Goal: Task Accomplishment & Management: Manage account settings

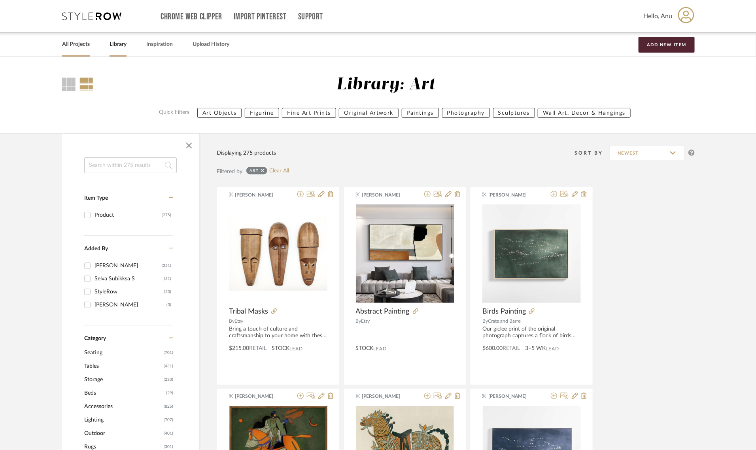
click at [81, 42] on link "All Projects" at bounding box center [76, 44] width 28 height 11
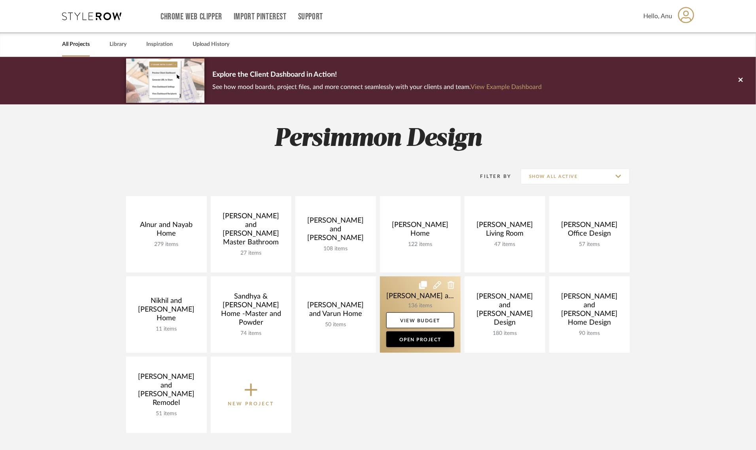
click at [404, 289] on link at bounding box center [420, 314] width 81 height 76
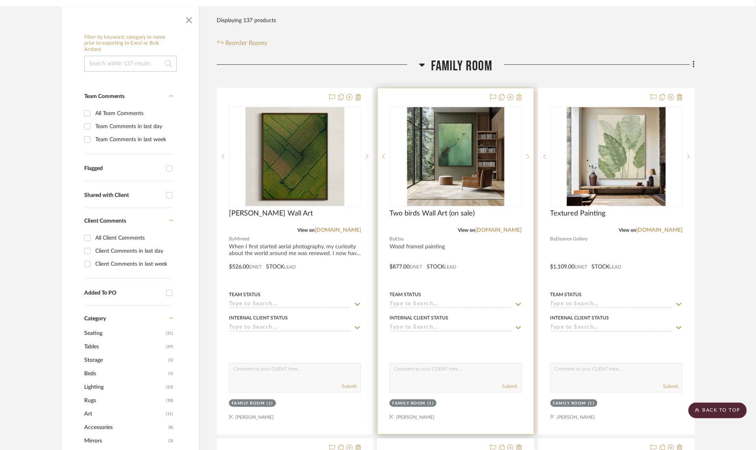
scroll to position [49, 0]
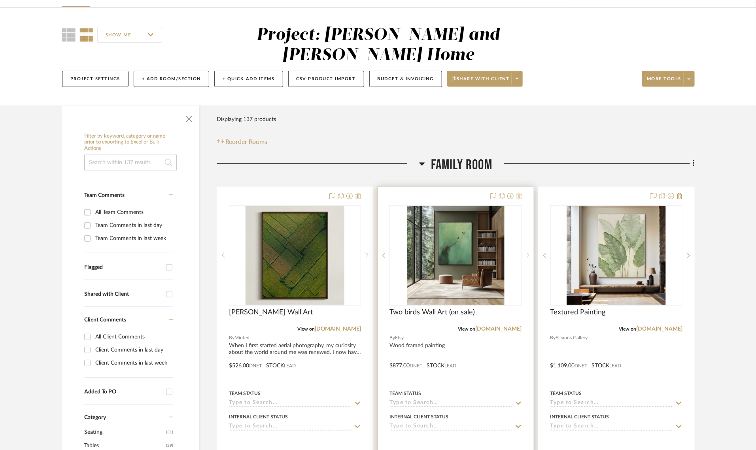
click at [519, 193] on icon at bounding box center [519, 196] width 6 height 6
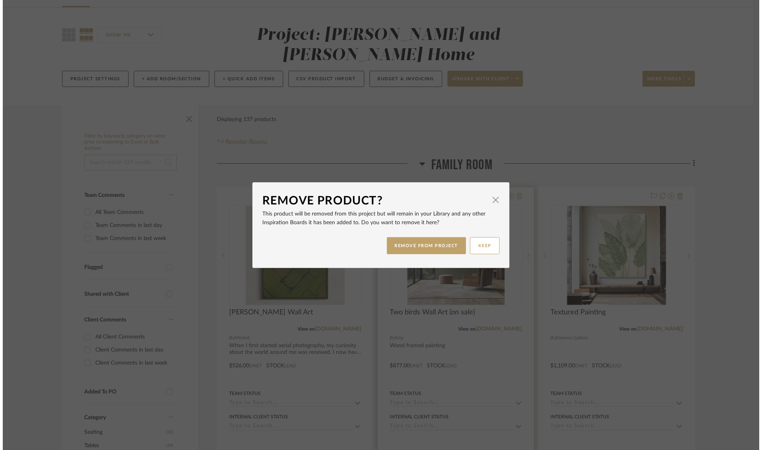
scroll to position [0, 0]
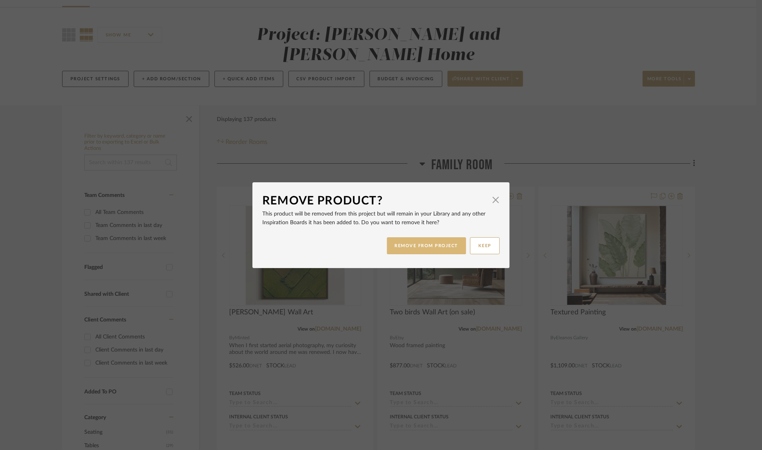
click at [439, 246] on button "REMOVE FROM PROJECT" at bounding box center [426, 245] width 79 height 17
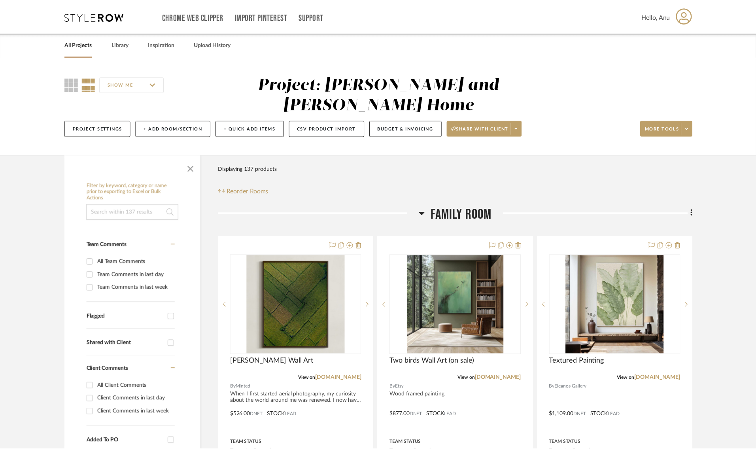
scroll to position [49, 0]
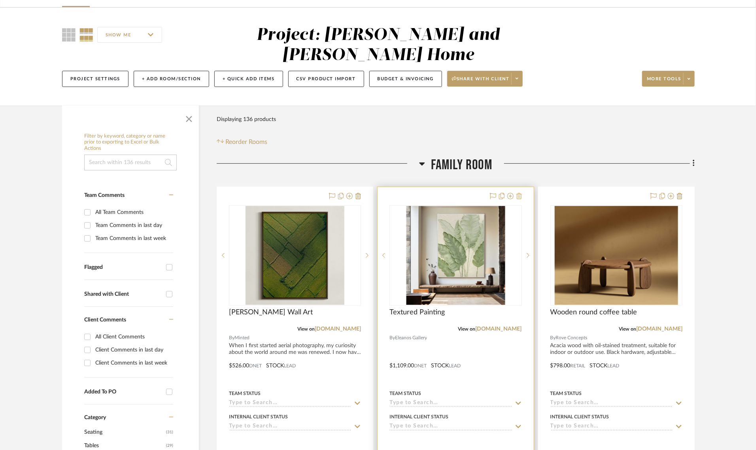
click at [518, 193] on icon at bounding box center [519, 196] width 6 height 6
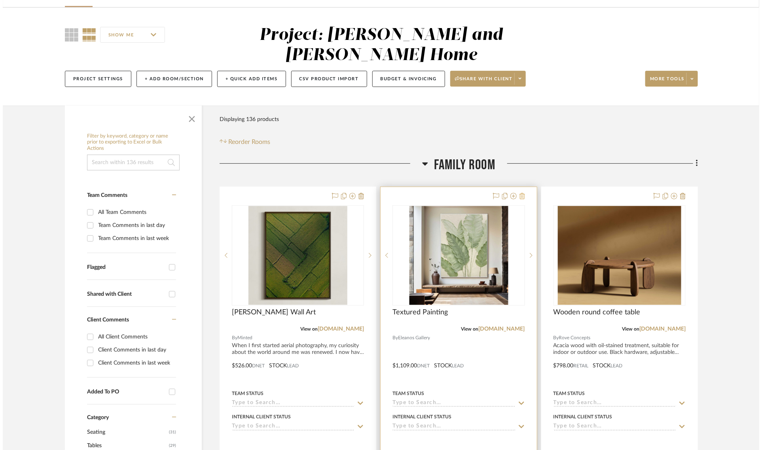
scroll to position [0, 0]
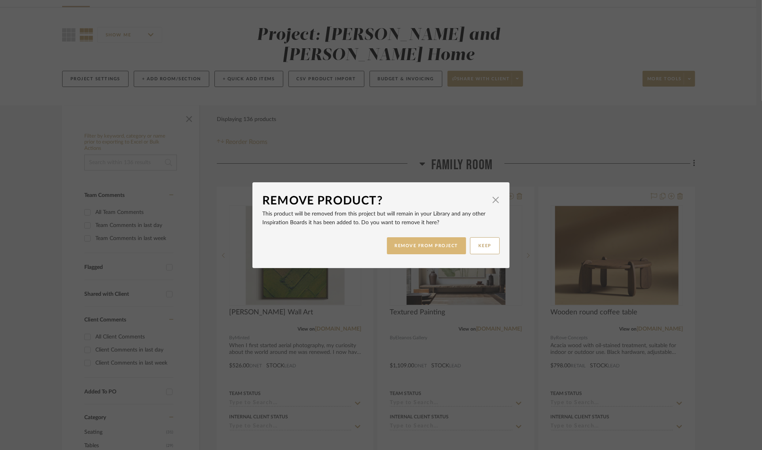
click at [425, 248] on button "REMOVE FROM PROJECT" at bounding box center [426, 245] width 79 height 17
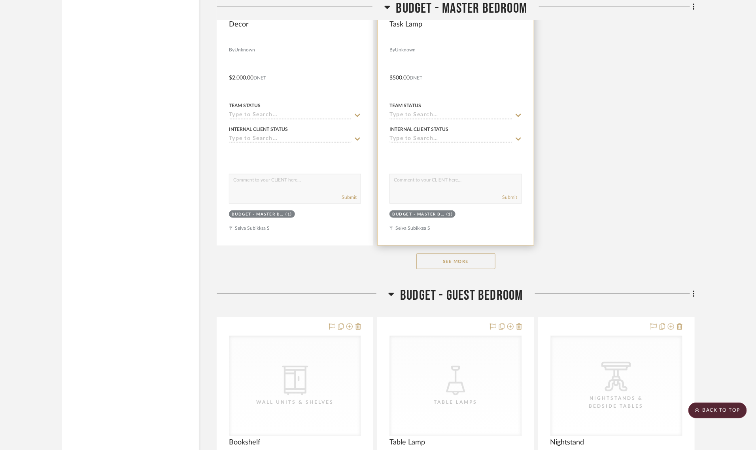
scroll to position [6277, 0]
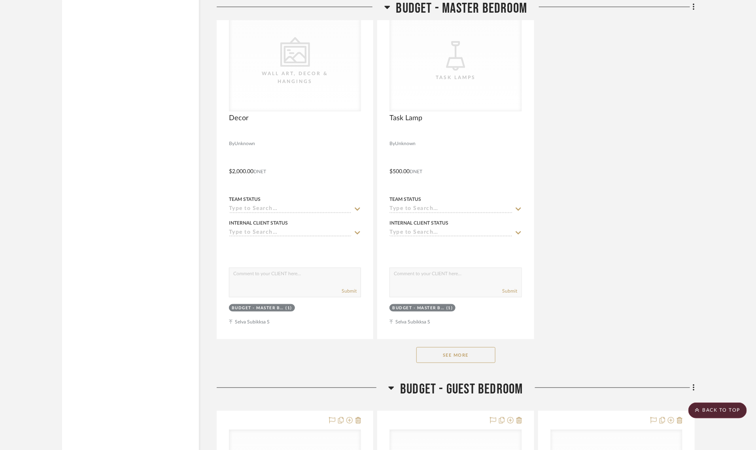
click at [388, 381] on div at bounding box center [303, 391] width 172 height 20
click at [389, 383] on icon at bounding box center [391, 387] width 6 height 9
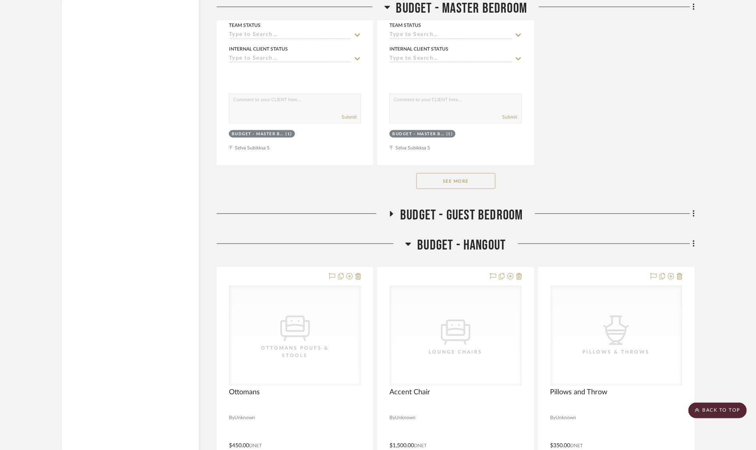
scroll to position [6475, 0]
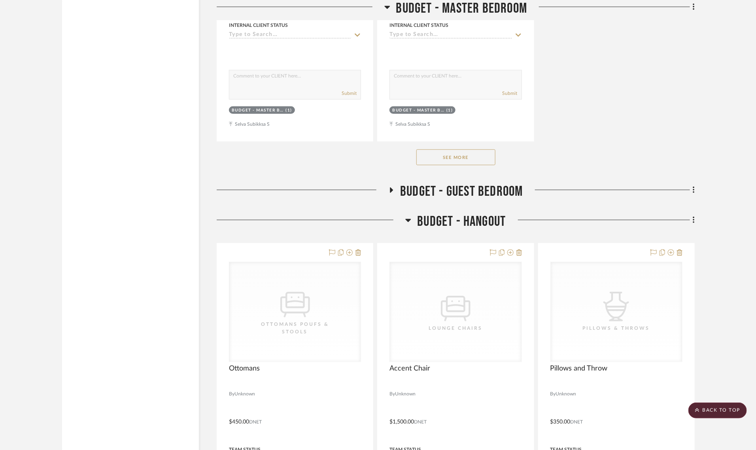
click at [410, 215] on icon at bounding box center [408, 219] width 6 height 9
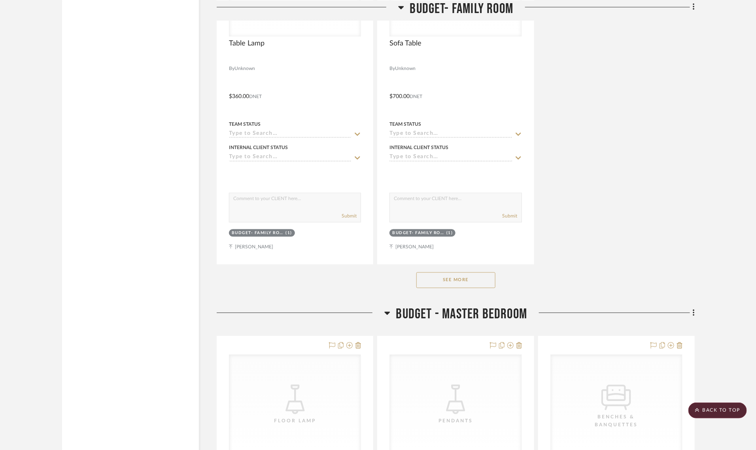
scroll to position [5140, 0]
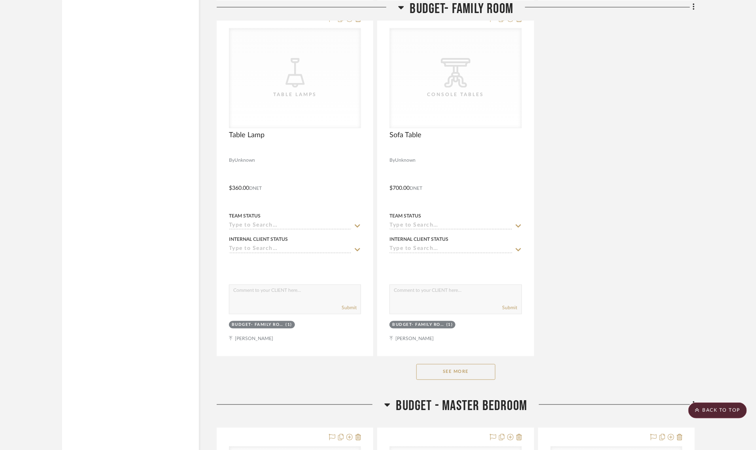
click at [387, 404] on icon at bounding box center [387, 405] width 6 height 3
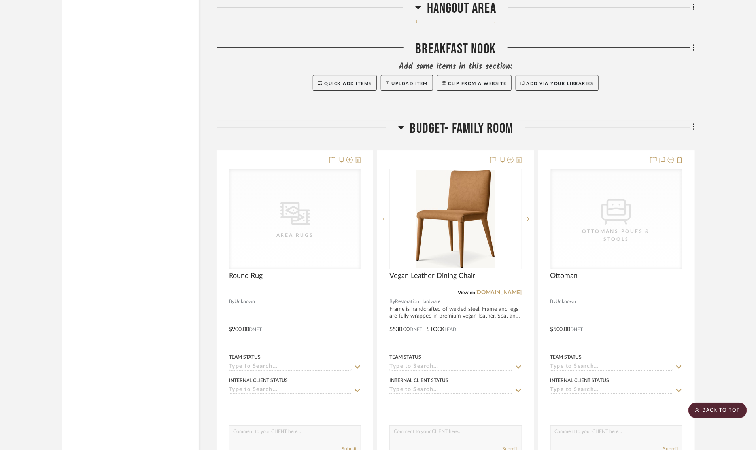
scroll to position [4201, 0]
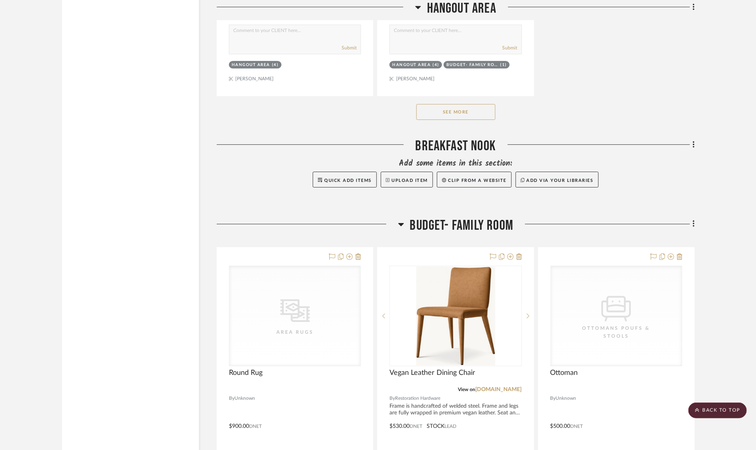
click at [401, 223] on icon at bounding box center [401, 224] width 6 height 3
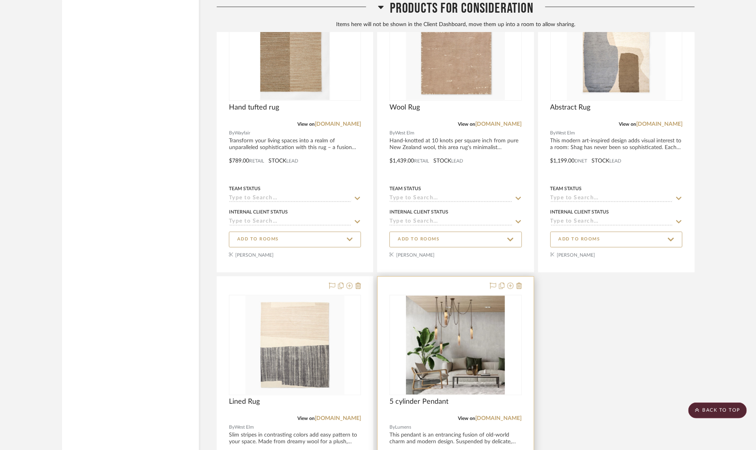
scroll to position [5073, 0]
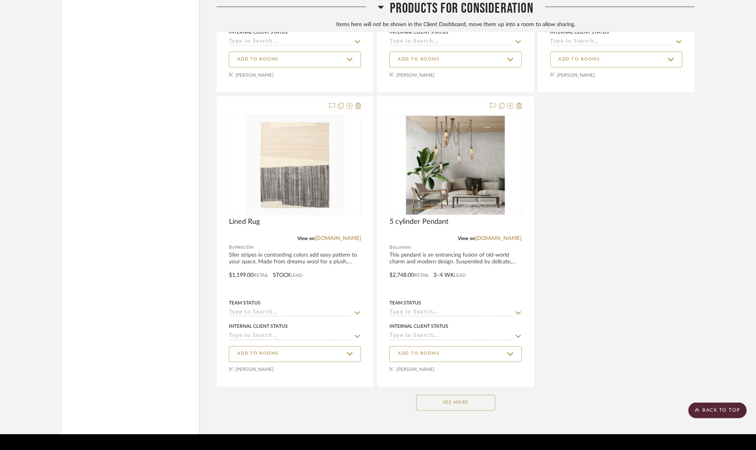
click at [438, 395] on button "See More" at bounding box center [455, 403] width 79 height 16
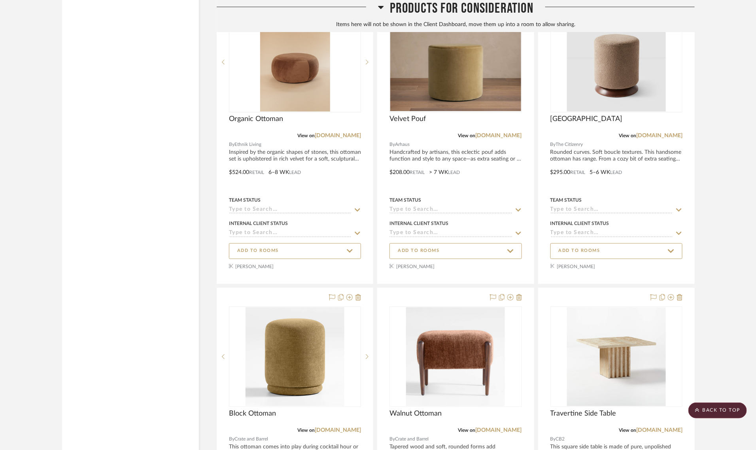
scroll to position [5963, 0]
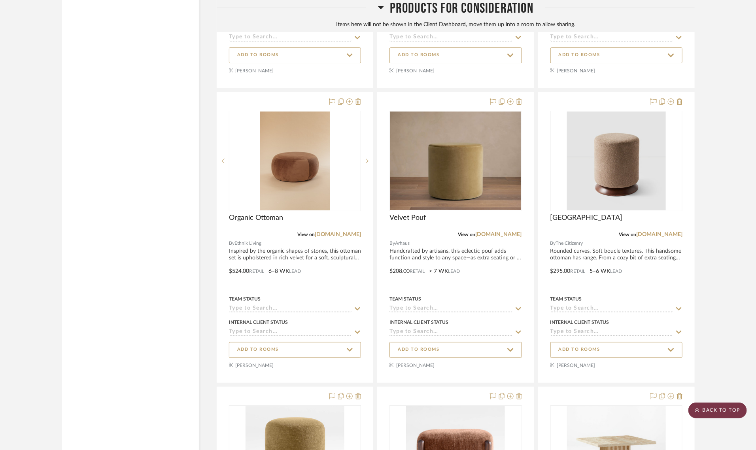
click at [720, 412] on scroll-to-top-button "BACK TO TOP" at bounding box center [717, 411] width 59 height 16
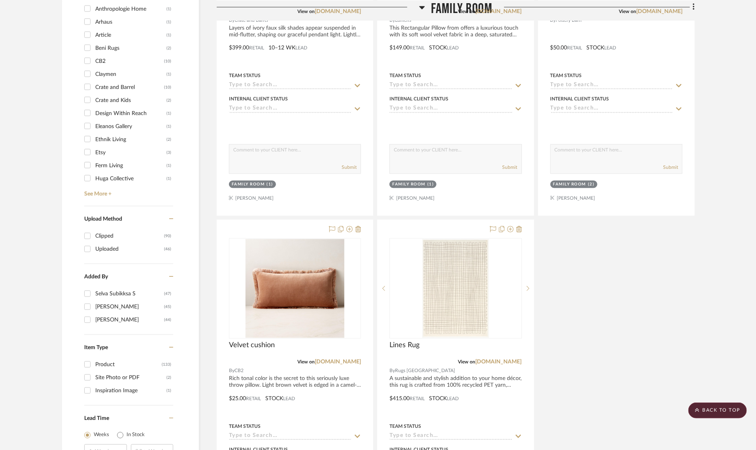
scroll to position [988, 0]
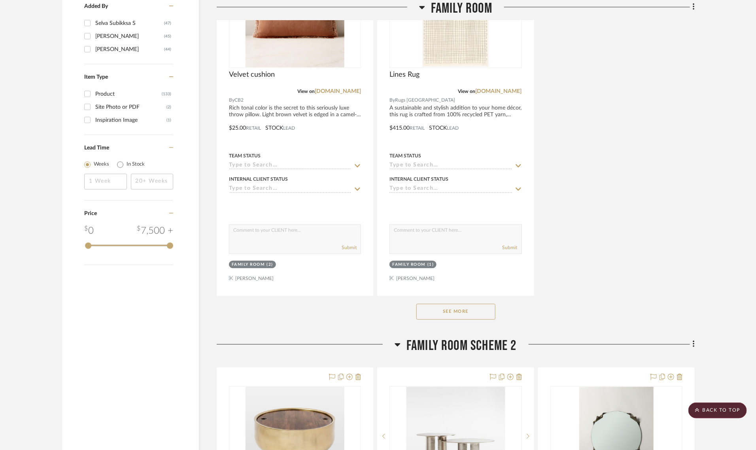
click at [443, 304] on button "See More" at bounding box center [455, 312] width 79 height 16
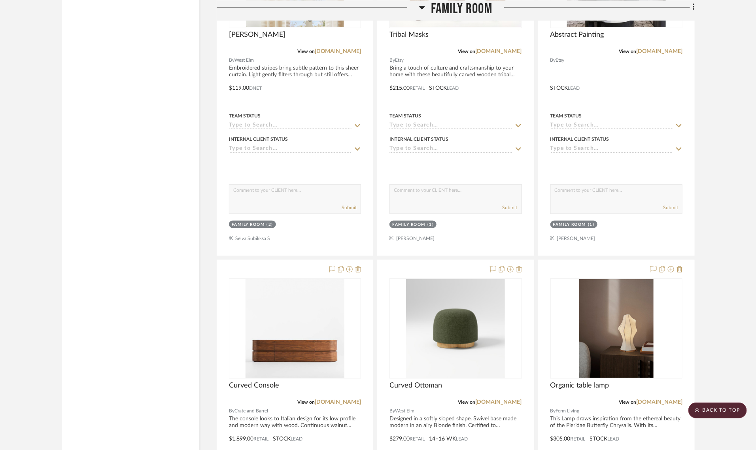
scroll to position [1384, 0]
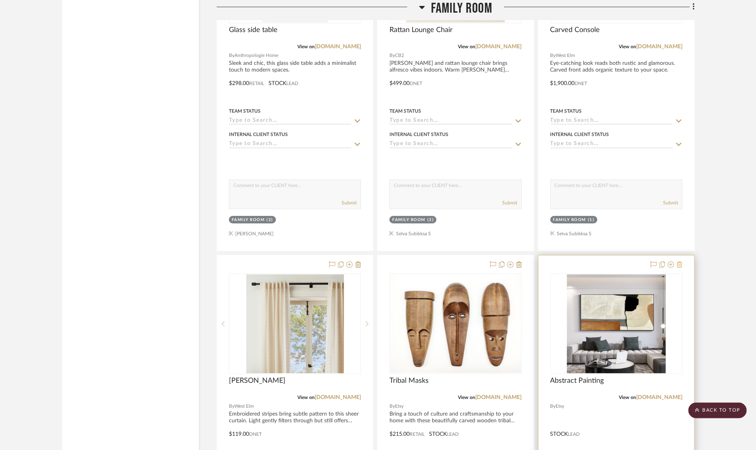
click at [679, 261] on icon at bounding box center [680, 264] width 6 height 6
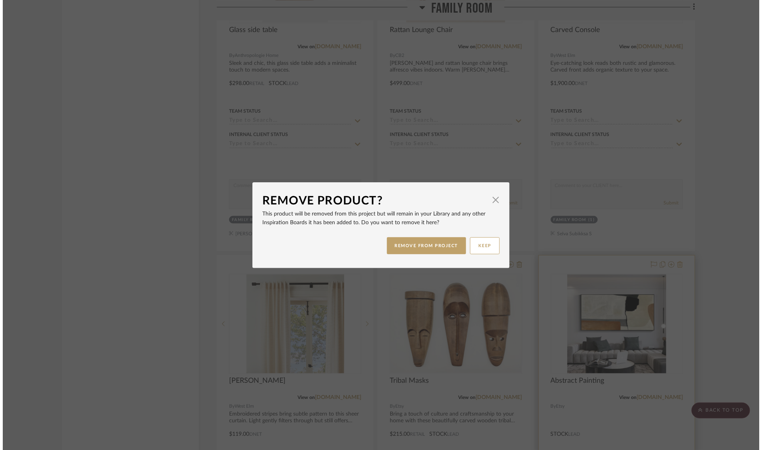
scroll to position [0, 0]
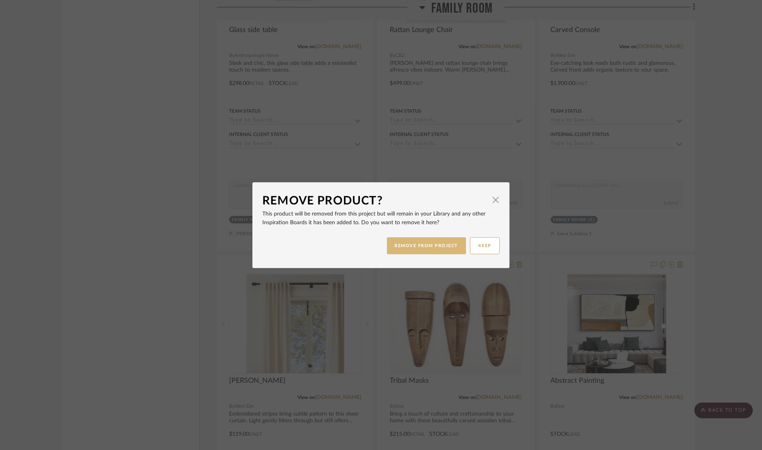
click at [446, 246] on button "REMOVE FROM PROJECT" at bounding box center [426, 245] width 79 height 17
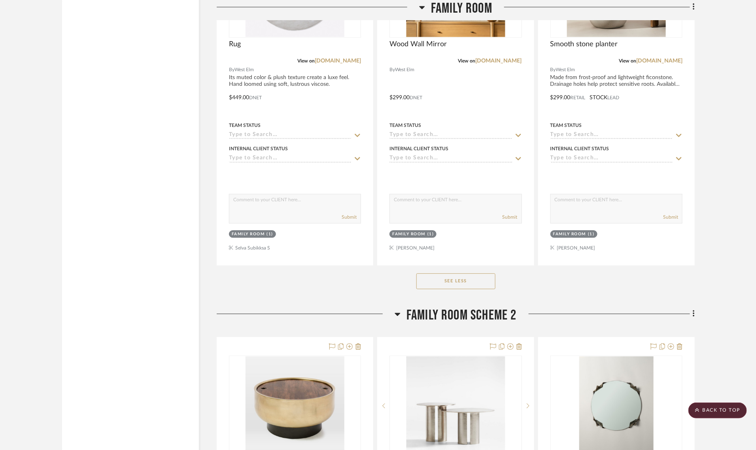
scroll to position [2175, 0]
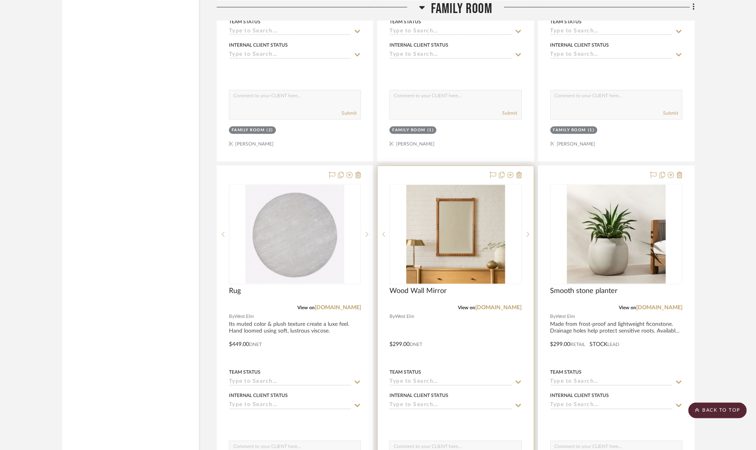
click at [497, 304] on div "View on westelm.com" at bounding box center [455, 307] width 132 height 7
click at [495, 305] on link "[DOMAIN_NAME]" at bounding box center [499, 308] width 46 height 6
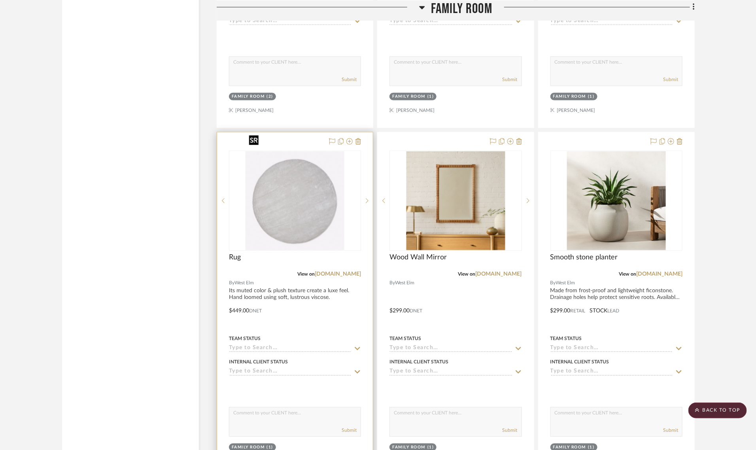
scroll to position [2224, 0]
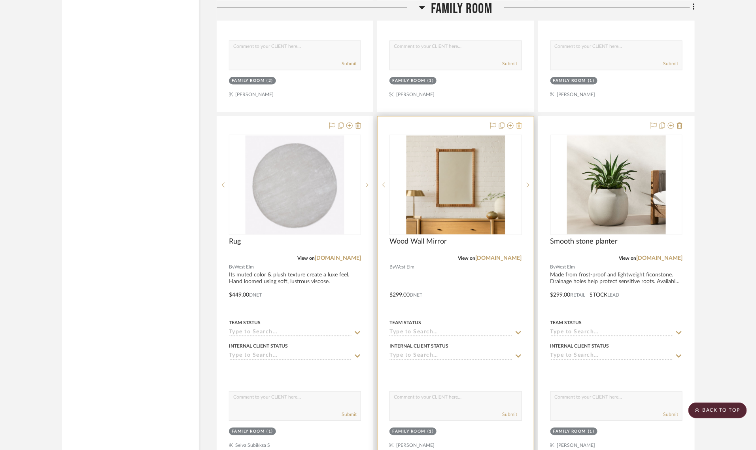
click at [519, 123] on icon at bounding box center [519, 126] width 6 height 6
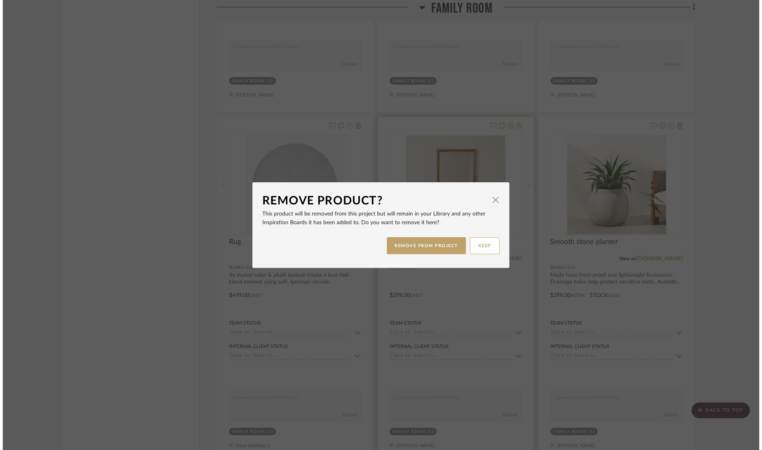
scroll to position [0, 0]
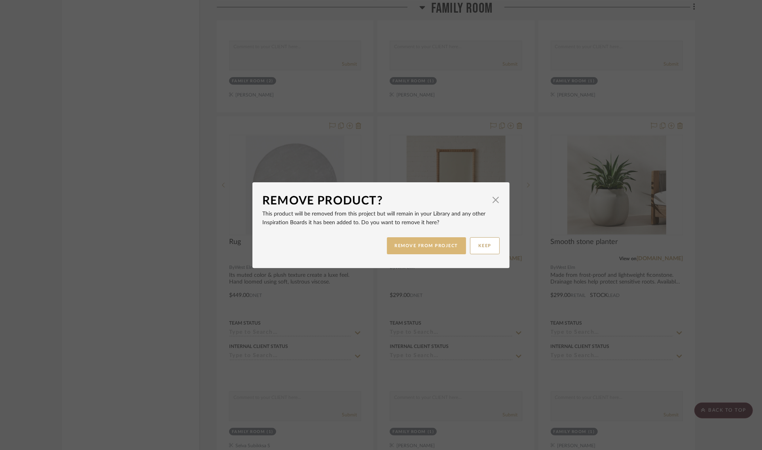
click at [429, 244] on button "REMOVE FROM PROJECT" at bounding box center [426, 245] width 79 height 17
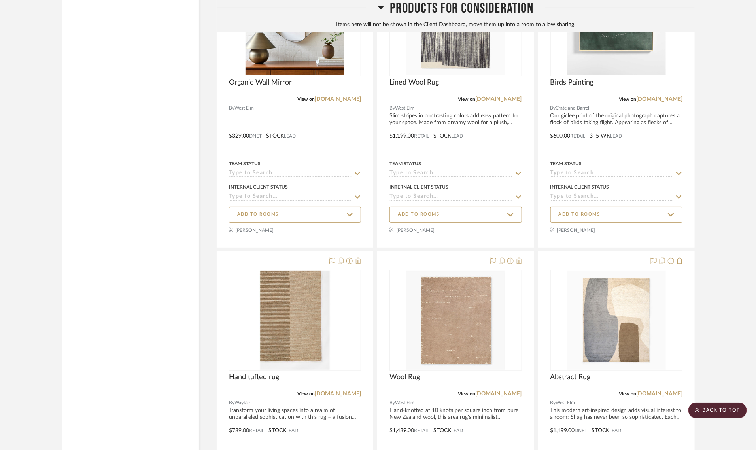
scroll to position [6079, 0]
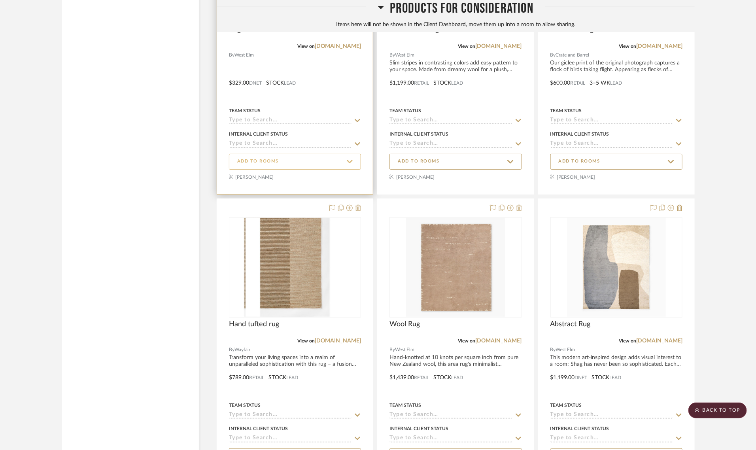
click at [299, 156] on span "ADD TO ROOMS" at bounding box center [294, 161] width 115 height 11
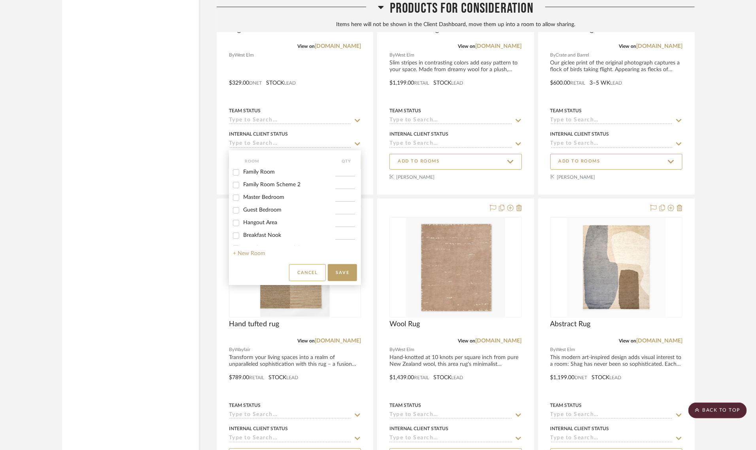
click at [266, 170] on span "Family Room" at bounding box center [259, 172] width 32 height 6
click at [242, 170] on input "Family Room" at bounding box center [236, 172] width 13 height 13
checkbox input "true"
type input "1"
click at [342, 265] on button "Save" at bounding box center [342, 272] width 29 height 17
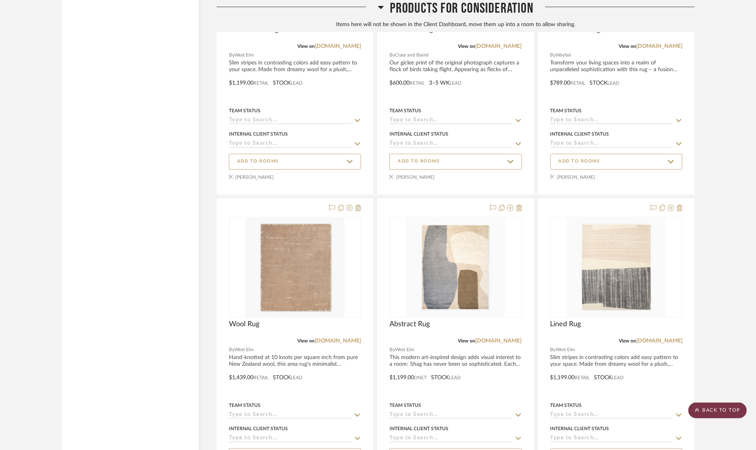
click at [720, 414] on scroll-to-top-button "BACK TO TOP" at bounding box center [717, 411] width 59 height 16
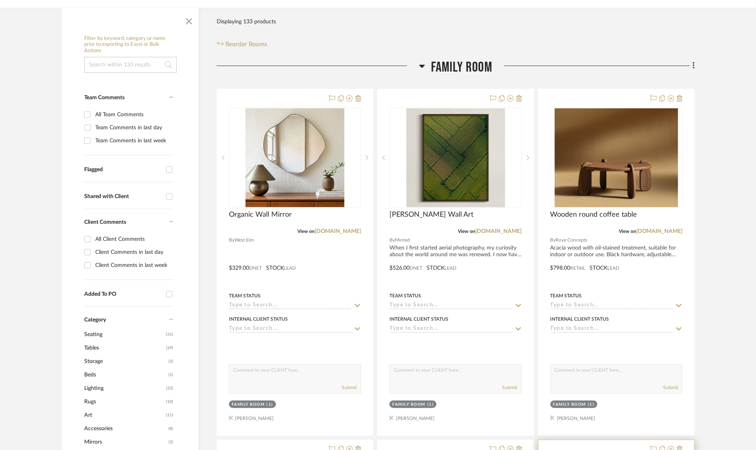
scroll to position [148, 0]
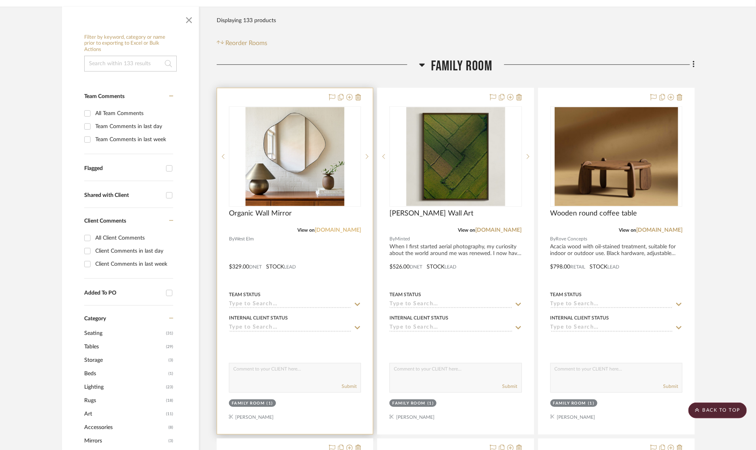
click at [342, 227] on link "[DOMAIN_NAME]" at bounding box center [338, 230] width 46 height 6
click at [341, 227] on link "[DOMAIN_NAME]" at bounding box center [338, 230] width 46 height 6
click at [268, 178] on img "0" at bounding box center [295, 156] width 99 height 99
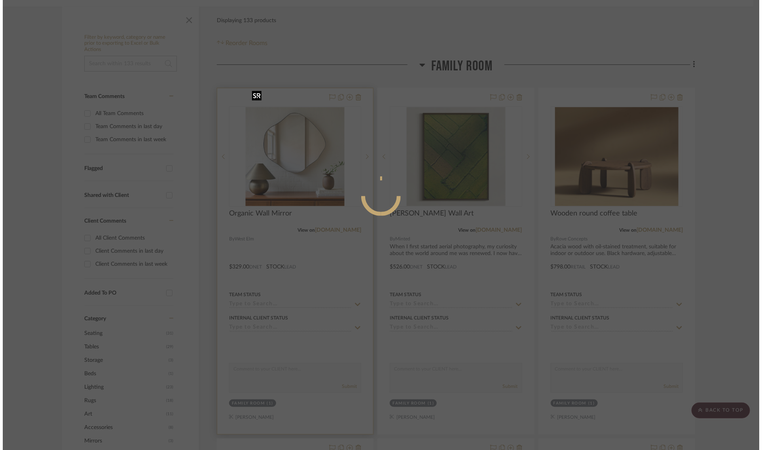
scroll to position [0, 0]
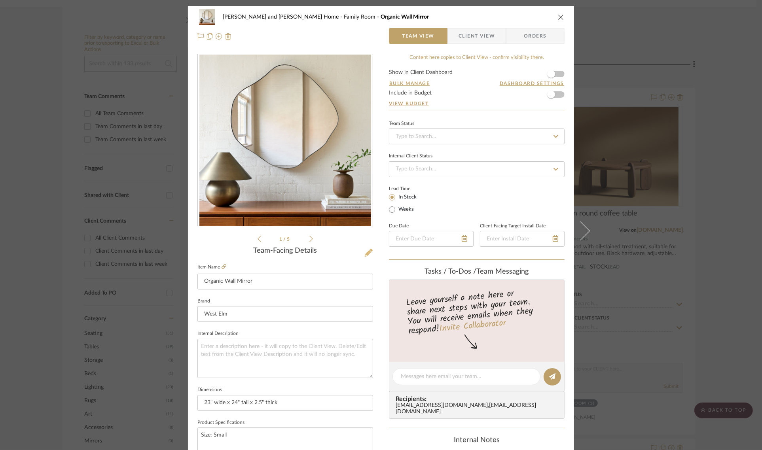
click at [367, 254] on icon at bounding box center [369, 253] width 8 height 8
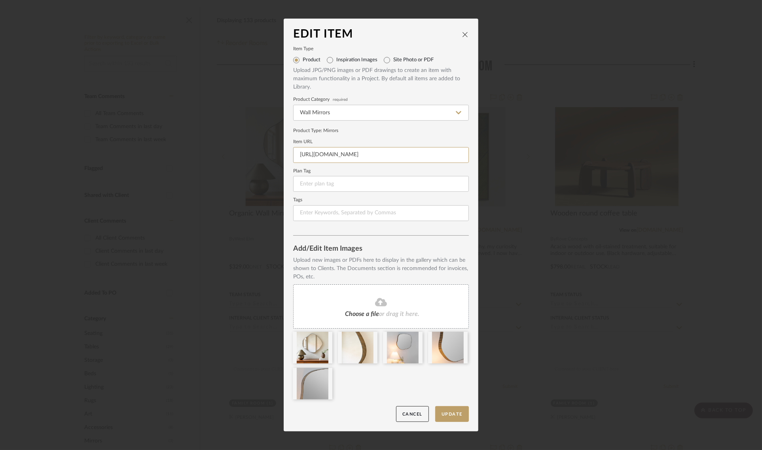
drag, startPoint x: 297, startPoint y: 153, endPoint x: 507, endPoint y: 166, distance: 210.8
click at [507, 166] on div "Edit Item Item Type Product Inspiration Images Site Photo or PDF Upload JPG/PNG…" at bounding box center [381, 225] width 762 height 450
paste input "https://www.westelm.com/products/andy-wall-mirror-d18452/?pkey=cwall-decor-mirr…"
type input "https://www.westelm.com/products/andy-wall-mirror-d18452/?pkey=cwall-decor-mirr…"
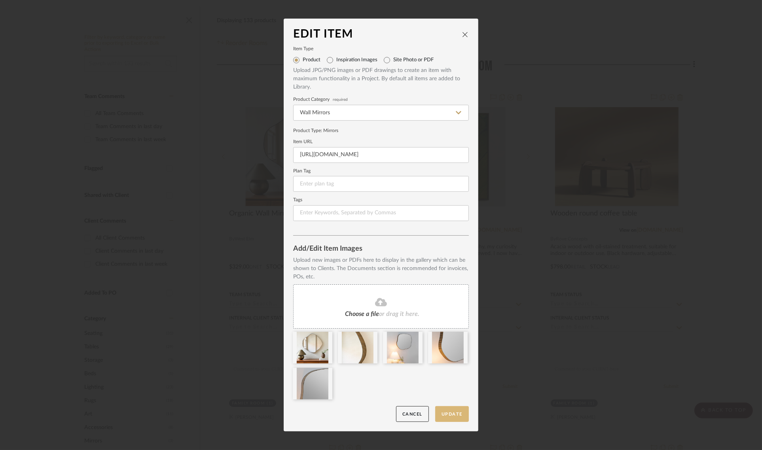
scroll to position [0, 0]
click at [454, 411] on button "Update" at bounding box center [452, 414] width 34 height 16
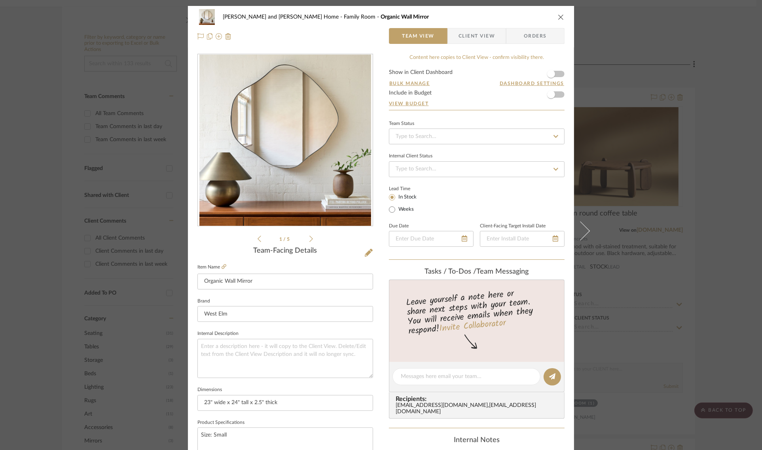
click at [737, 180] on div "Sharika and Ashish Home Family Room Organic Wall Mirror Team View Client View O…" at bounding box center [381, 225] width 762 height 450
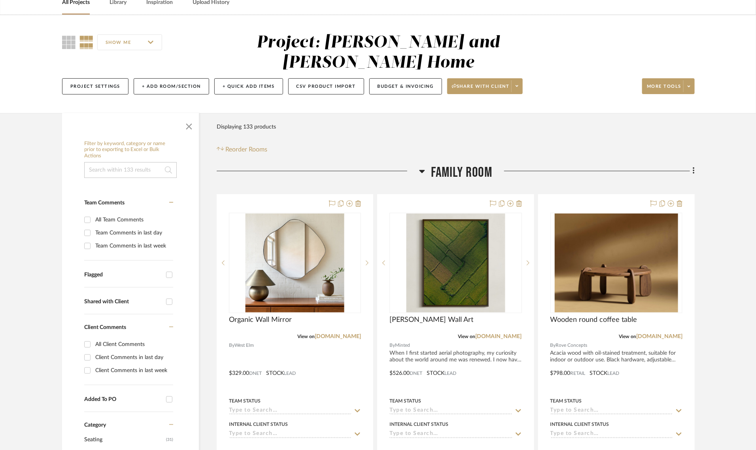
scroll to position [99, 0]
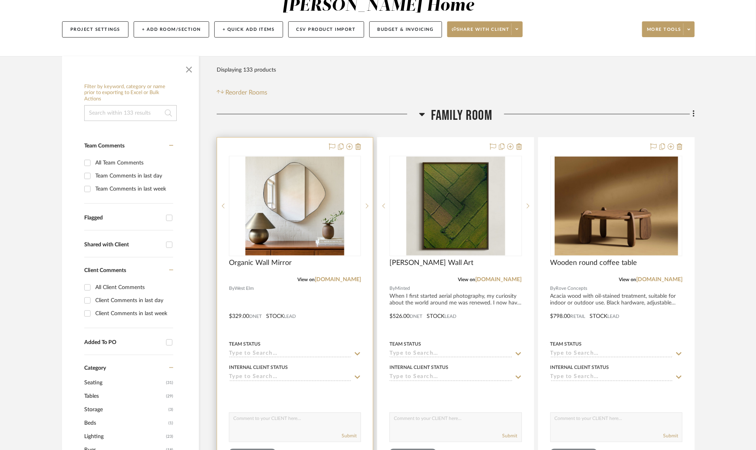
click at [238, 297] on div at bounding box center [295, 311] width 156 height 346
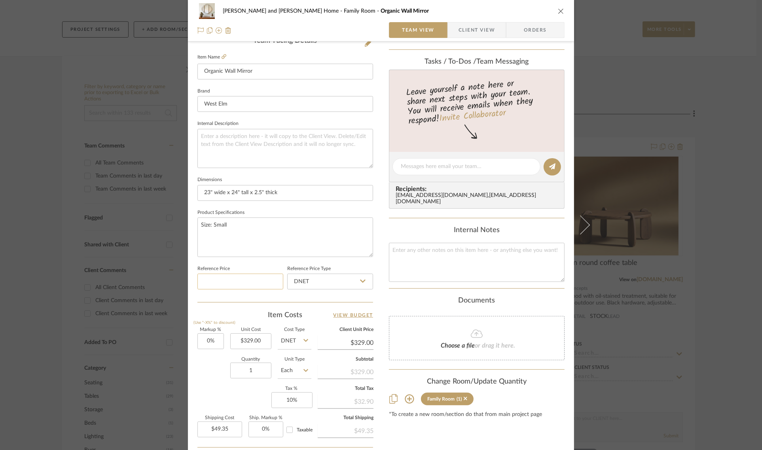
scroll to position [285, 0]
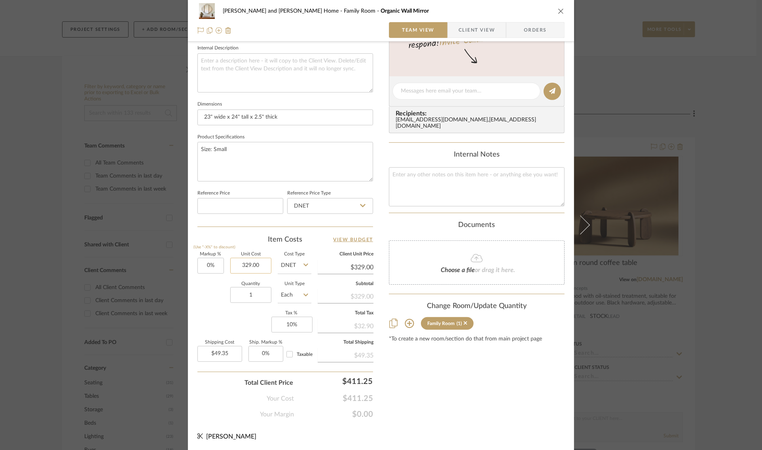
click at [259, 262] on input "329.00" at bounding box center [250, 266] width 41 height 16
type input "$629.00"
click at [396, 372] on div "Content here copies to Client View - confirm visibility there. Show in Client D…" at bounding box center [477, 93] width 176 height 651
type input "$629.00"
type input "$94.35"
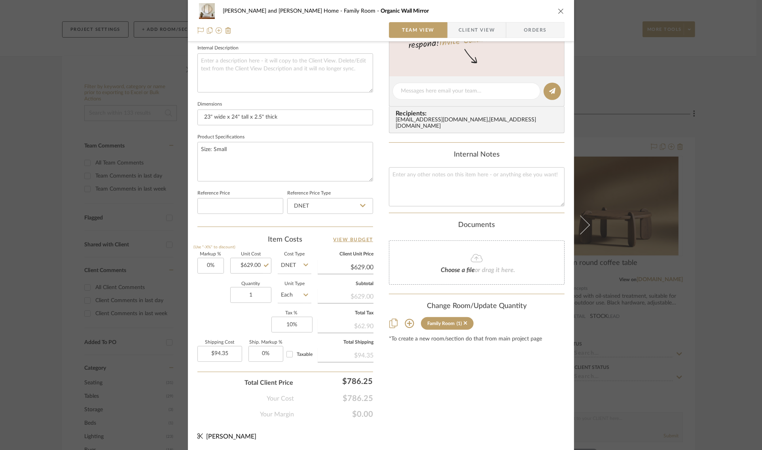
click at [723, 223] on div "Sharika and Ashish Home Family Room Organic Wall Mirror Team View Client View O…" at bounding box center [381, 225] width 762 height 450
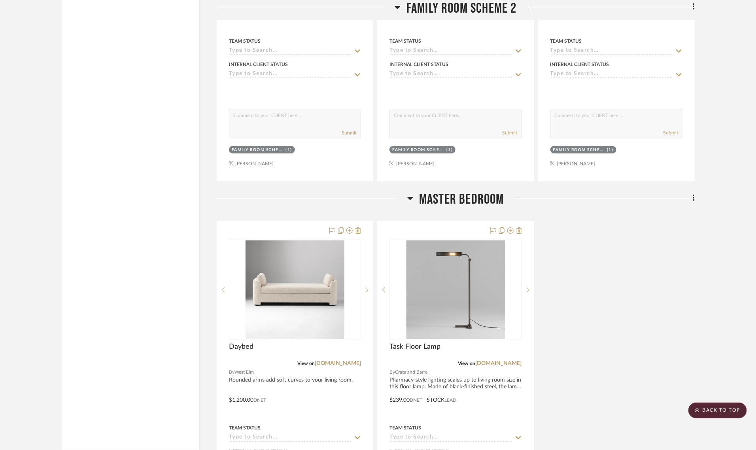
scroll to position [2817, 0]
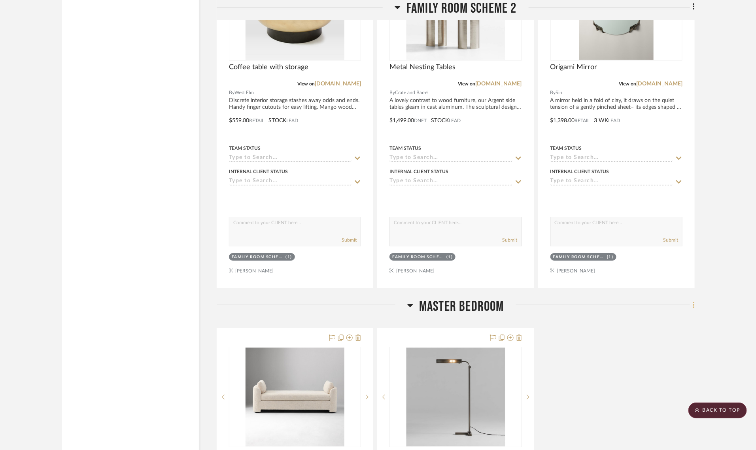
click at [693, 302] on icon at bounding box center [694, 305] width 2 height 7
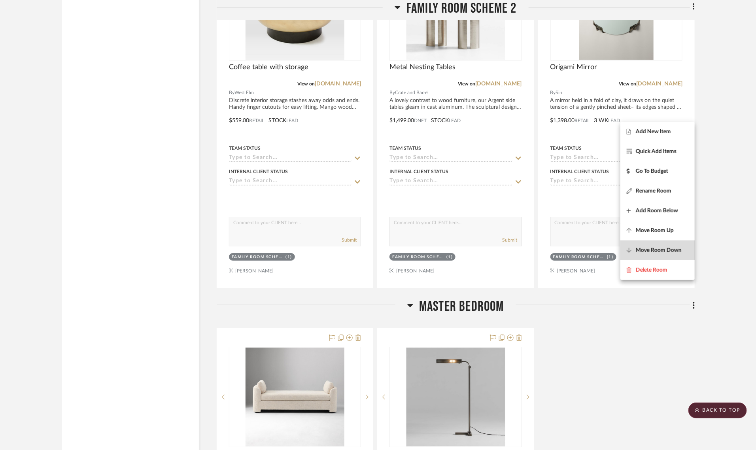
click at [655, 248] on span "Move Room Down" at bounding box center [659, 250] width 46 height 7
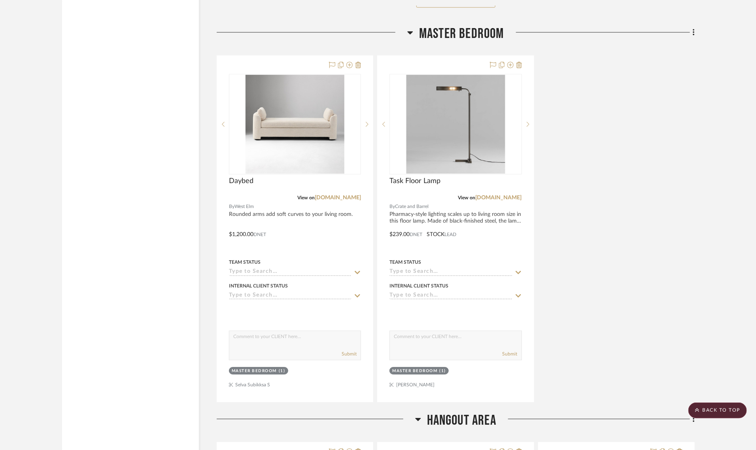
scroll to position [4216, 0]
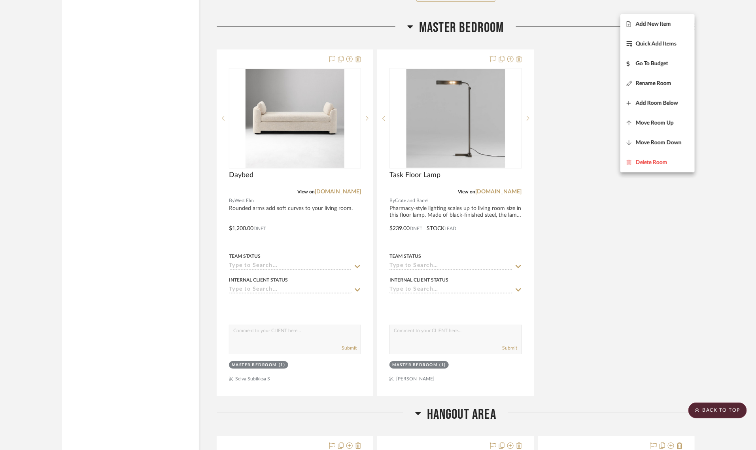
click at [686, 283] on div at bounding box center [378, 225] width 756 height 450
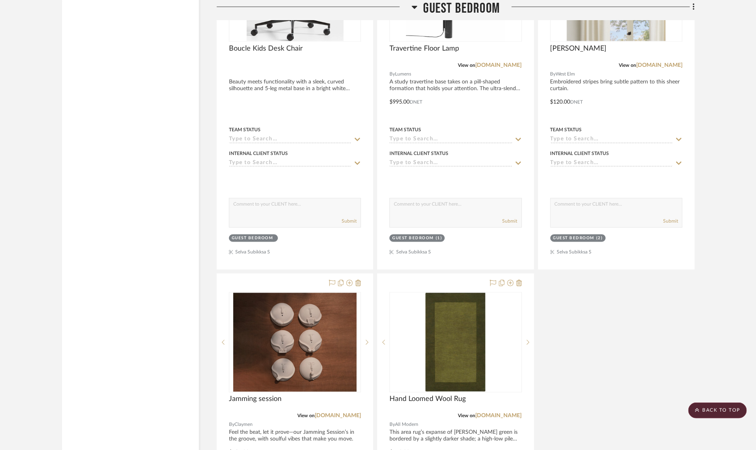
scroll to position [3820, 0]
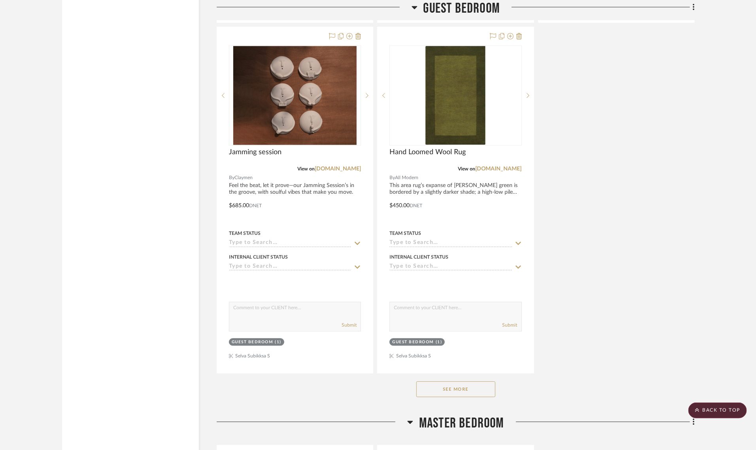
click at [463, 381] on button "See More" at bounding box center [455, 389] width 79 height 16
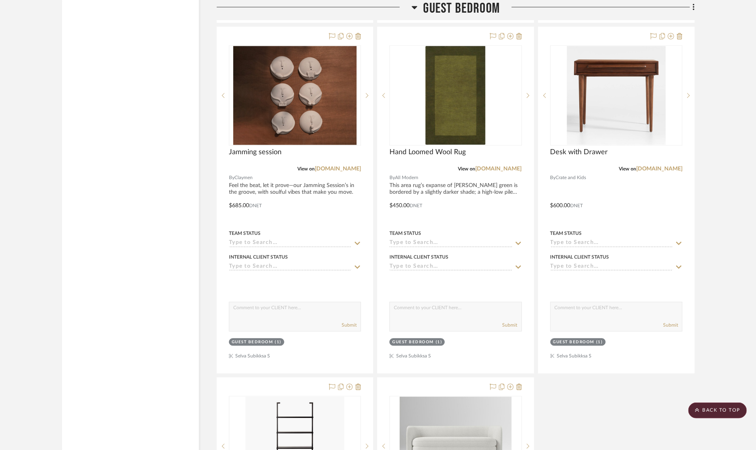
scroll to position [4067, 0]
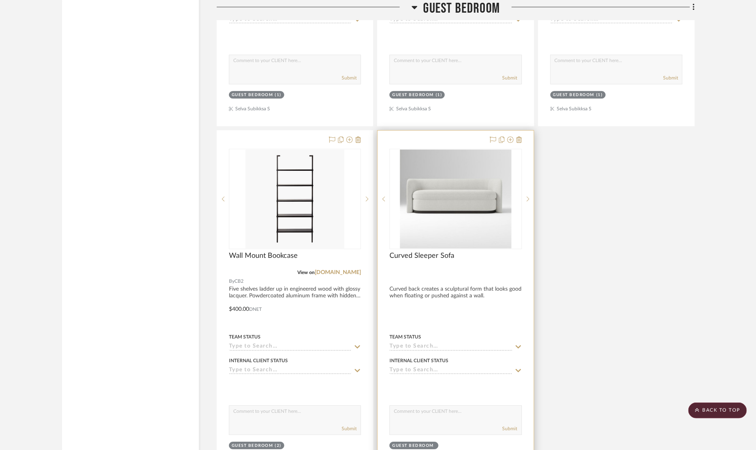
click at [432, 186] on img "0" at bounding box center [456, 198] width 112 height 99
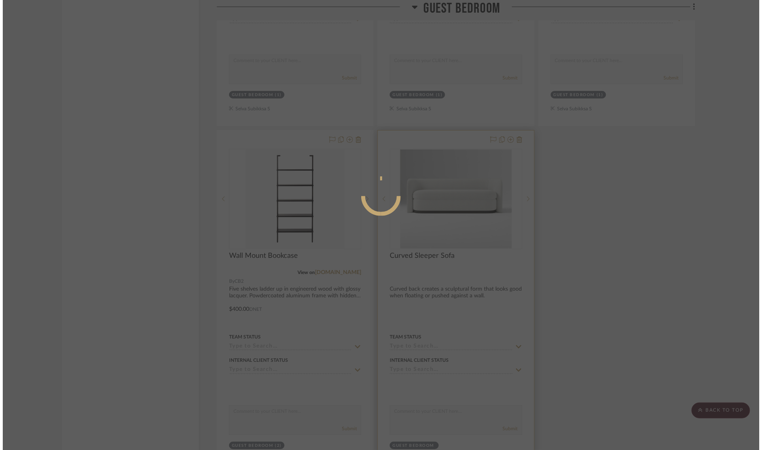
scroll to position [0, 0]
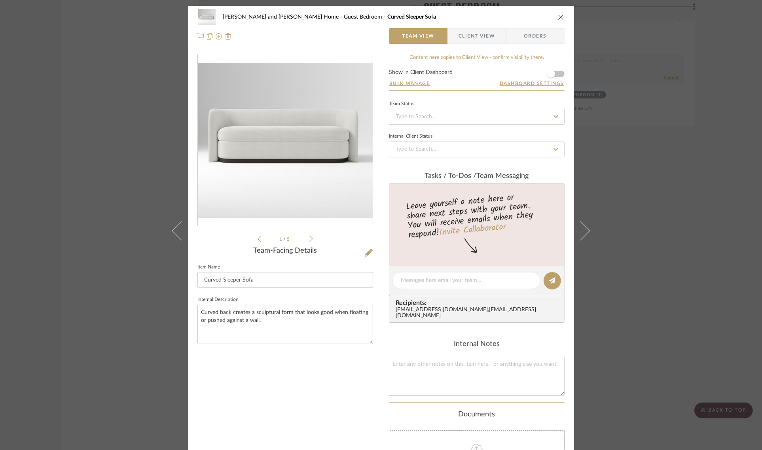
click at [561, 11] on div "Sharika and Ashish Home Guest Bedroom Curved Sleeper Sofa" at bounding box center [380, 17] width 367 height 16
click at [559, 15] on icon "close" at bounding box center [561, 17] width 6 height 6
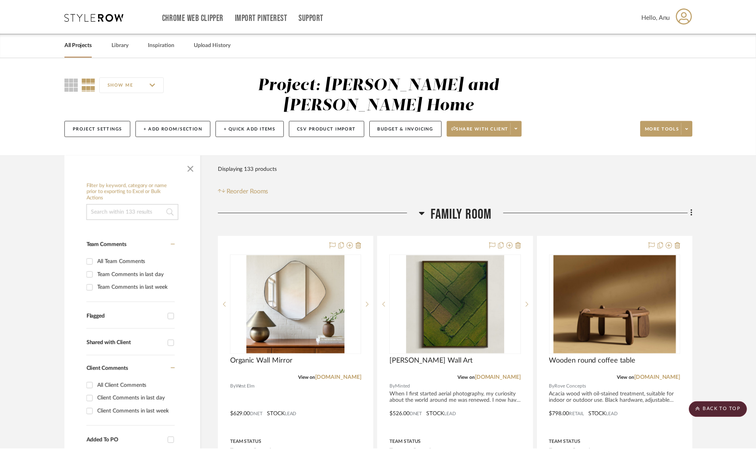
scroll to position [4067, 0]
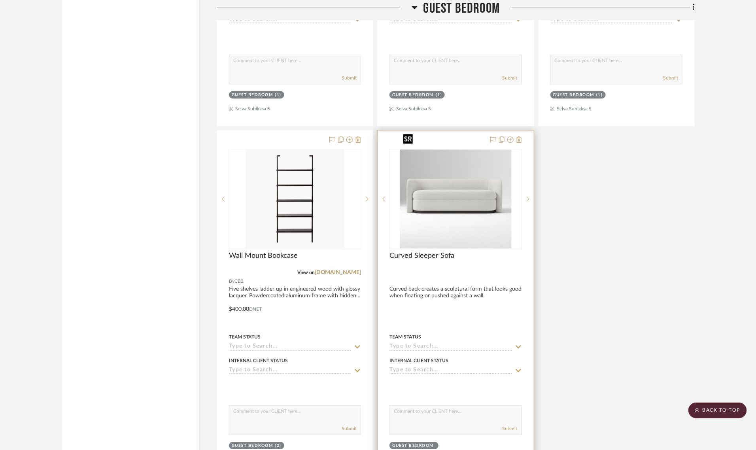
click at [478, 176] on img "0" at bounding box center [456, 198] width 112 height 99
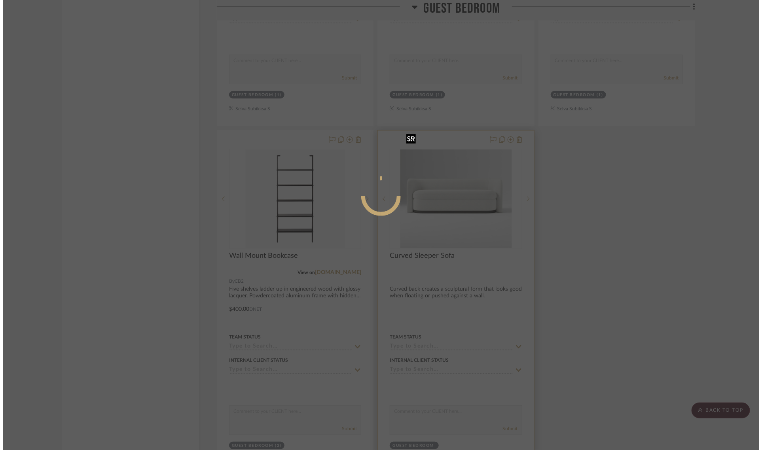
scroll to position [0, 0]
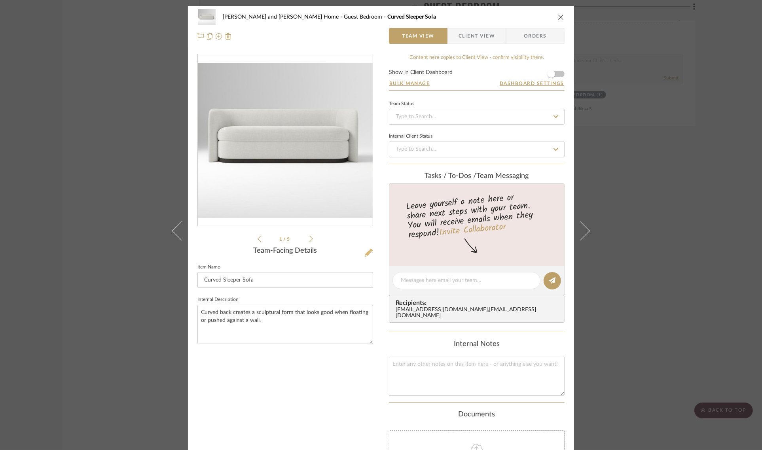
click at [365, 251] on icon at bounding box center [369, 253] width 8 height 8
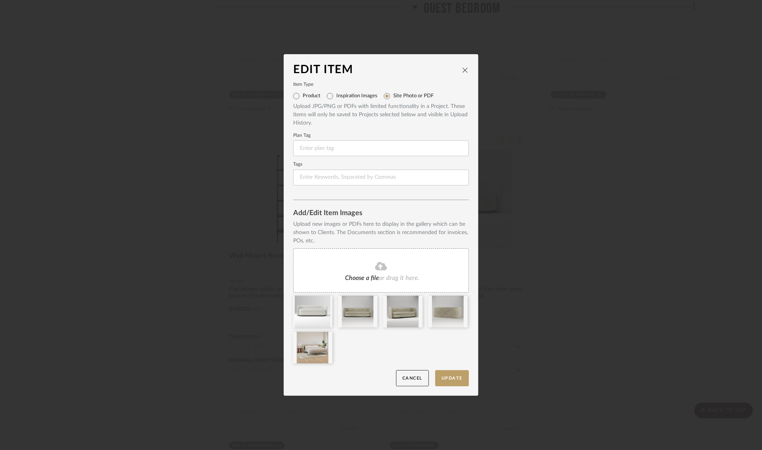
click at [463, 70] on icon "close" at bounding box center [465, 70] width 6 height 6
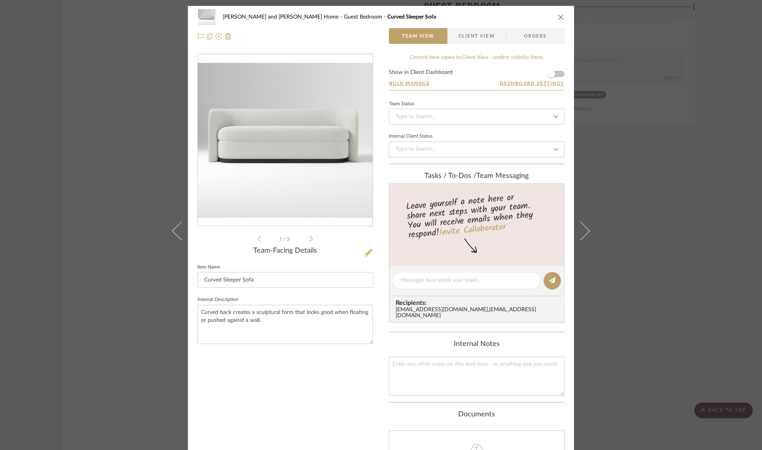
click at [365, 253] on icon at bounding box center [369, 253] width 8 height 8
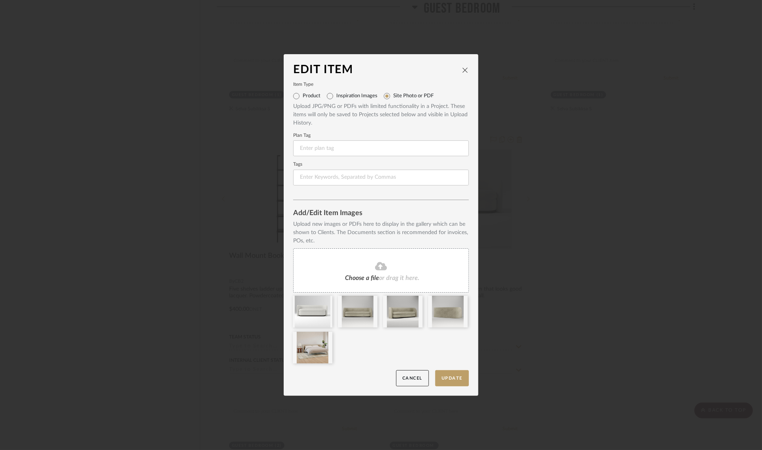
click at [462, 68] on icon "close" at bounding box center [465, 70] width 6 height 6
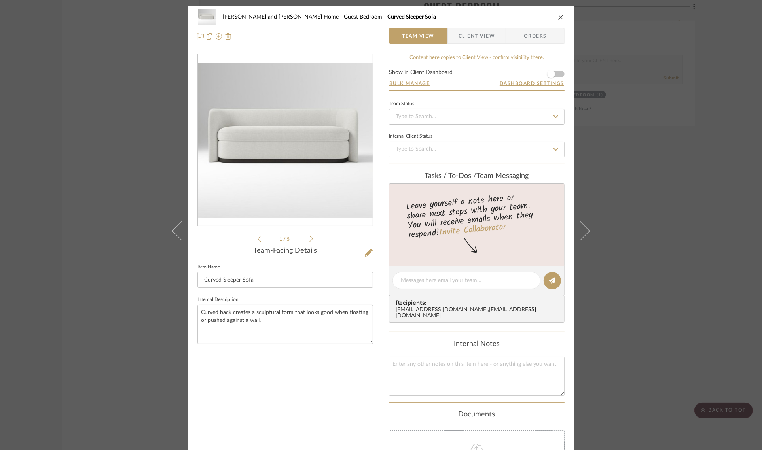
click at [689, 157] on div "Sharika and Ashish Home Guest Bedroom Curved Sleeper Sofa Team View Client View…" at bounding box center [381, 225] width 762 height 450
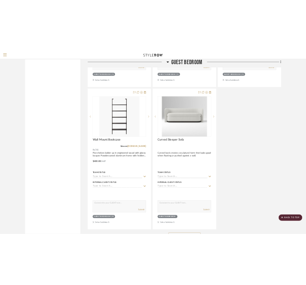
scroll to position [4088, 0]
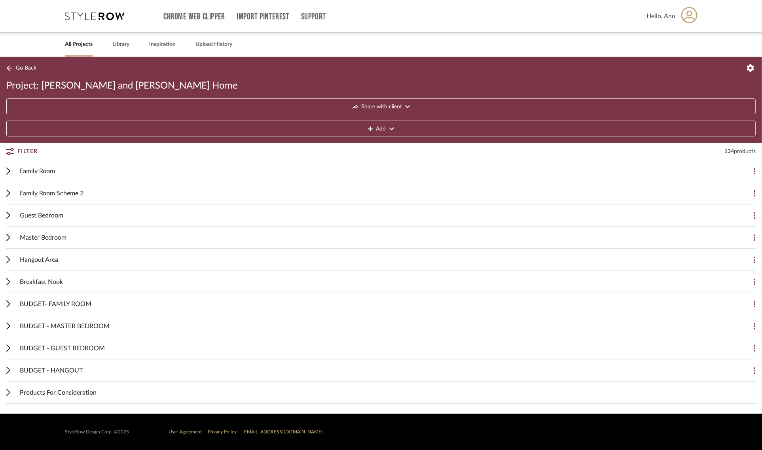
click at [10, 9] on div "Chrome Web Clipper Import Pinterest Support All Projects Library Inspiration Up…" at bounding box center [381, 28] width 762 height 57
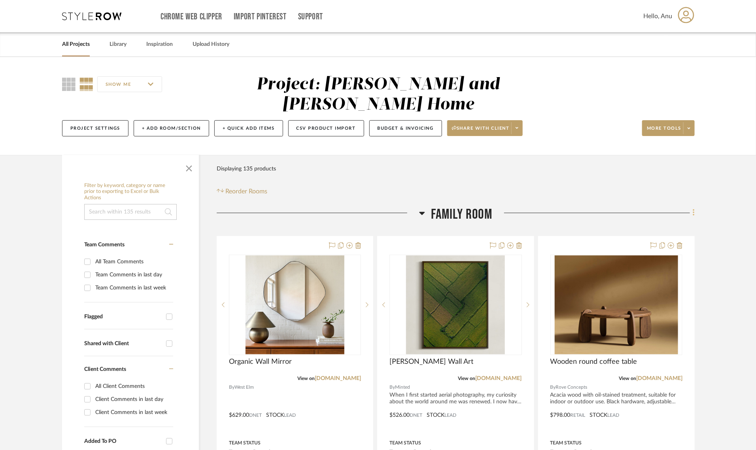
click at [693, 208] on icon at bounding box center [694, 212] width 2 height 9
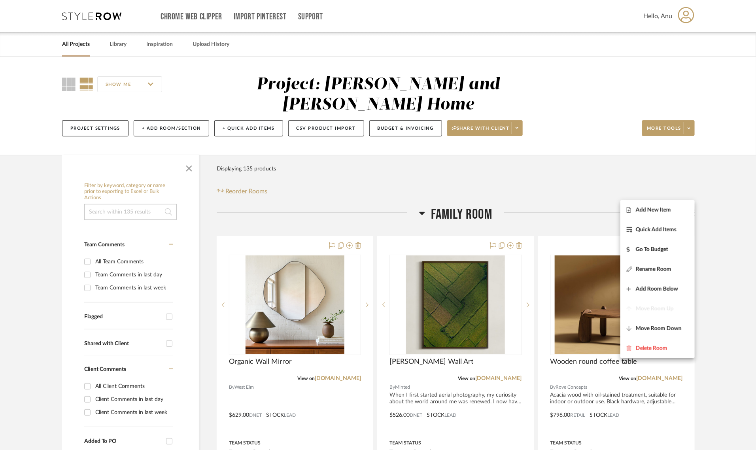
click at [712, 200] on div at bounding box center [378, 225] width 756 height 450
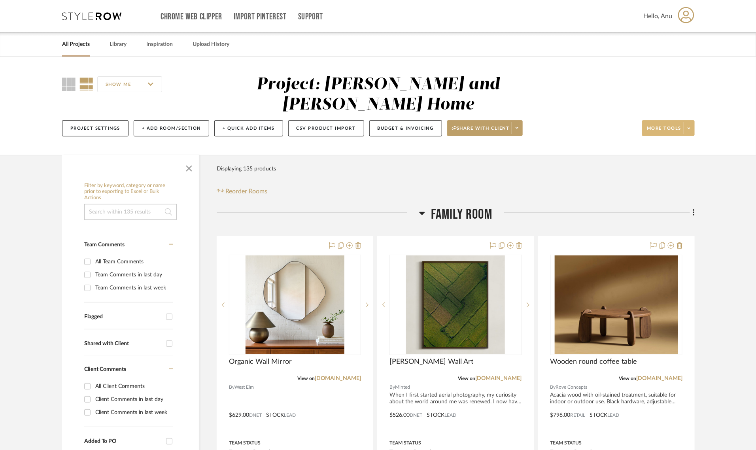
click at [660, 125] on span "More tools" at bounding box center [664, 131] width 34 height 12
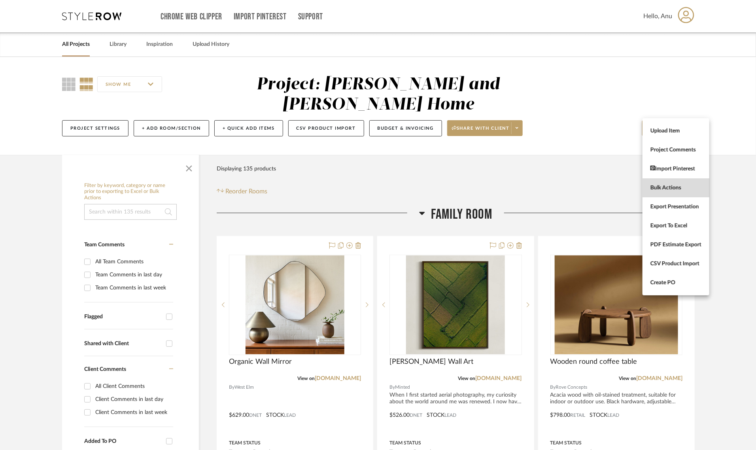
click at [667, 189] on span "Bulk Actions" at bounding box center [675, 187] width 51 height 7
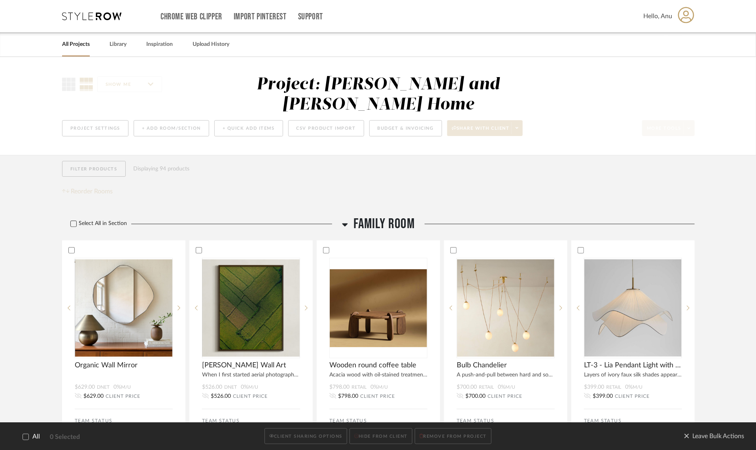
click at [74, 222] on icon at bounding box center [73, 224] width 5 height 4
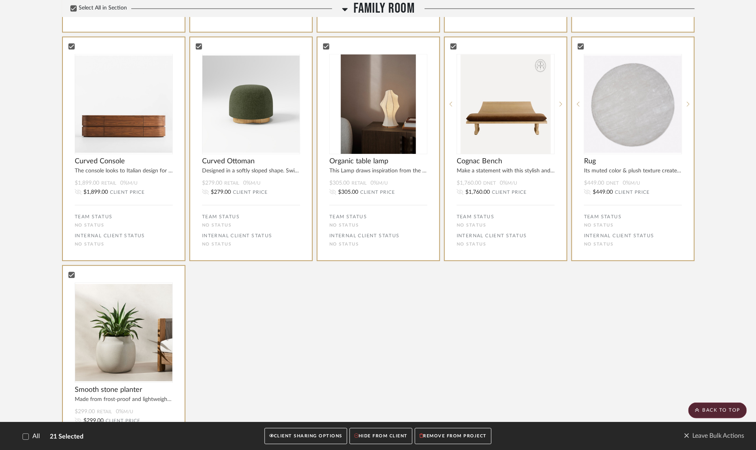
scroll to position [1236, 0]
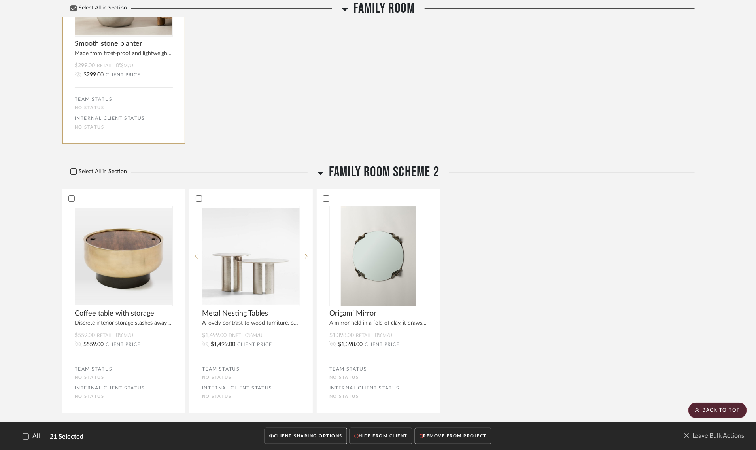
click at [72, 169] on icon at bounding box center [74, 172] width 6 height 6
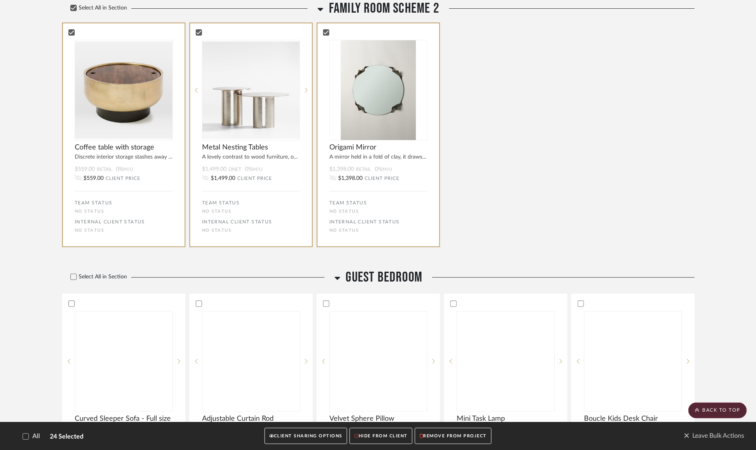
scroll to position [1582, 0]
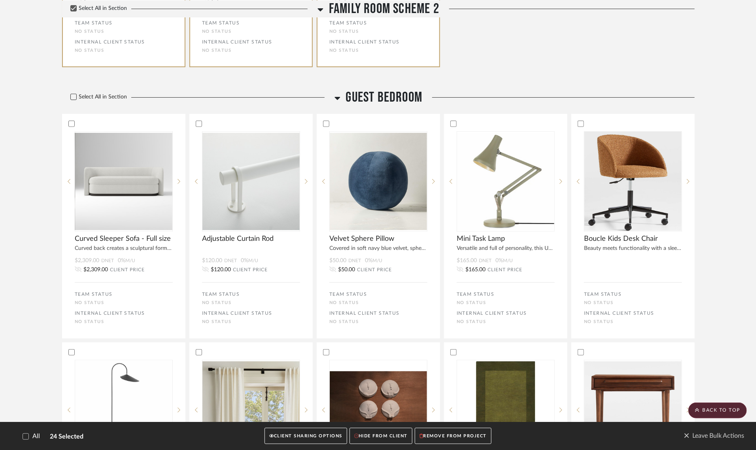
click at [72, 94] on icon at bounding box center [74, 97] width 6 height 6
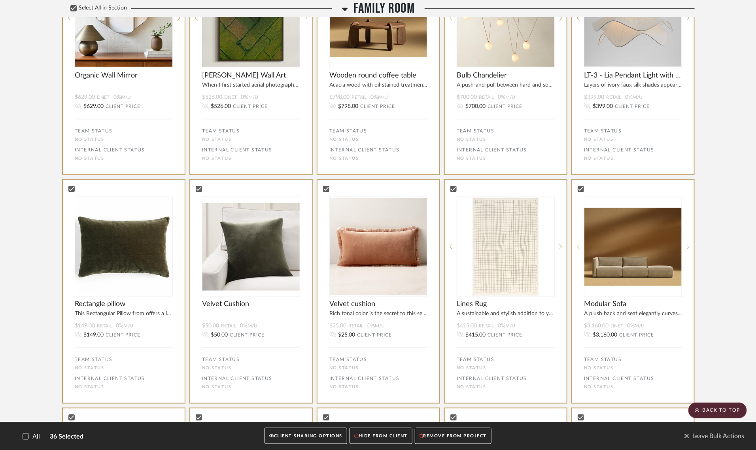
scroll to position [0, 0]
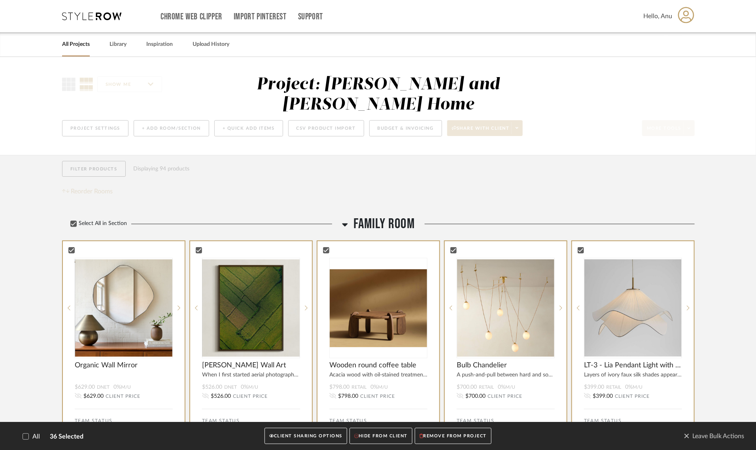
click at [304, 433] on button "CLIENT SHARING OPTIONS" at bounding box center [306, 436] width 83 height 16
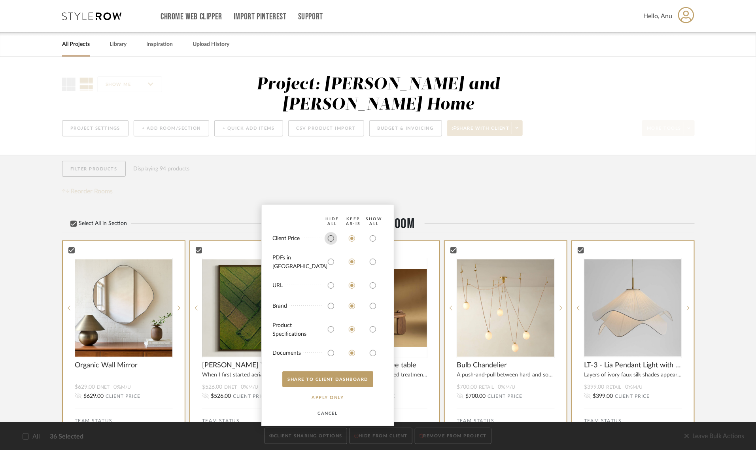
click at [331, 245] on input "radio" at bounding box center [331, 238] width 13 height 13
radio input "true"
click at [330, 267] on input "radio" at bounding box center [331, 261] width 13 height 13
radio input "true"
click at [329, 282] on input "radio" at bounding box center [331, 285] width 13 height 13
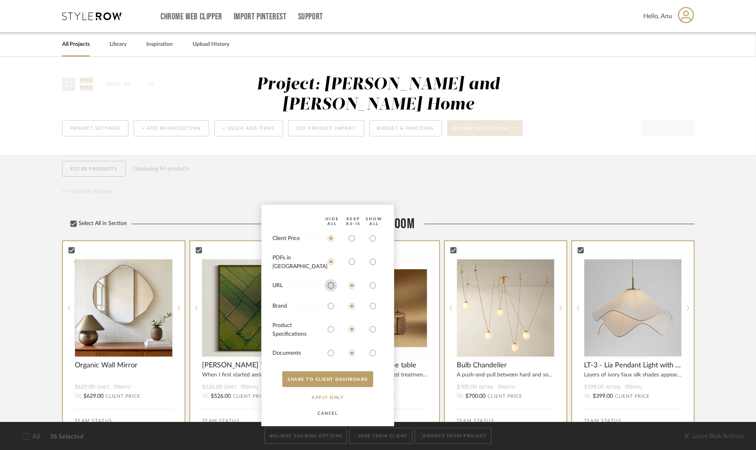
radio input "true"
click at [331, 310] on input "radio" at bounding box center [331, 306] width 13 height 13
radio input "true"
click at [369, 329] on input "radio" at bounding box center [373, 329] width 13 height 13
radio input "true"
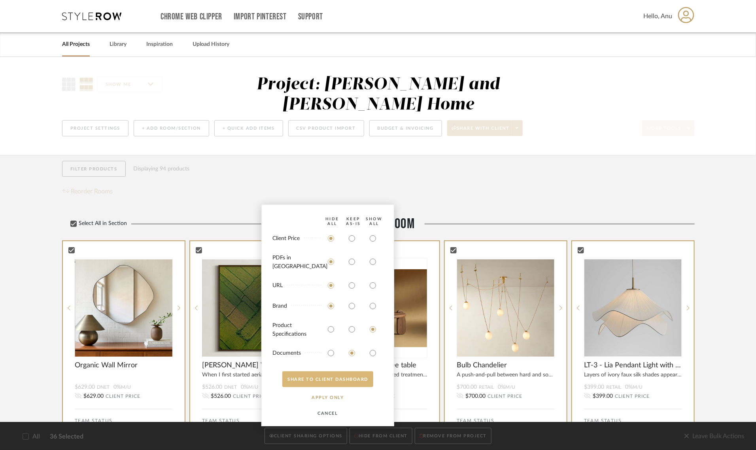
click at [343, 376] on button "SHARE TO CLIENT Dashboard" at bounding box center [327, 379] width 91 height 16
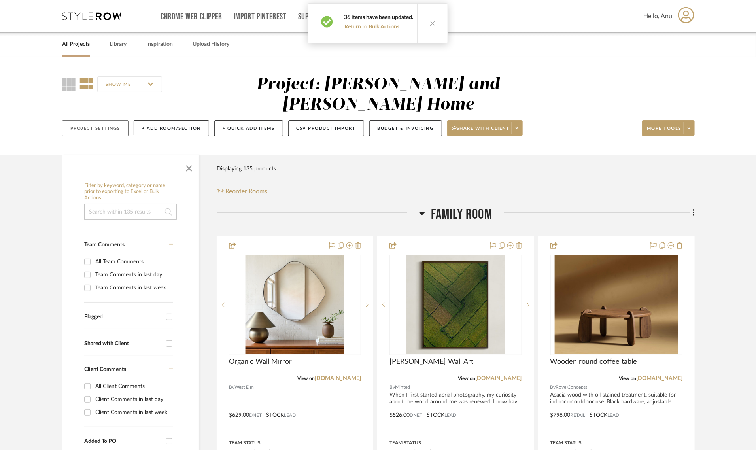
click at [112, 120] on button "Project Settings" at bounding box center [95, 128] width 66 height 16
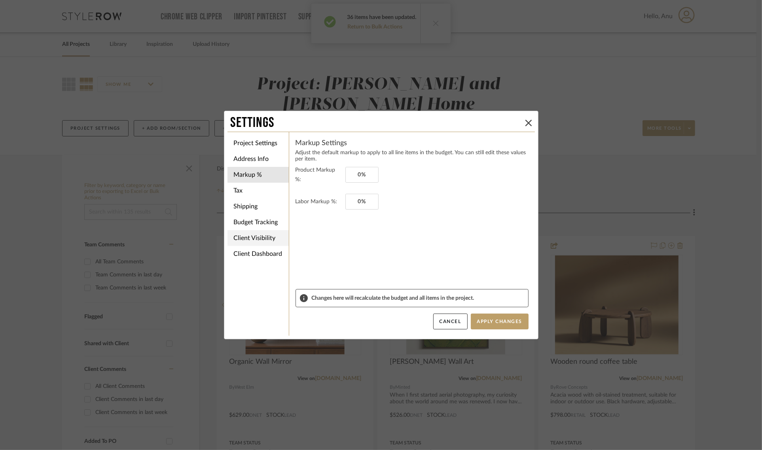
click at [248, 234] on li "Client Visibility" at bounding box center [257, 238] width 61 height 16
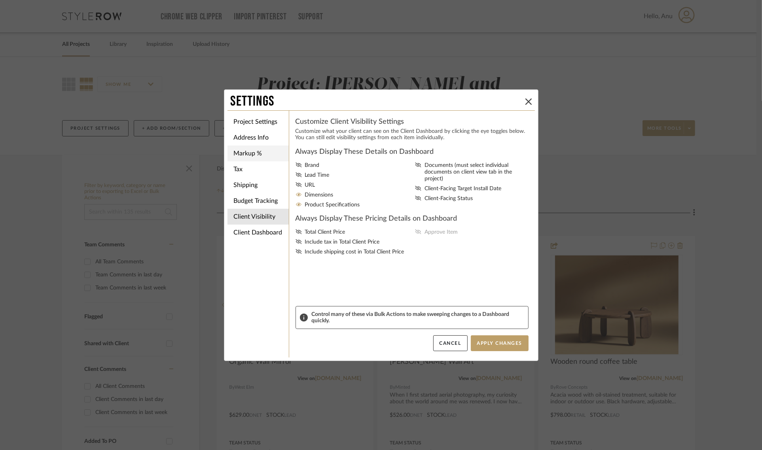
click at [240, 155] on li "Markup %" at bounding box center [257, 154] width 61 height 16
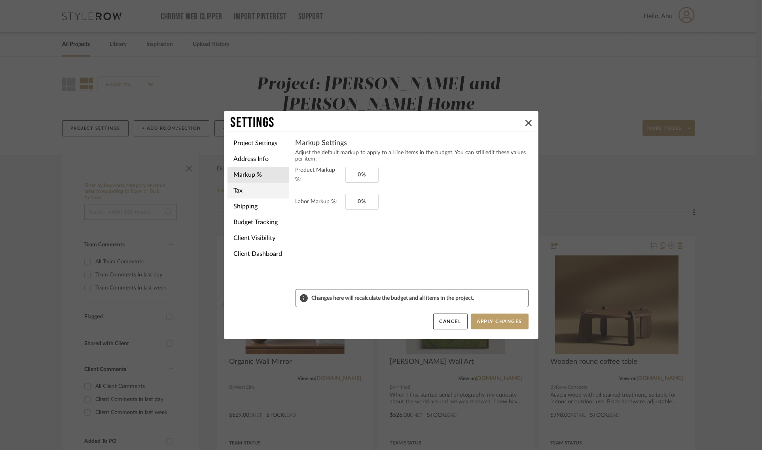
click at [240, 192] on li "Tax" at bounding box center [257, 191] width 61 height 16
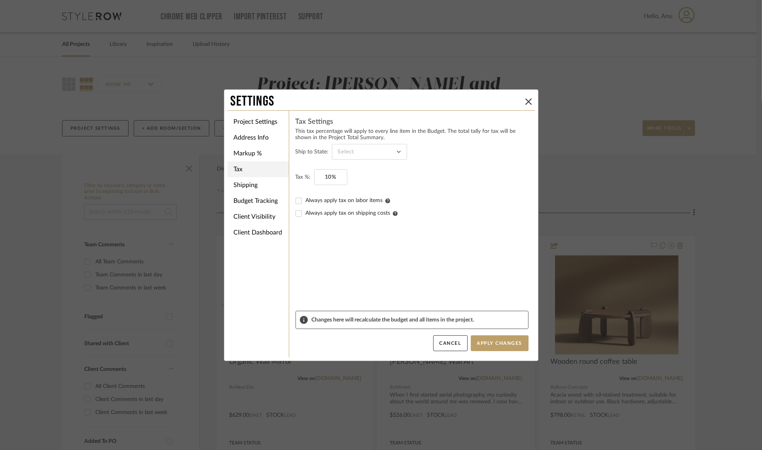
type input "Washington"
click at [491, 337] on button "Apply Changes" at bounding box center [500, 343] width 58 height 16
click at [491, 339] on button "Apply Changes" at bounding box center [500, 343] width 58 height 16
click at [528, 101] on icon at bounding box center [528, 101] width 6 height 6
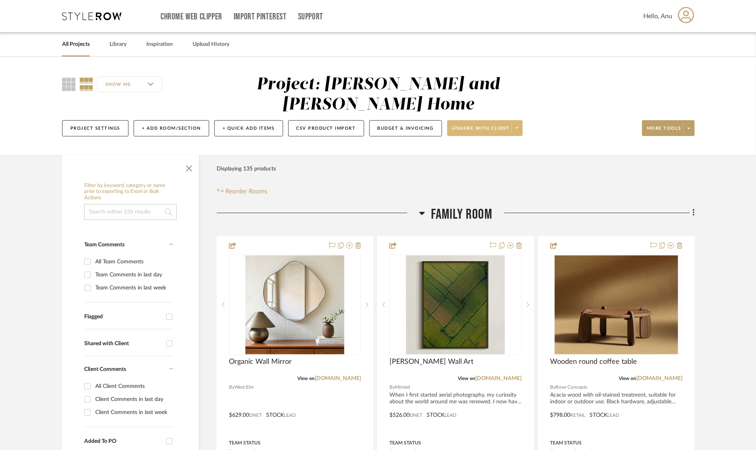
click at [454, 126] on icon at bounding box center [454, 128] width 5 height 4
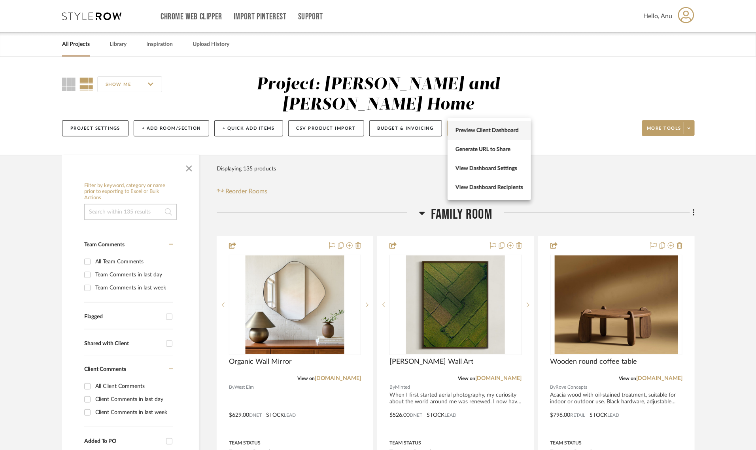
click at [465, 130] on span "Preview Client Dashboard" at bounding box center [489, 130] width 68 height 7
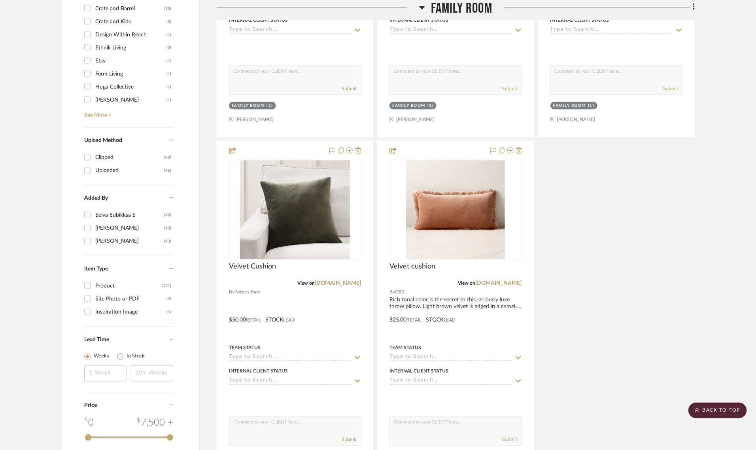
scroll to position [939, 0]
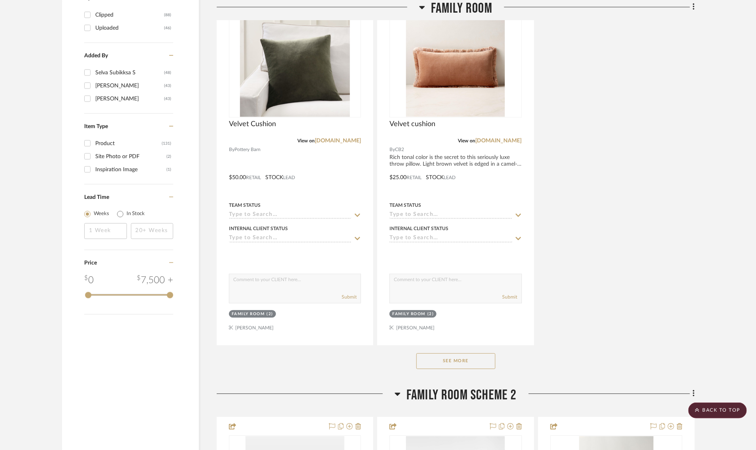
click at [452, 353] on button "See More" at bounding box center [455, 361] width 79 height 16
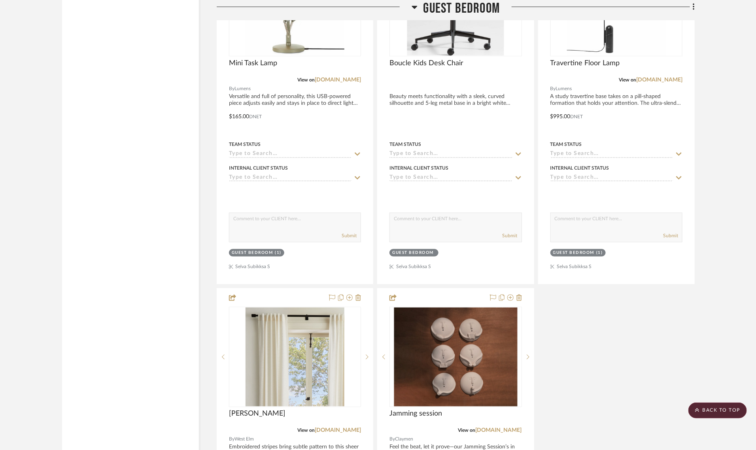
scroll to position [3756, 0]
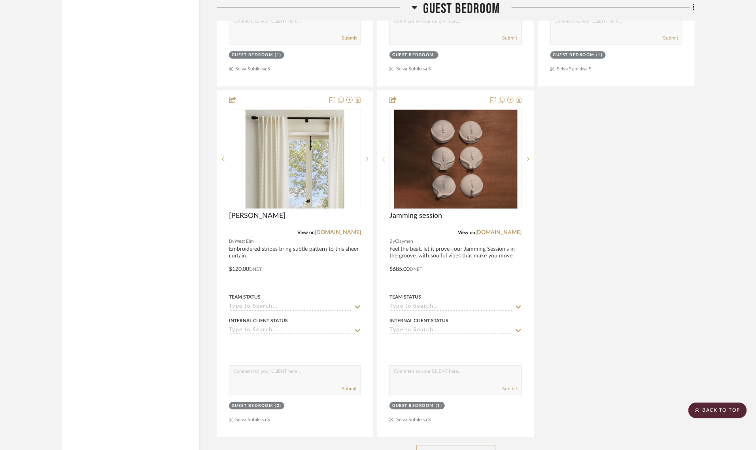
click at [450, 445] on button "See More" at bounding box center [455, 453] width 79 height 16
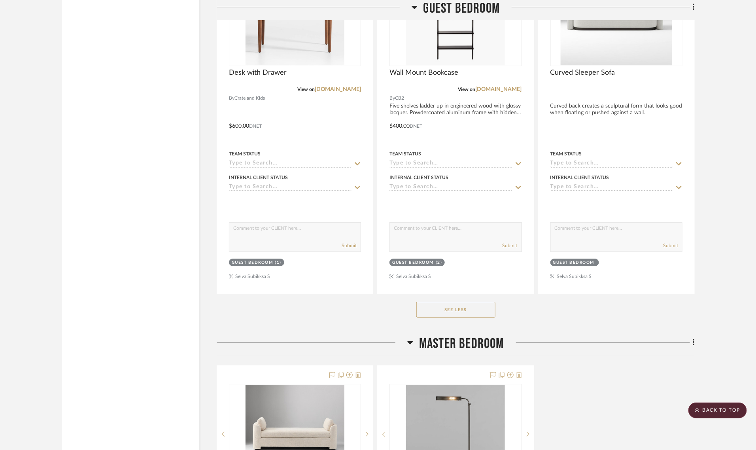
scroll to position [3905, 0]
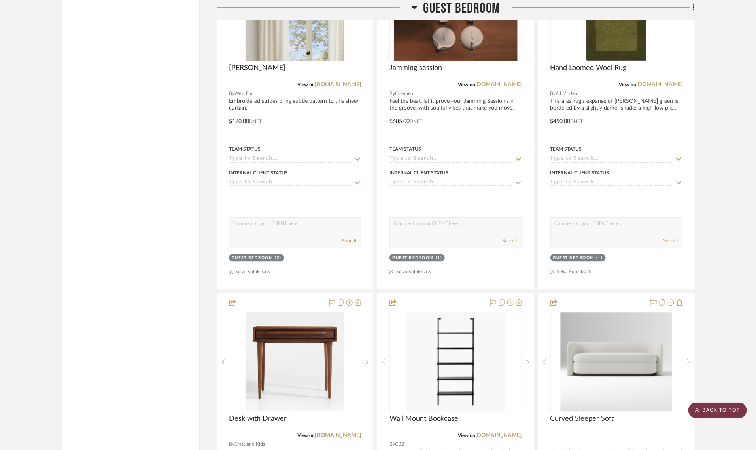
click at [712, 404] on scroll-to-top-button "BACK TO TOP" at bounding box center [717, 411] width 59 height 16
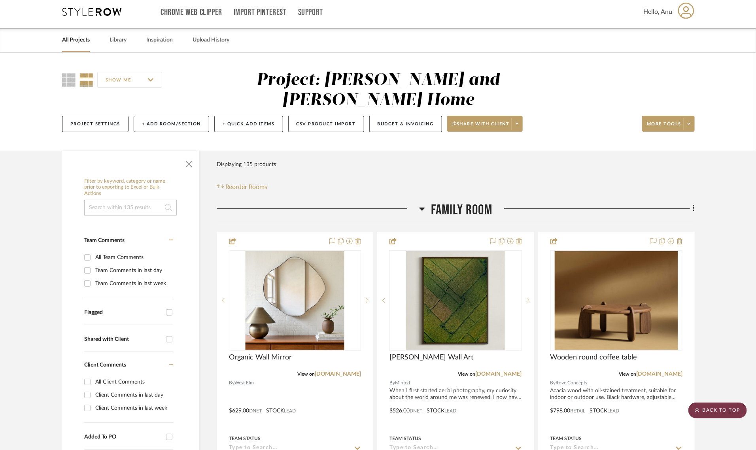
scroll to position [0, 0]
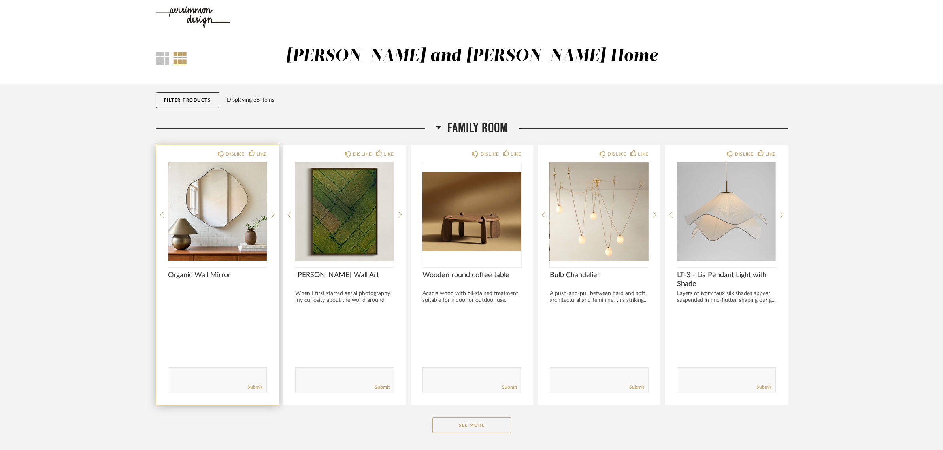
click at [206, 214] on img "0" at bounding box center [217, 211] width 99 height 99
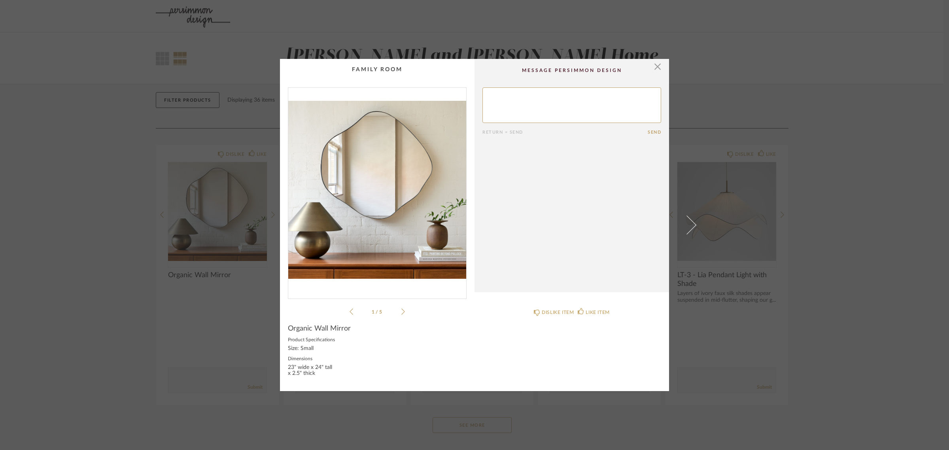
click at [397, 239] on img "0" at bounding box center [377, 190] width 178 height 204
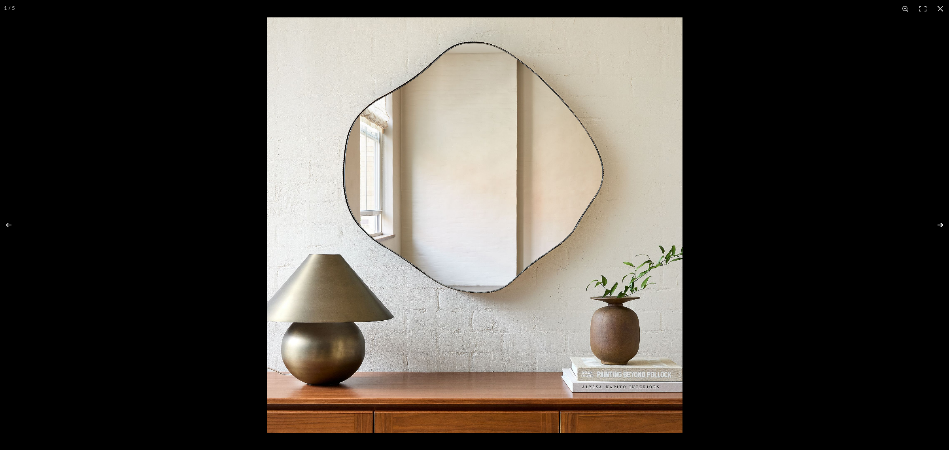
click at [761, 226] on button at bounding box center [935, 225] width 28 height 40
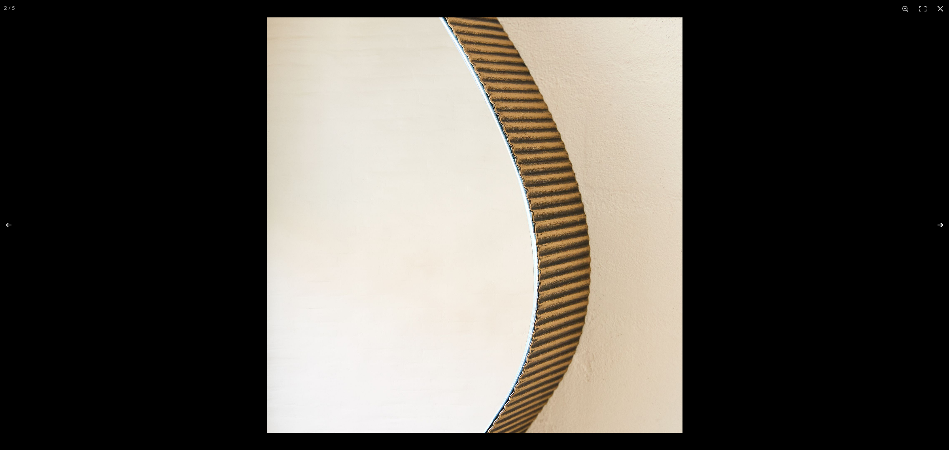
click at [761, 221] on button at bounding box center [935, 225] width 28 height 40
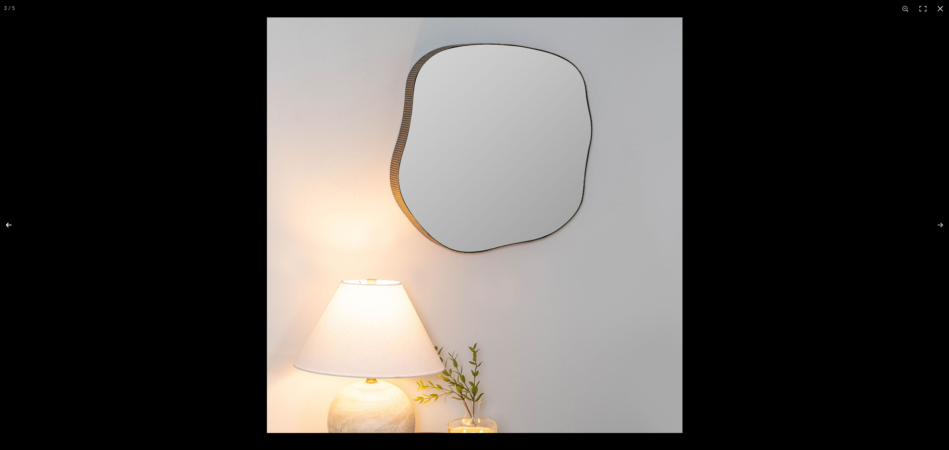
click at [7, 222] on button at bounding box center [14, 225] width 28 height 40
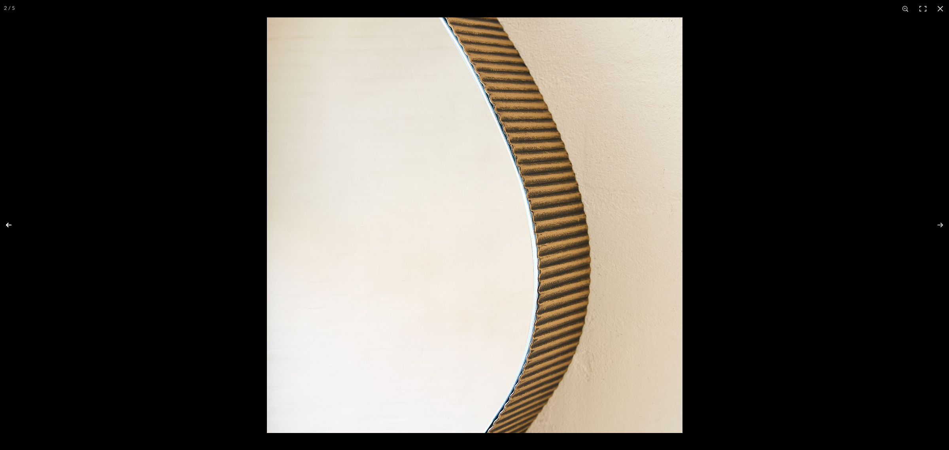
click at [7, 222] on button at bounding box center [14, 225] width 28 height 40
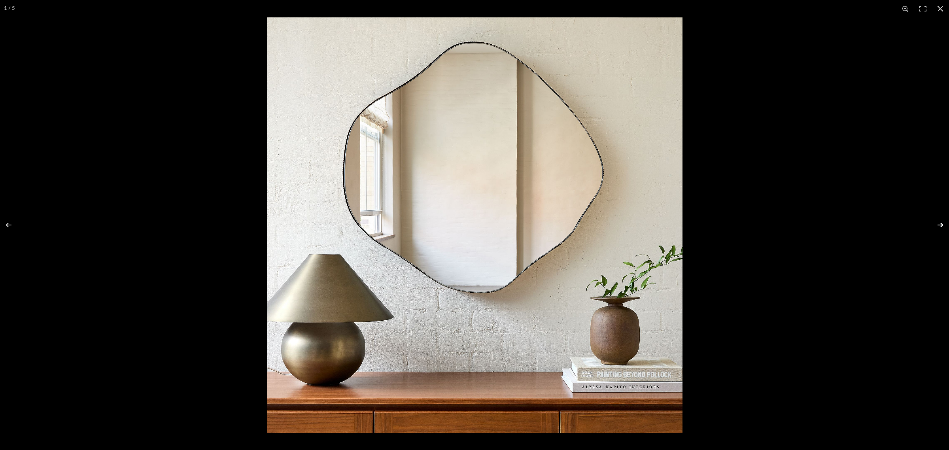
click at [761, 223] on button at bounding box center [935, 225] width 28 height 40
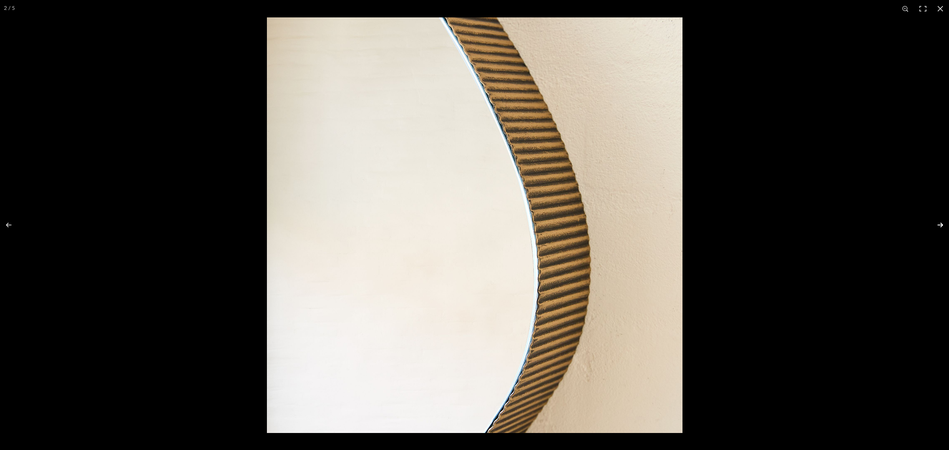
click at [761, 223] on button at bounding box center [935, 225] width 28 height 40
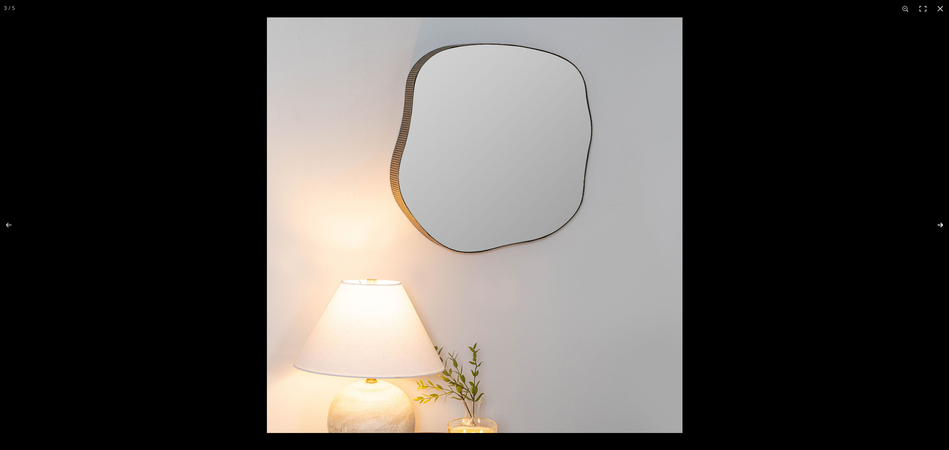
click at [761, 223] on button at bounding box center [935, 225] width 28 height 40
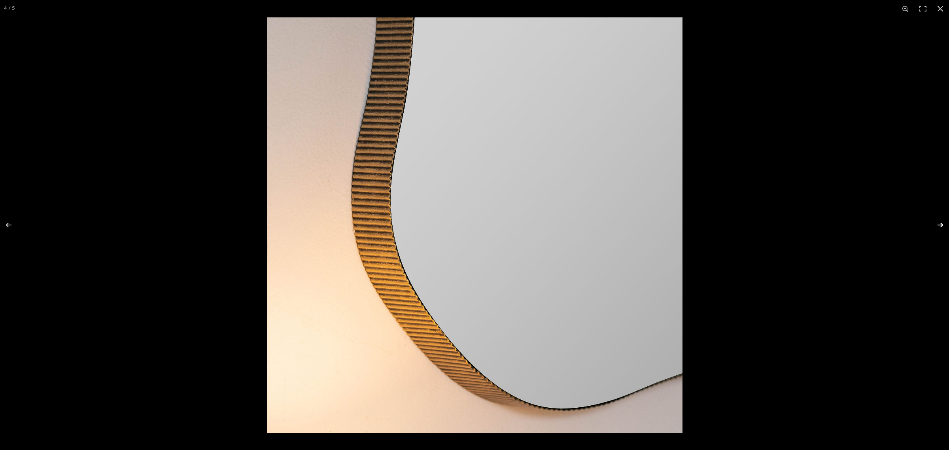
click at [761, 223] on button at bounding box center [935, 225] width 28 height 40
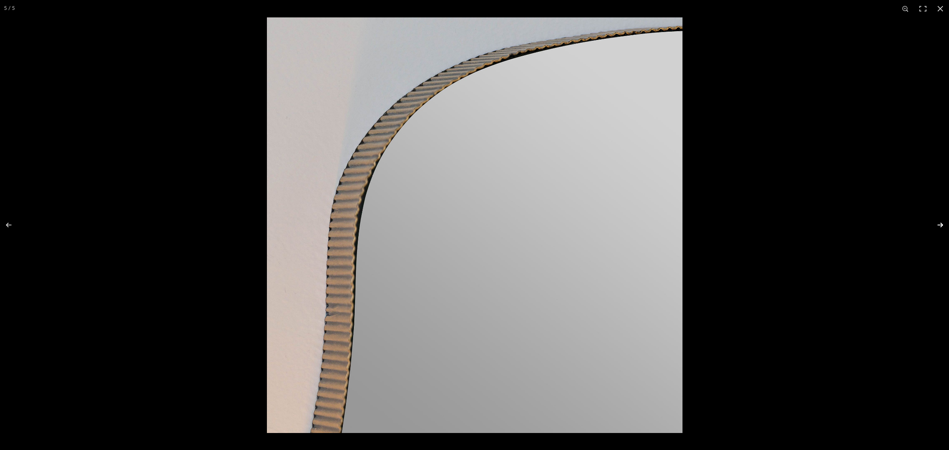
click at [761, 223] on button at bounding box center [935, 225] width 28 height 40
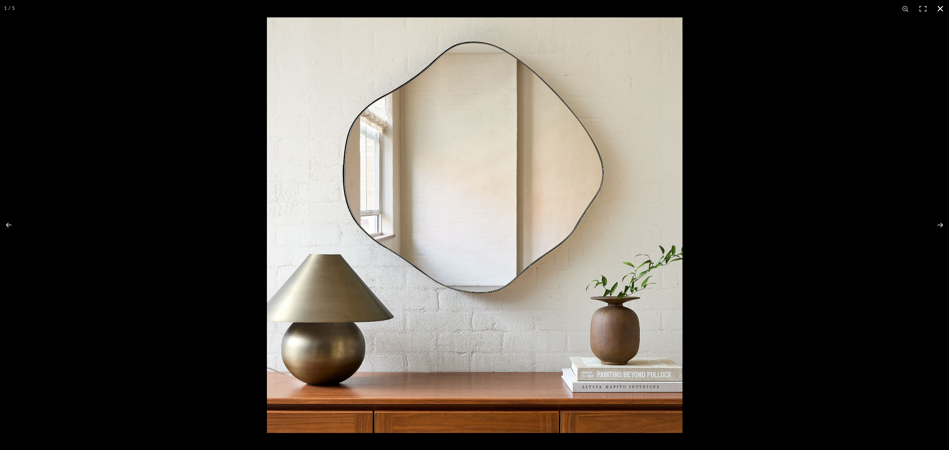
click at [761, 8] on button at bounding box center [940, 8] width 17 height 17
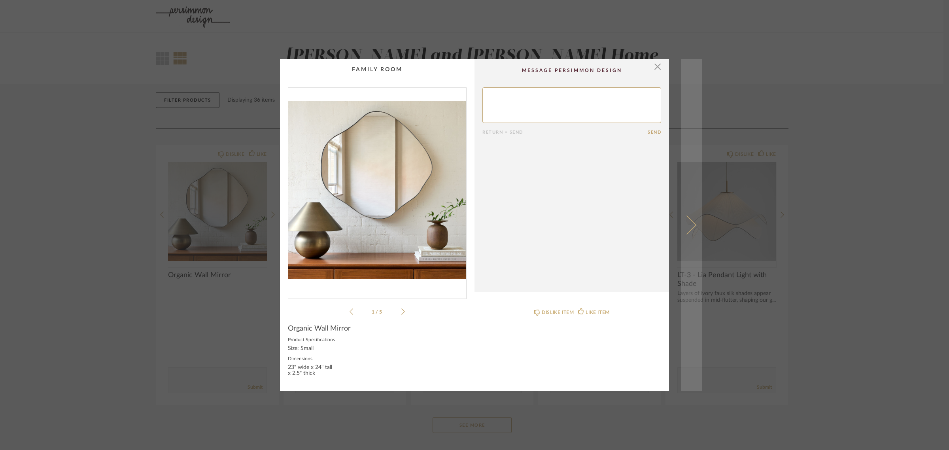
click at [683, 219] on span at bounding box center [686, 224] width 19 height 19
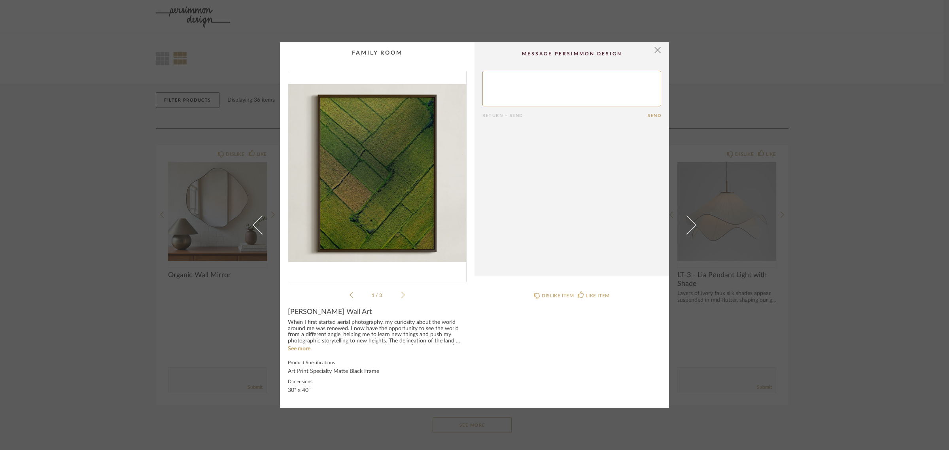
click at [367, 200] on img "0" at bounding box center [377, 173] width 178 height 204
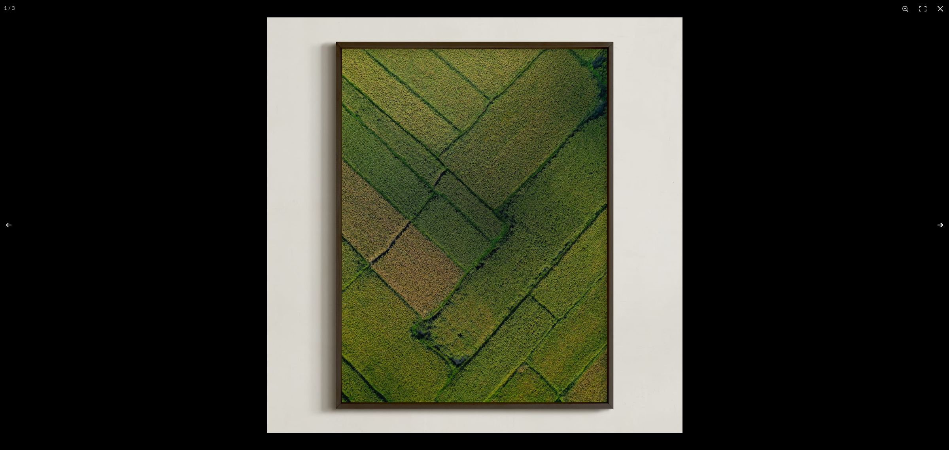
click at [761, 225] on button at bounding box center [935, 225] width 28 height 40
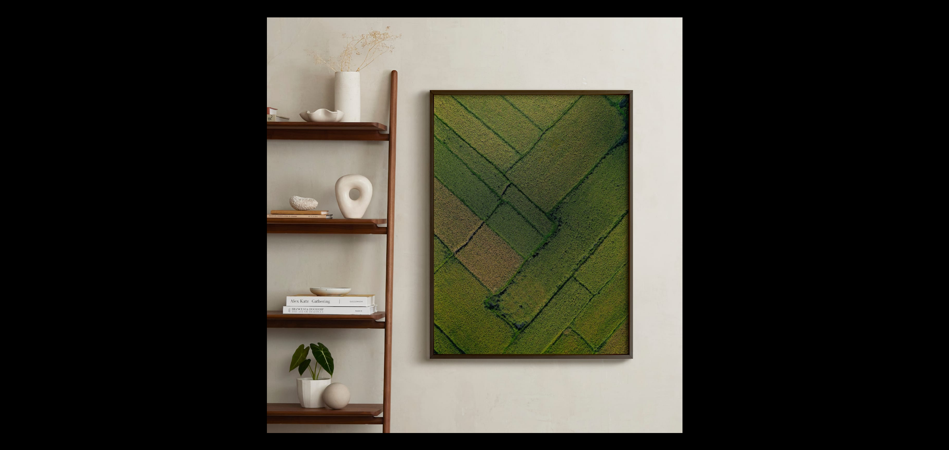
click at [761, 225] on button at bounding box center [935, 225] width 28 height 40
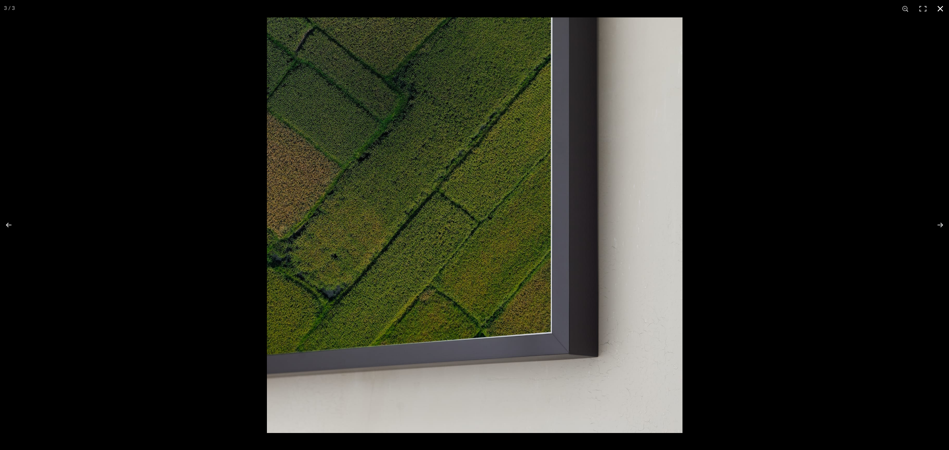
click at [761, 8] on button at bounding box center [940, 8] width 17 height 17
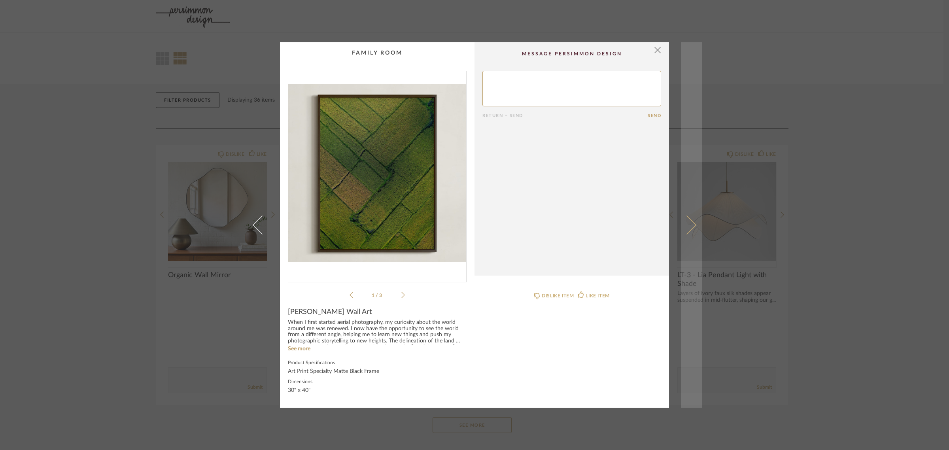
click at [691, 220] on link at bounding box center [691, 225] width 21 height 366
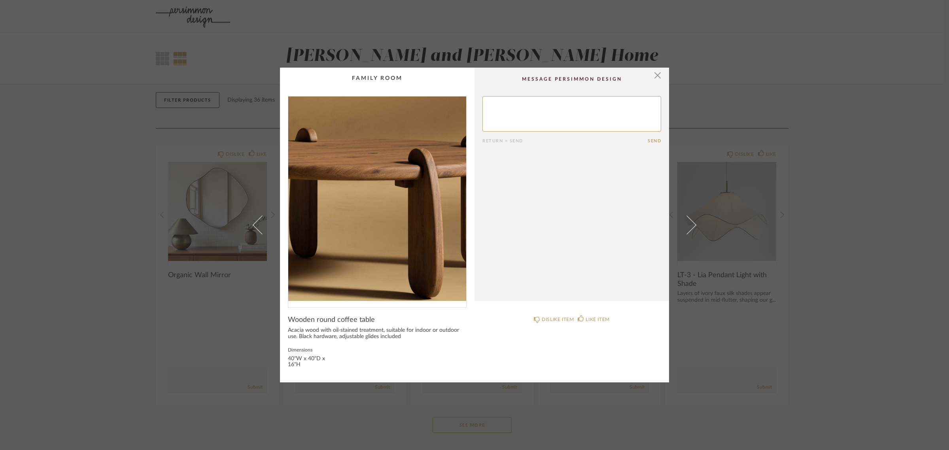
click at [380, 224] on img "0" at bounding box center [377, 198] width 178 height 204
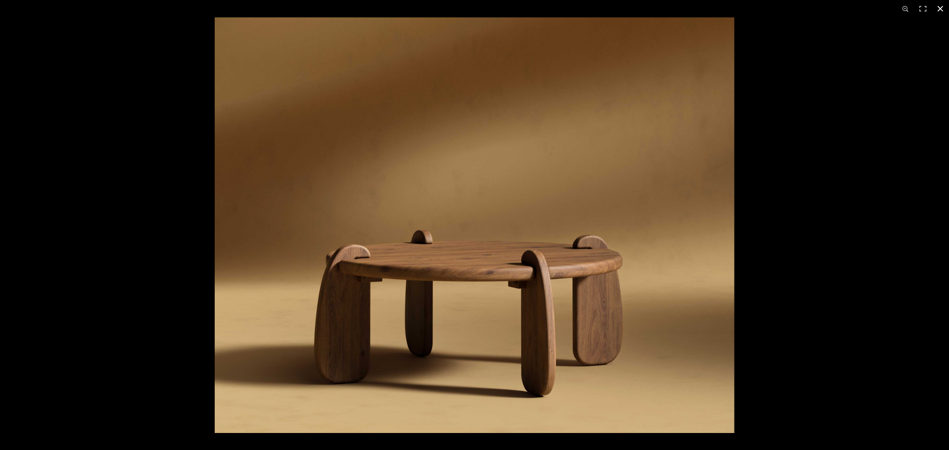
click at [761, 7] on div "1 / 1" at bounding box center [474, 8] width 949 height 17
click at [761, 9] on button at bounding box center [940, 8] width 17 height 17
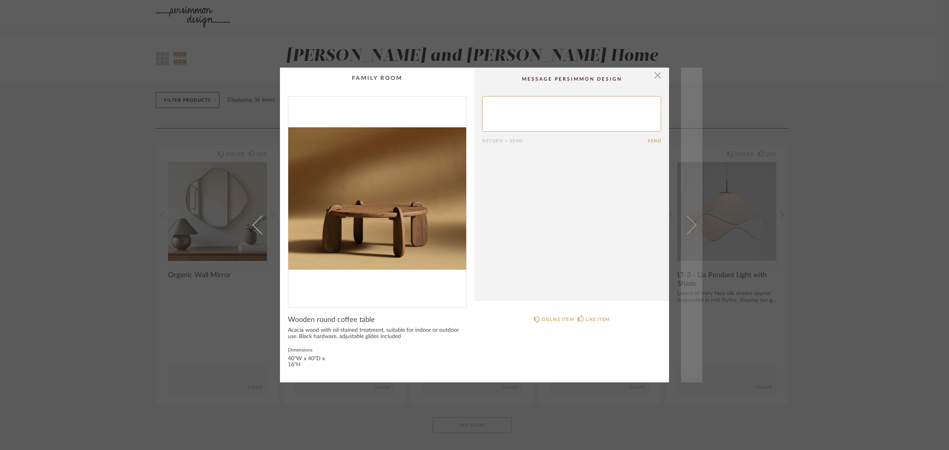
click at [690, 217] on link at bounding box center [691, 225] width 21 height 315
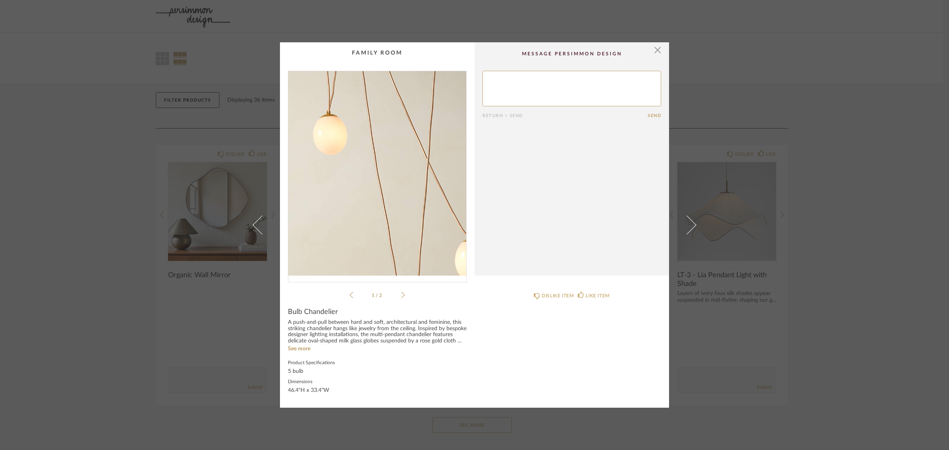
click at [380, 195] on img "0" at bounding box center [377, 173] width 178 height 204
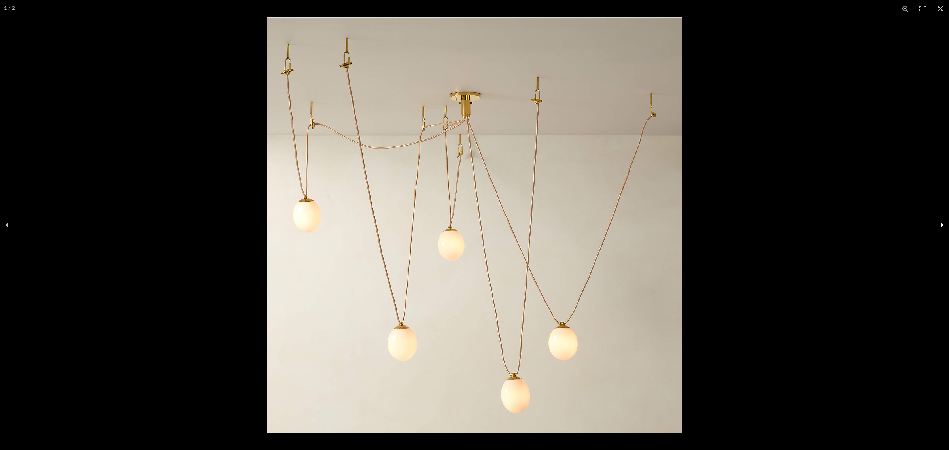
click at [761, 226] on button at bounding box center [935, 225] width 28 height 40
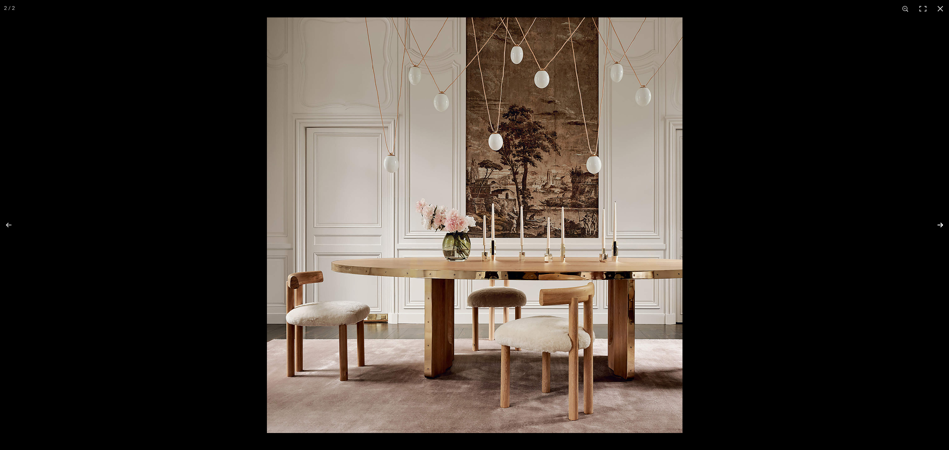
click at [761, 224] on button at bounding box center [935, 225] width 28 height 40
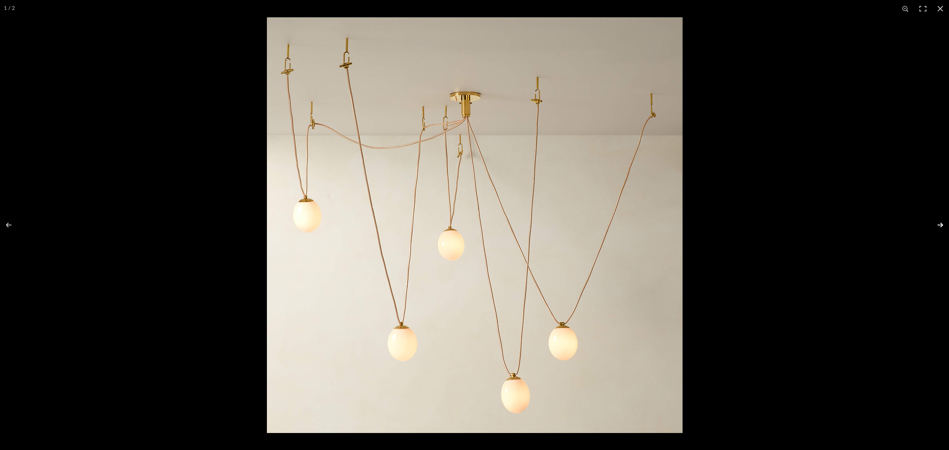
click at [761, 224] on button at bounding box center [935, 225] width 28 height 40
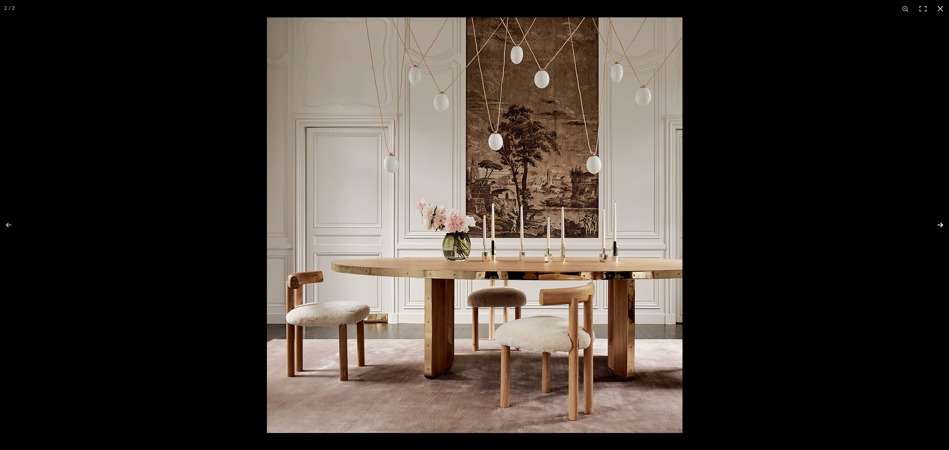
click at [761, 224] on button at bounding box center [935, 225] width 28 height 40
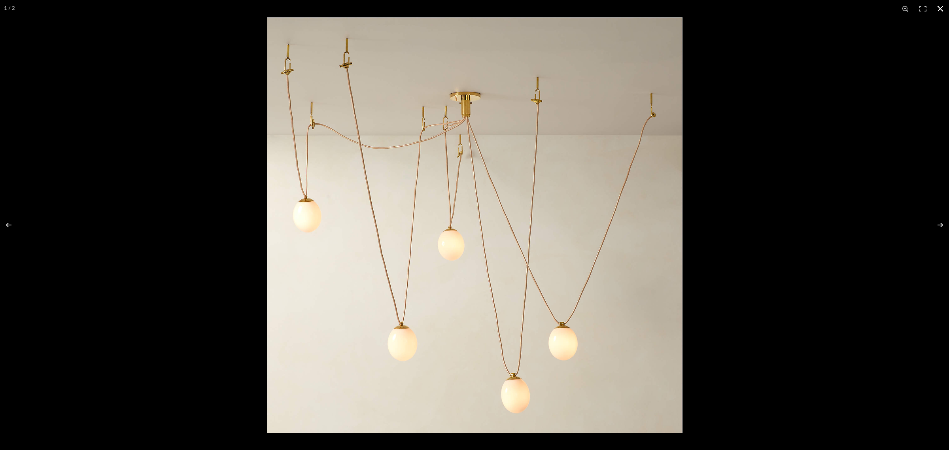
click at [761, 9] on button at bounding box center [940, 8] width 17 height 17
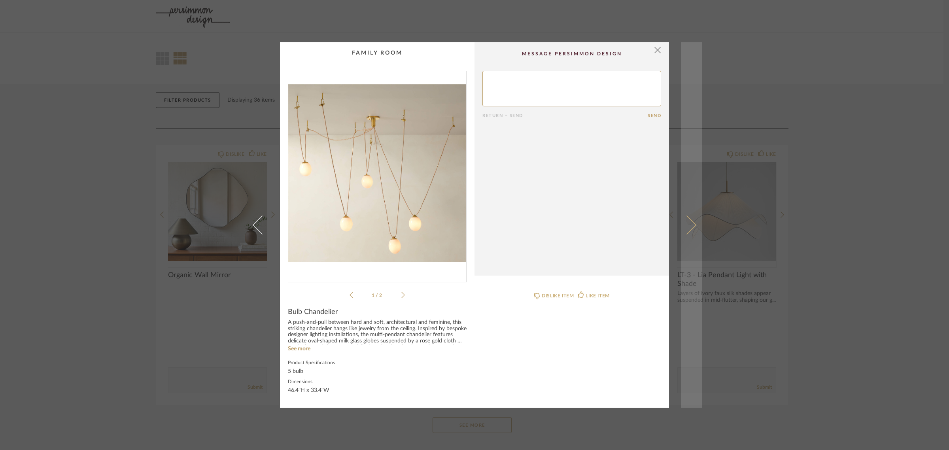
click at [687, 225] on span at bounding box center [686, 224] width 19 height 19
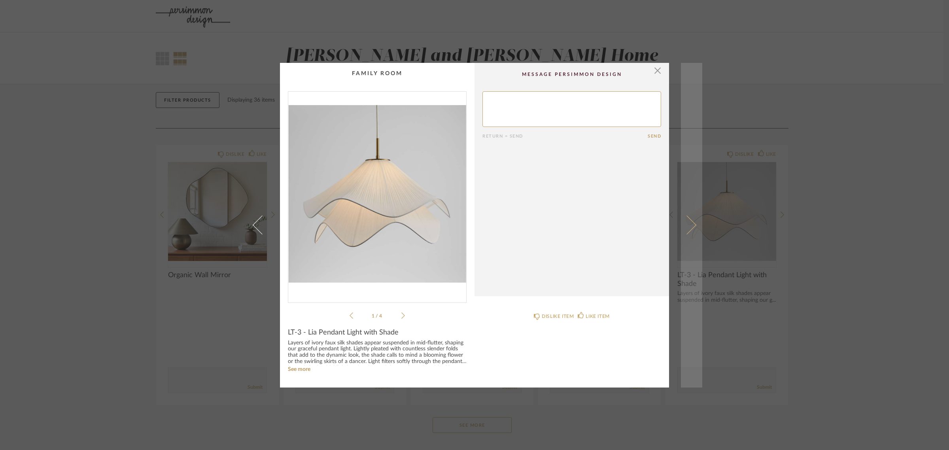
click at [684, 226] on span at bounding box center [686, 224] width 19 height 19
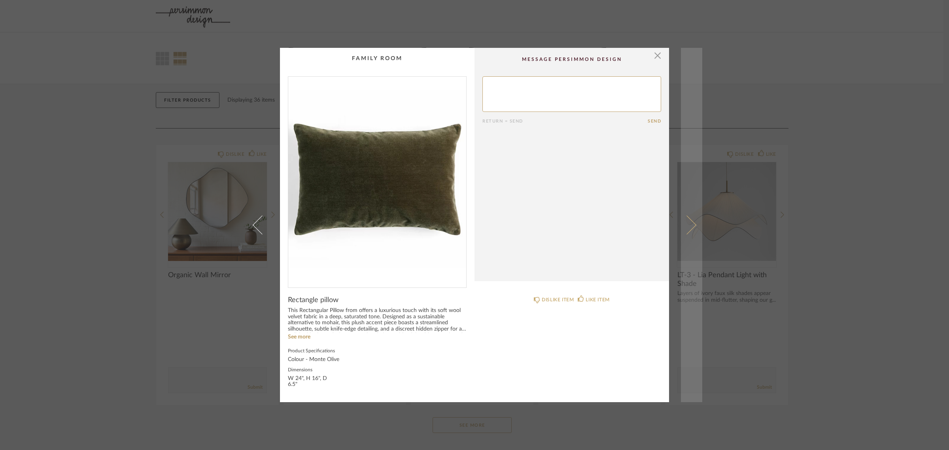
click at [687, 223] on span at bounding box center [686, 224] width 19 height 19
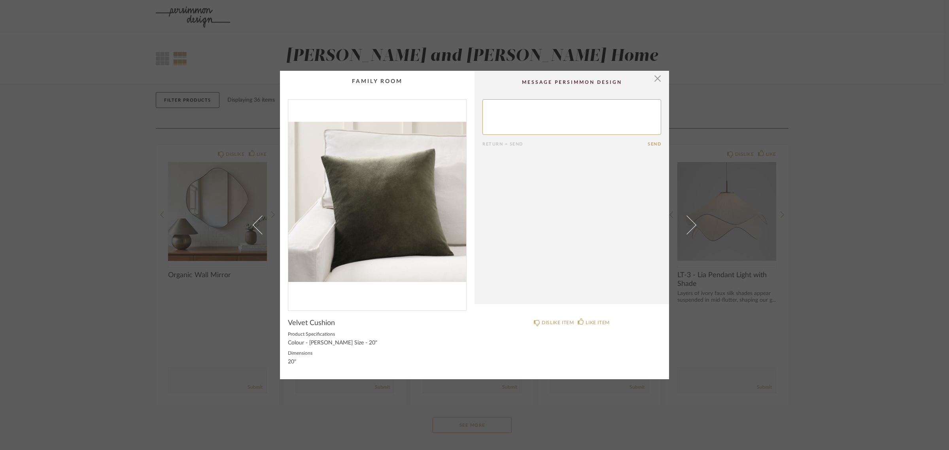
click at [687, 223] on span at bounding box center [686, 224] width 19 height 19
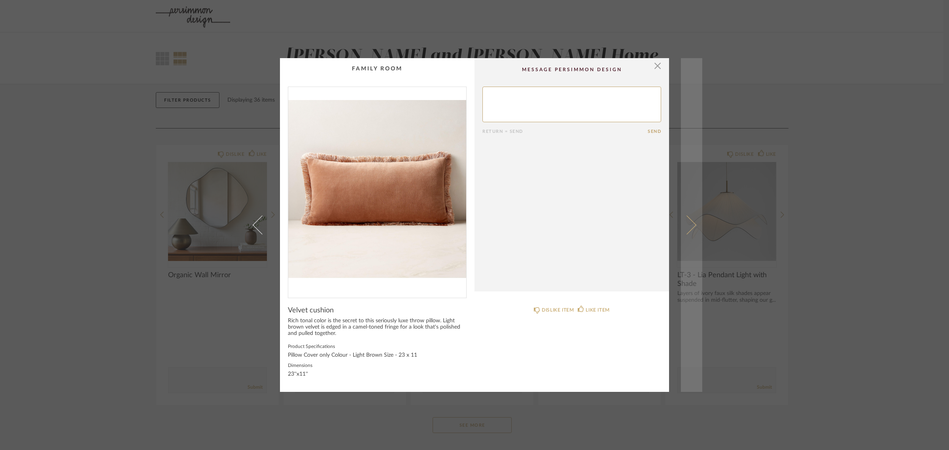
click at [684, 228] on span at bounding box center [686, 224] width 19 height 19
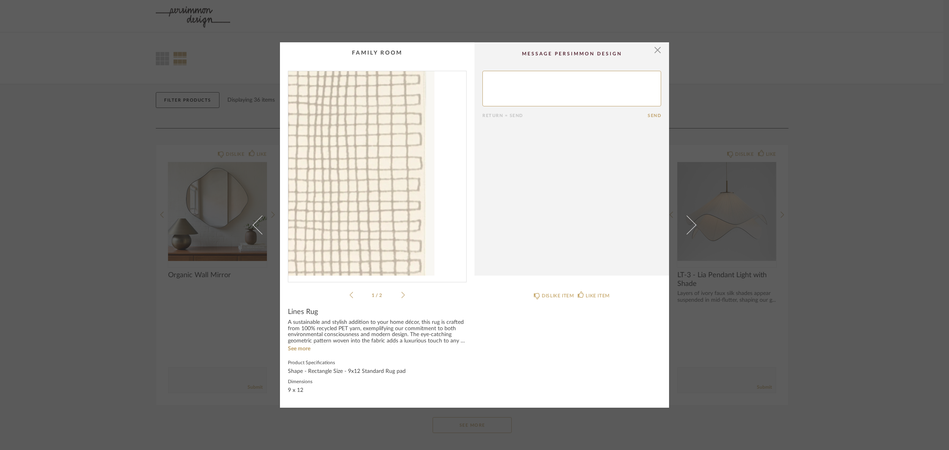
click at [424, 210] on img "0" at bounding box center [377, 173] width 178 height 204
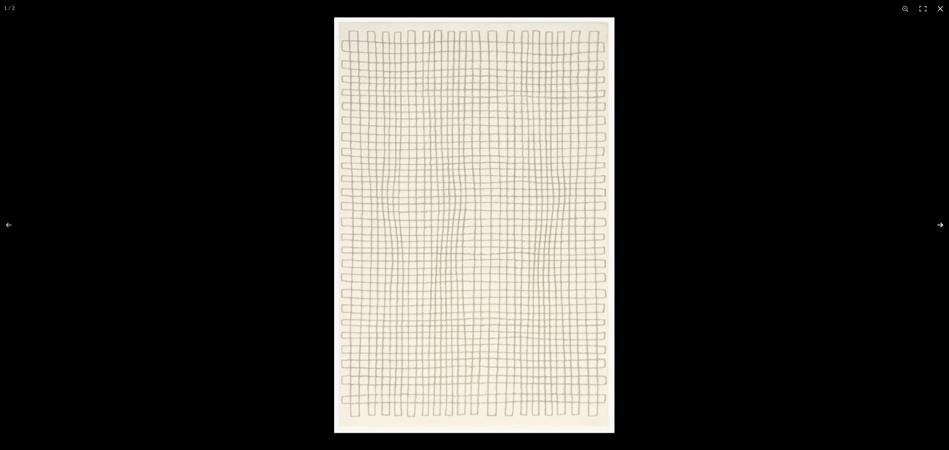
click at [761, 226] on button at bounding box center [935, 225] width 28 height 40
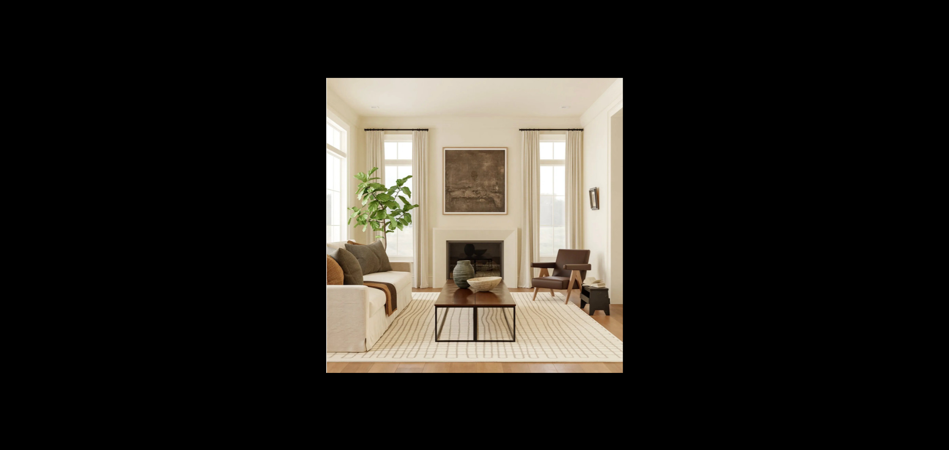
click at [761, 226] on button at bounding box center [935, 225] width 28 height 40
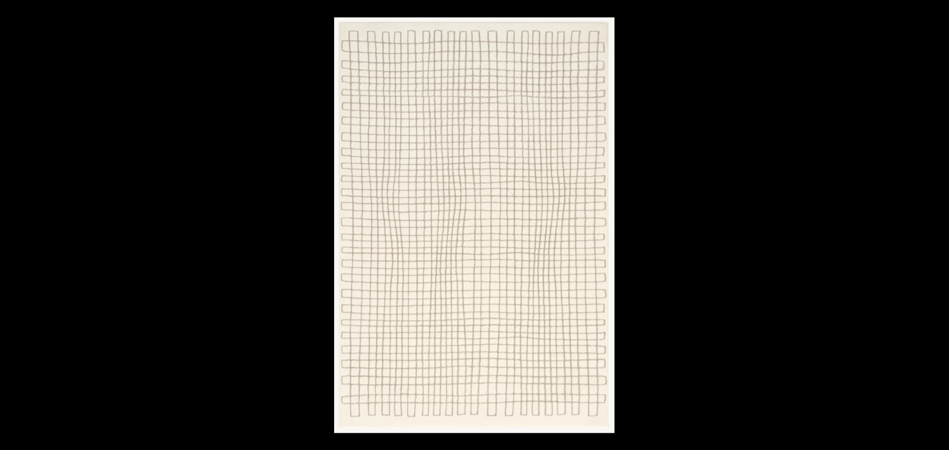
click at [761, 226] on button at bounding box center [935, 225] width 28 height 40
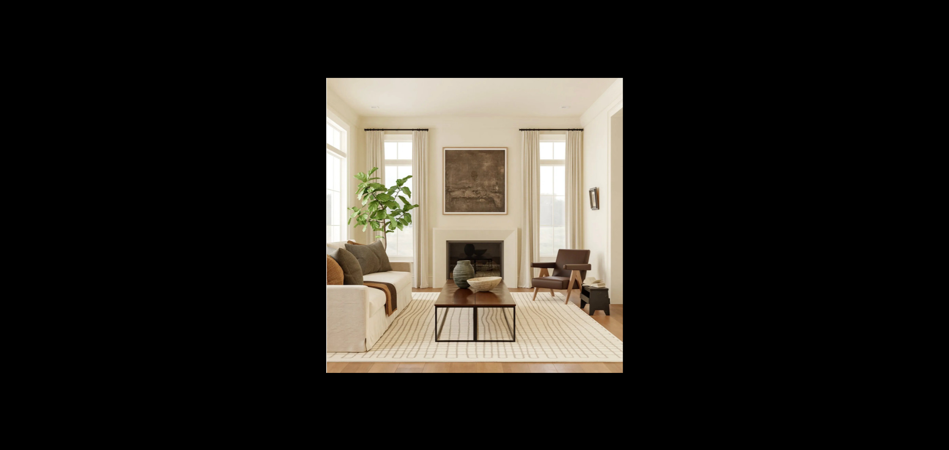
click at [761, 226] on button at bounding box center [935, 225] width 28 height 40
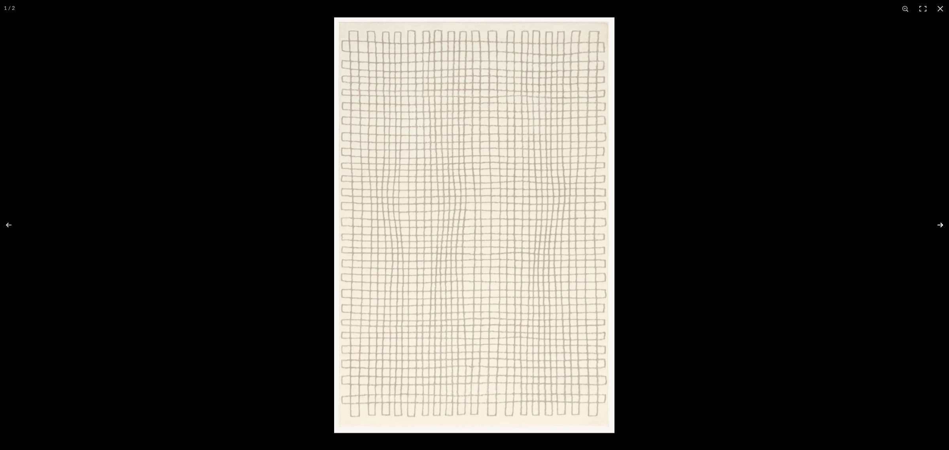
click at [761, 222] on button at bounding box center [935, 225] width 28 height 40
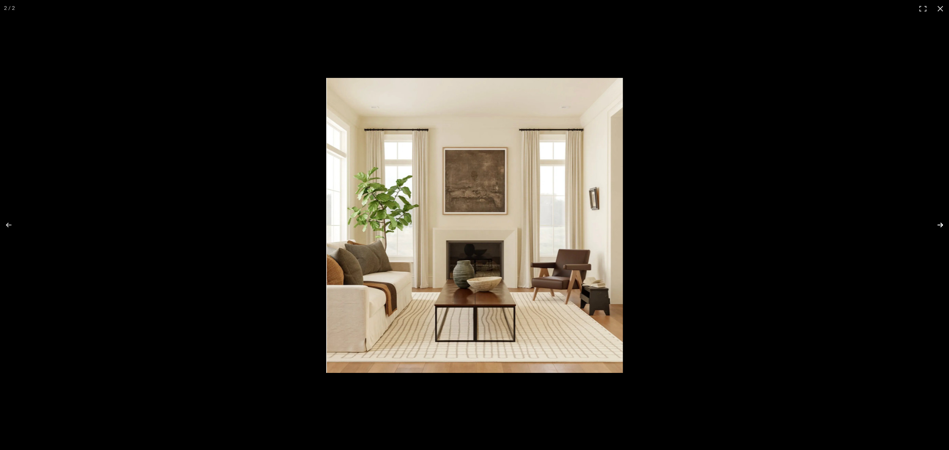
click at [761, 222] on button at bounding box center [935, 225] width 28 height 40
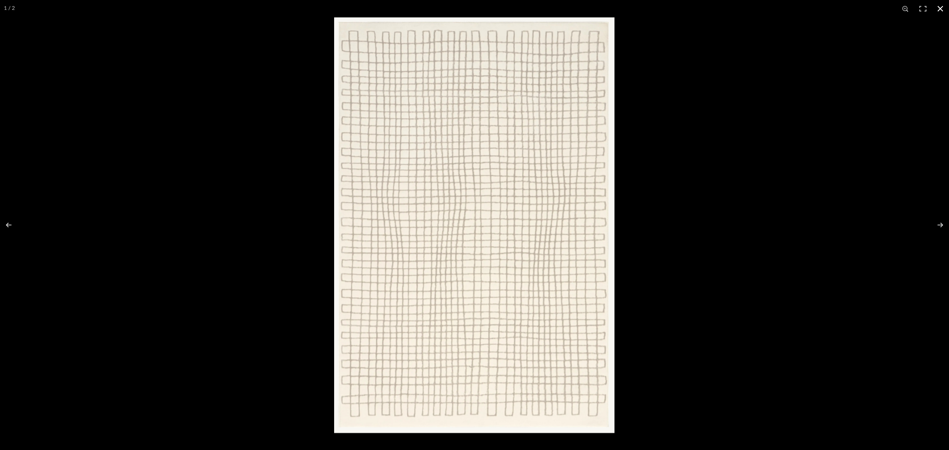
click at [761, 6] on button at bounding box center [940, 8] width 17 height 17
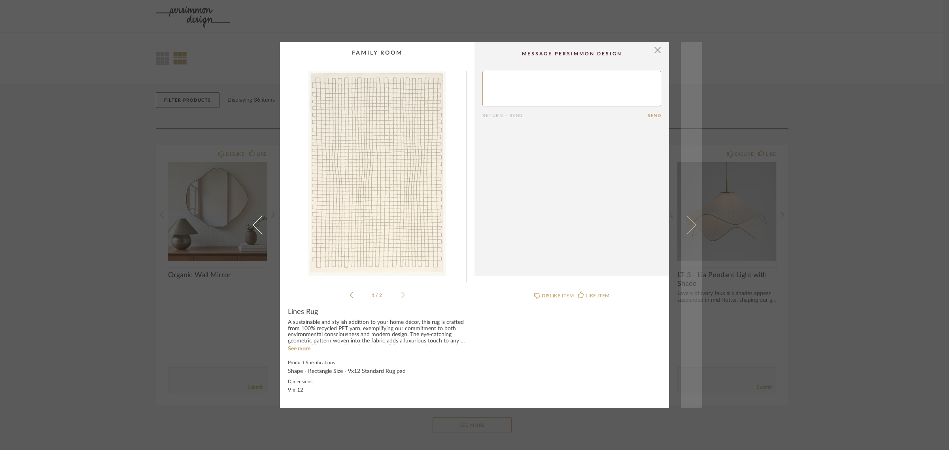
click at [689, 222] on span at bounding box center [686, 224] width 19 height 19
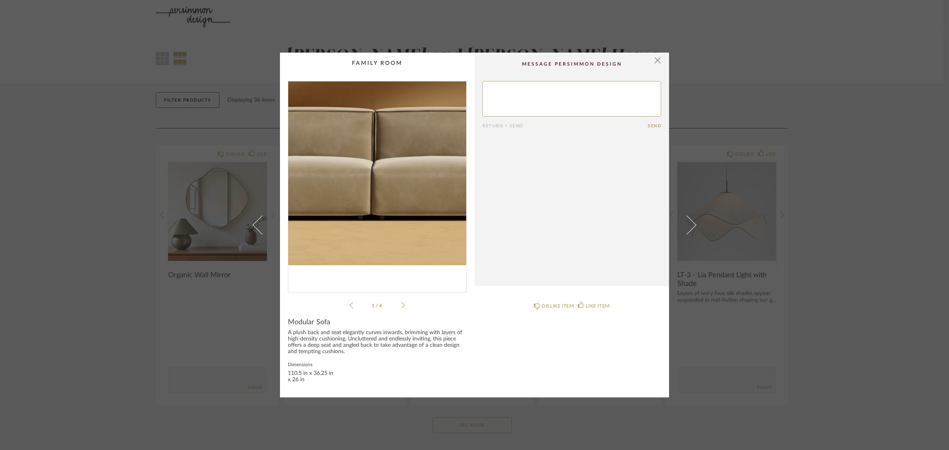
click at [356, 227] on img "0" at bounding box center [377, 183] width 178 height 204
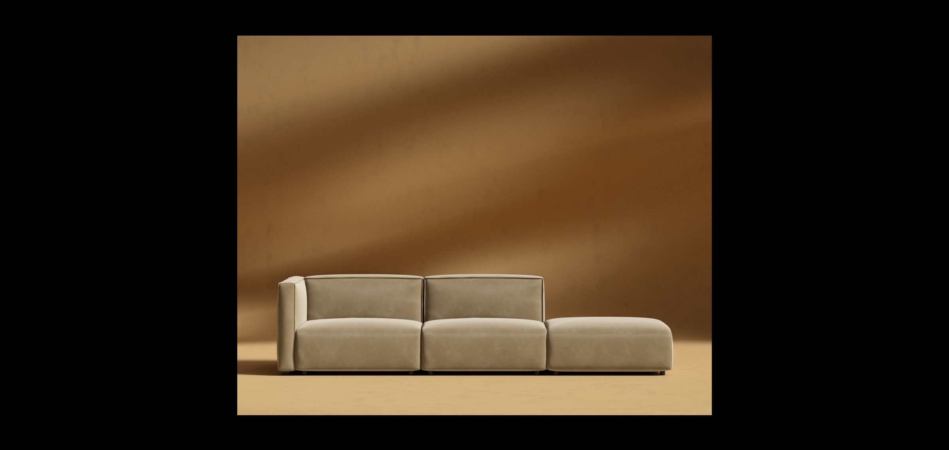
click at [761, 224] on button at bounding box center [935, 225] width 28 height 40
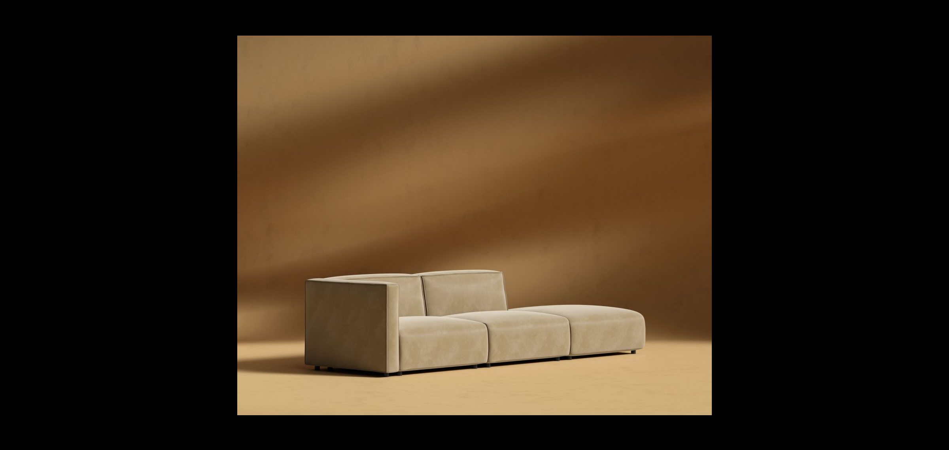
click at [761, 224] on button at bounding box center [935, 225] width 28 height 40
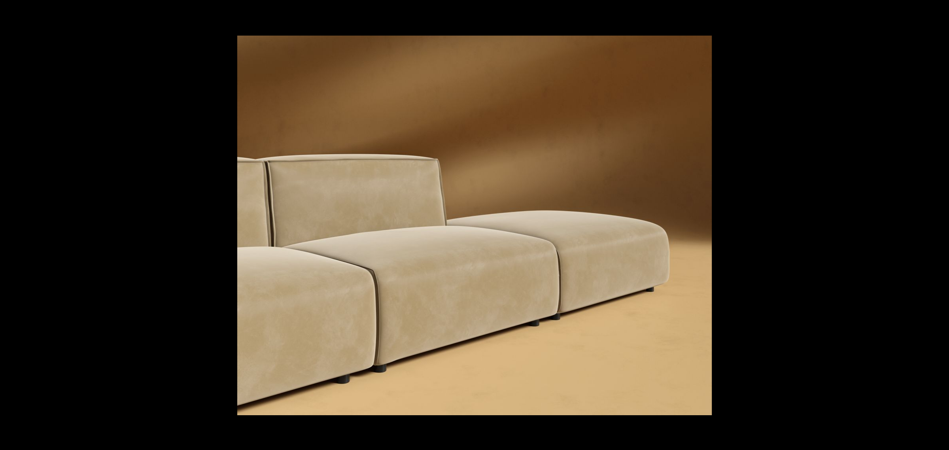
click at [761, 224] on button at bounding box center [935, 225] width 28 height 40
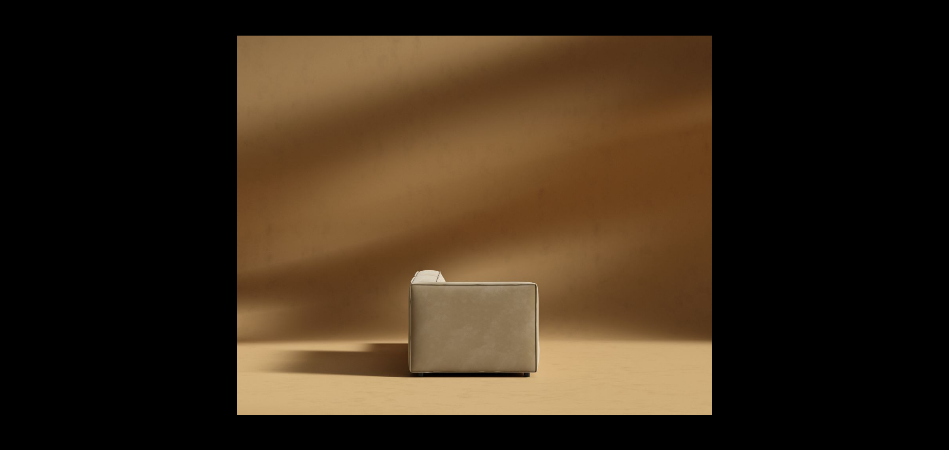
click at [761, 224] on button at bounding box center [935, 225] width 28 height 40
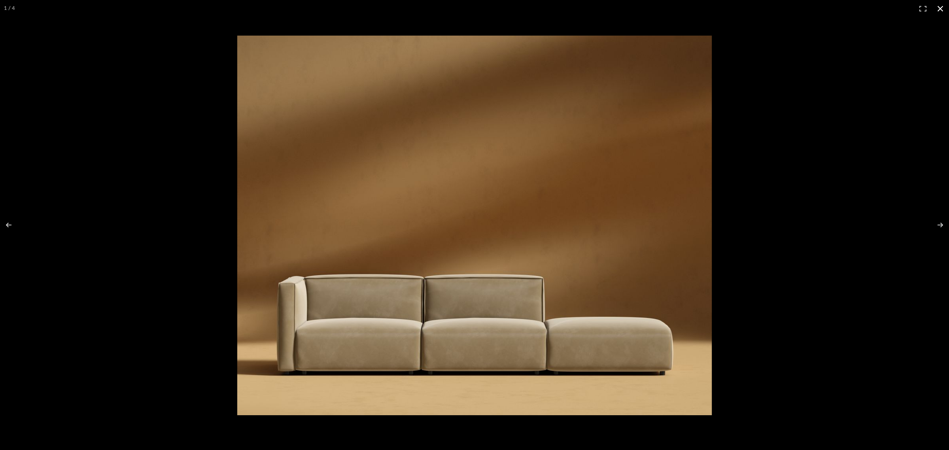
click at [761, 7] on button at bounding box center [940, 8] width 17 height 17
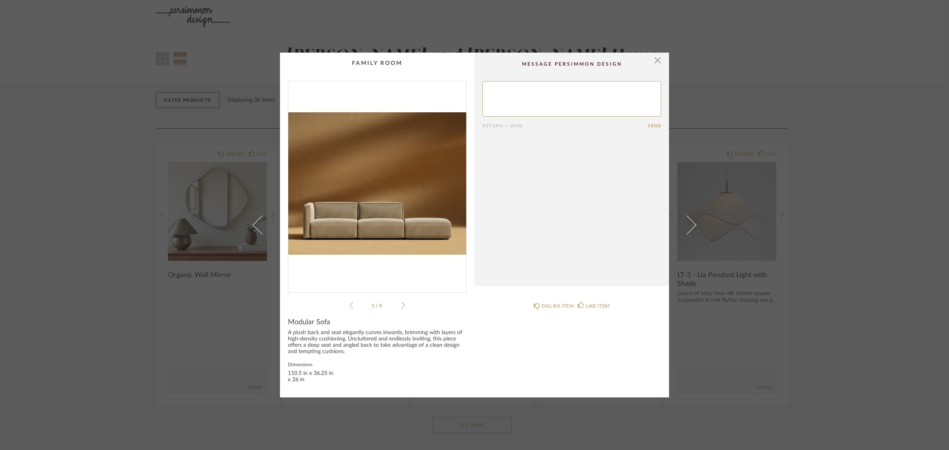
click at [761, 303] on div "× 1 / 4 Return = Send Send Modular Sofa A plush back and seat elegantly curves …" at bounding box center [474, 225] width 949 height 450
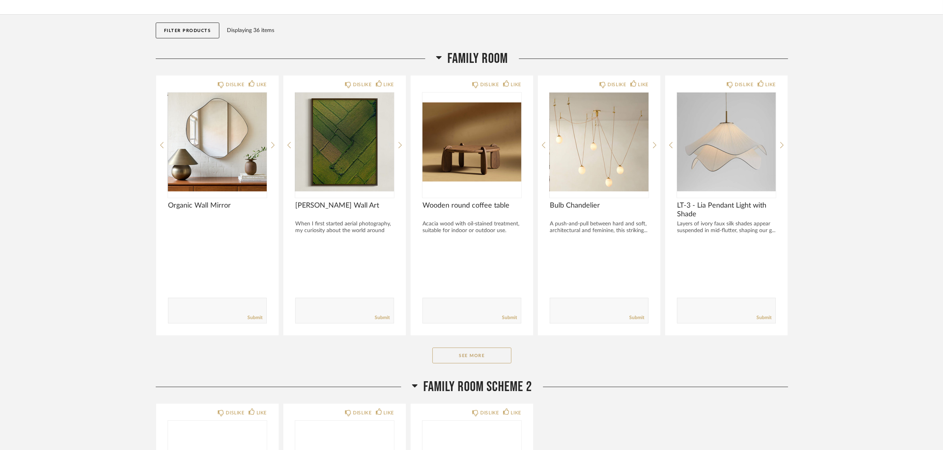
scroll to position [99, 0]
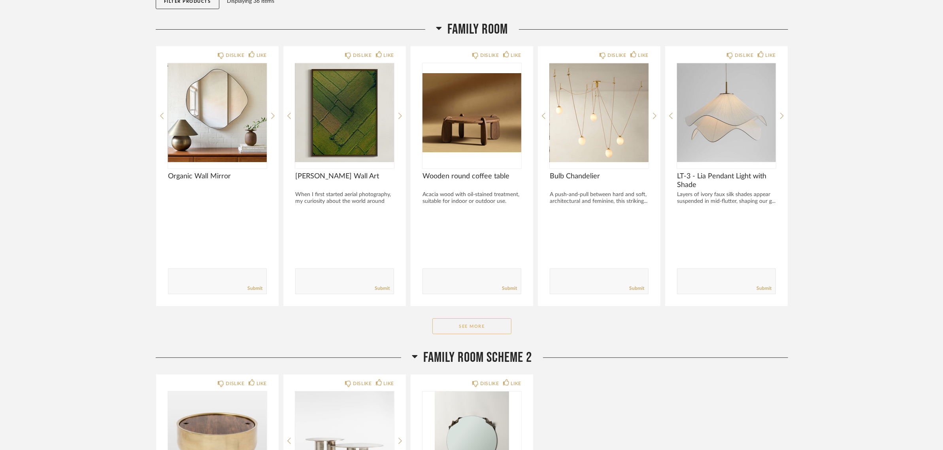
click at [490, 327] on button "See More" at bounding box center [472, 326] width 79 height 16
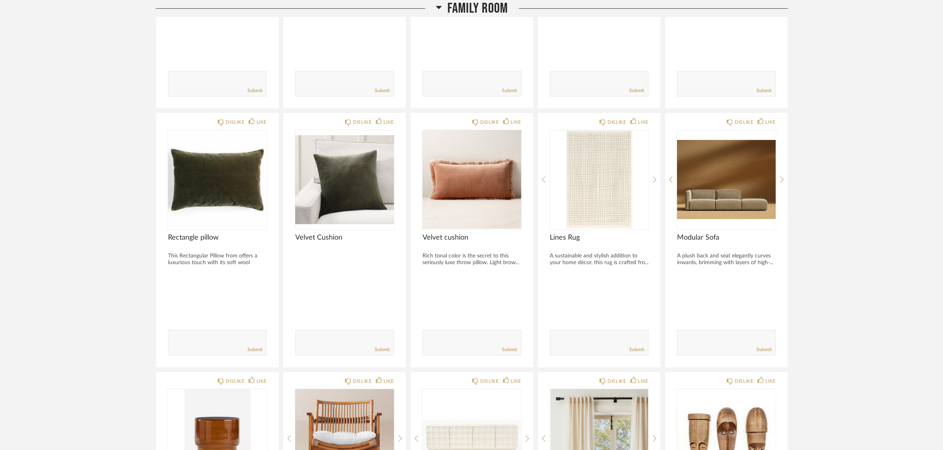
scroll to position [494, 0]
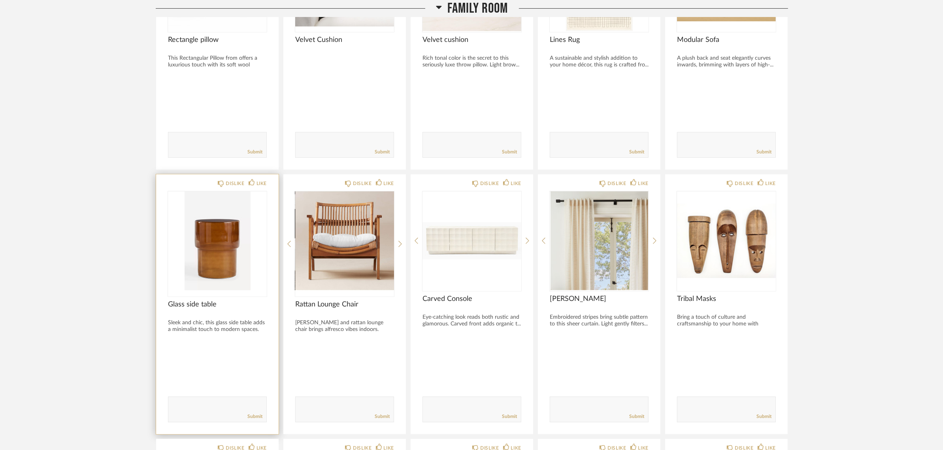
click at [217, 236] on img "0" at bounding box center [217, 240] width 99 height 99
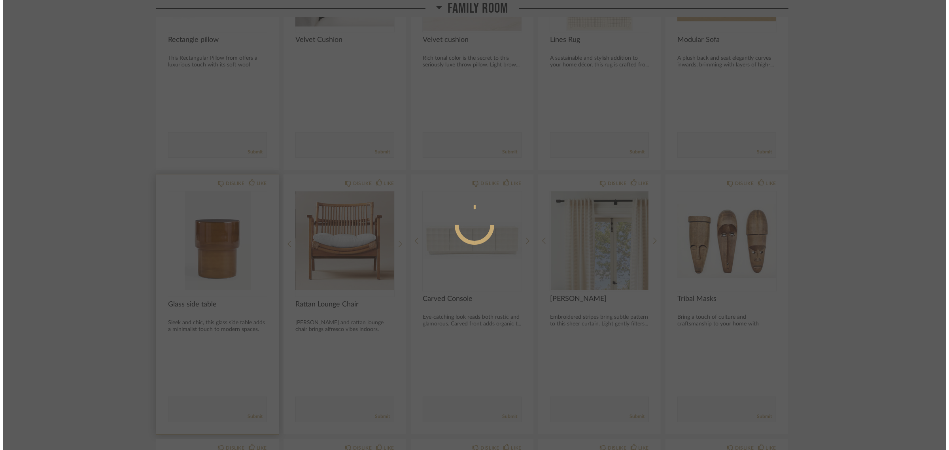
scroll to position [0, 0]
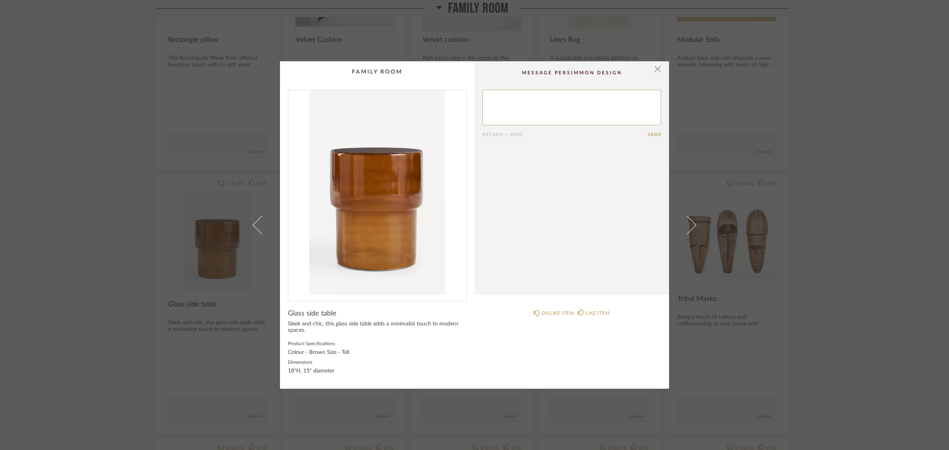
click at [388, 206] on img "0" at bounding box center [377, 192] width 178 height 204
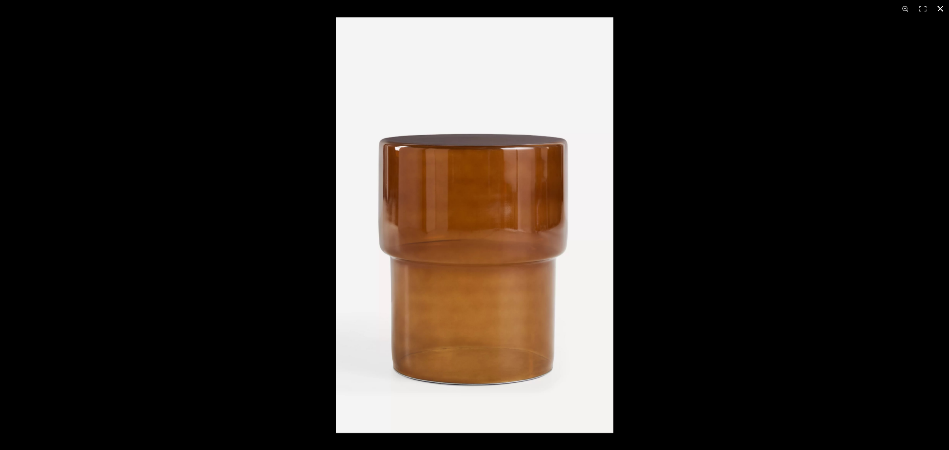
click at [761, 7] on button at bounding box center [940, 8] width 17 height 17
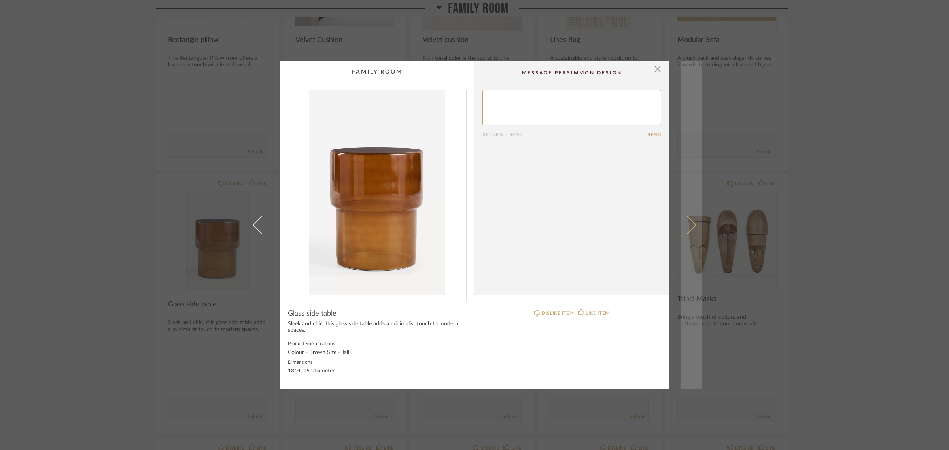
click at [682, 224] on span at bounding box center [686, 224] width 19 height 19
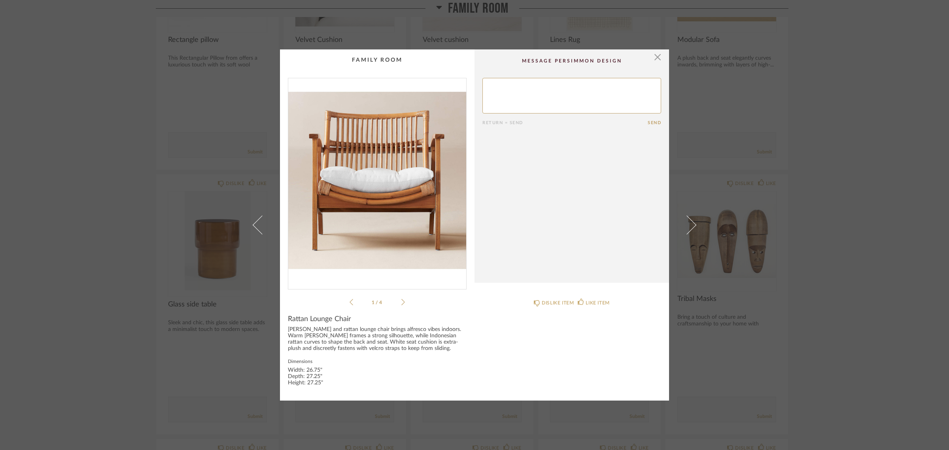
click at [406, 220] on img "0" at bounding box center [377, 180] width 178 height 204
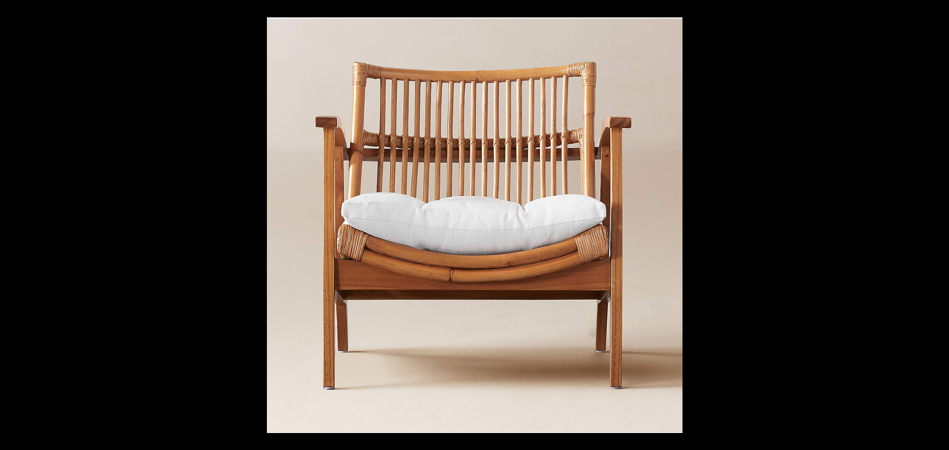
click at [761, 225] on button at bounding box center [935, 225] width 28 height 40
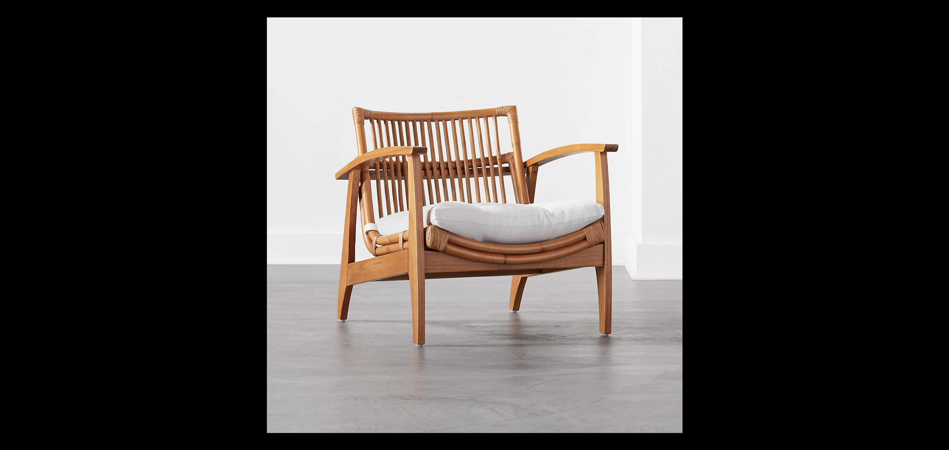
click at [761, 225] on button at bounding box center [935, 225] width 28 height 40
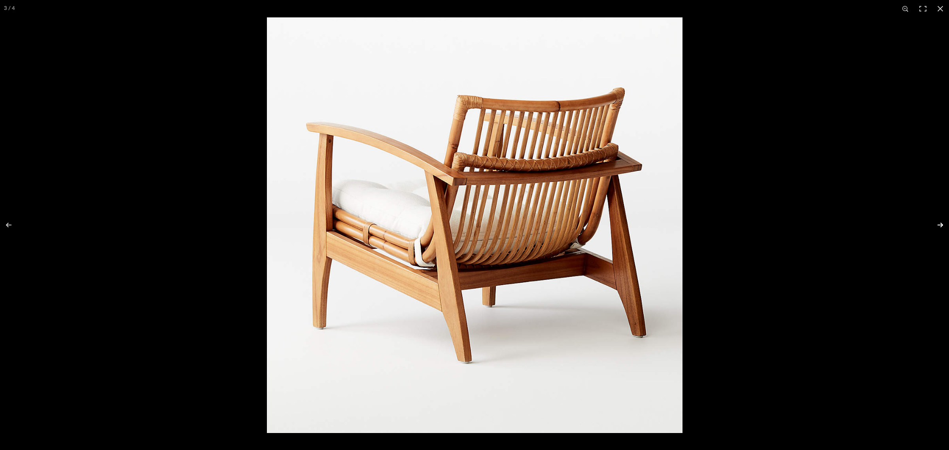
click at [761, 224] on button at bounding box center [935, 225] width 28 height 40
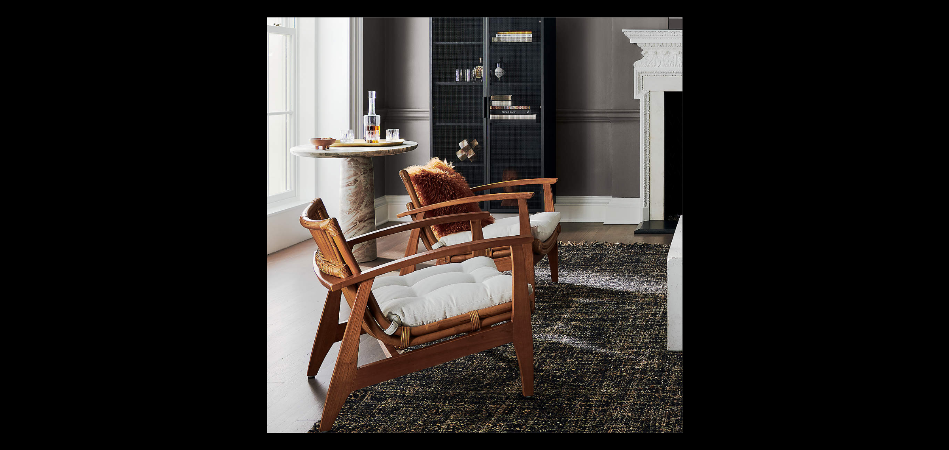
click at [761, 224] on button at bounding box center [935, 225] width 28 height 40
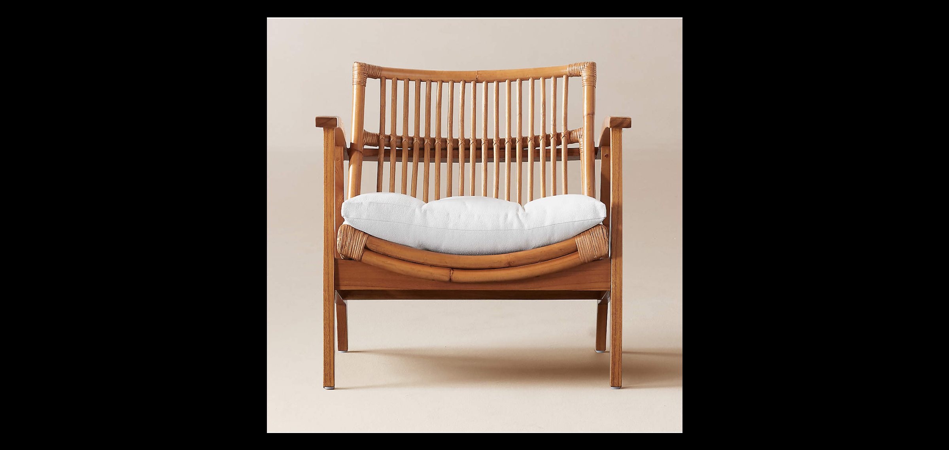
click at [761, 224] on button at bounding box center [935, 225] width 28 height 40
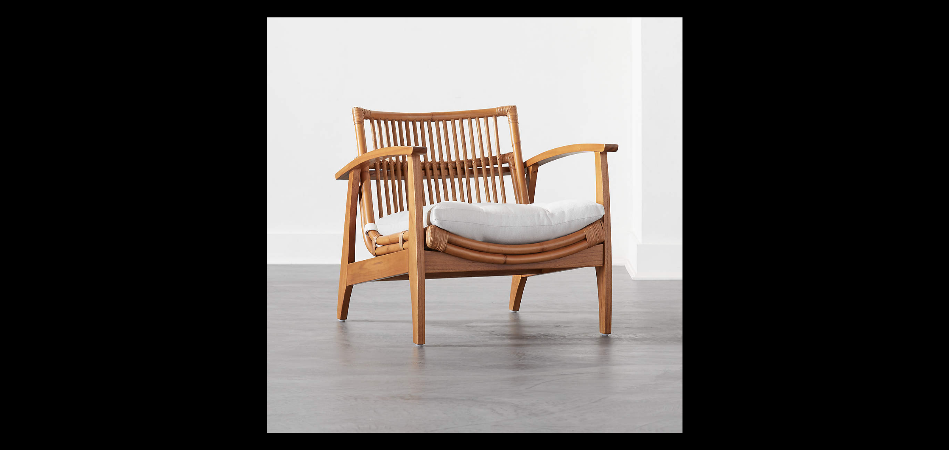
click at [761, 224] on button at bounding box center [935, 225] width 28 height 40
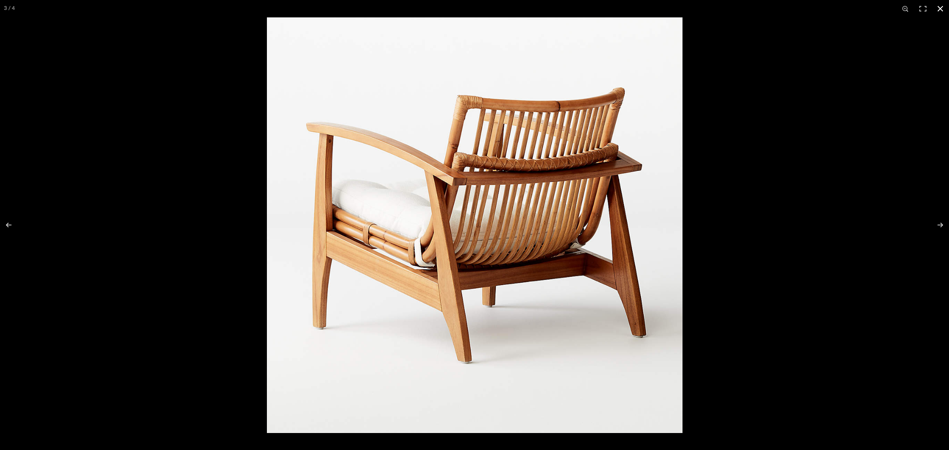
click at [761, 6] on button at bounding box center [940, 8] width 17 height 17
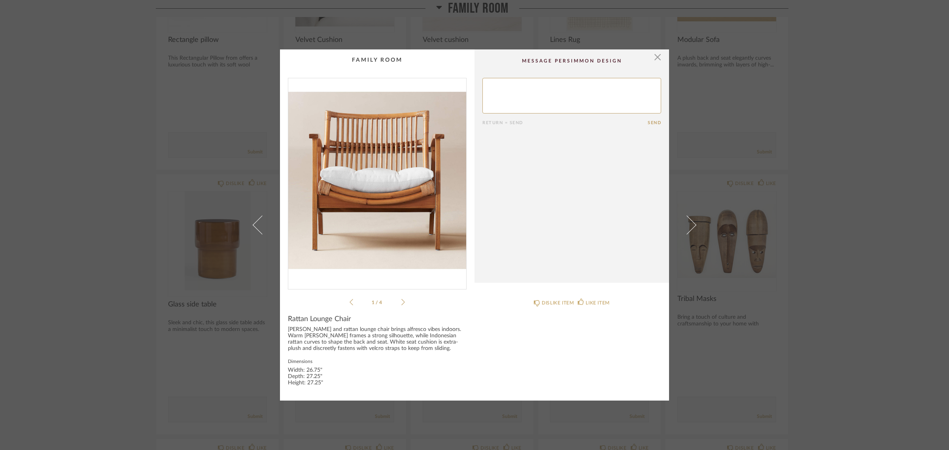
click at [761, 349] on div "× 1 / 4 Return = Send Send Rattan Lounge Chair Mindi wood and rattan lounge cha…" at bounding box center [474, 225] width 949 height 450
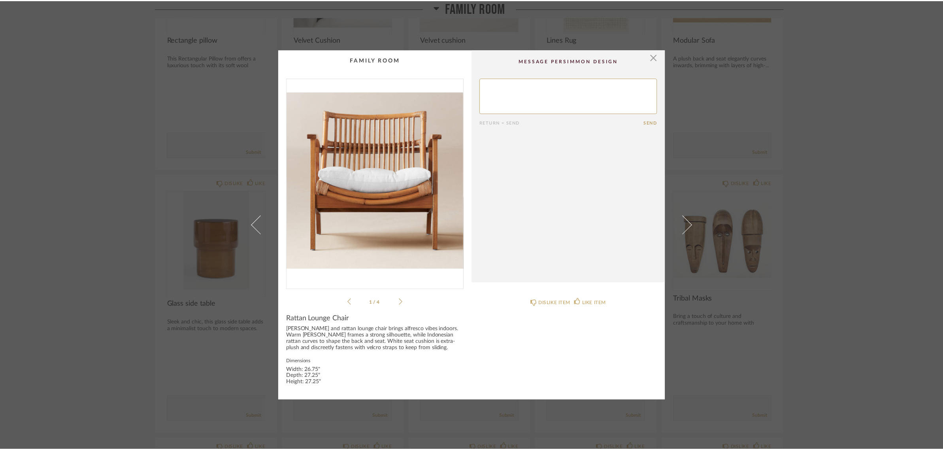
scroll to position [494, 0]
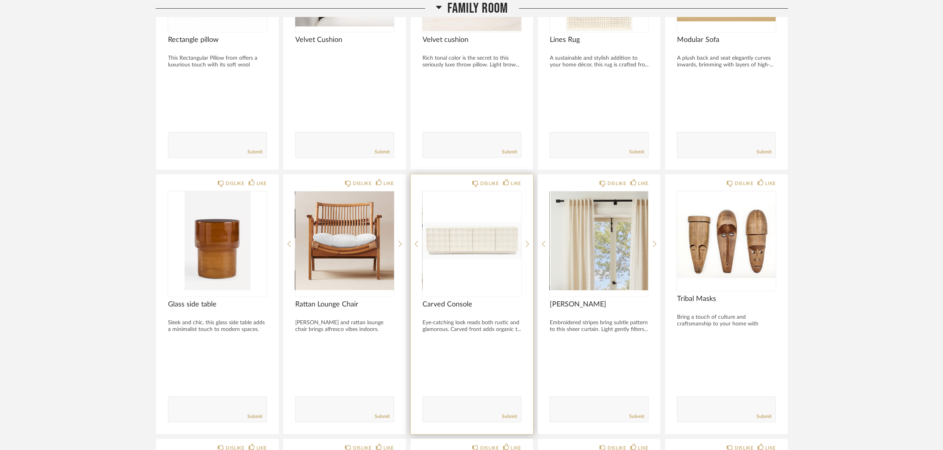
click at [439, 225] on img "0" at bounding box center [472, 240] width 99 height 99
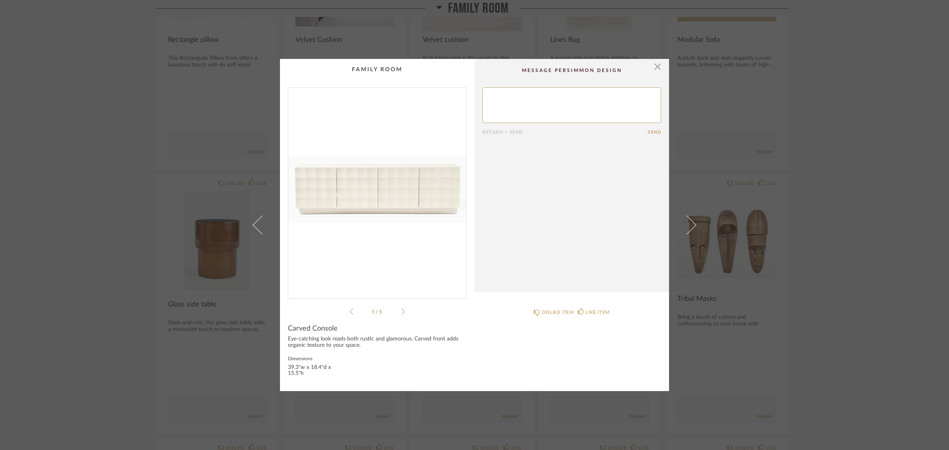
click at [383, 206] on img "0" at bounding box center [377, 190] width 178 height 204
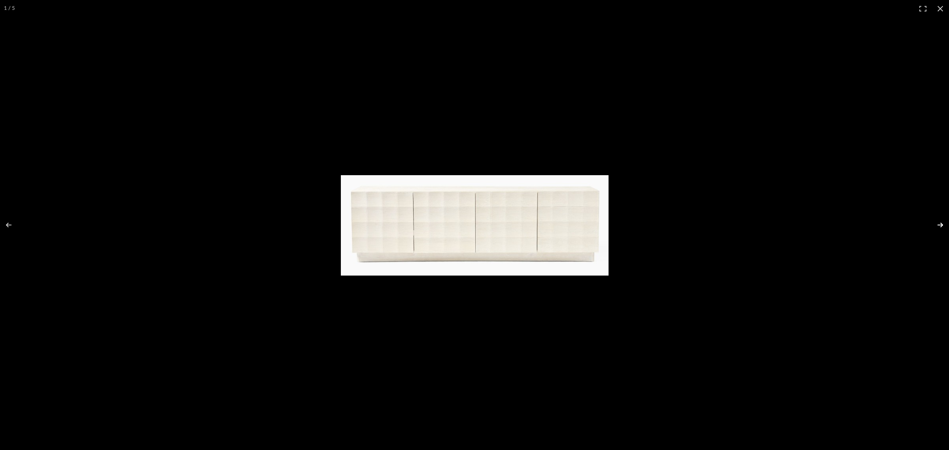
click at [761, 223] on button at bounding box center [935, 225] width 28 height 40
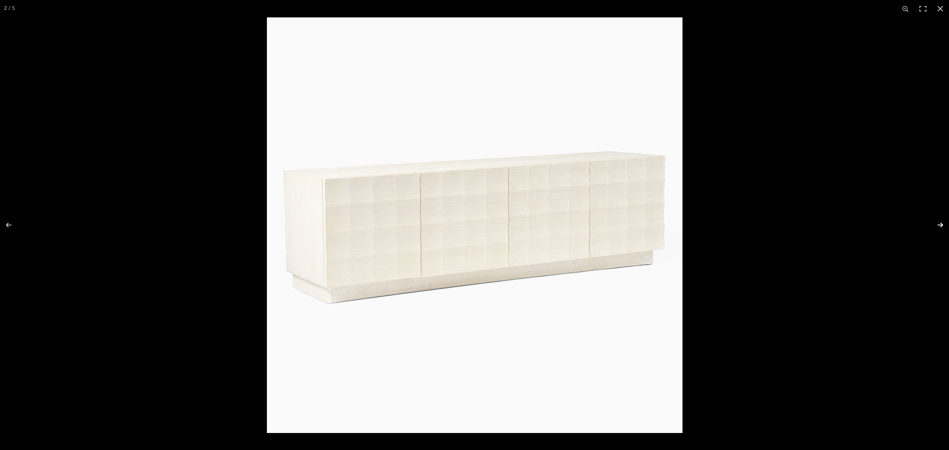
click at [761, 223] on button at bounding box center [935, 225] width 28 height 40
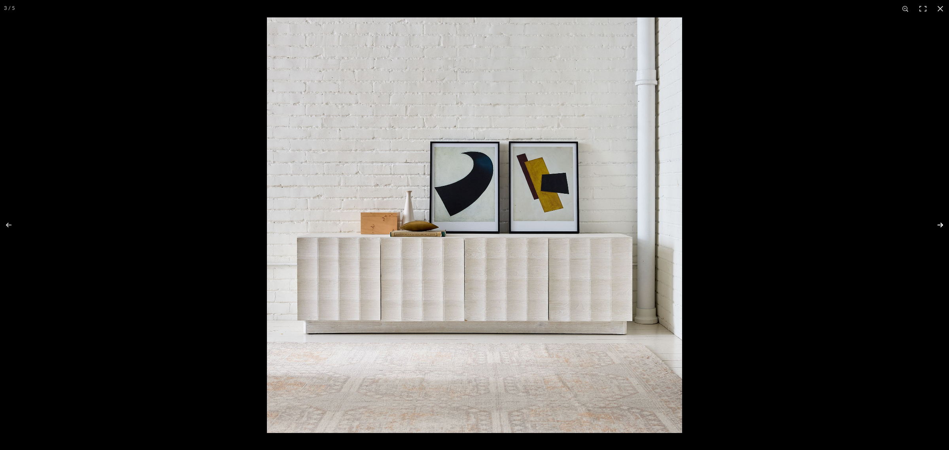
click at [761, 223] on button at bounding box center [935, 225] width 28 height 40
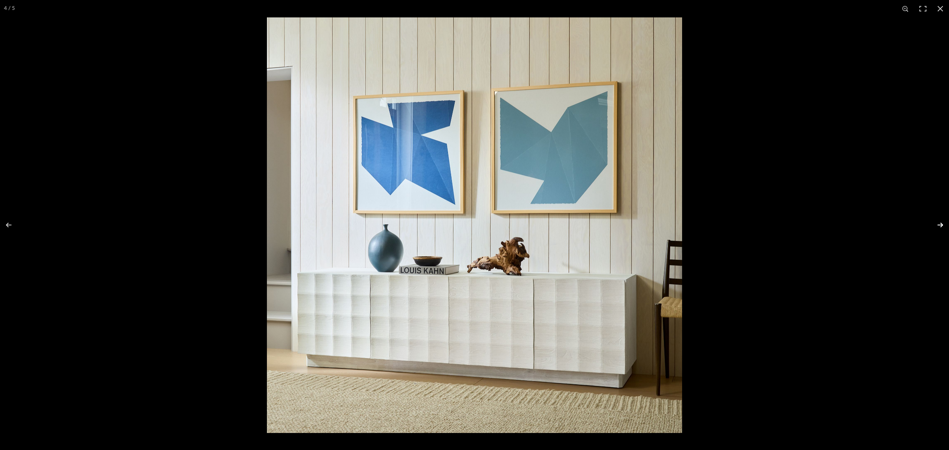
click at [761, 223] on button at bounding box center [935, 225] width 28 height 40
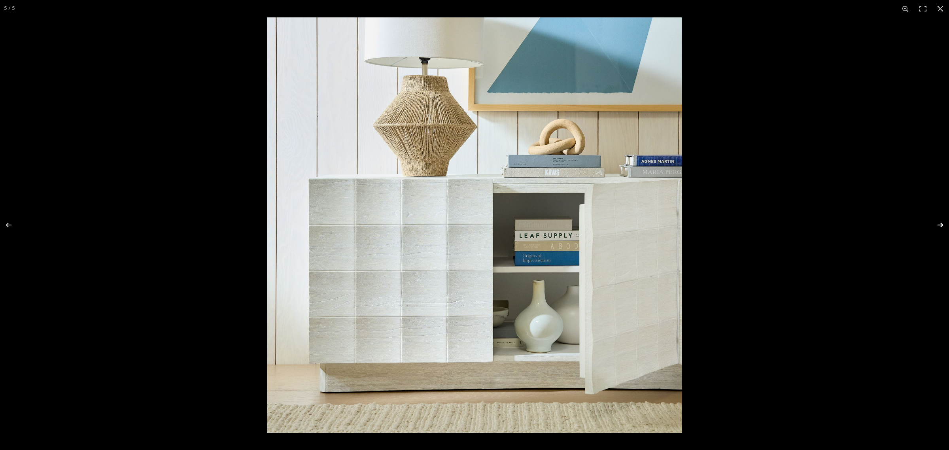
click at [761, 219] on button at bounding box center [935, 225] width 28 height 40
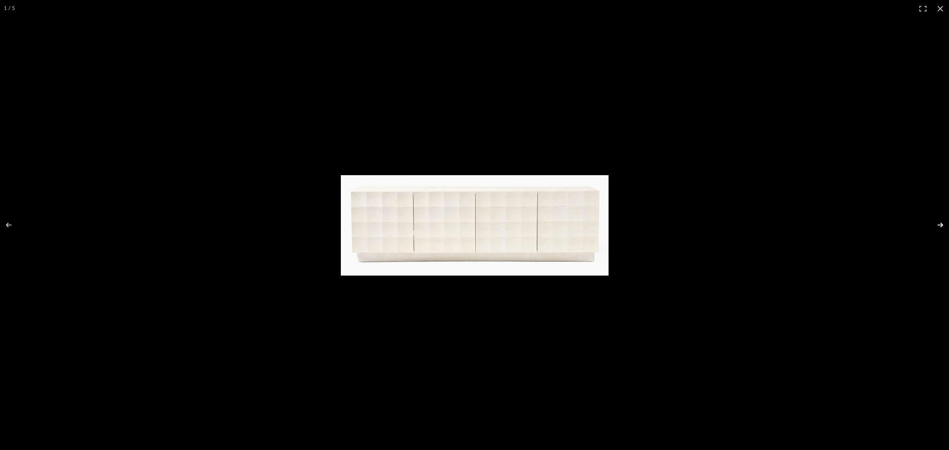
click at [761, 219] on button at bounding box center [935, 225] width 28 height 40
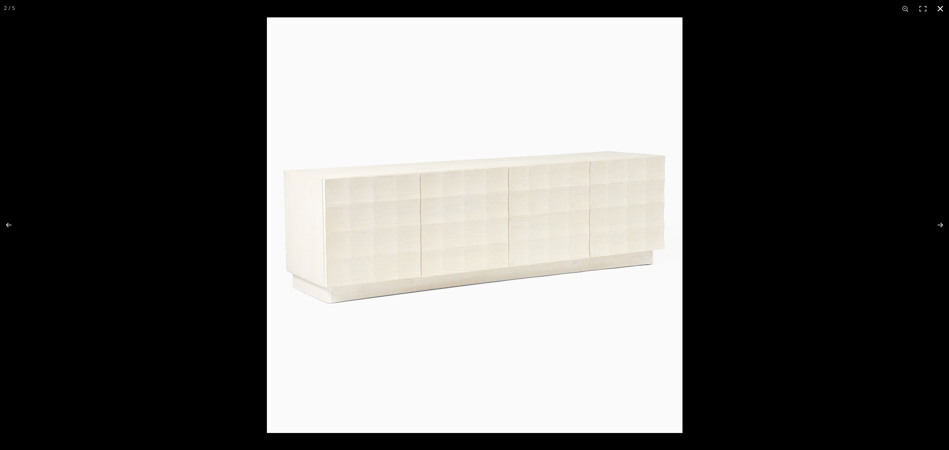
click at [761, 3] on button at bounding box center [940, 8] width 17 height 17
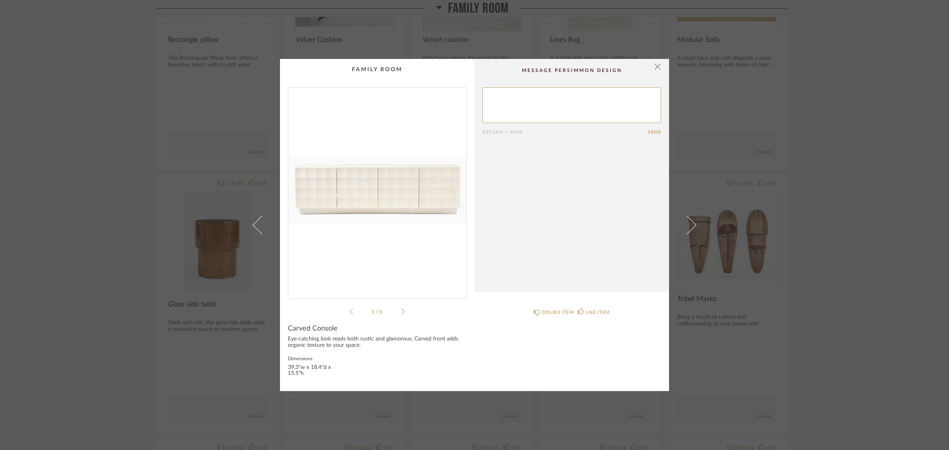
click at [761, 319] on div "× 1 / 5 Return = Send Send Carved Console Eye-catching look reads both rustic a…" at bounding box center [474, 225] width 949 height 450
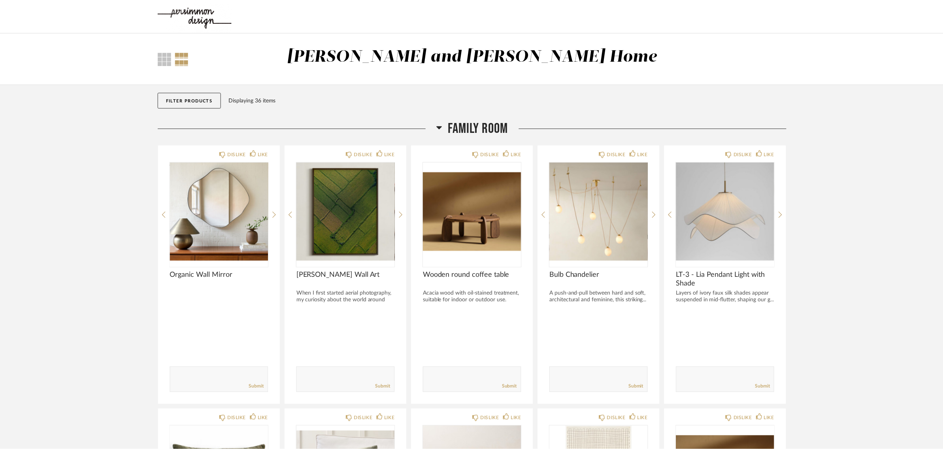
scroll to position [494, 0]
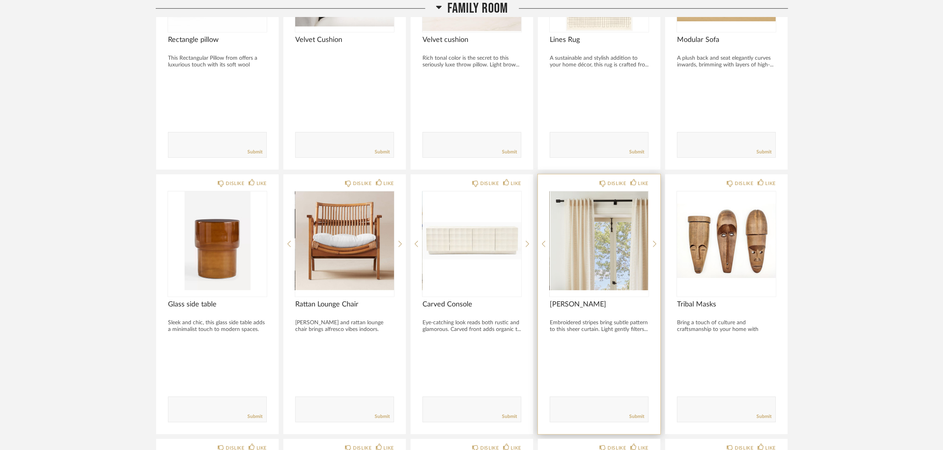
click at [587, 251] on img "0" at bounding box center [599, 240] width 99 height 99
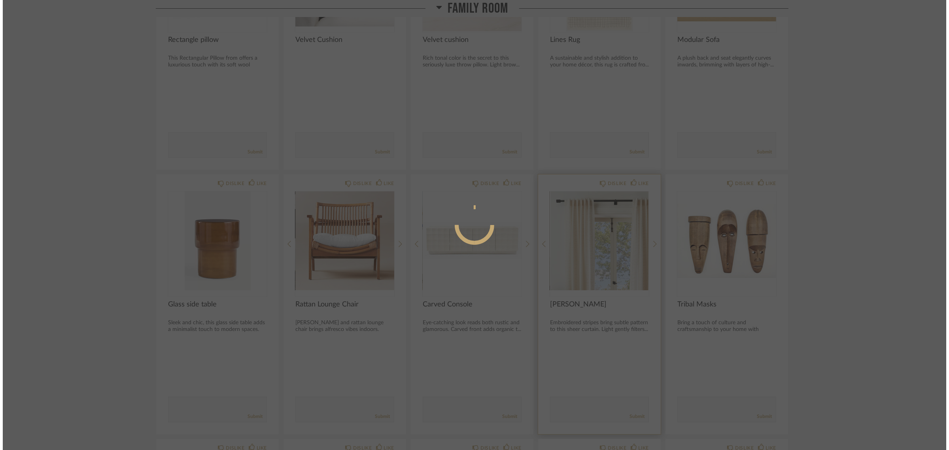
scroll to position [0, 0]
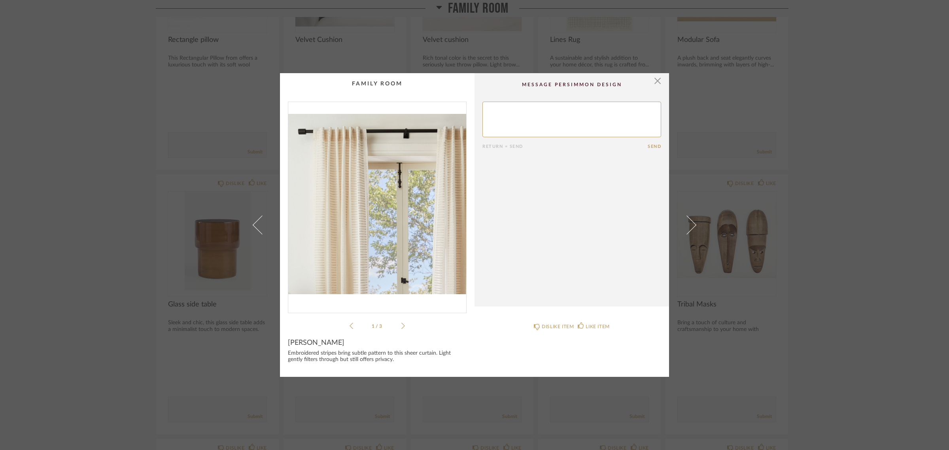
click at [378, 205] on img "0" at bounding box center [377, 204] width 178 height 204
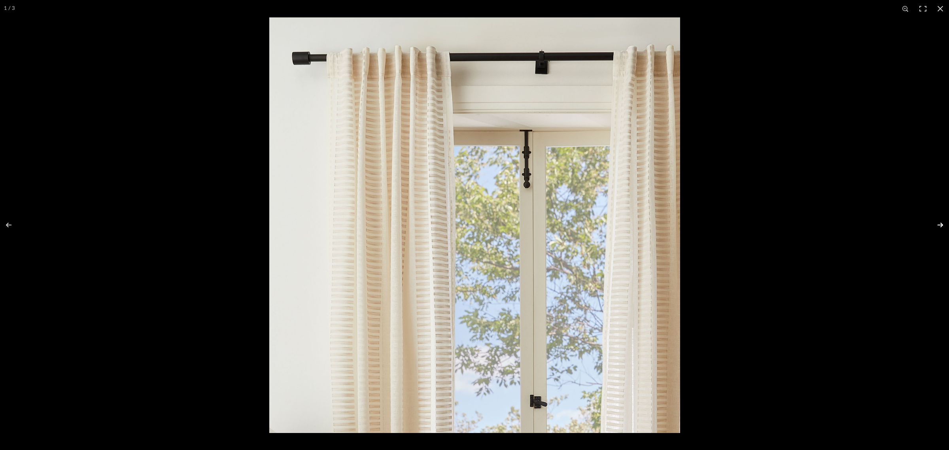
click at [761, 224] on button at bounding box center [935, 225] width 28 height 40
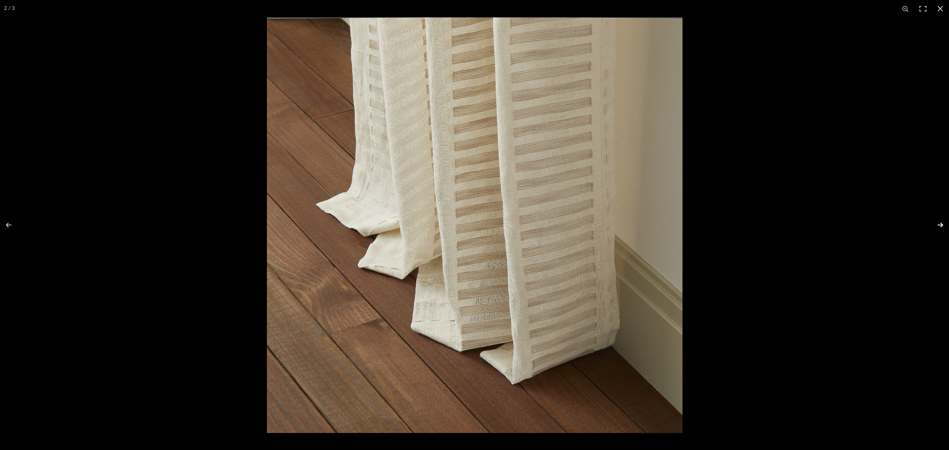
click at [761, 224] on button at bounding box center [935, 225] width 28 height 40
click at [761, 8] on button at bounding box center [940, 8] width 17 height 17
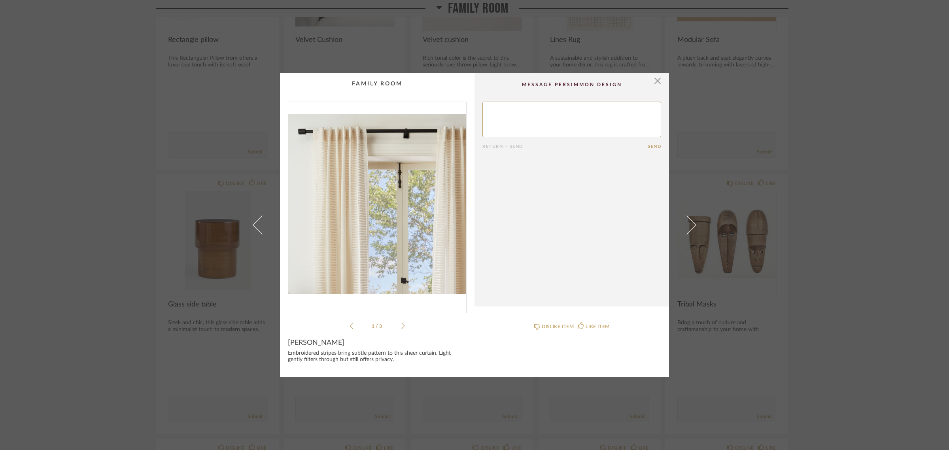
click at [761, 366] on div "× 1 / 3 Return = Send Send Sheer Curtain Embroidered stripes bring subtle patte…" at bounding box center [474, 225] width 949 height 450
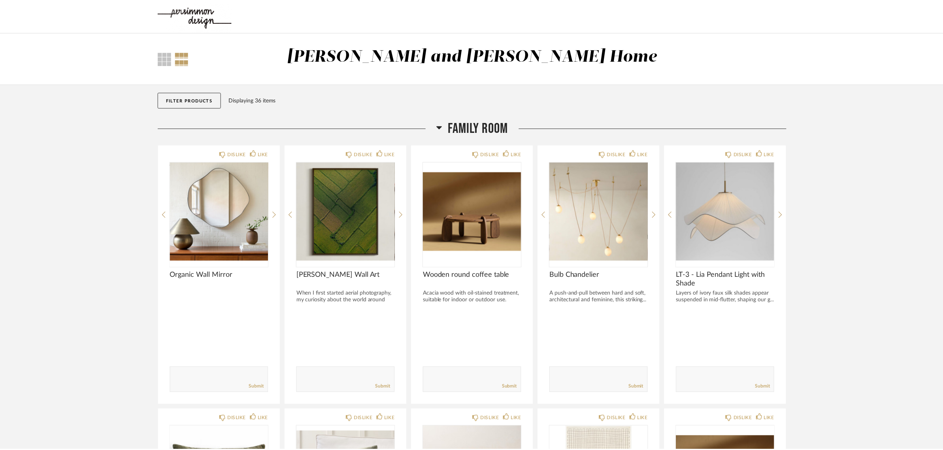
scroll to position [494, 0]
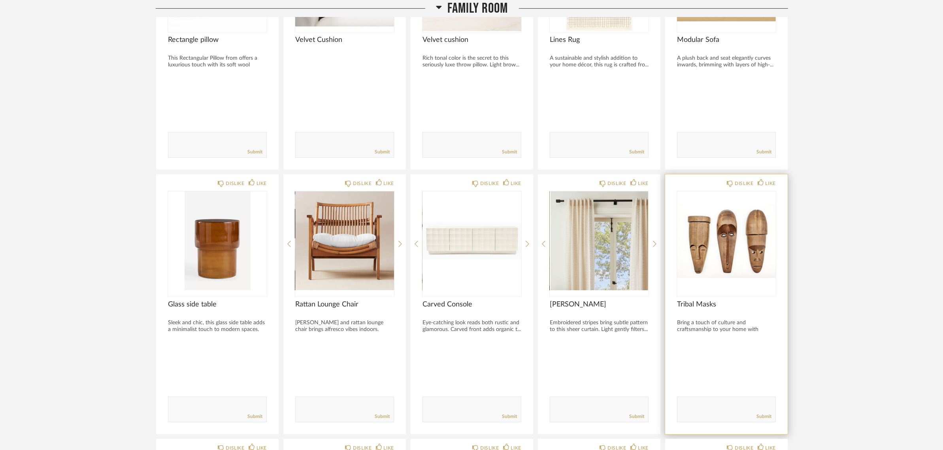
click at [722, 244] on img "0" at bounding box center [726, 240] width 99 height 99
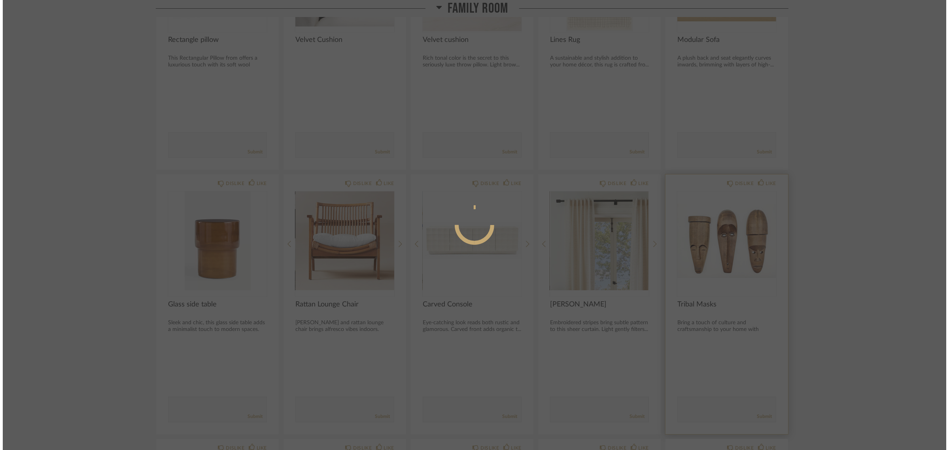
scroll to position [0, 0]
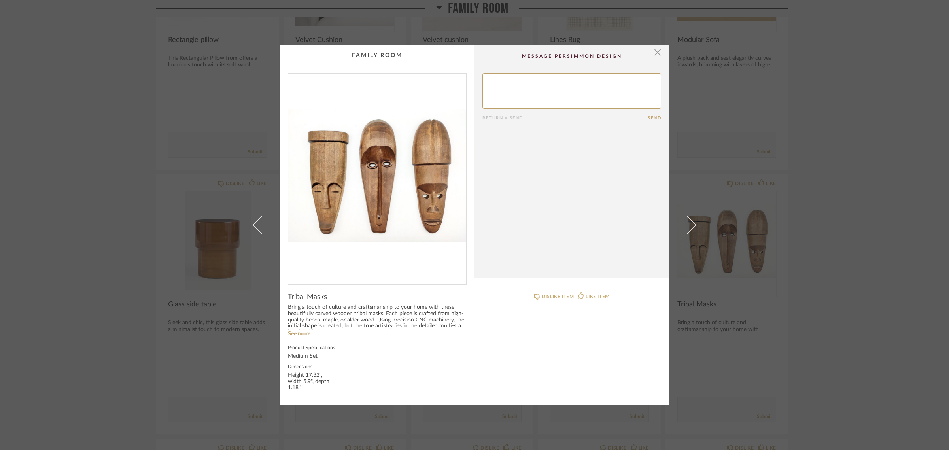
click at [370, 190] on img "0" at bounding box center [377, 176] width 178 height 204
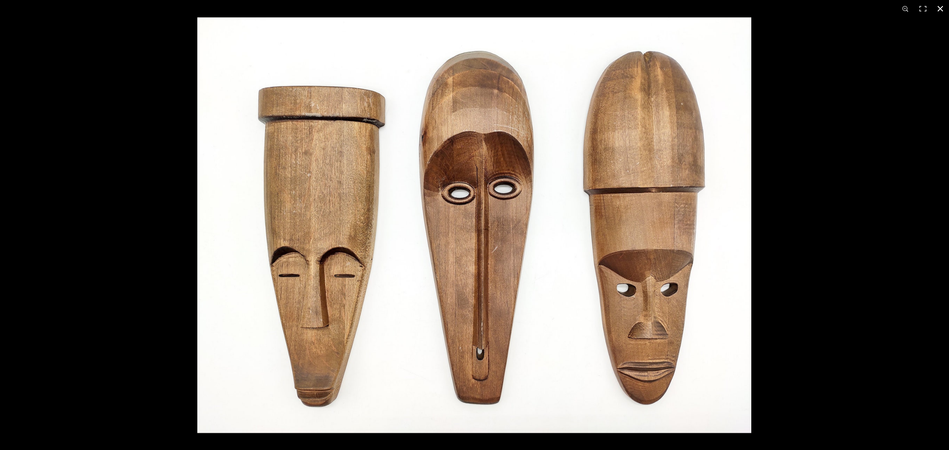
click at [761, 7] on button at bounding box center [940, 8] width 17 height 17
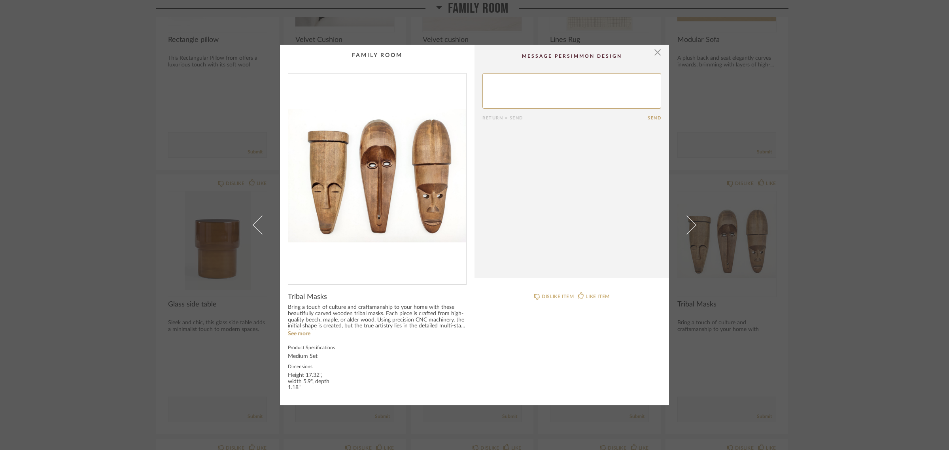
click at [761, 285] on div "× Return = Send Send Tribal Masks Bring a touch of culture and craftsmanship to…" at bounding box center [474, 225] width 949 height 450
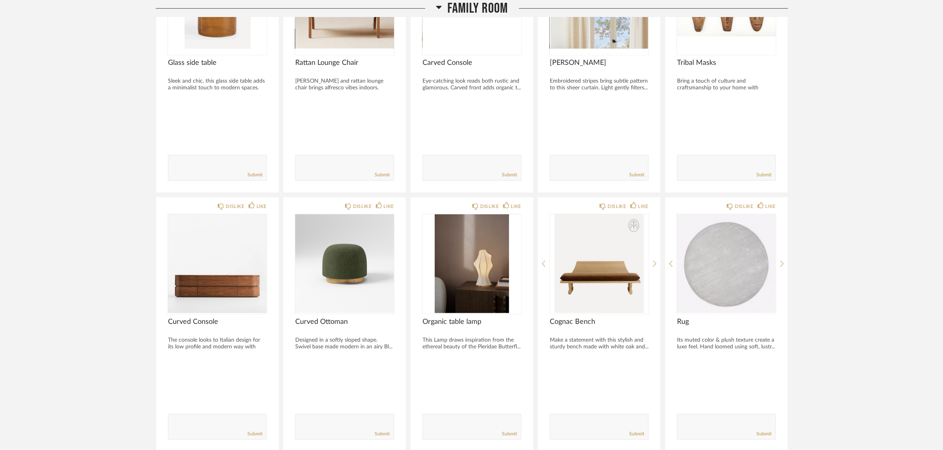
scroll to position [791, 0]
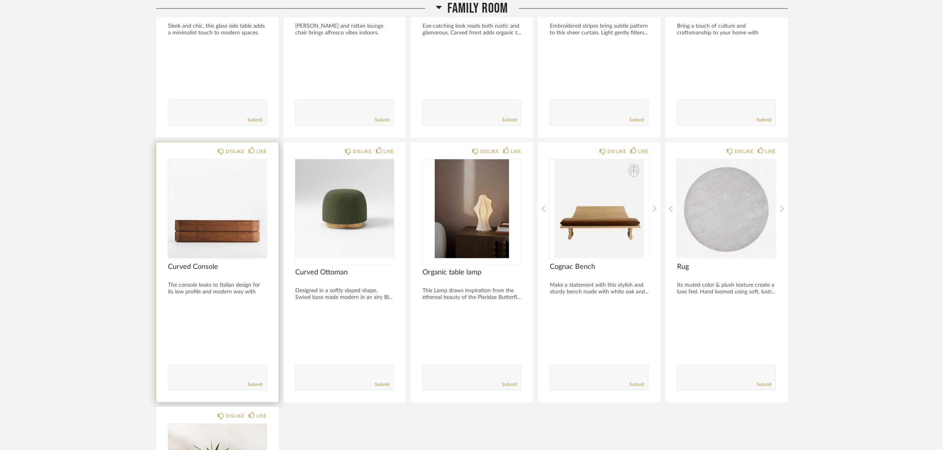
click at [180, 234] on div at bounding box center [217, 208] width 99 height 99
click at [203, 230] on img "0" at bounding box center [217, 208] width 99 height 99
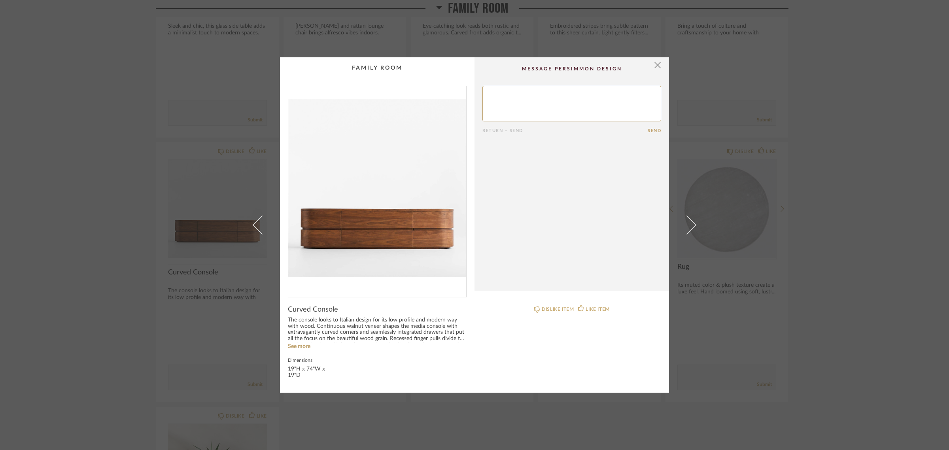
click at [378, 220] on img "0" at bounding box center [377, 188] width 178 height 204
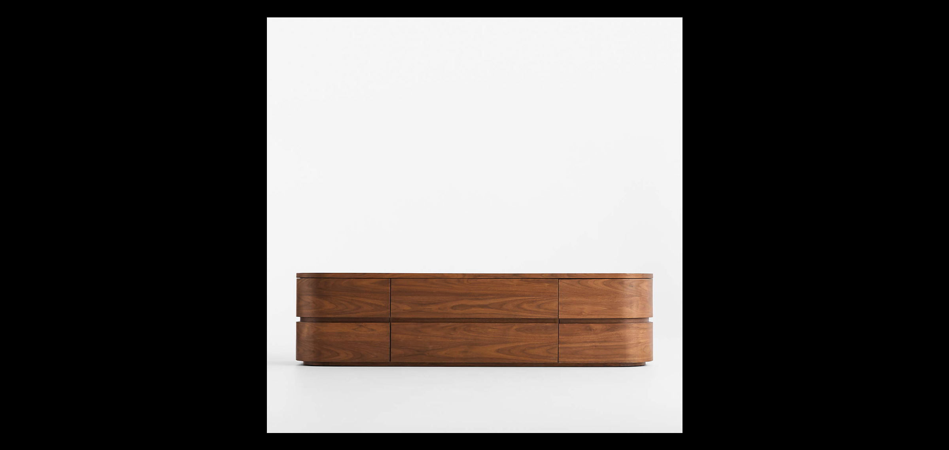
click at [761, 9] on button at bounding box center [940, 8] width 17 height 17
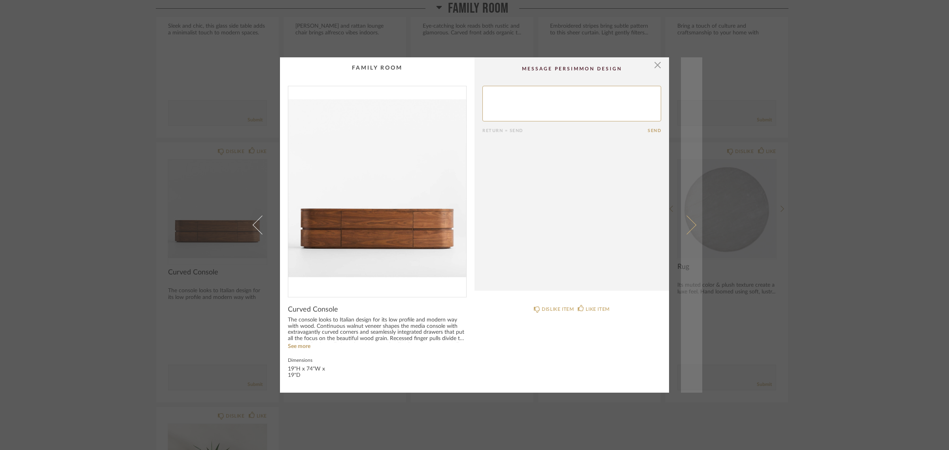
click at [689, 223] on span at bounding box center [686, 224] width 19 height 19
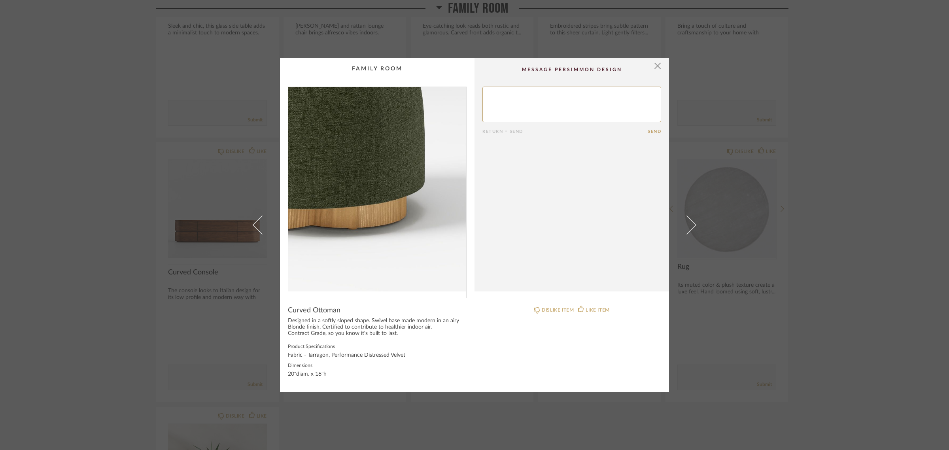
click at [399, 211] on img "0" at bounding box center [377, 189] width 178 height 204
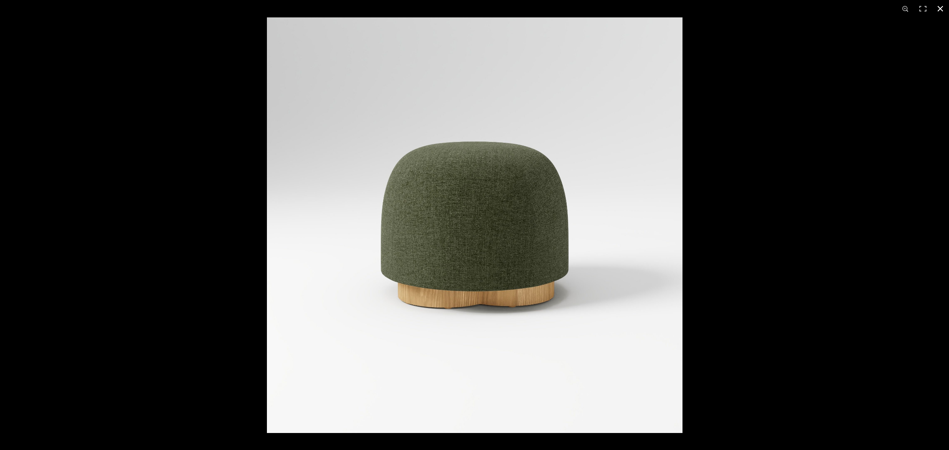
click at [761, 324] on div at bounding box center [741, 242] width 949 height 450
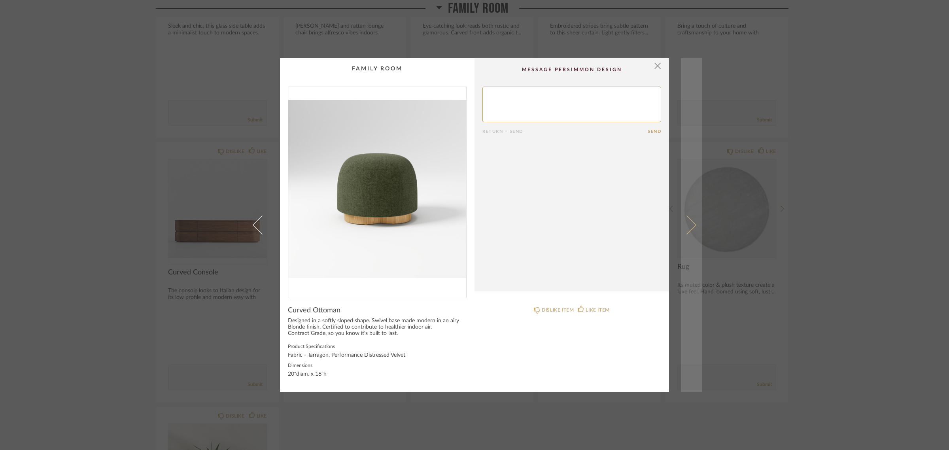
click at [688, 229] on span at bounding box center [686, 224] width 19 height 19
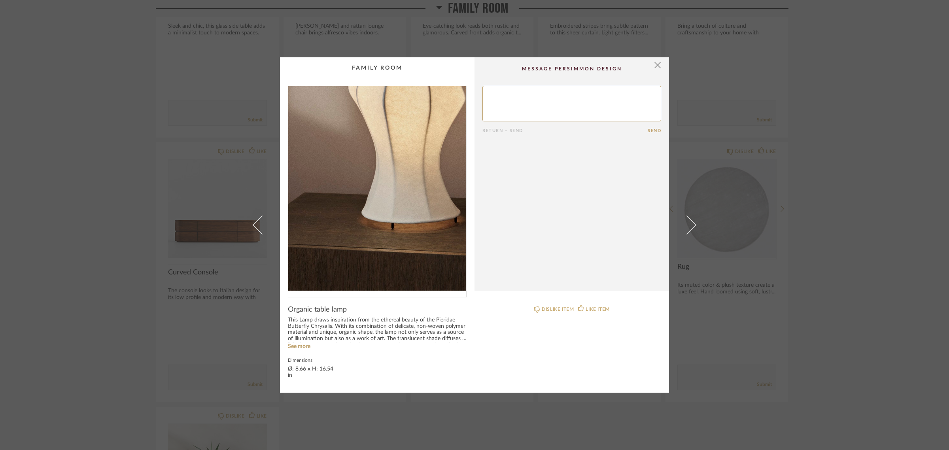
click at [388, 223] on img "0" at bounding box center [377, 188] width 178 height 204
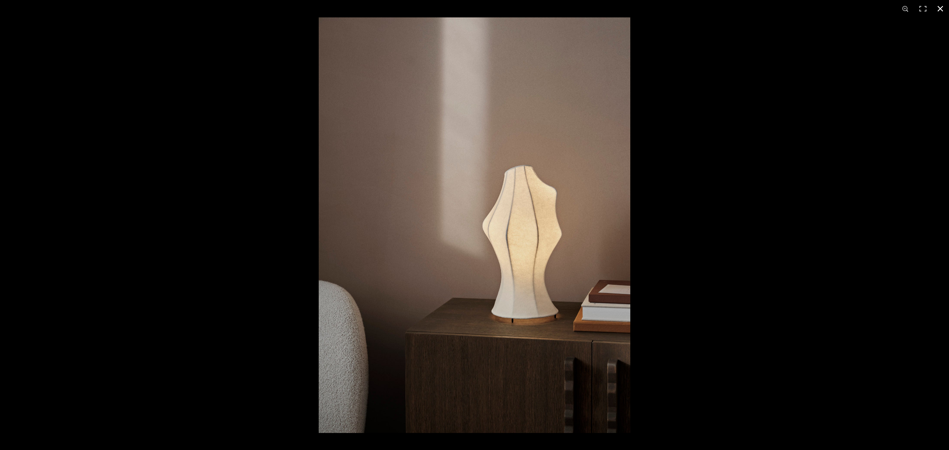
click at [761, 5] on button at bounding box center [940, 8] width 17 height 17
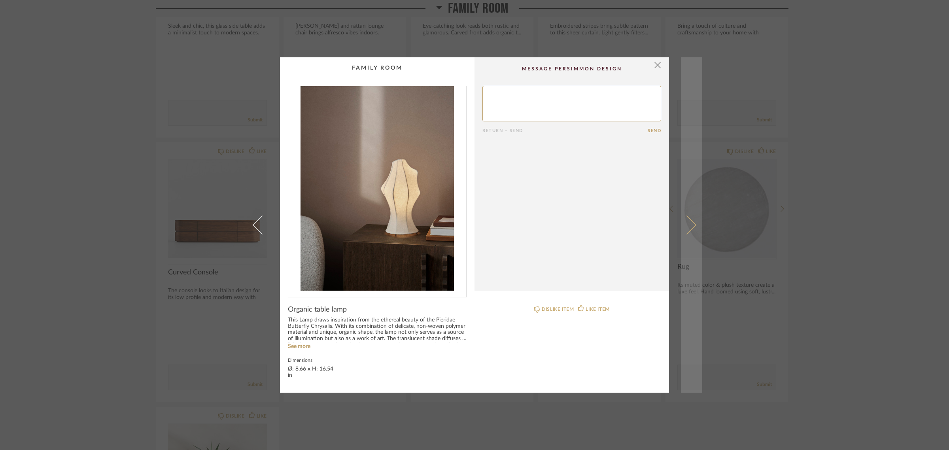
click at [687, 227] on span at bounding box center [686, 224] width 19 height 19
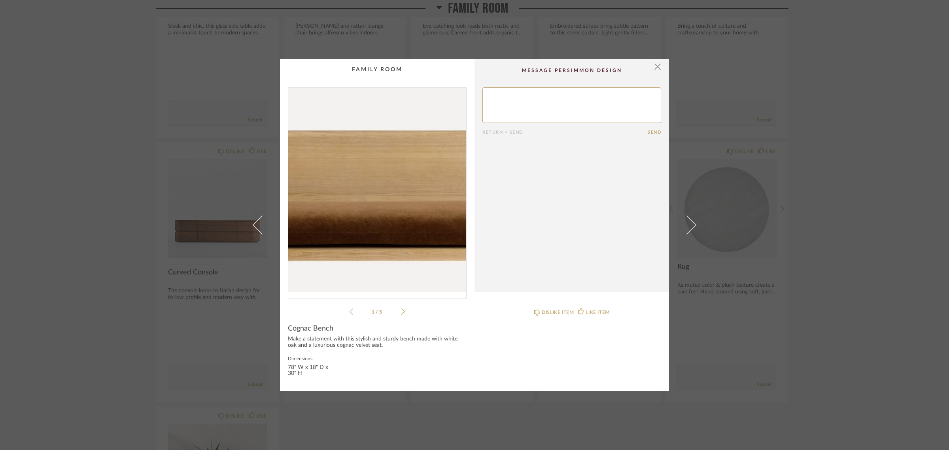
click at [376, 204] on img "0" at bounding box center [377, 190] width 178 height 204
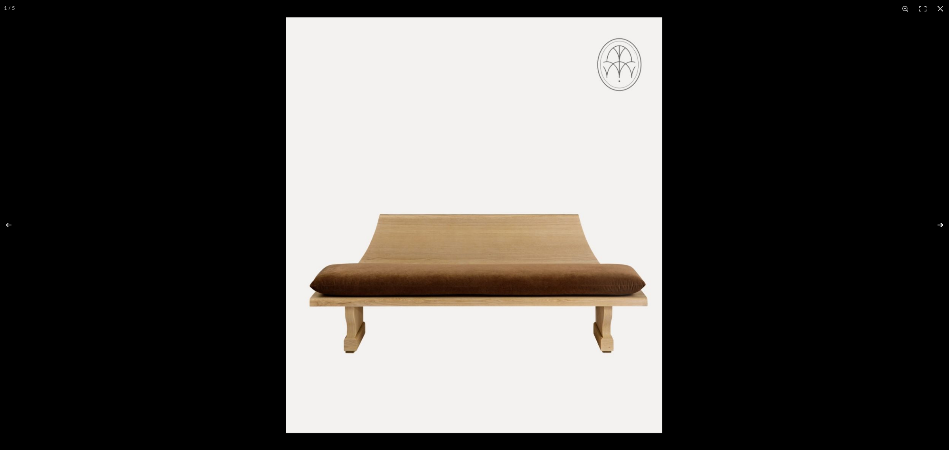
click at [761, 224] on button at bounding box center [935, 225] width 28 height 40
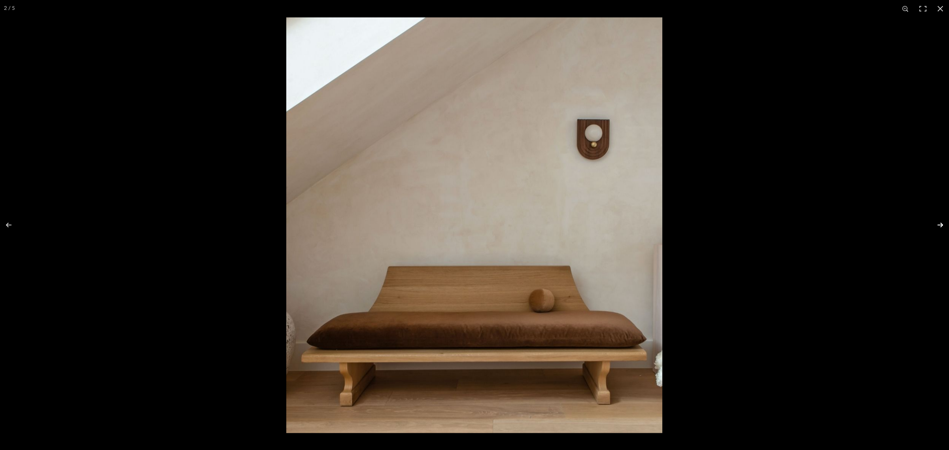
click at [761, 223] on button at bounding box center [935, 225] width 28 height 40
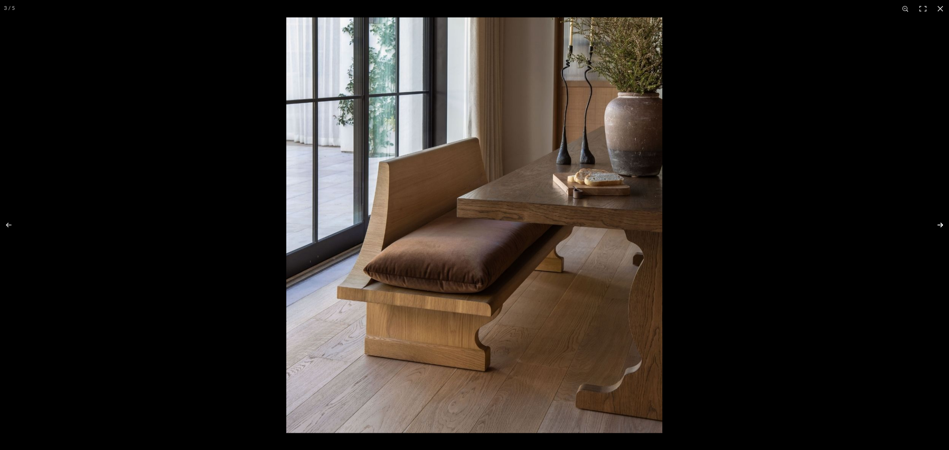
click at [761, 226] on button at bounding box center [935, 225] width 28 height 40
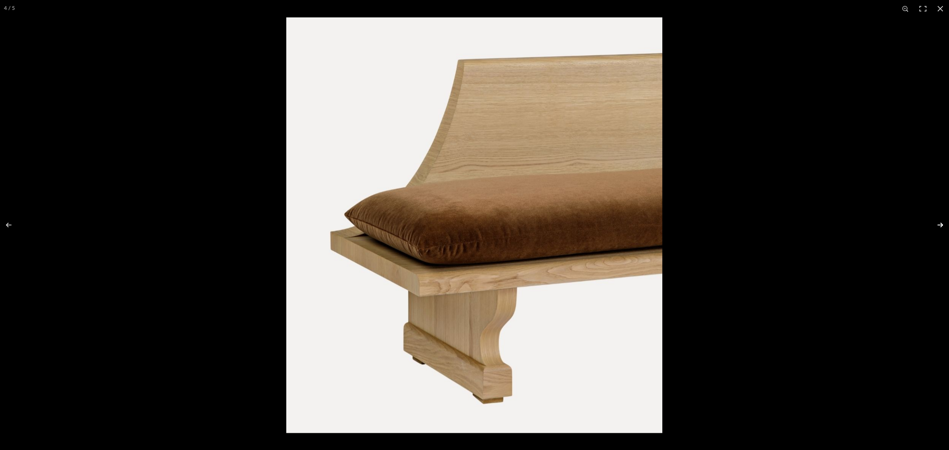
click at [761, 226] on button at bounding box center [935, 225] width 28 height 40
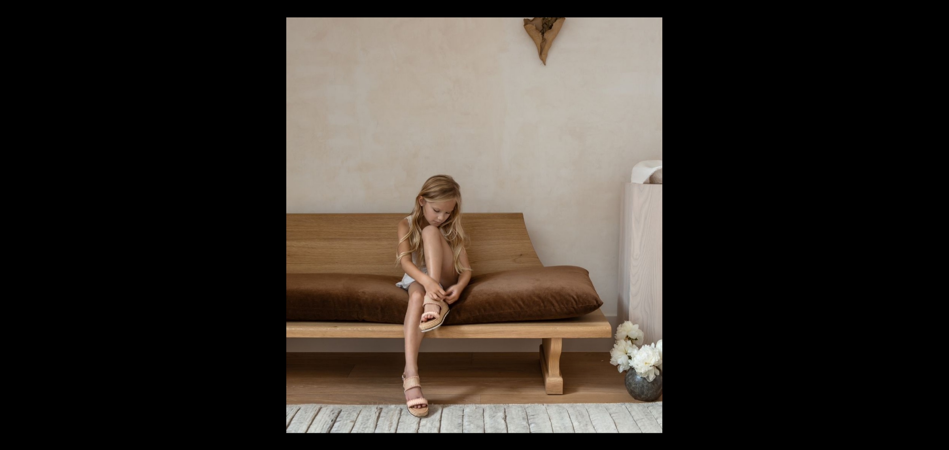
click at [761, 226] on button at bounding box center [935, 225] width 28 height 40
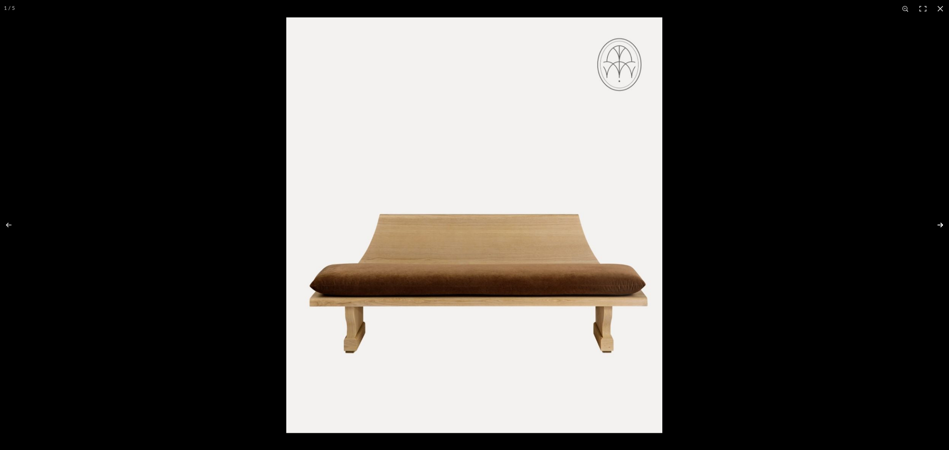
click at [761, 221] on button at bounding box center [935, 225] width 28 height 40
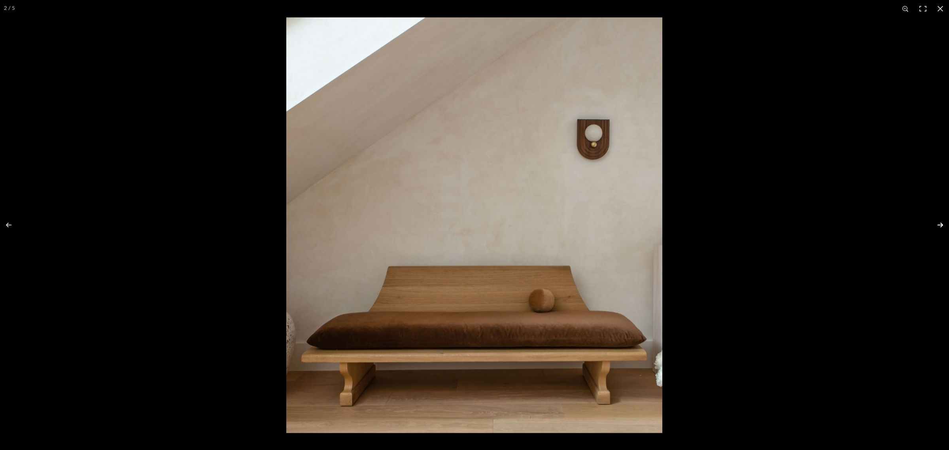
click at [761, 221] on button at bounding box center [935, 225] width 28 height 40
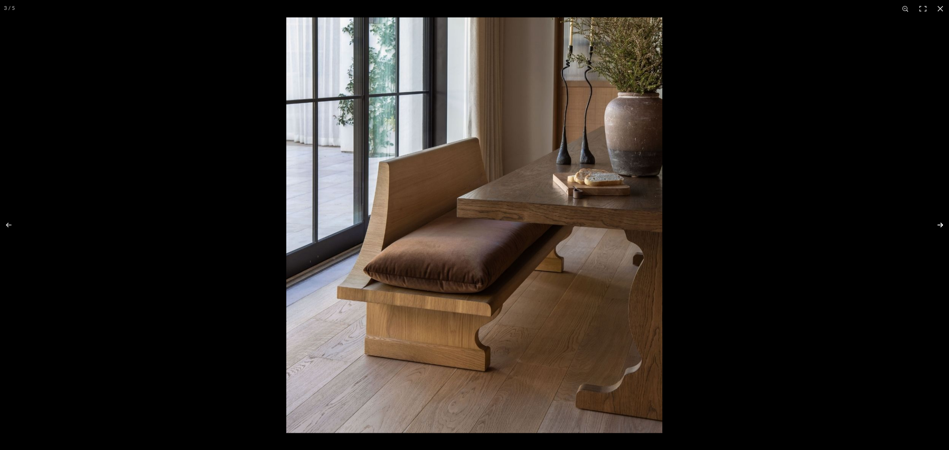
click at [761, 221] on button at bounding box center [935, 225] width 28 height 40
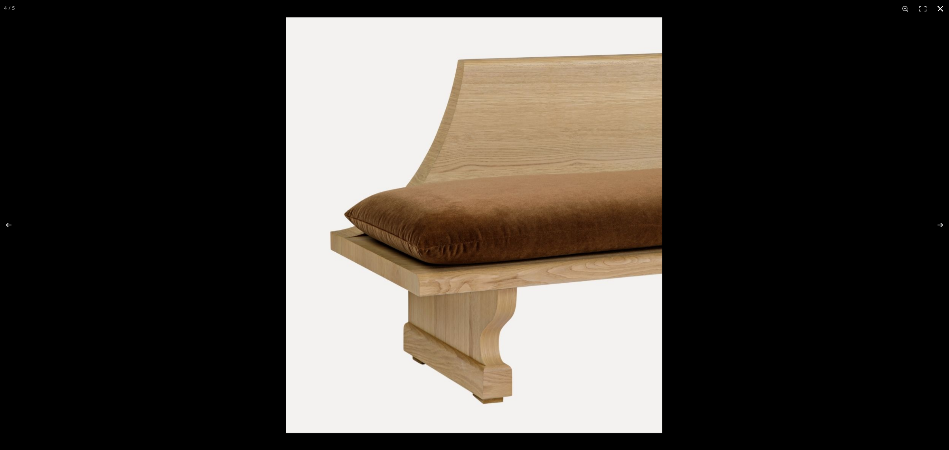
click at [761, 7] on button at bounding box center [940, 8] width 17 height 17
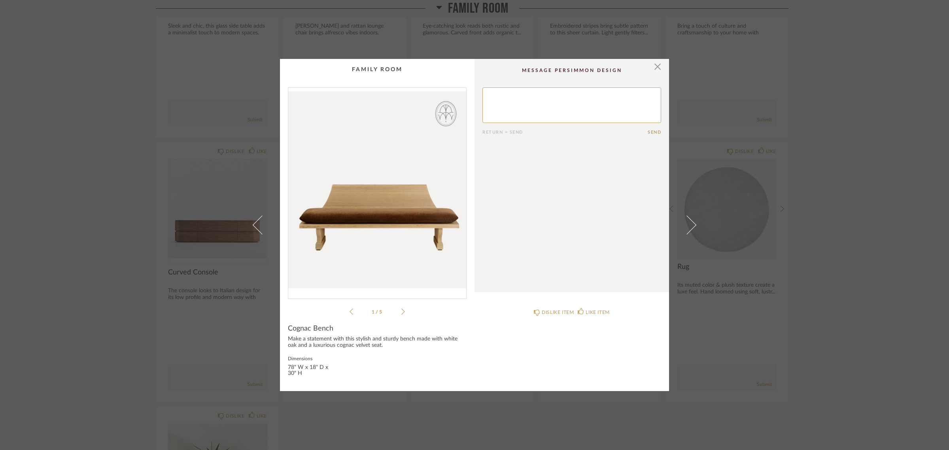
click at [761, 314] on div "× 1 / 5 Return = Send Send Cognac Bench Make a statement with this stylish and …" at bounding box center [474, 225] width 949 height 450
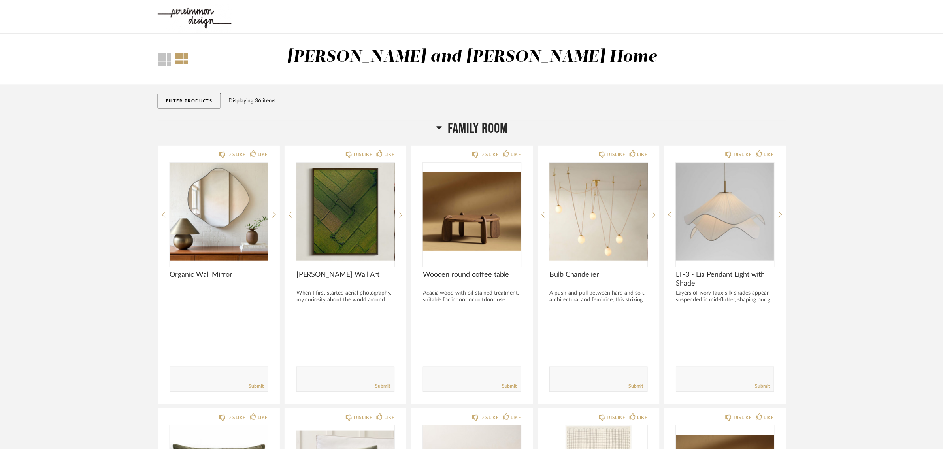
scroll to position [791, 0]
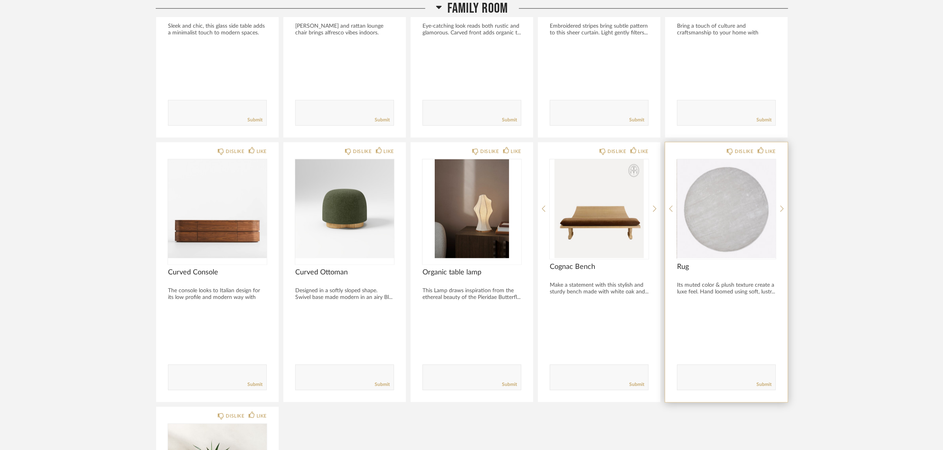
click at [714, 240] on div at bounding box center [726, 208] width 99 height 99
click at [713, 196] on img "0" at bounding box center [726, 208] width 99 height 99
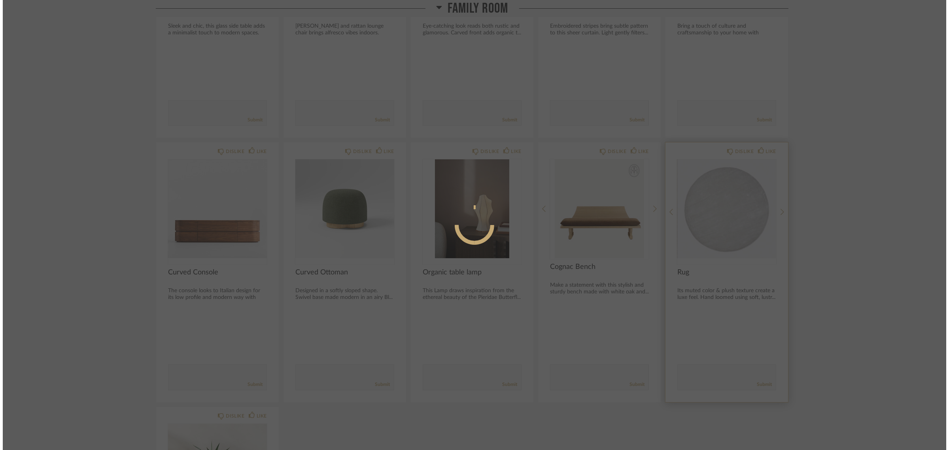
scroll to position [0, 0]
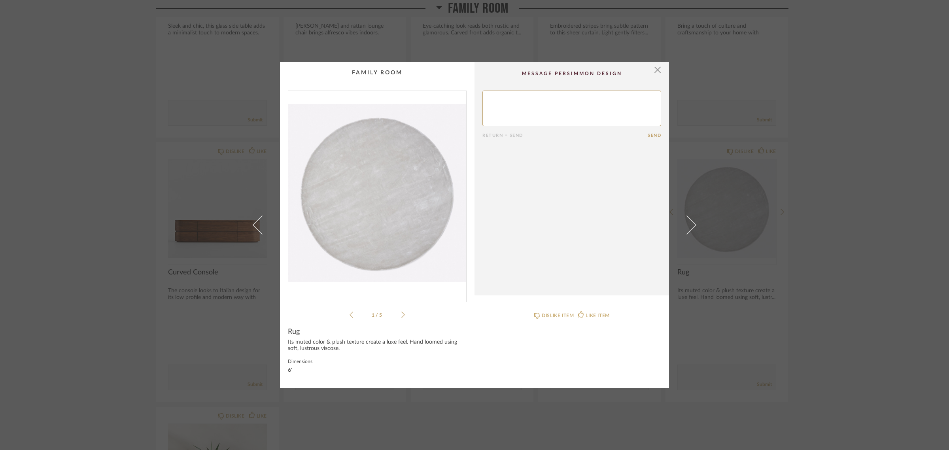
click at [374, 211] on img "0" at bounding box center [377, 193] width 178 height 204
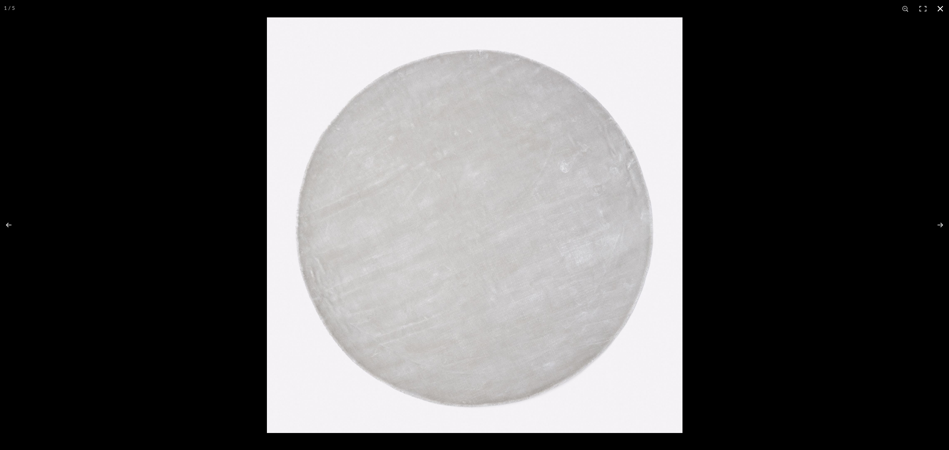
click at [761, 9] on button at bounding box center [940, 8] width 17 height 17
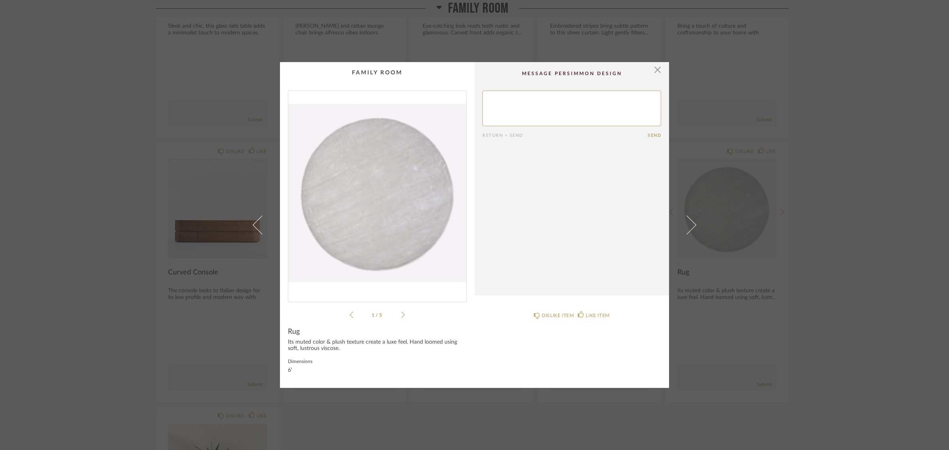
click at [761, 329] on div "× 1 / 5 Return = Send Send Rug Its muted color & plush texture create a luxe fe…" at bounding box center [474, 225] width 949 height 450
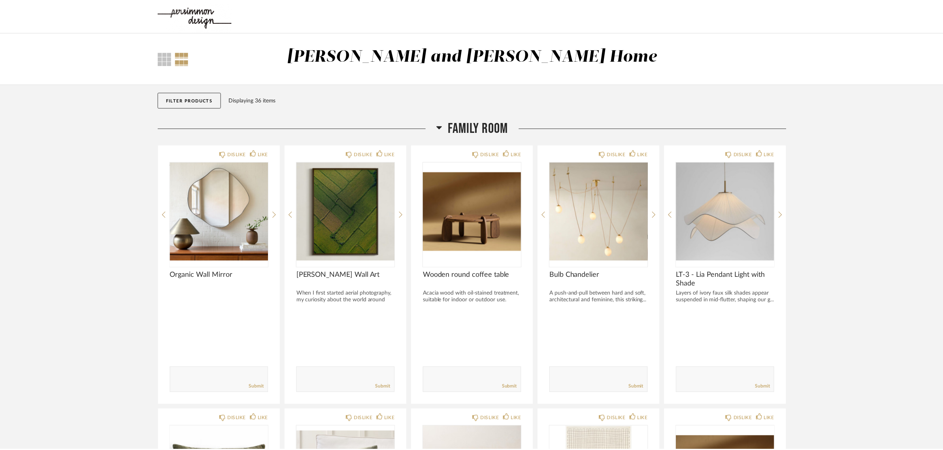
scroll to position [791, 0]
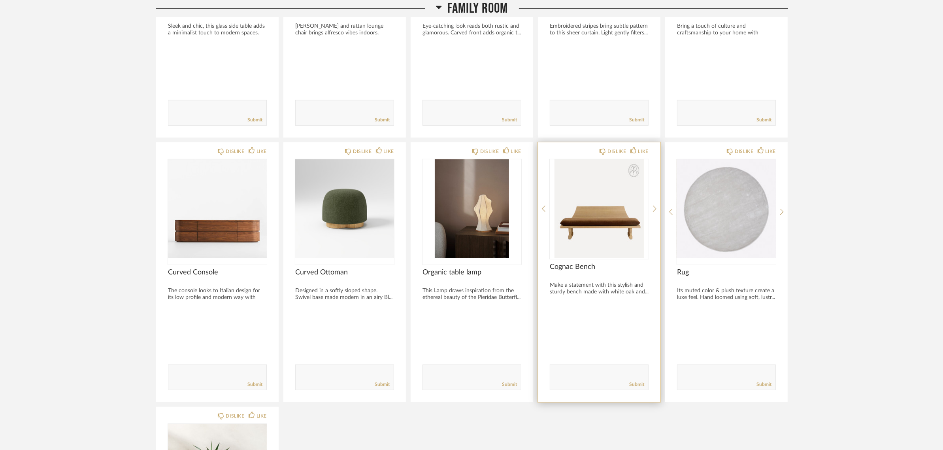
click at [584, 208] on div at bounding box center [599, 208] width 99 height 99
click at [584, 208] on img "0" at bounding box center [599, 208] width 99 height 99
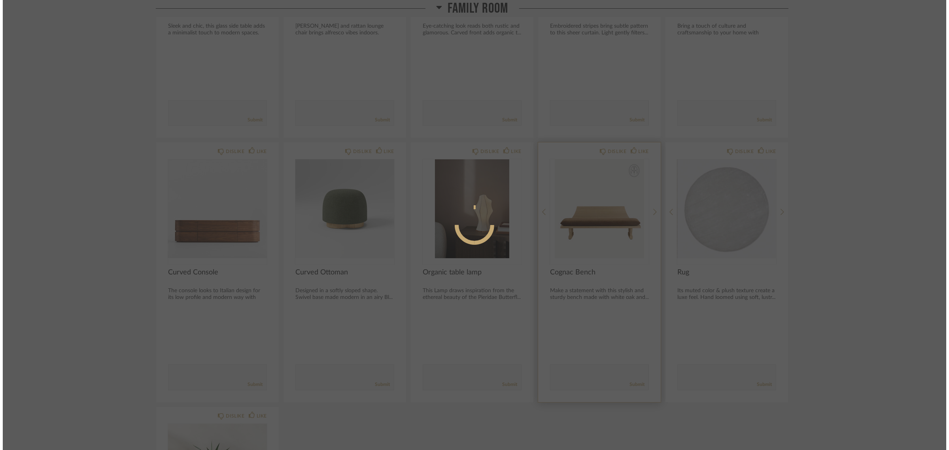
scroll to position [0, 0]
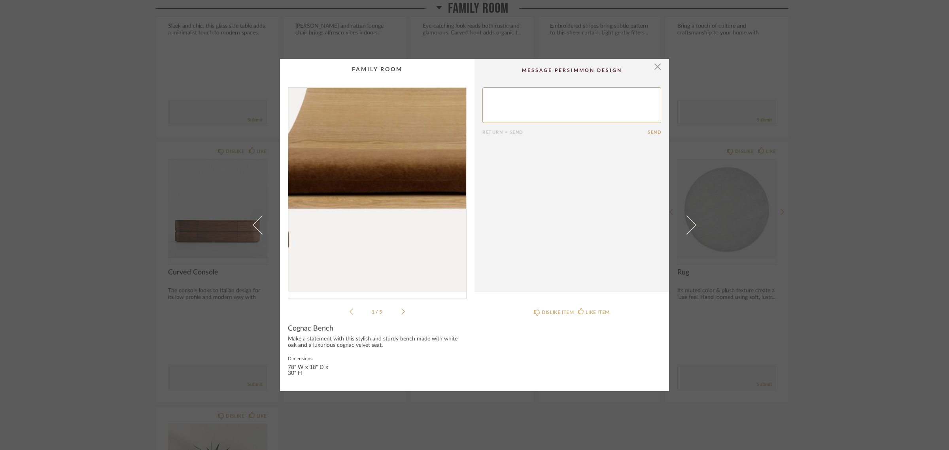
click at [352, 222] on img "0" at bounding box center [377, 190] width 178 height 204
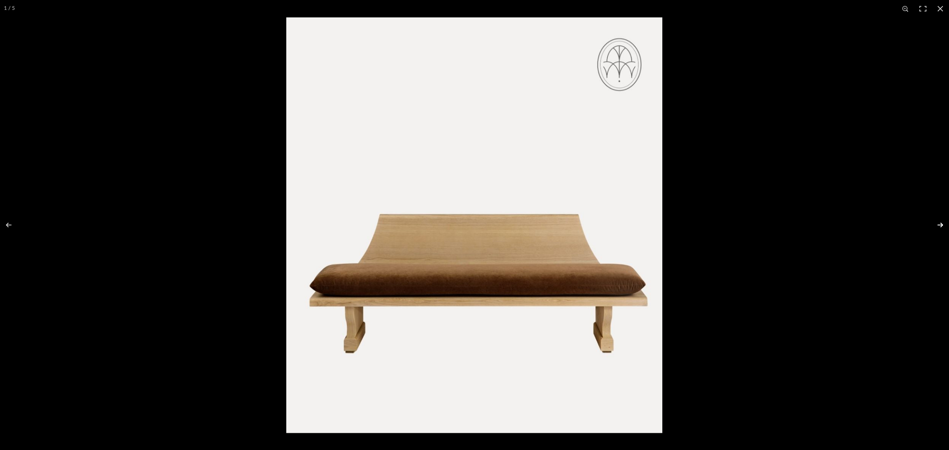
click at [761, 223] on button at bounding box center [935, 225] width 28 height 40
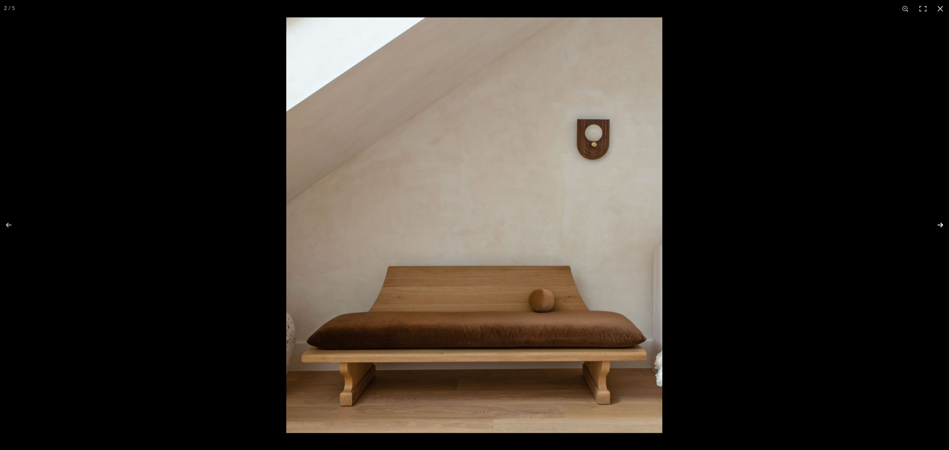
click at [761, 223] on button at bounding box center [935, 225] width 28 height 40
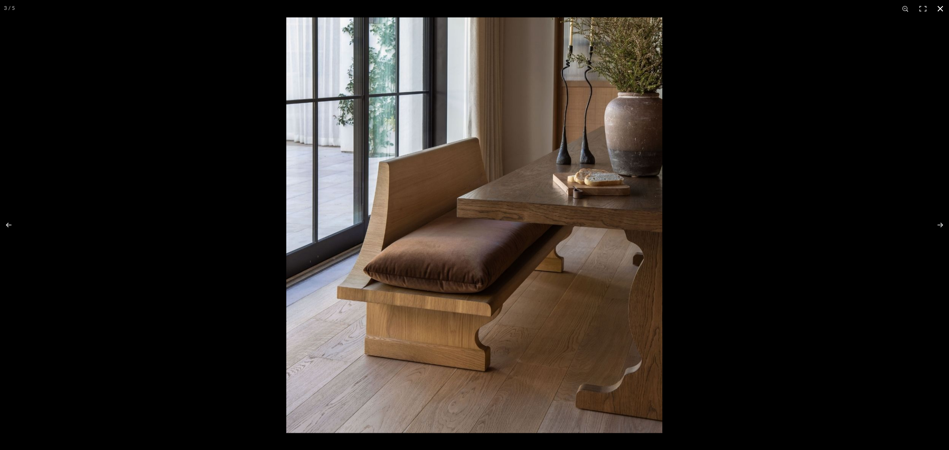
click at [761, 7] on button at bounding box center [940, 8] width 17 height 17
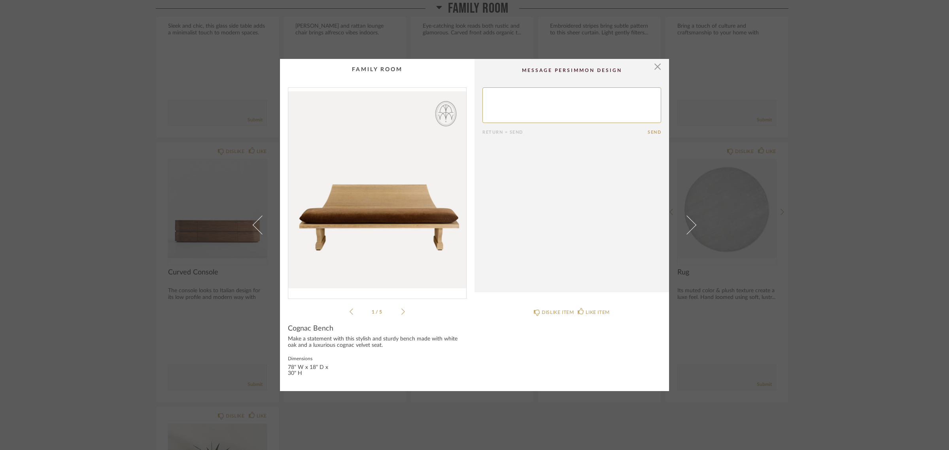
click at [761, 314] on div "× 1 / 5 Return = Send Send Cognac Bench Make a statement with this stylish and …" at bounding box center [474, 225] width 949 height 450
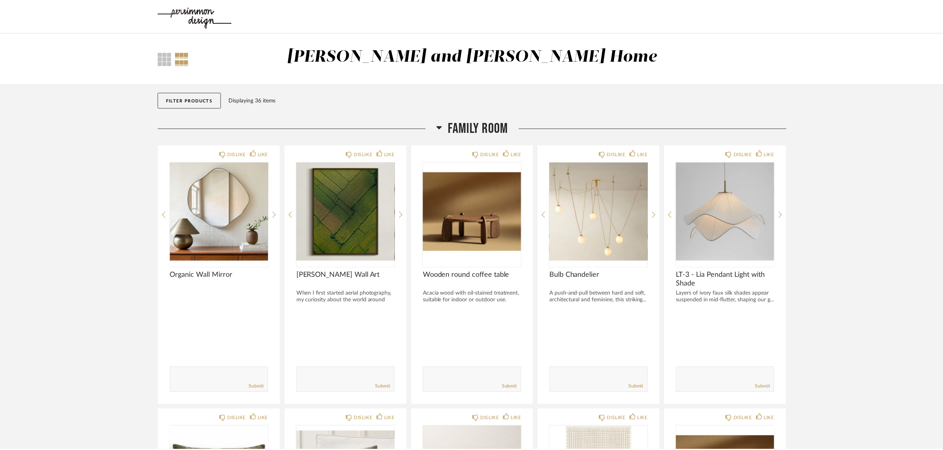
scroll to position [791, 0]
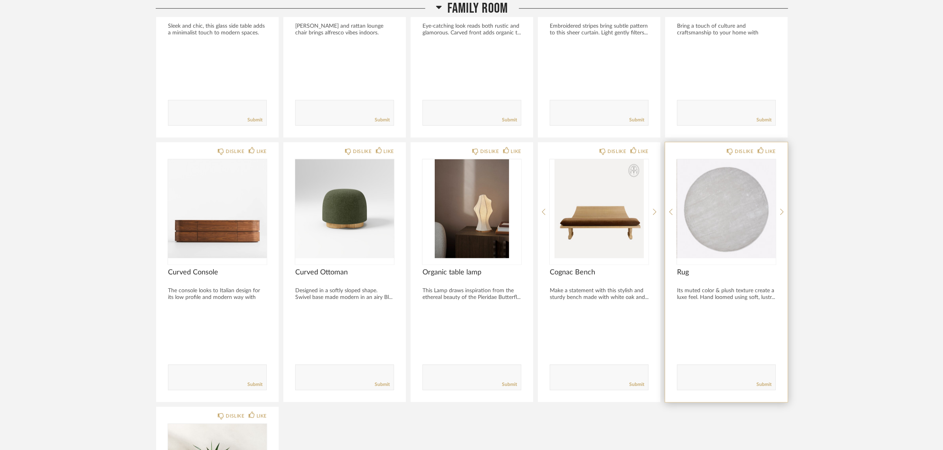
click at [718, 232] on img "0" at bounding box center [726, 208] width 99 height 99
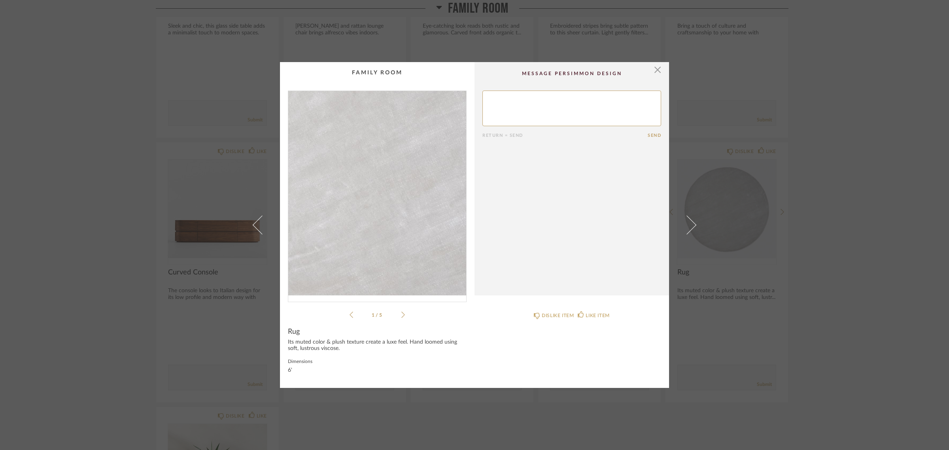
click at [374, 214] on img "0" at bounding box center [377, 193] width 178 height 204
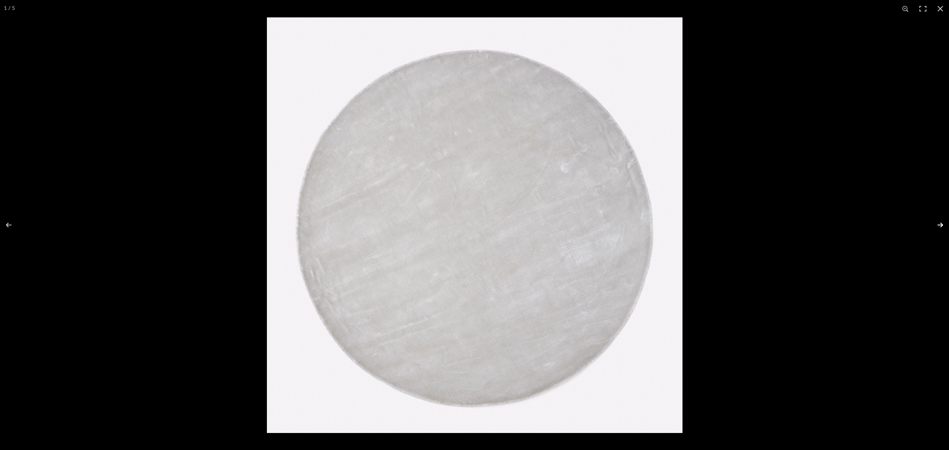
click at [761, 226] on button at bounding box center [935, 225] width 28 height 40
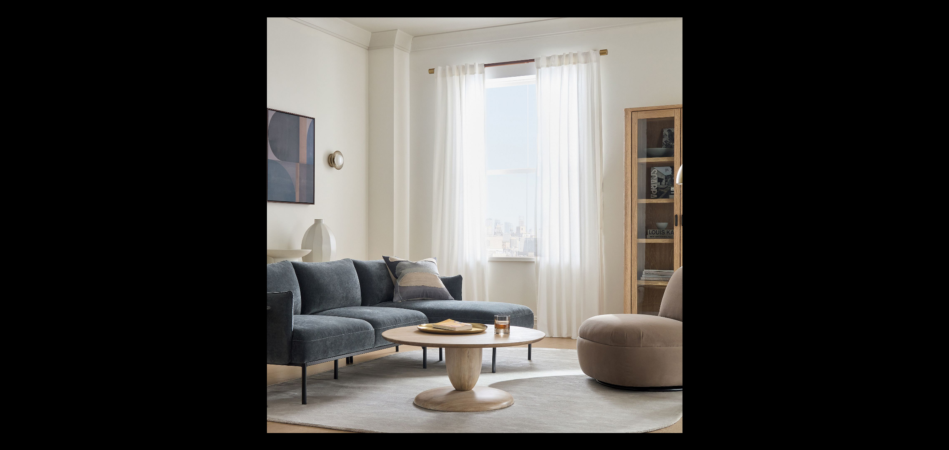
click at [761, 226] on button at bounding box center [935, 225] width 28 height 40
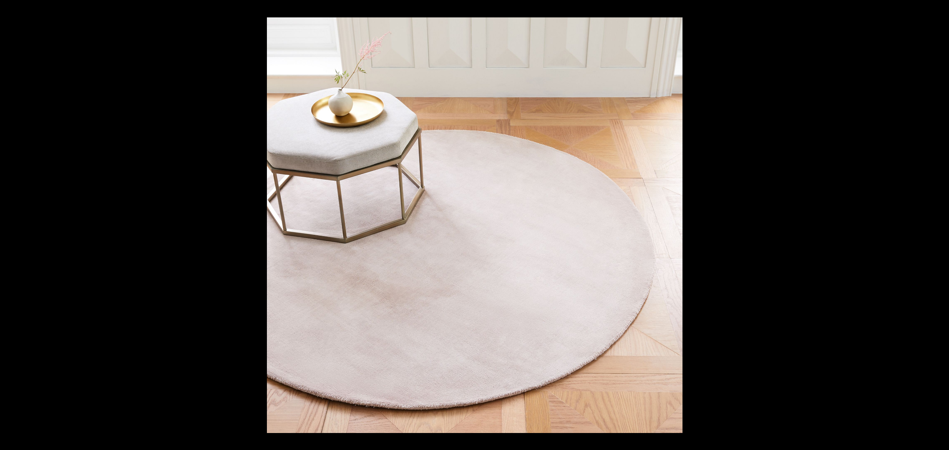
click at [761, 226] on button at bounding box center [935, 225] width 28 height 40
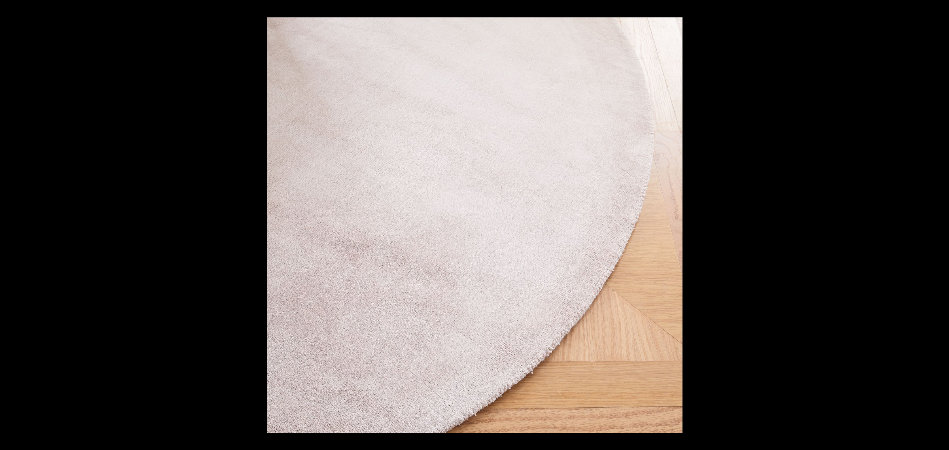
click at [761, 226] on button at bounding box center [935, 225] width 28 height 40
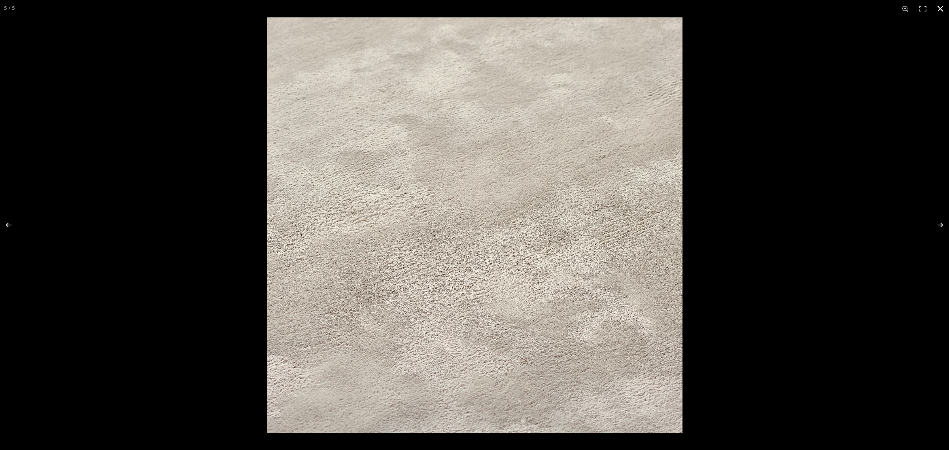
click at [761, 8] on button at bounding box center [940, 8] width 17 height 17
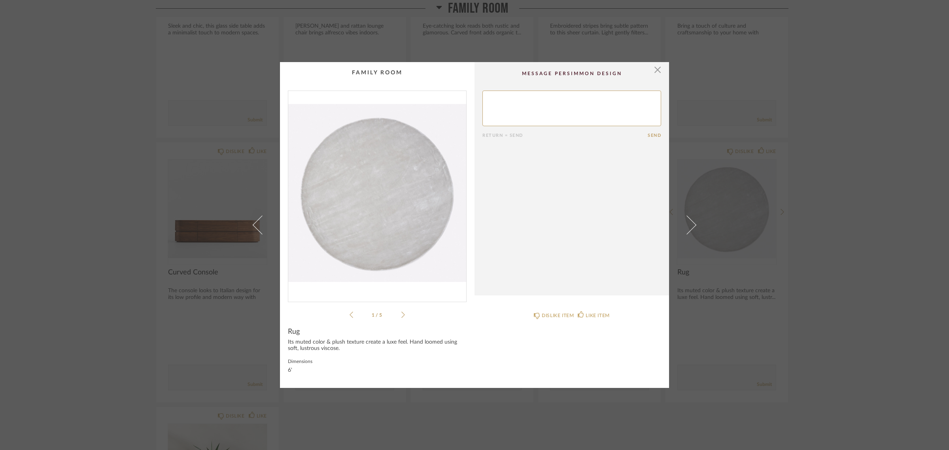
click at [761, 304] on div "× 1 / 5 Return = Send Send Rug Its muted color & plush texture create a luxe fe…" at bounding box center [474, 225] width 949 height 450
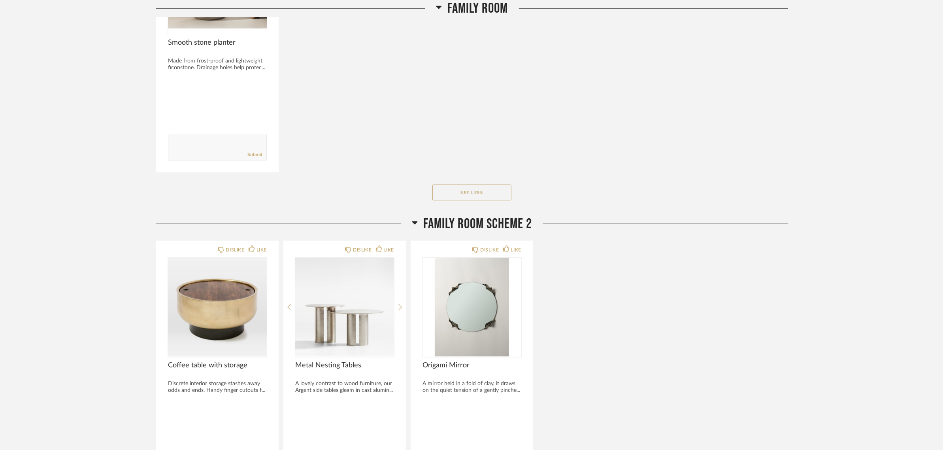
scroll to position [1334, 0]
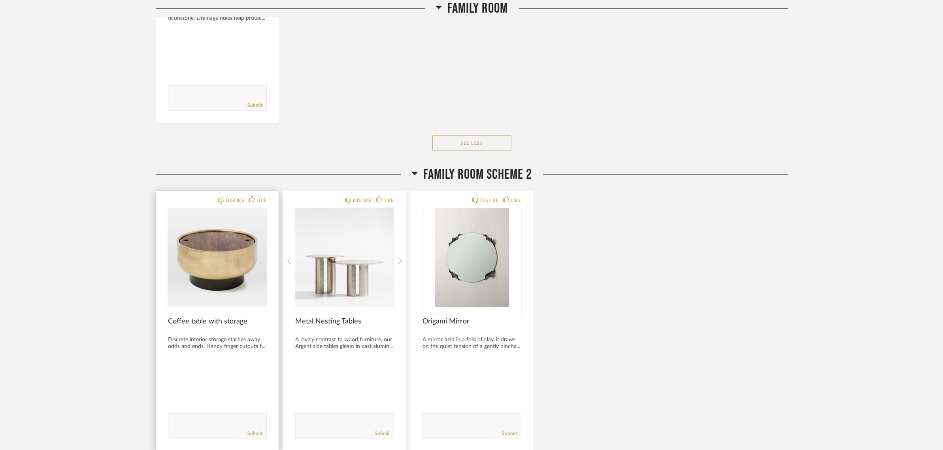
click at [206, 248] on img "0" at bounding box center [217, 257] width 99 height 99
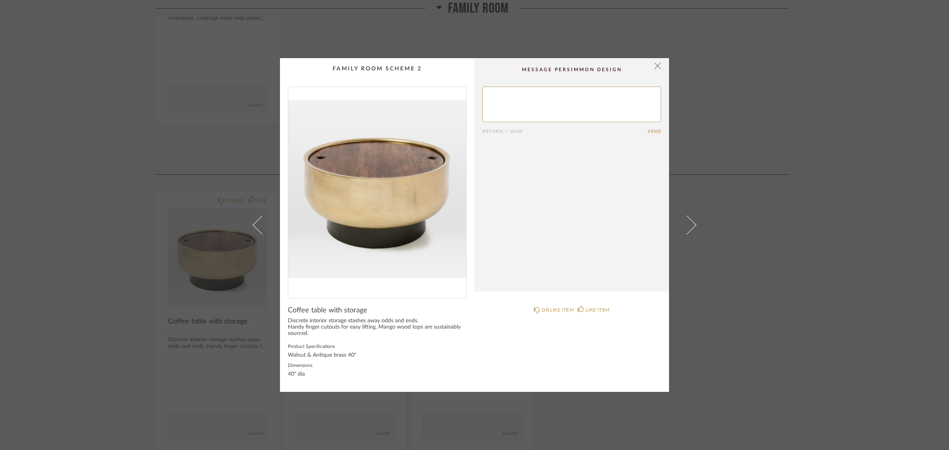
click at [397, 197] on img "0" at bounding box center [377, 189] width 178 height 204
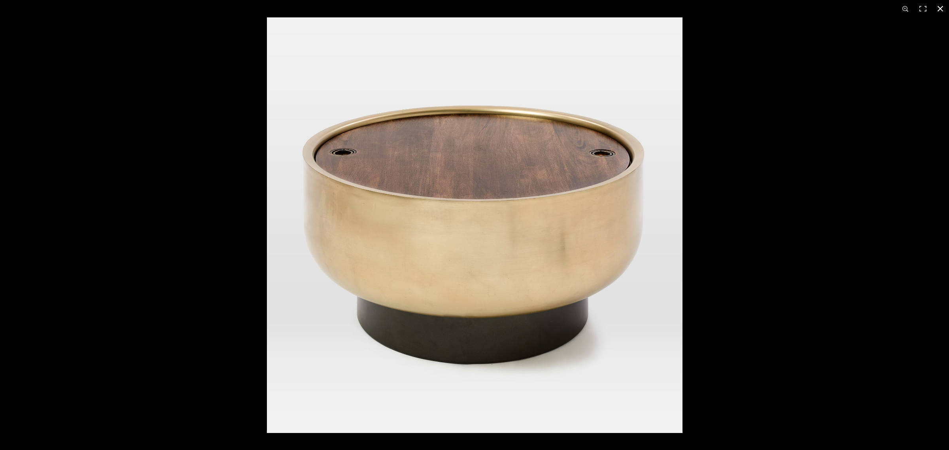
click at [761, 7] on button at bounding box center [940, 8] width 17 height 17
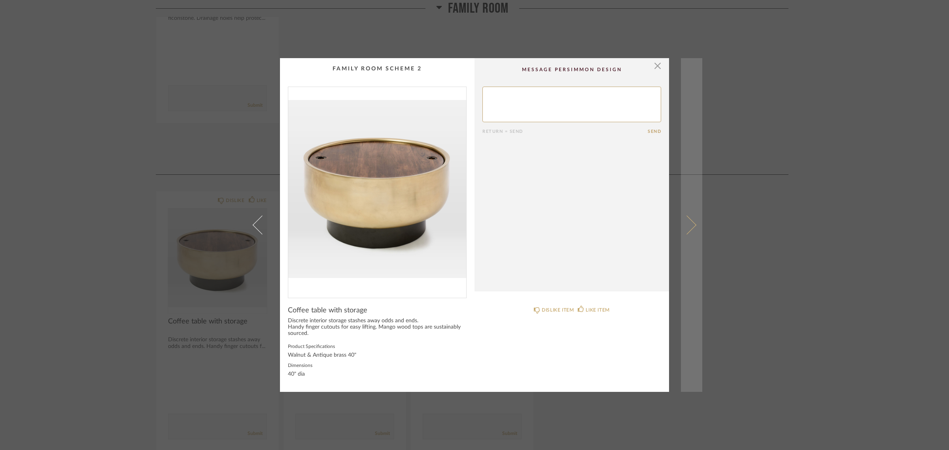
click at [684, 225] on span at bounding box center [686, 224] width 19 height 19
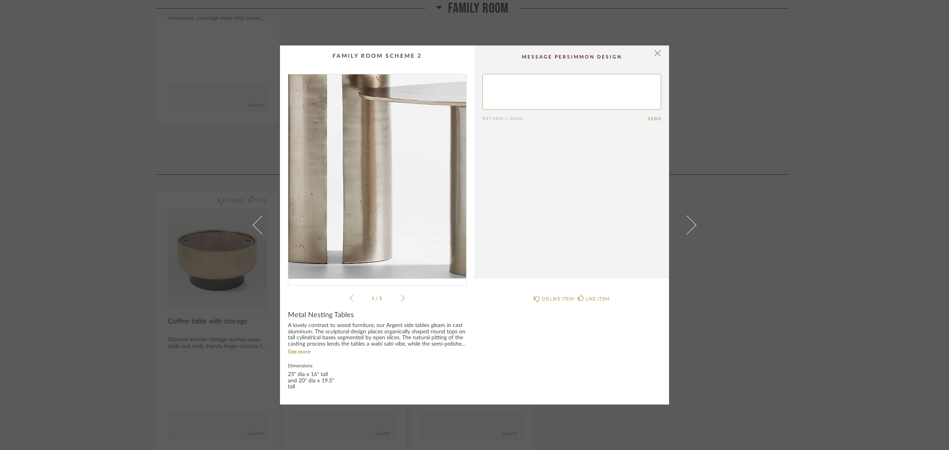
click at [354, 212] on img "0" at bounding box center [377, 176] width 178 height 204
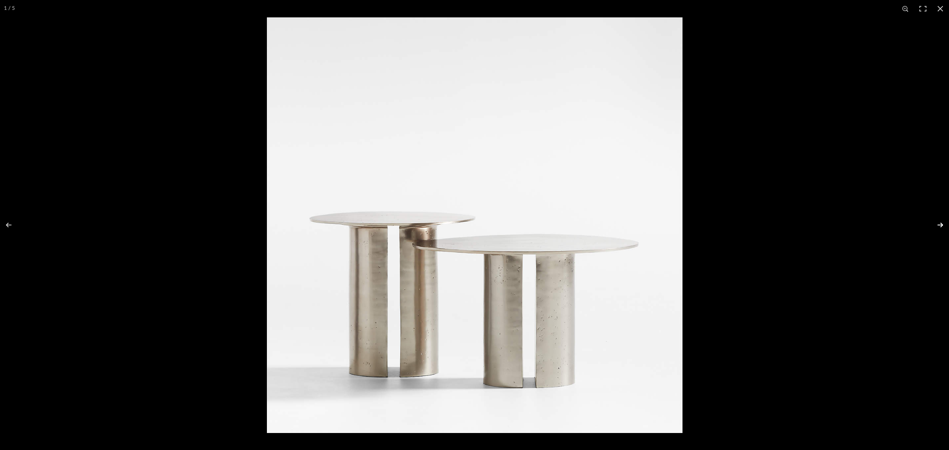
click at [761, 223] on button at bounding box center [935, 225] width 28 height 40
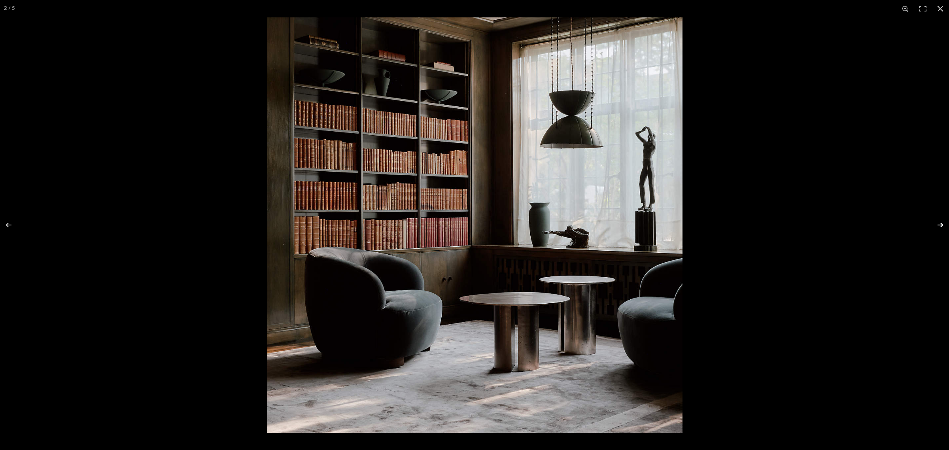
click at [761, 221] on button at bounding box center [935, 225] width 28 height 40
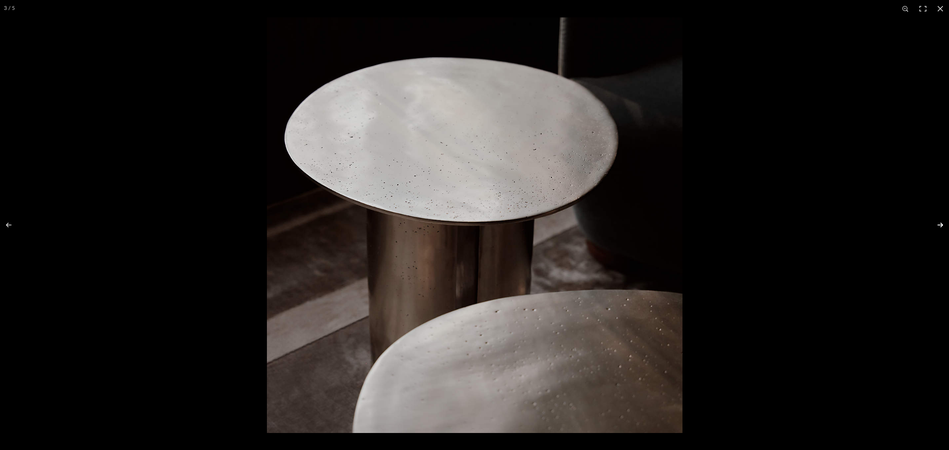
click at [761, 226] on button at bounding box center [935, 225] width 28 height 40
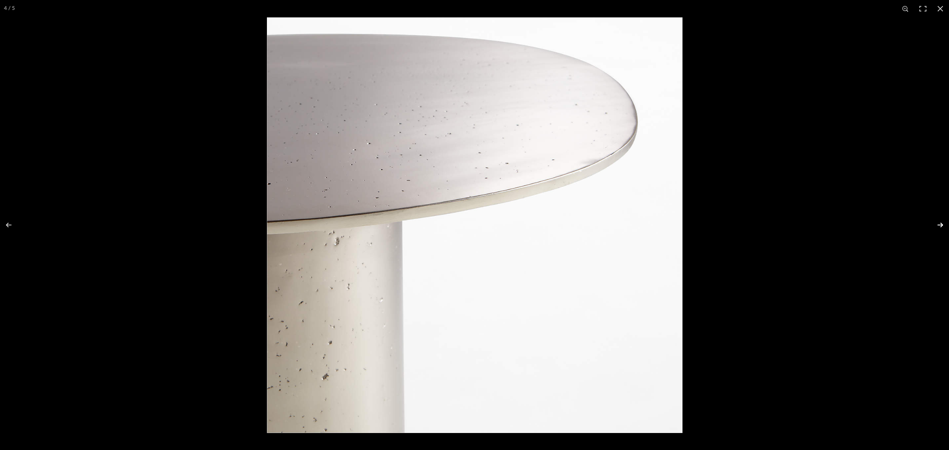
click at [761, 226] on button at bounding box center [935, 225] width 28 height 40
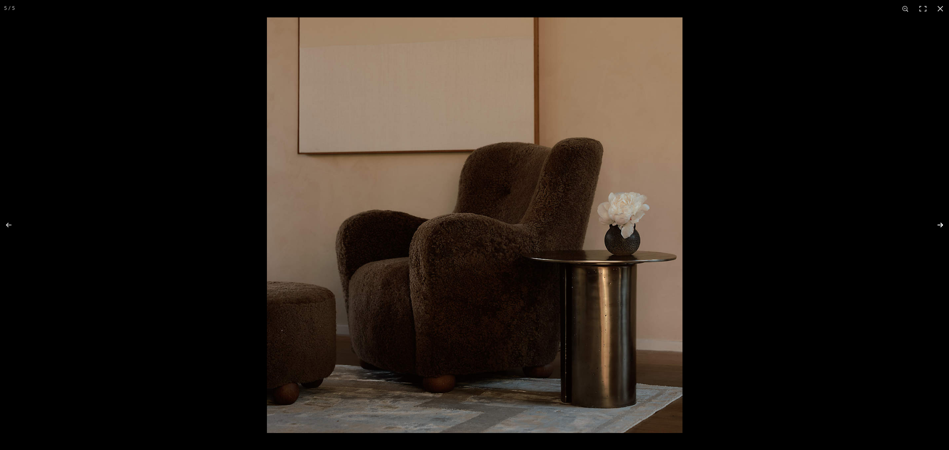
click at [761, 222] on button at bounding box center [935, 225] width 28 height 40
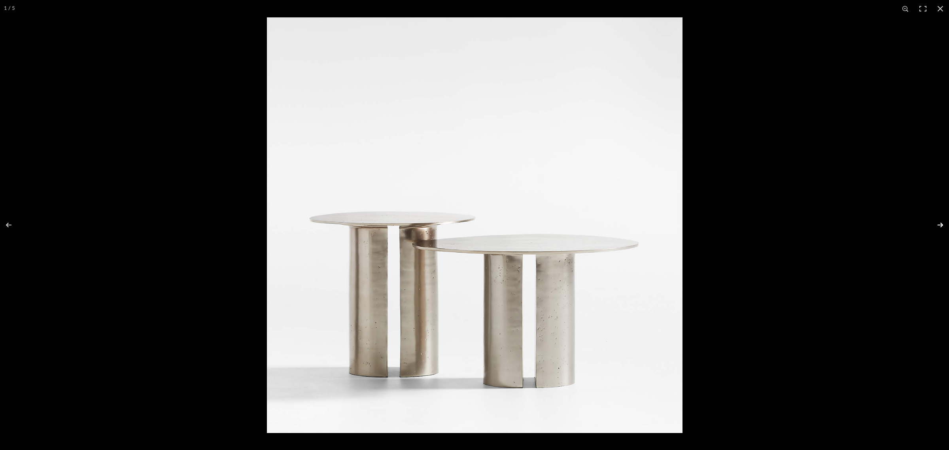
click at [761, 222] on button at bounding box center [935, 225] width 28 height 40
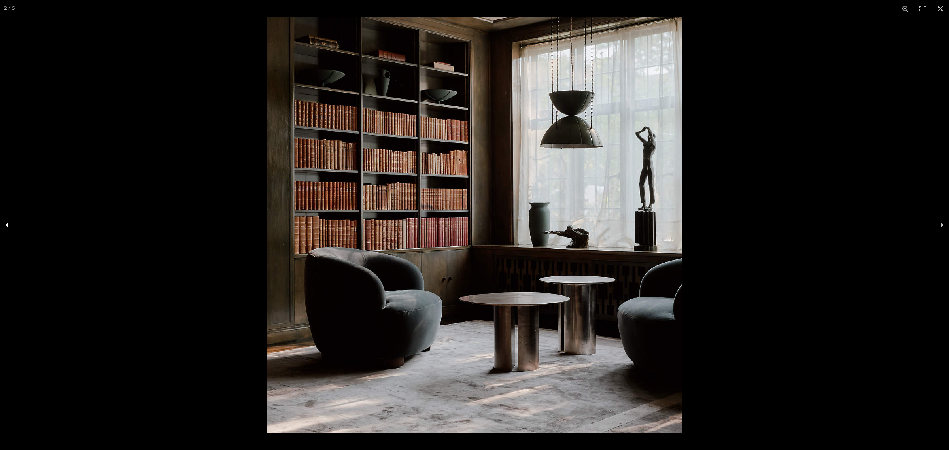
click at [10, 223] on button at bounding box center [14, 225] width 28 height 40
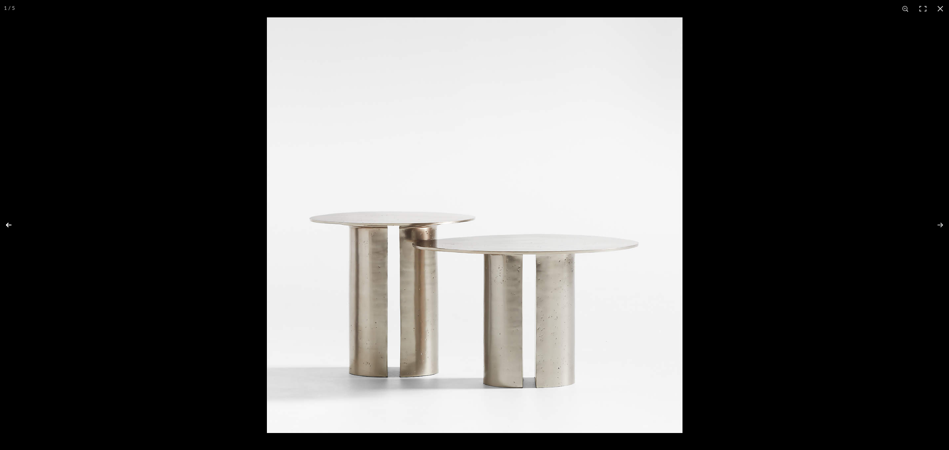
click at [10, 223] on button at bounding box center [14, 225] width 28 height 40
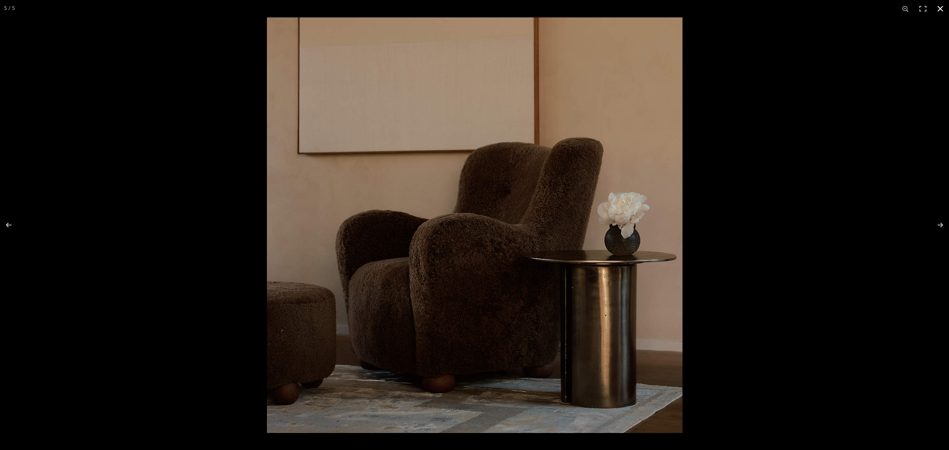
click at [761, 8] on button at bounding box center [940, 8] width 17 height 17
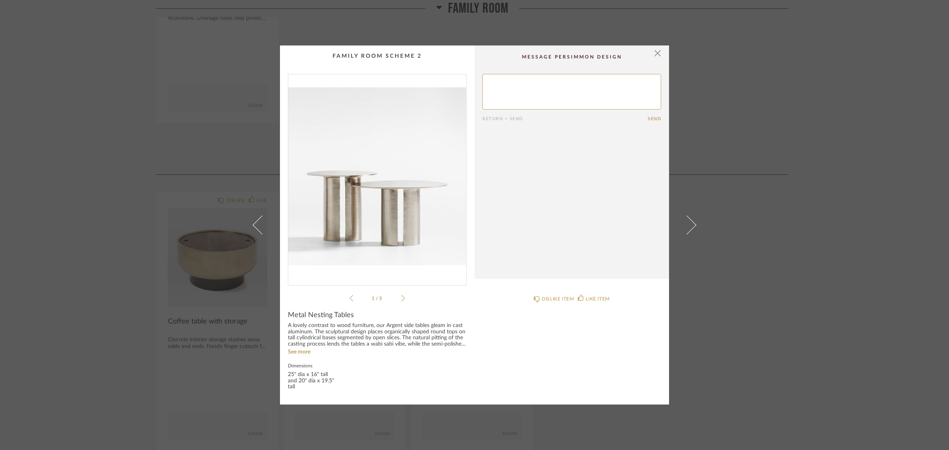
click at [761, 313] on div "× 1 / 5 Return = Send Send Metal Nesting Tables A lovely contrast to wood furni…" at bounding box center [474, 225] width 949 height 450
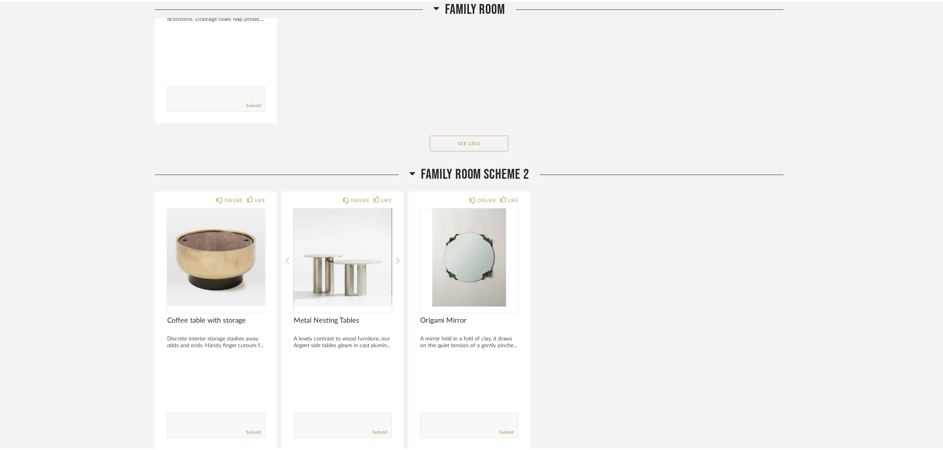
scroll to position [1334, 0]
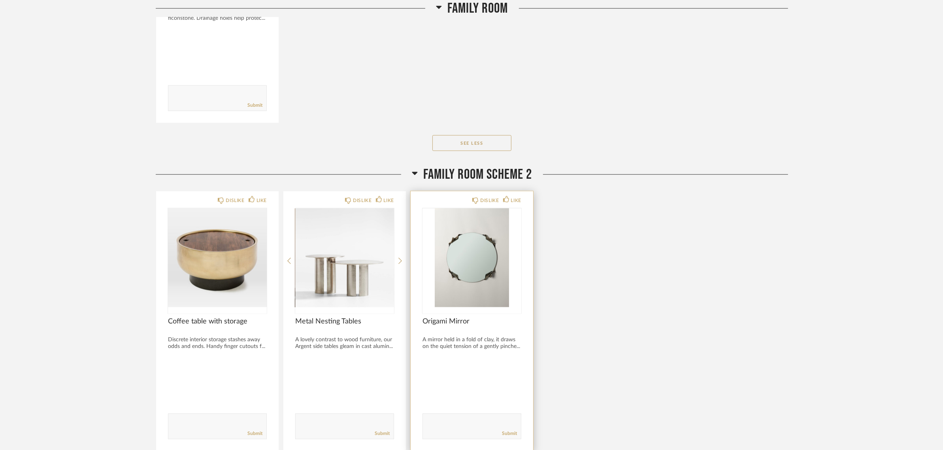
click at [467, 273] on img "0" at bounding box center [472, 257] width 99 height 99
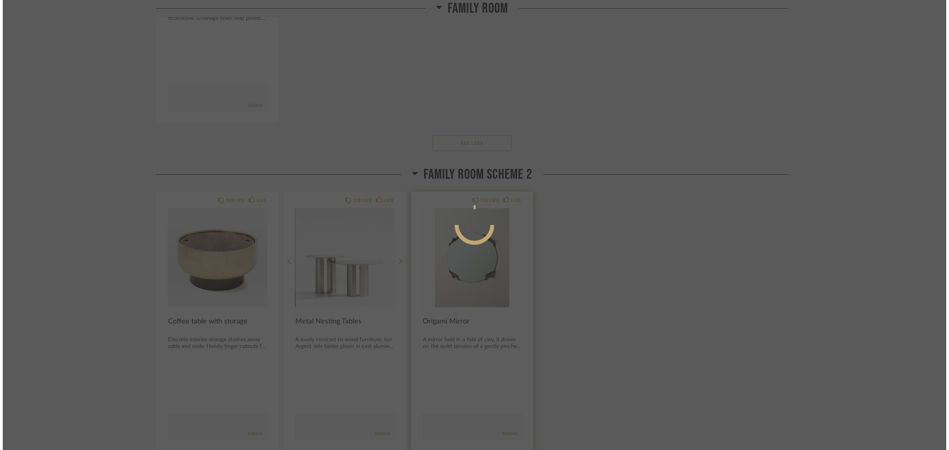
scroll to position [0, 0]
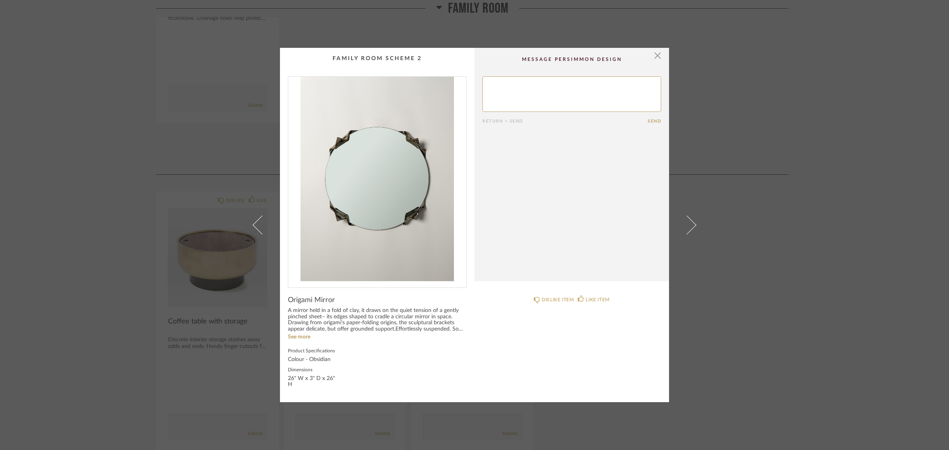
click at [377, 189] on img "0" at bounding box center [377, 179] width 178 height 204
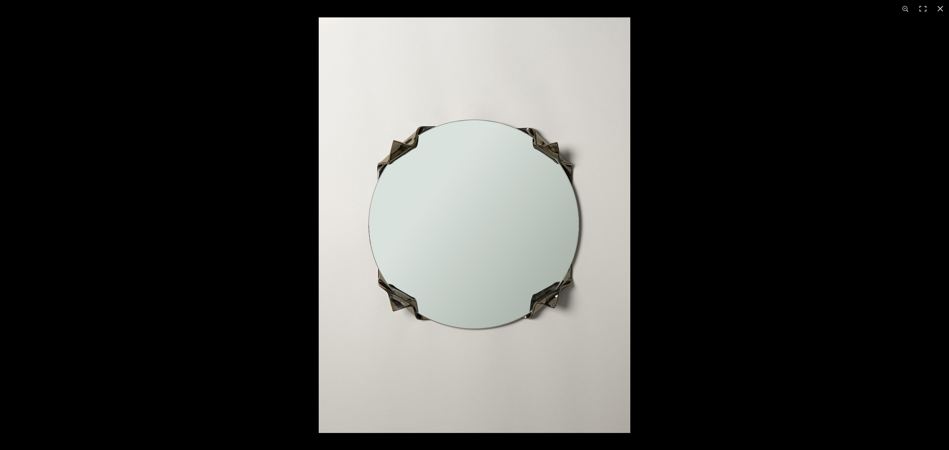
click at [557, 289] on img at bounding box center [475, 225] width 312 height 416
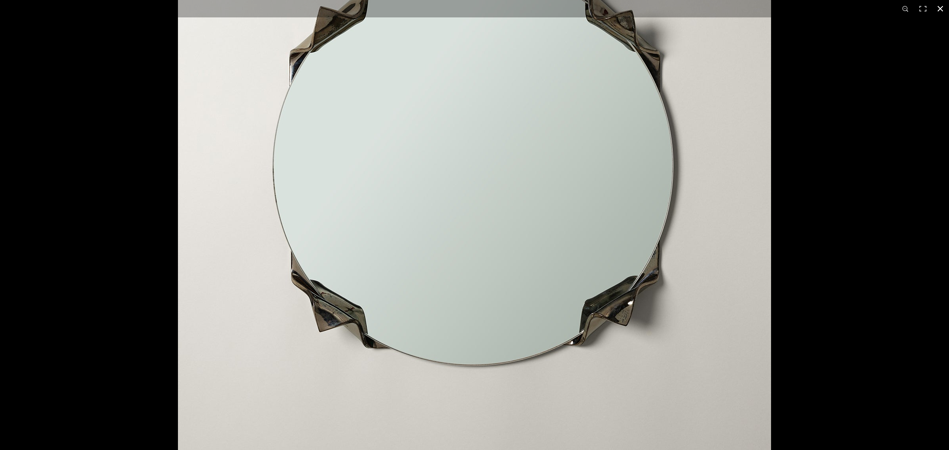
click at [761, 11] on button at bounding box center [940, 8] width 17 height 17
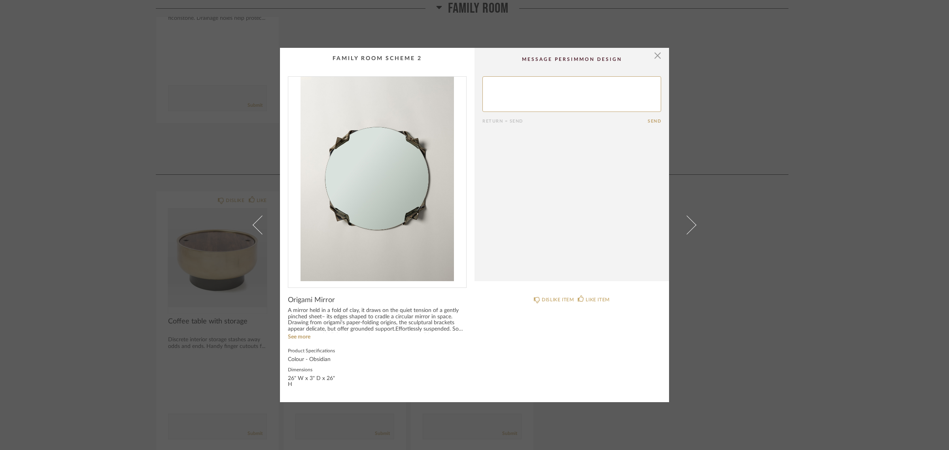
click at [755, 335] on div "× Return = Send Send Origami Mirror A mirror held in a fold of clay, it draws o…" at bounding box center [474, 225] width 949 height 450
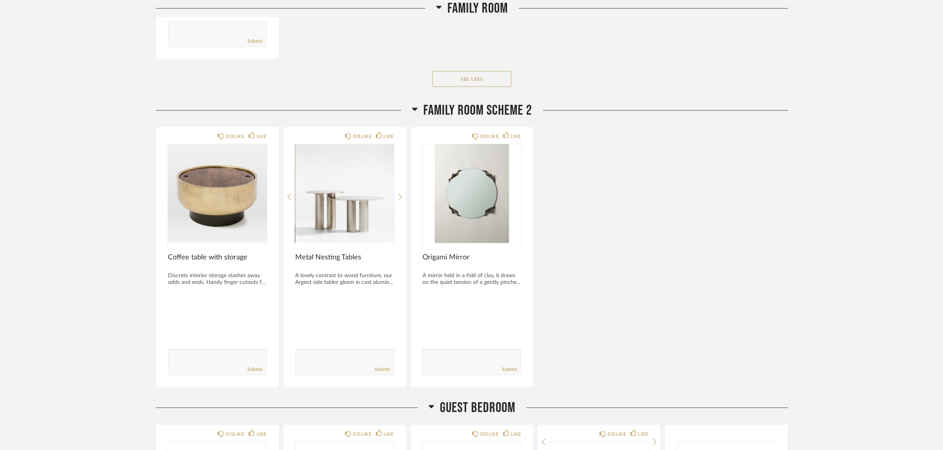
scroll to position [1631, 0]
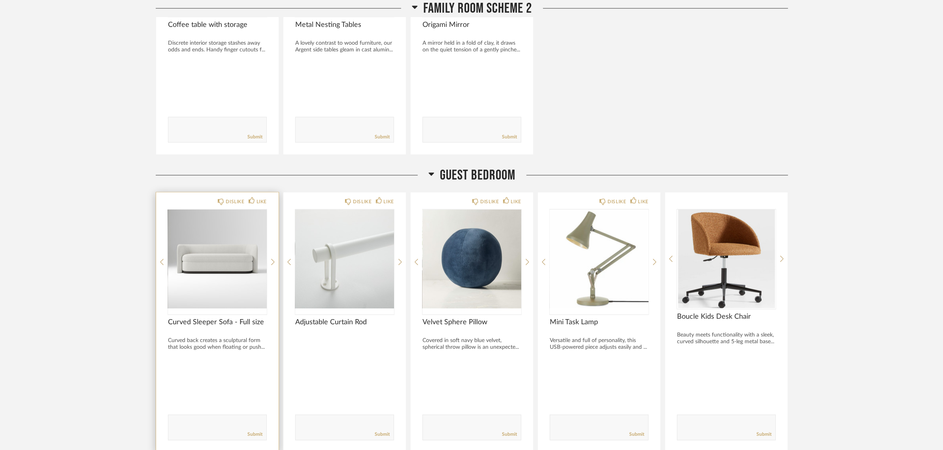
click at [216, 266] on img "0" at bounding box center [217, 259] width 99 height 99
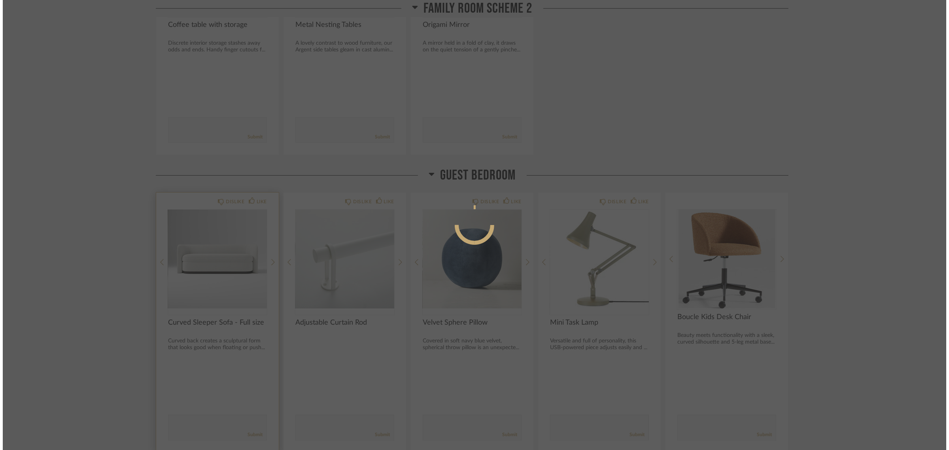
scroll to position [0, 0]
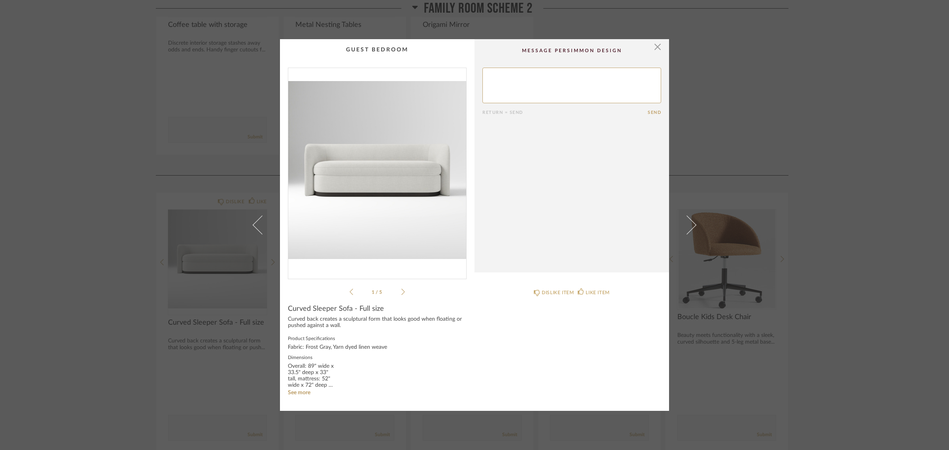
click at [350, 172] on img "0" at bounding box center [377, 170] width 178 height 204
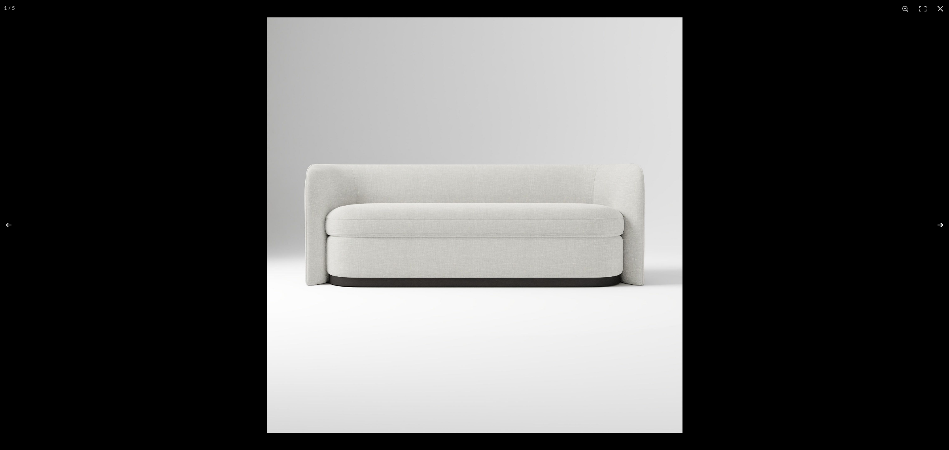
click at [761, 227] on button at bounding box center [935, 225] width 28 height 40
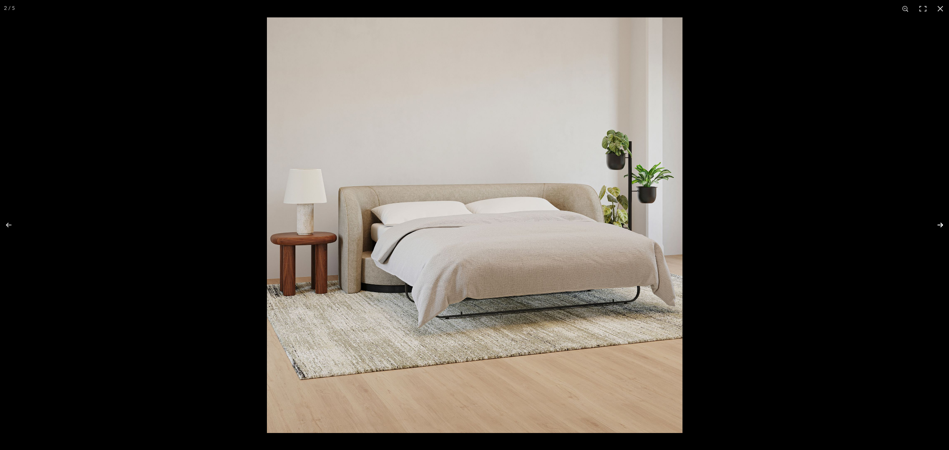
click at [761, 223] on button at bounding box center [935, 225] width 28 height 40
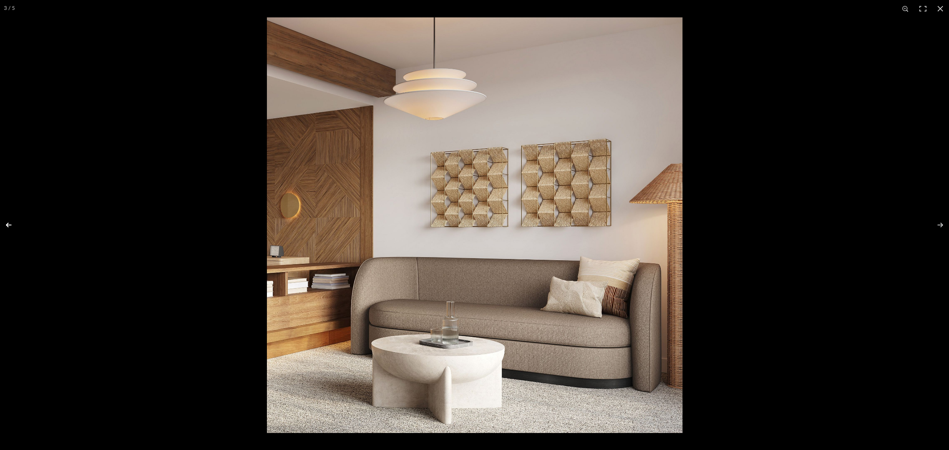
click at [6, 226] on button at bounding box center [14, 225] width 28 height 40
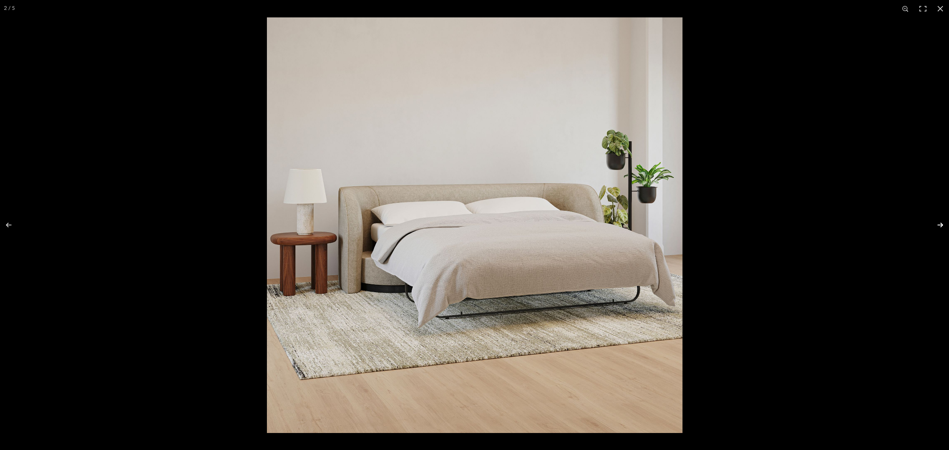
click at [761, 223] on button at bounding box center [935, 225] width 28 height 40
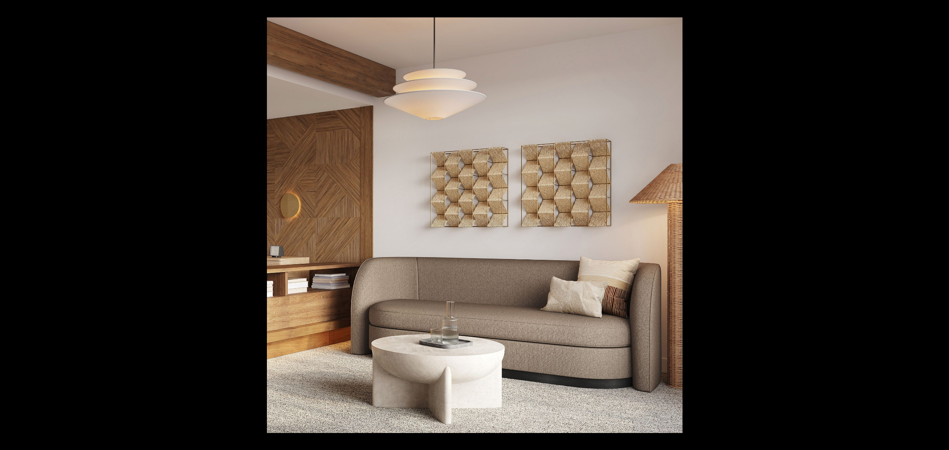
click at [761, 223] on button at bounding box center [935, 225] width 28 height 40
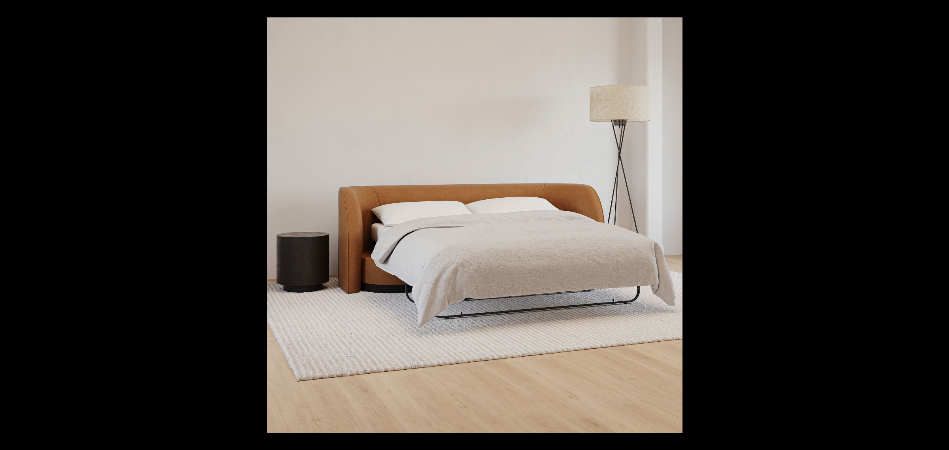
click at [761, 223] on button at bounding box center [935, 225] width 28 height 40
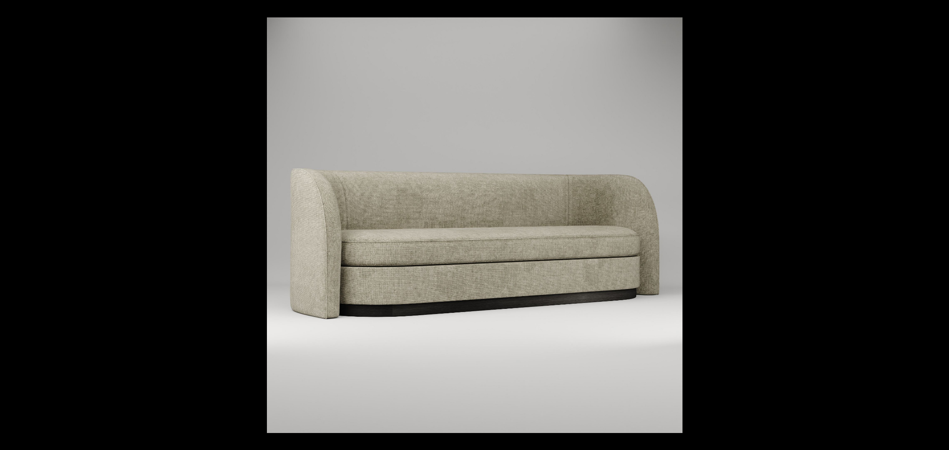
click at [761, 223] on button at bounding box center [935, 225] width 28 height 40
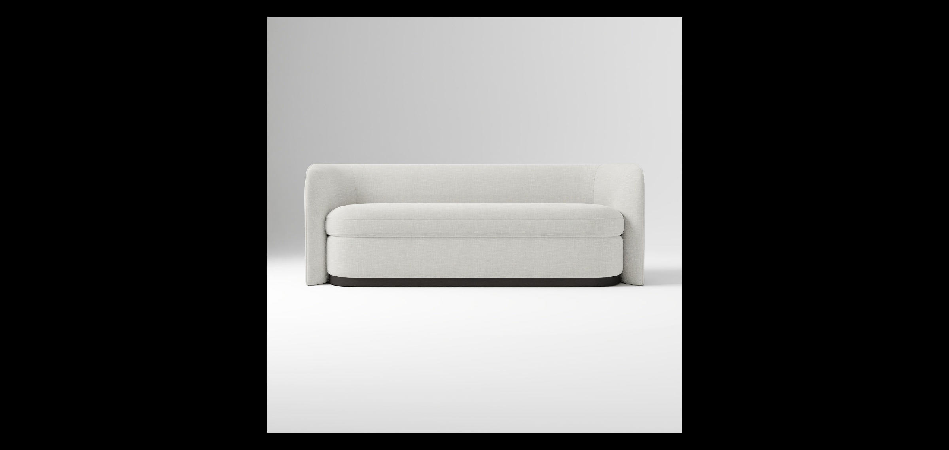
click at [761, 223] on button at bounding box center [935, 225] width 28 height 40
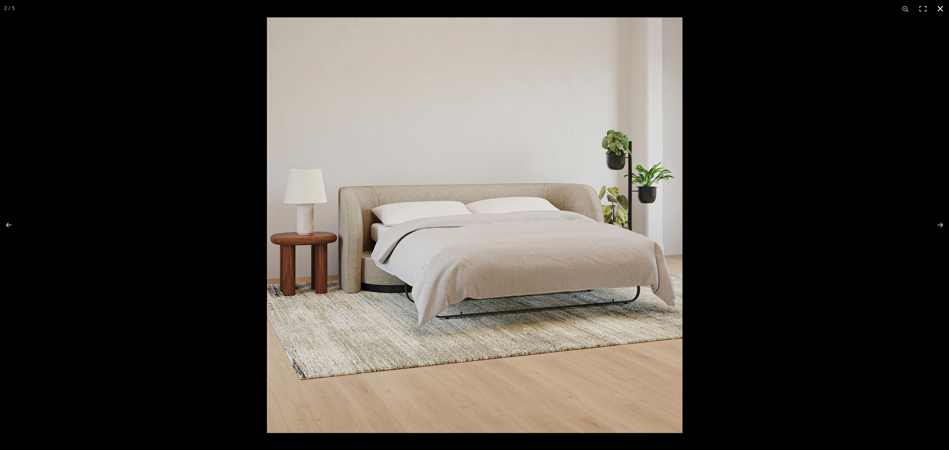
click at [761, 11] on button at bounding box center [940, 8] width 17 height 17
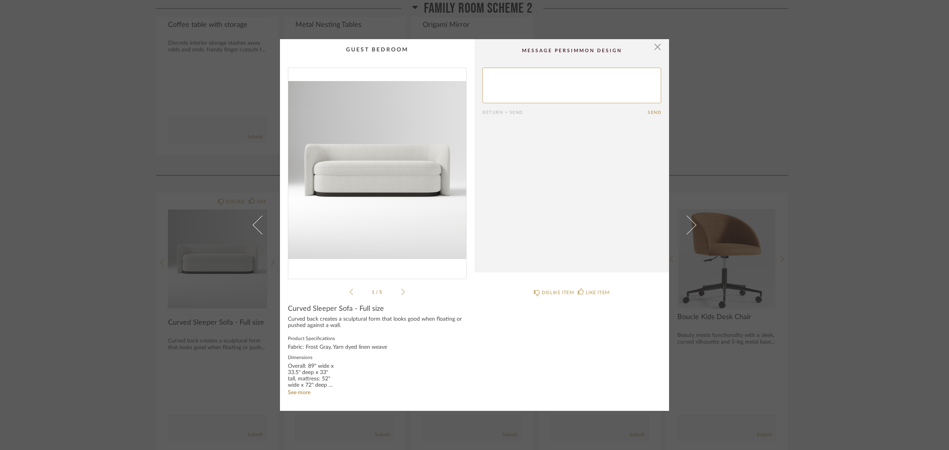
click at [761, 341] on div "× 1 / 5 Return = Send Send Curved Sleeper Sofa - Full size Curved back creates …" at bounding box center [474, 225] width 949 height 450
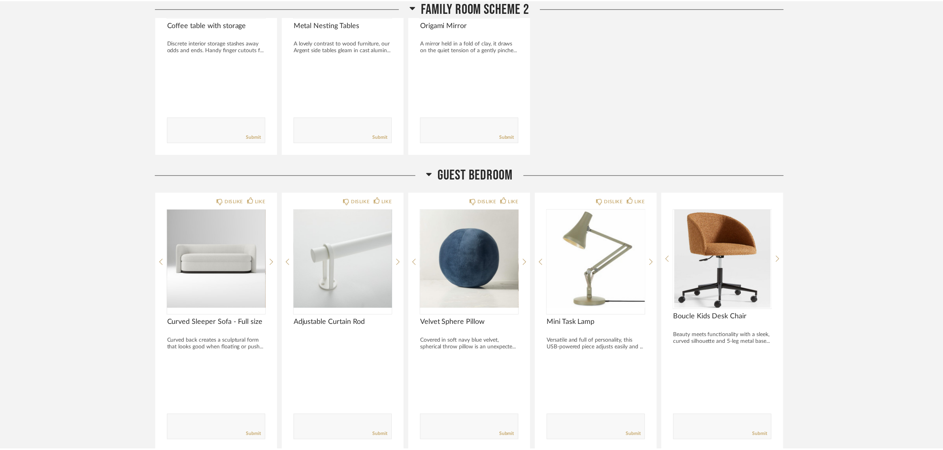
scroll to position [1631, 0]
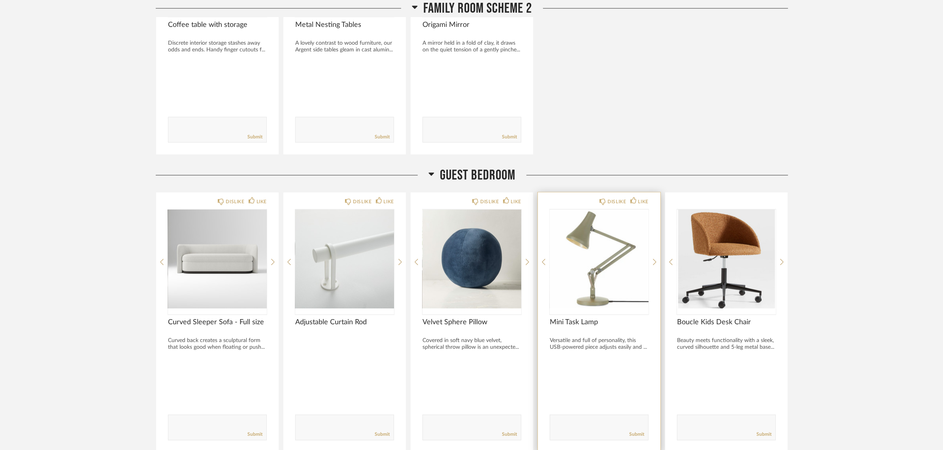
click at [600, 266] on img "0" at bounding box center [599, 259] width 99 height 99
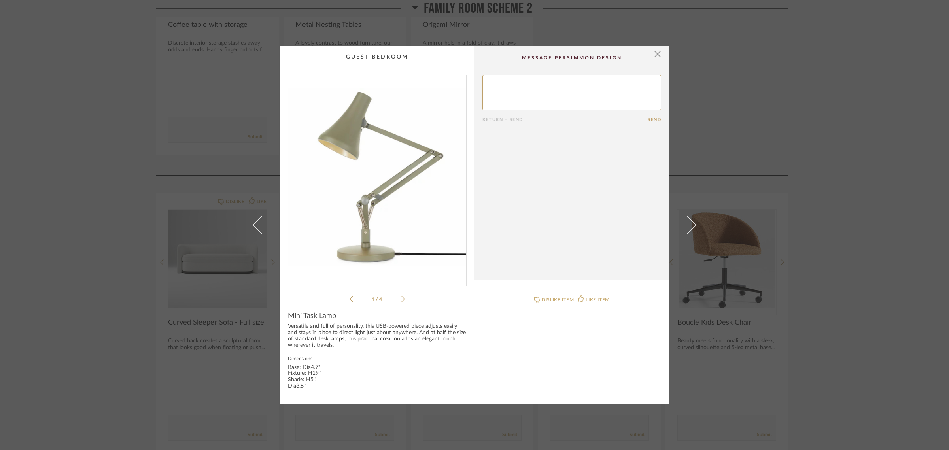
click at [375, 186] on img "0" at bounding box center [377, 177] width 178 height 204
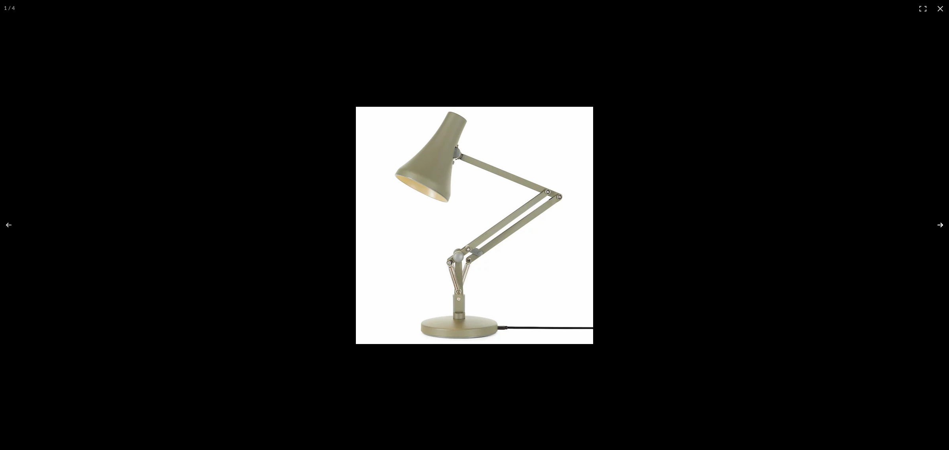
click at [761, 226] on button at bounding box center [935, 225] width 28 height 40
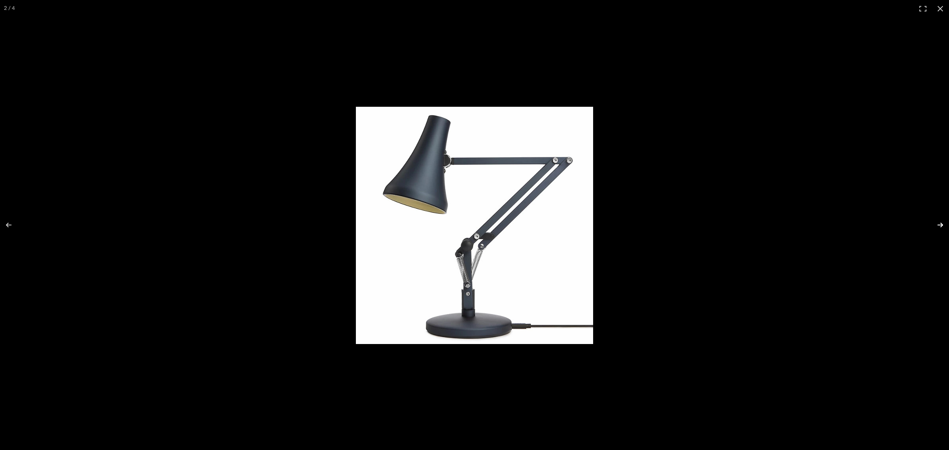
click at [761, 226] on button at bounding box center [935, 225] width 28 height 40
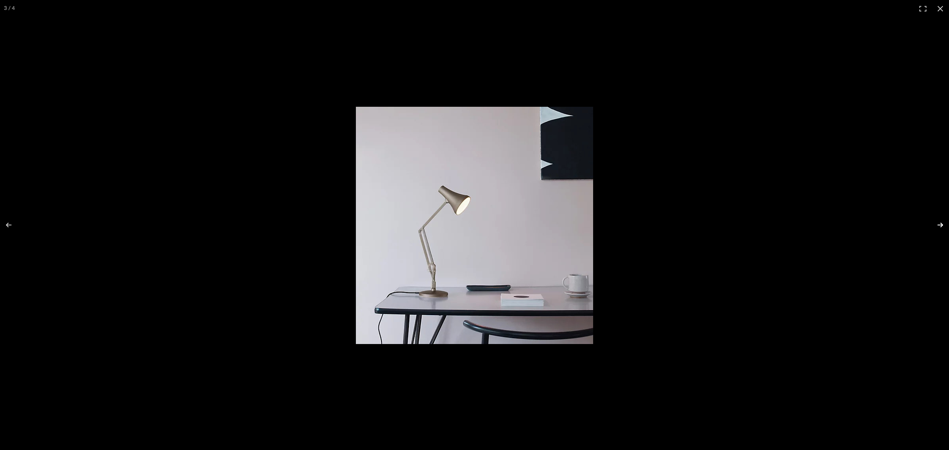
click at [761, 226] on button at bounding box center [935, 225] width 28 height 40
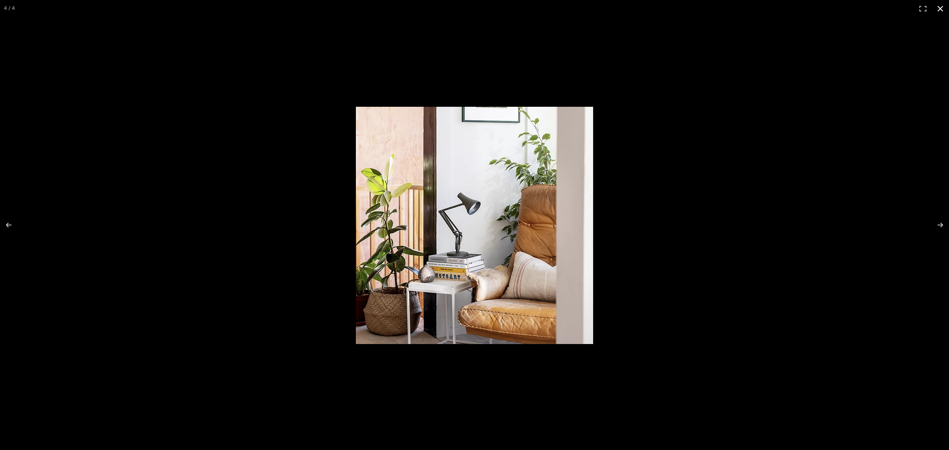
click at [761, 9] on button at bounding box center [940, 8] width 17 height 17
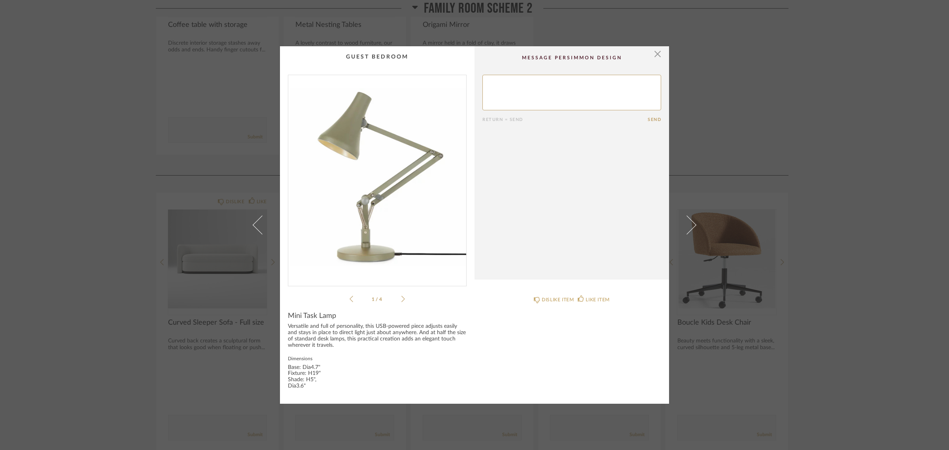
click at [761, 285] on div "× 1 / 4 Return = Send Send Mini Task Lamp Versatile and full of personality, th…" at bounding box center [474, 225] width 949 height 450
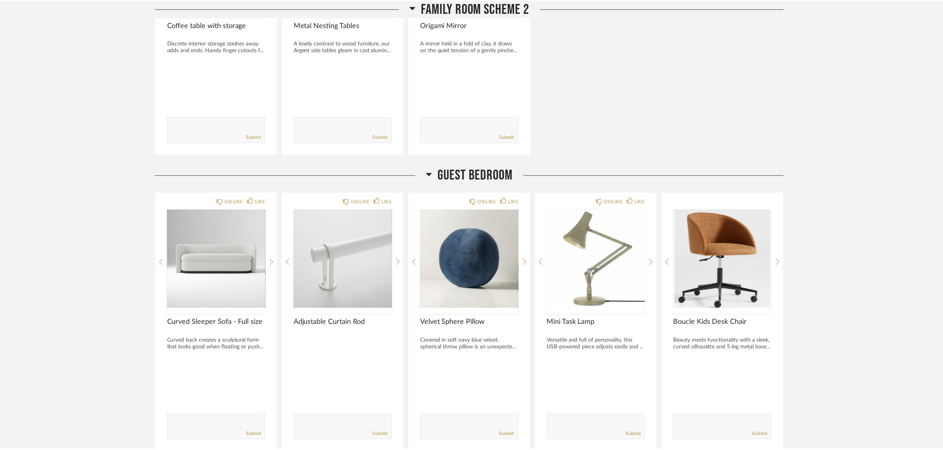
scroll to position [1631, 0]
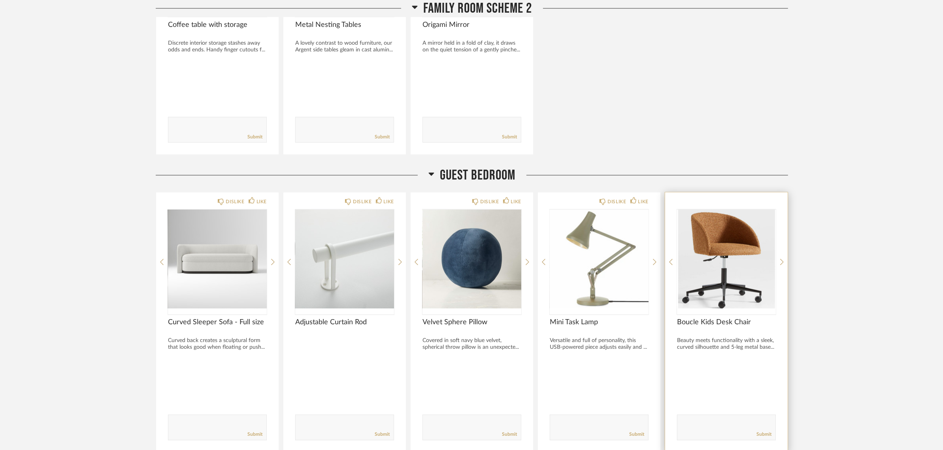
click at [735, 260] on img "0" at bounding box center [726, 259] width 99 height 99
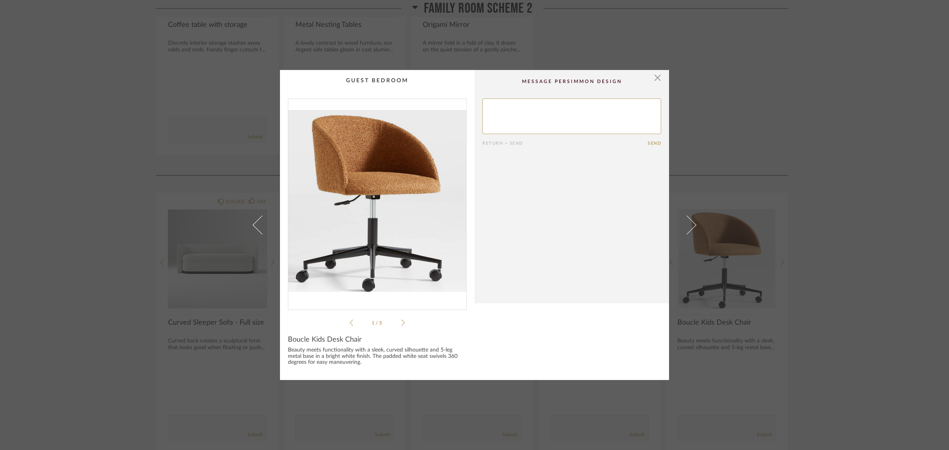
click at [372, 226] on img "0" at bounding box center [377, 201] width 178 height 204
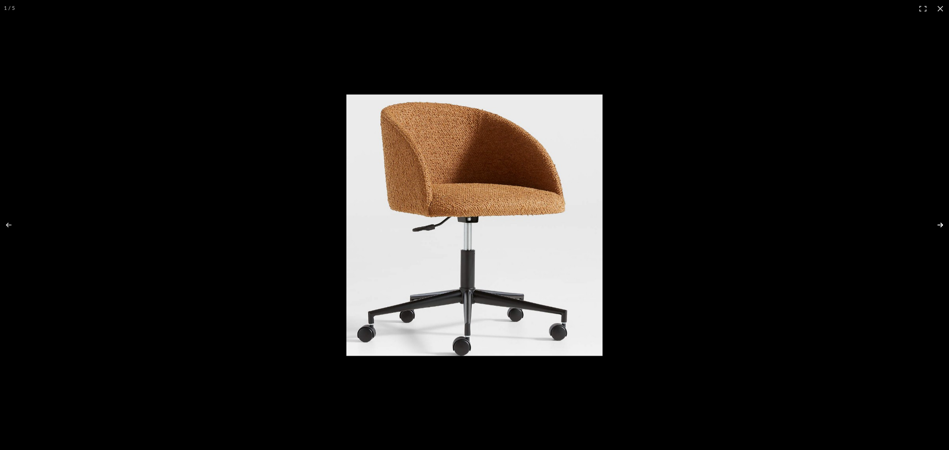
click at [761, 222] on button at bounding box center [935, 225] width 28 height 40
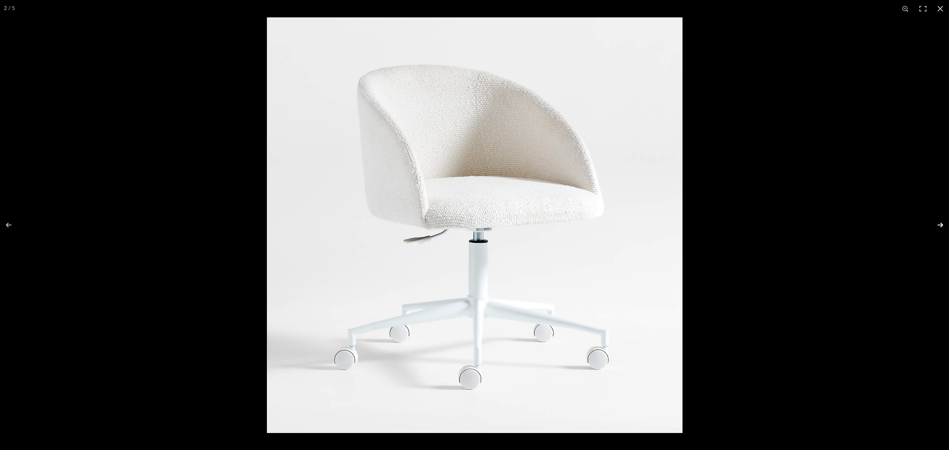
click at [761, 222] on button at bounding box center [935, 225] width 28 height 40
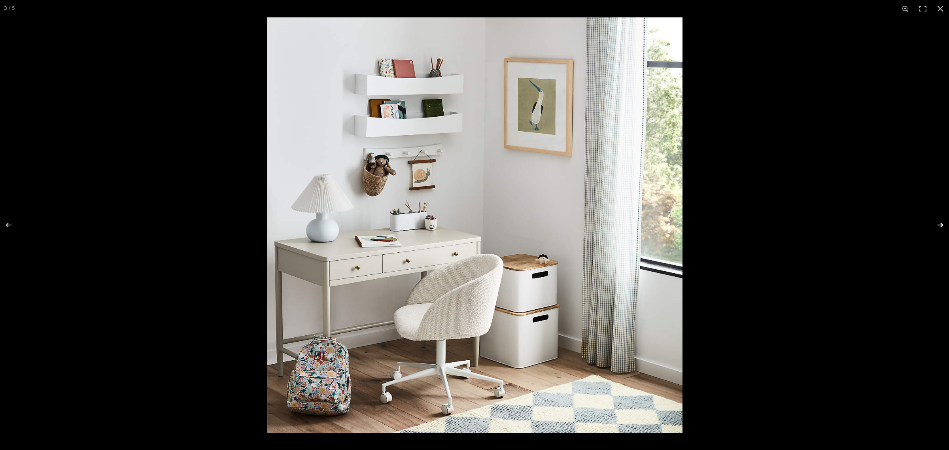
click at [761, 222] on button at bounding box center [935, 225] width 28 height 40
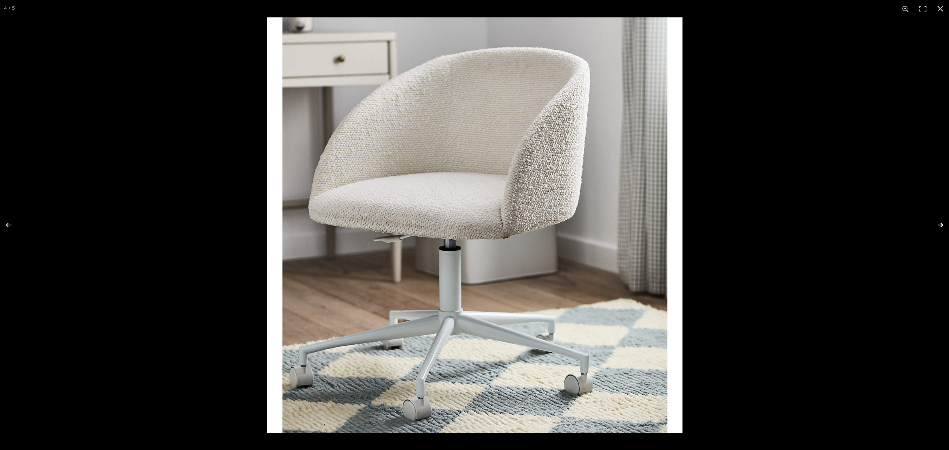
click at [761, 222] on button at bounding box center [935, 225] width 28 height 40
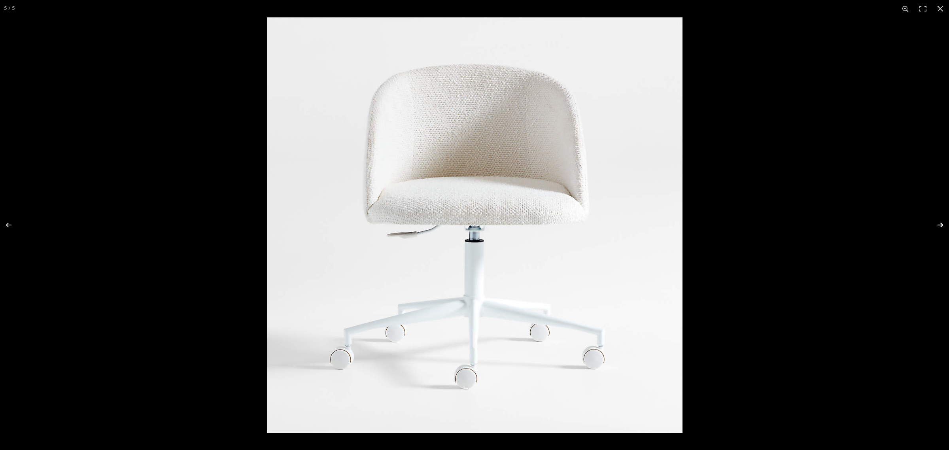
click at [761, 222] on button at bounding box center [935, 225] width 28 height 40
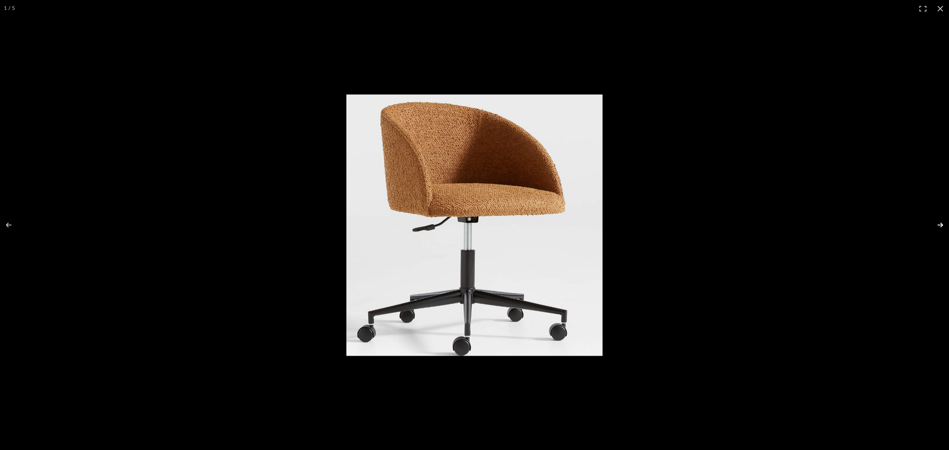
click at [761, 222] on button at bounding box center [935, 225] width 28 height 40
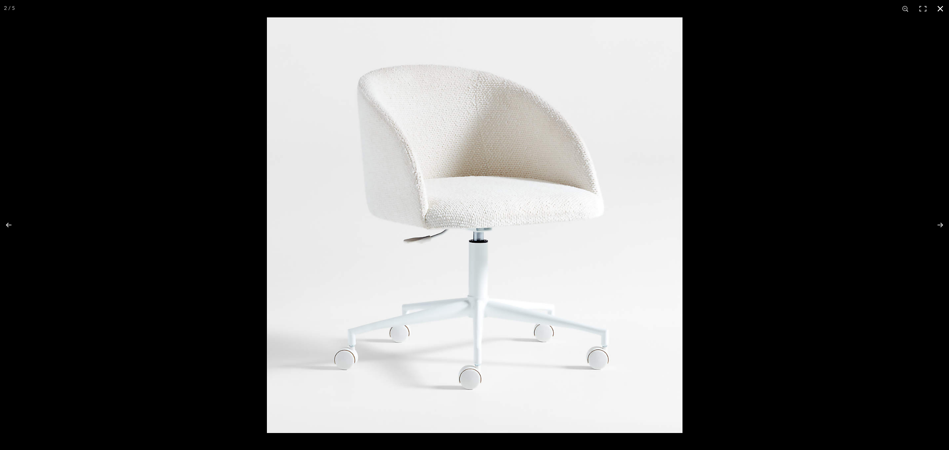
click at [761, 6] on button at bounding box center [940, 8] width 17 height 17
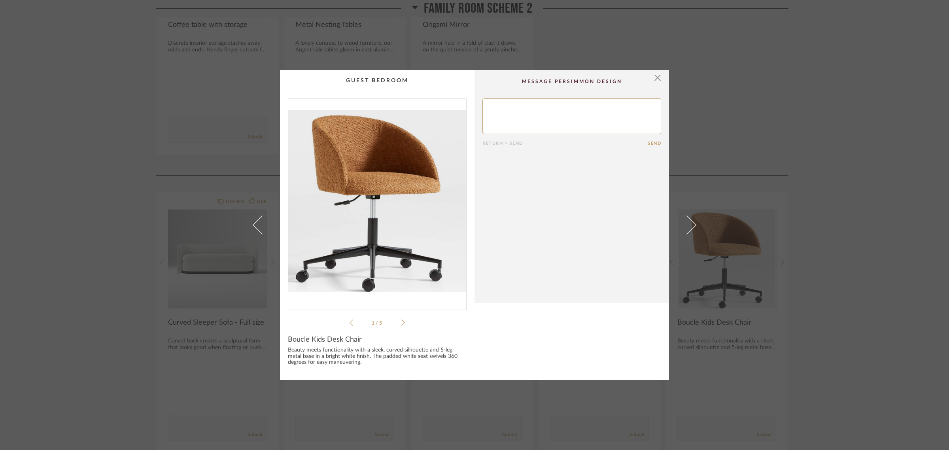
click at [761, 352] on div "× 1 / 5 Return = Send Send Boucle Kids Desk Chair Beauty meets functionality wi…" at bounding box center [474, 225] width 949 height 450
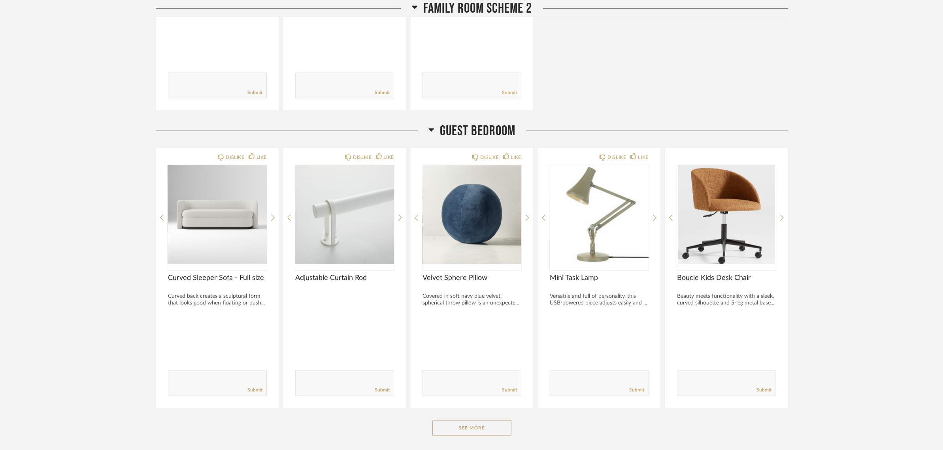
scroll to position [1725, 0]
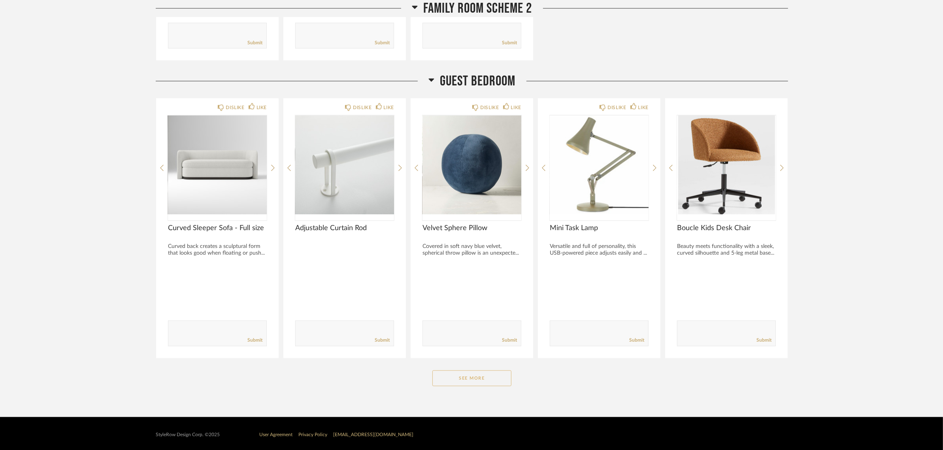
click at [481, 372] on button "See More" at bounding box center [472, 378] width 79 height 16
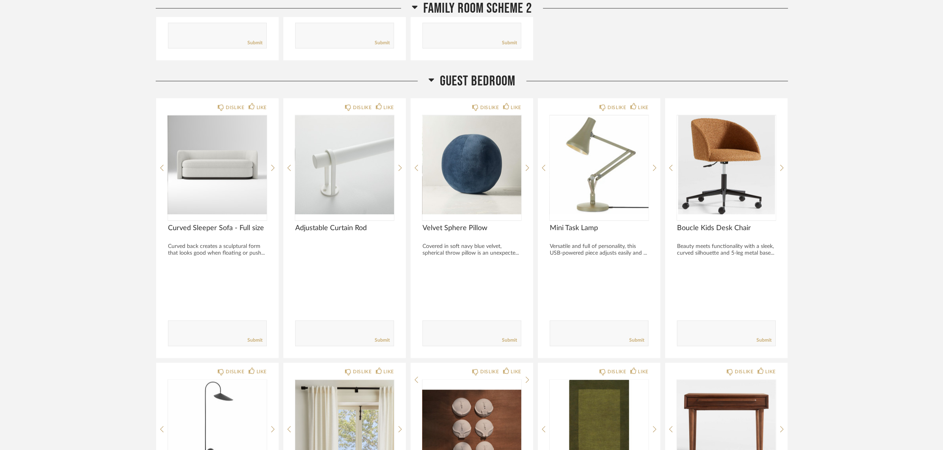
scroll to position [1972, 0]
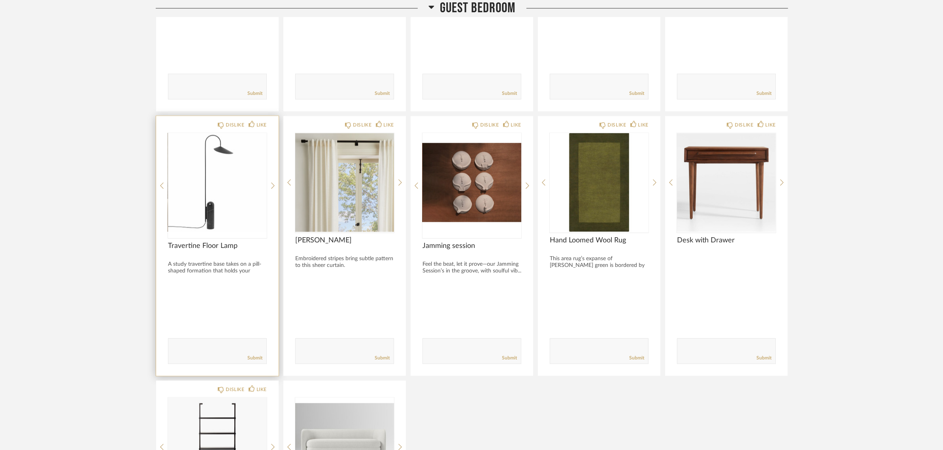
click at [198, 193] on img "0" at bounding box center [217, 182] width 99 height 99
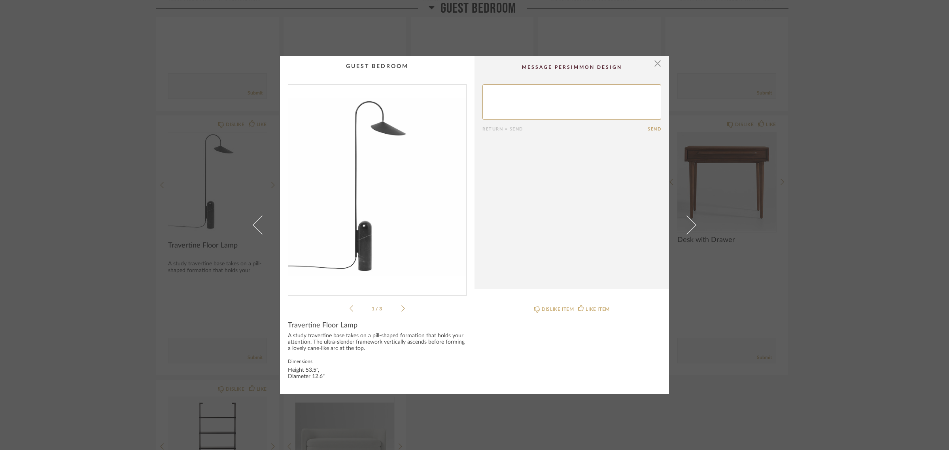
click at [344, 202] on img "0" at bounding box center [377, 187] width 178 height 204
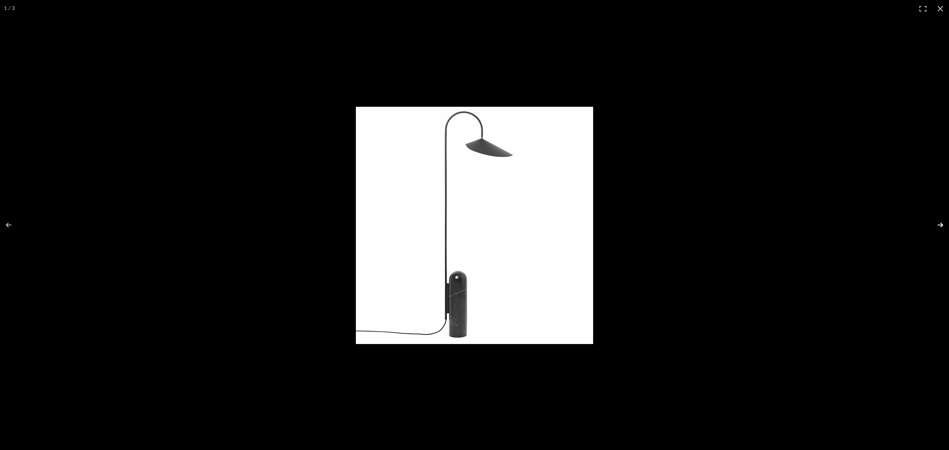
click at [761, 222] on button at bounding box center [935, 225] width 28 height 40
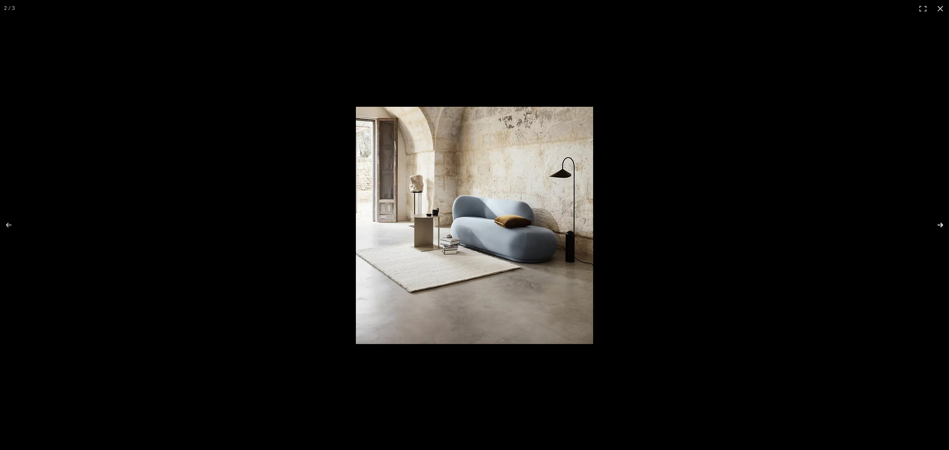
click at [761, 222] on button at bounding box center [935, 225] width 28 height 40
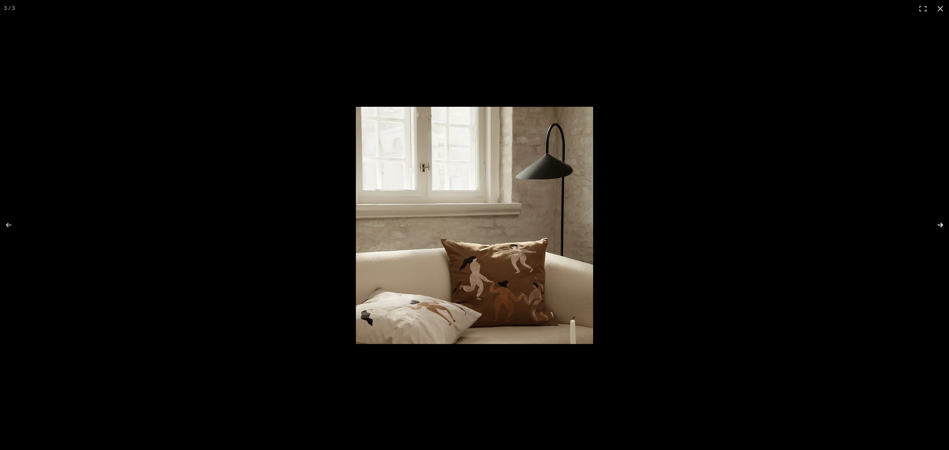
click at [761, 222] on button at bounding box center [935, 225] width 28 height 40
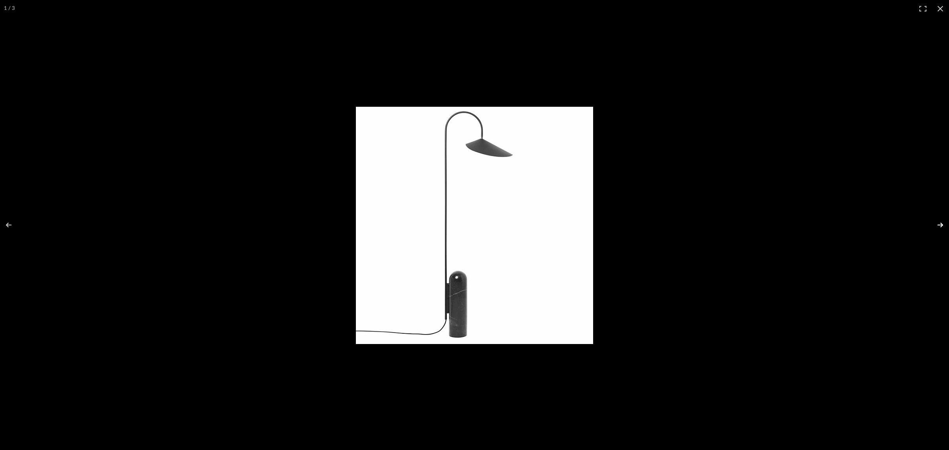
click at [761, 222] on button at bounding box center [935, 225] width 28 height 40
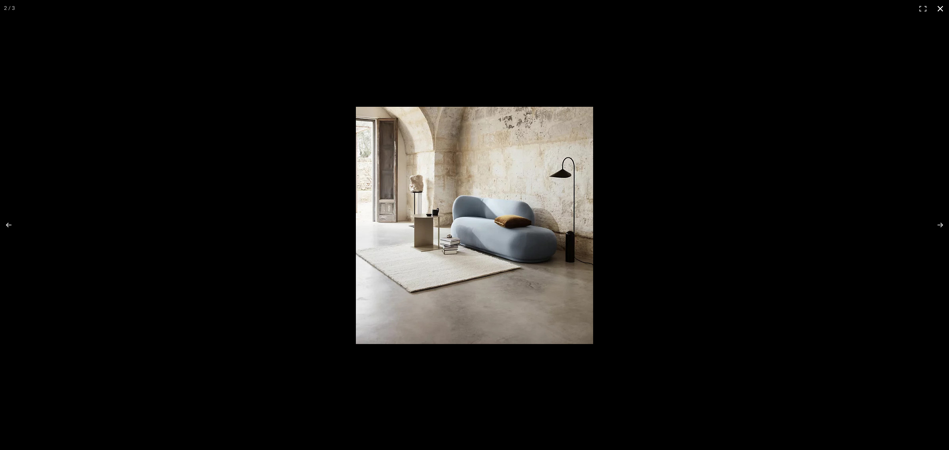
click at [761, 10] on button at bounding box center [940, 8] width 17 height 17
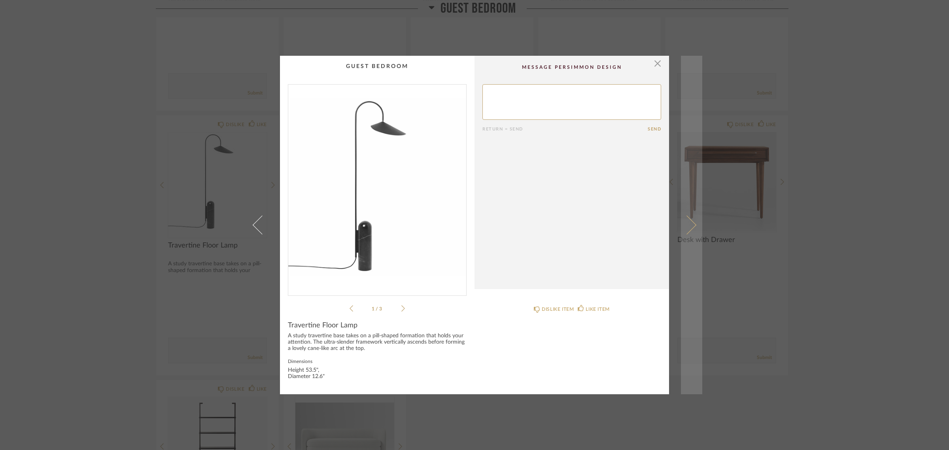
click at [686, 226] on span at bounding box center [686, 224] width 19 height 19
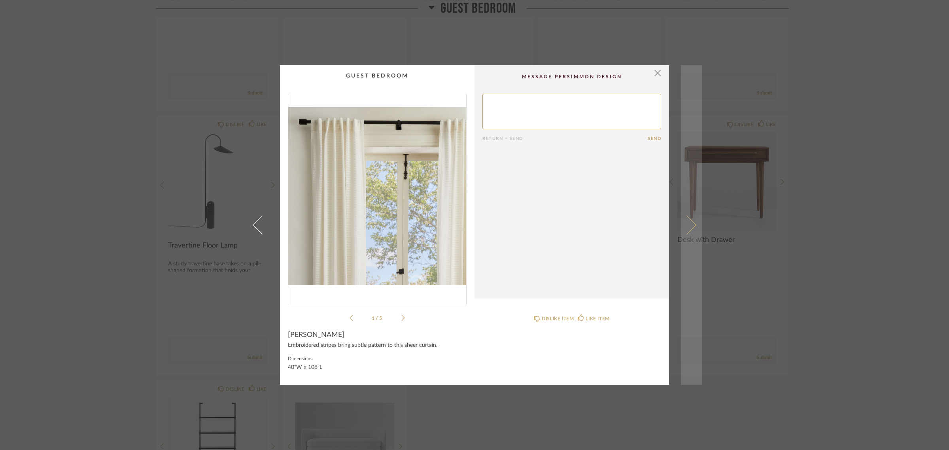
click at [692, 227] on span at bounding box center [686, 224] width 19 height 19
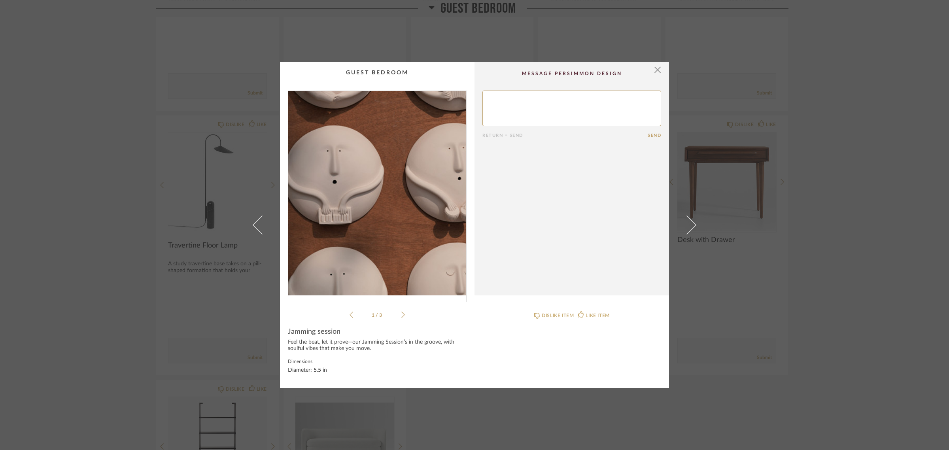
click at [371, 198] on img "0" at bounding box center [377, 193] width 178 height 204
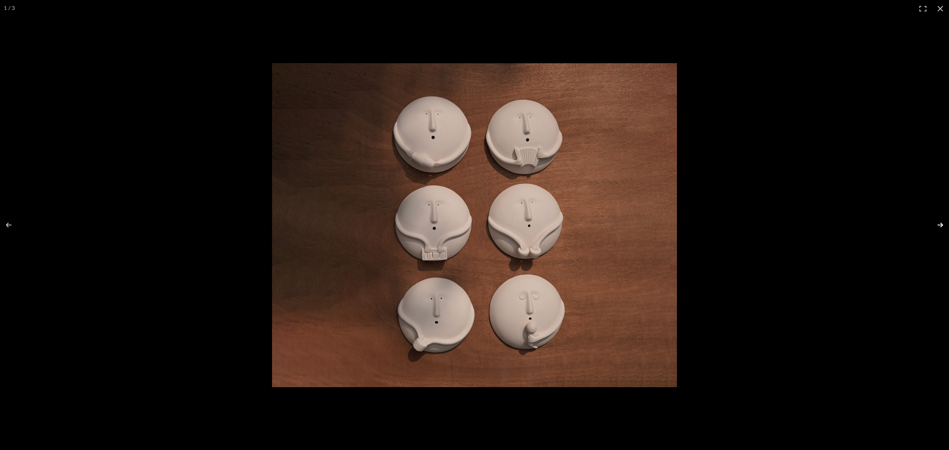
click at [761, 221] on button at bounding box center [935, 225] width 28 height 40
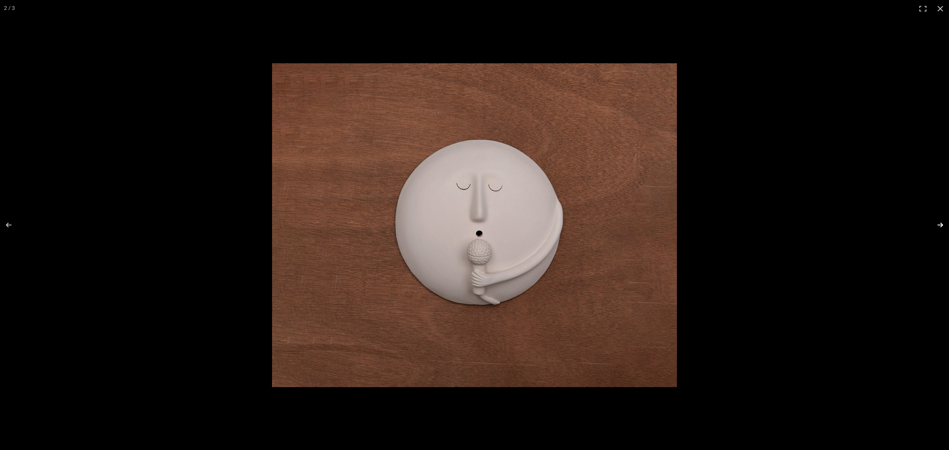
click at [761, 221] on button at bounding box center [935, 225] width 28 height 40
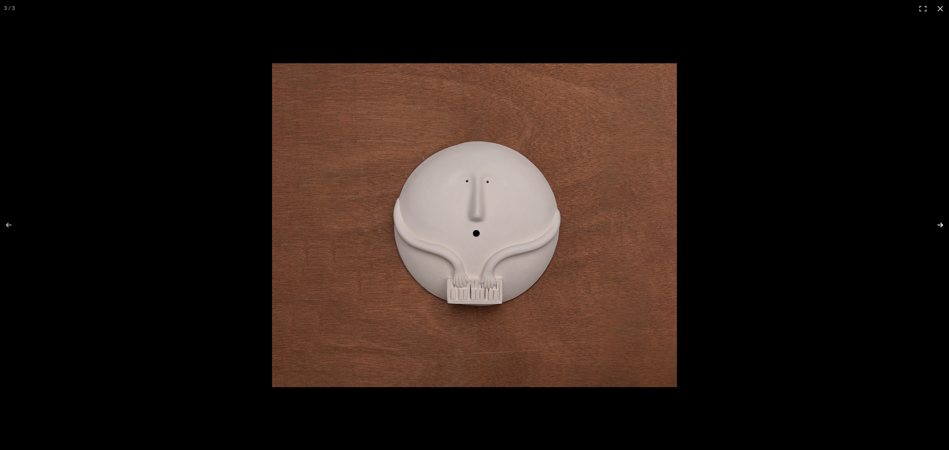
click at [761, 221] on button at bounding box center [935, 225] width 28 height 40
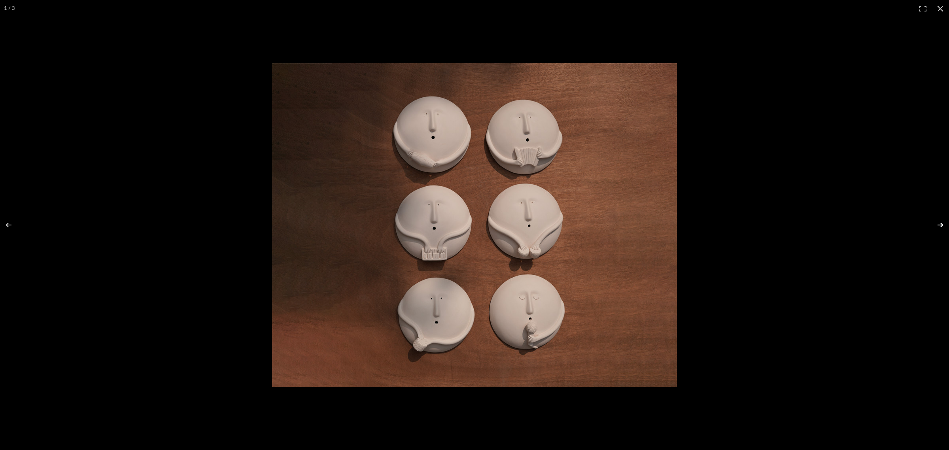
click at [761, 221] on button at bounding box center [935, 225] width 28 height 40
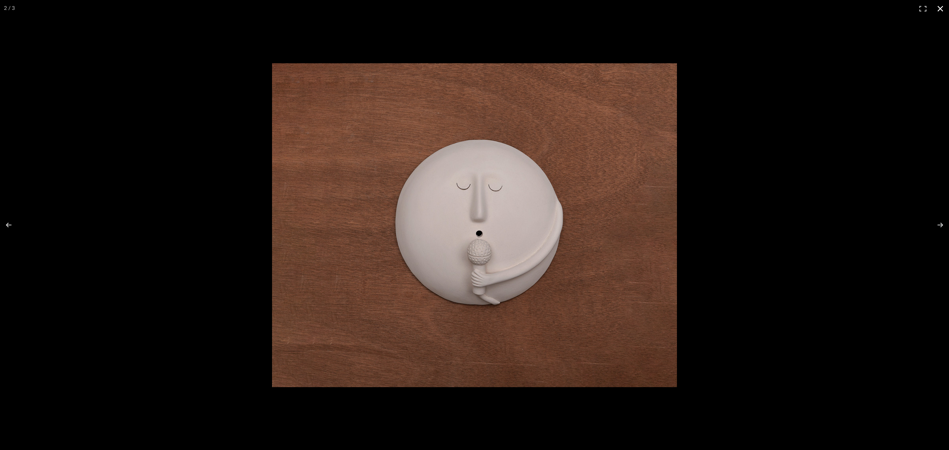
click at [761, 7] on button at bounding box center [940, 8] width 17 height 17
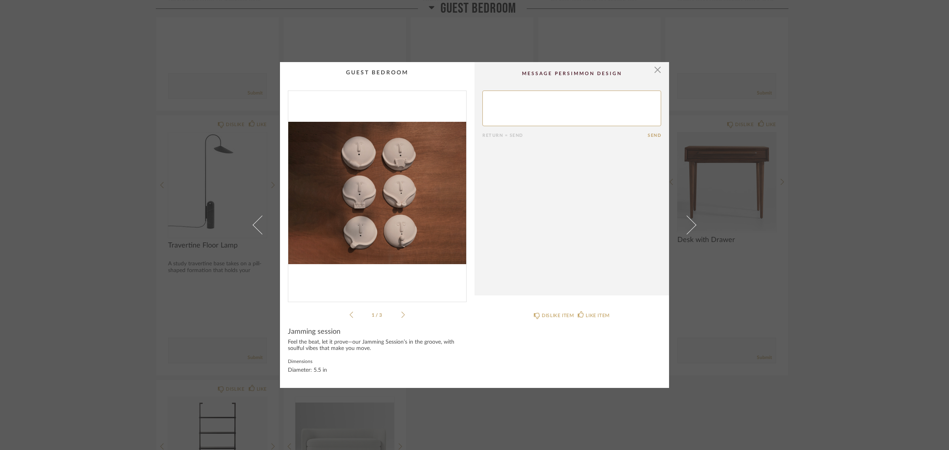
click at [761, 305] on div "× 1 / 3 Return = Send Send Jamming session Feel the beat, let it prove—our Jamm…" at bounding box center [474, 225] width 949 height 450
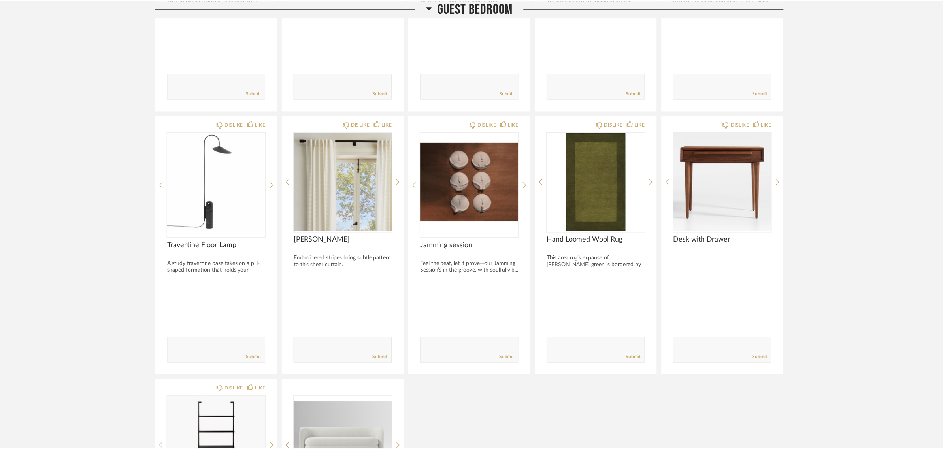
scroll to position [1972, 0]
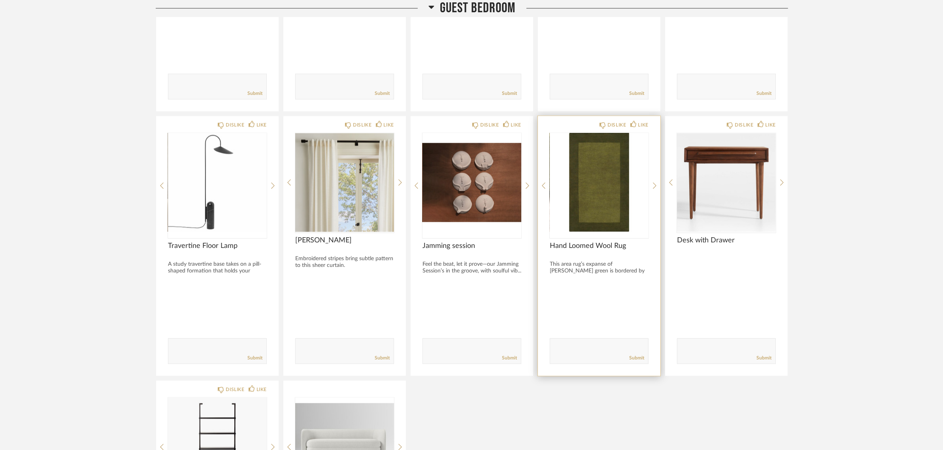
click at [586, 197] on div at bounding box center [599, 185] width 99 height 105
click at [597, 171] on img "0" at bounding box center [599, 182] width 99 height 99
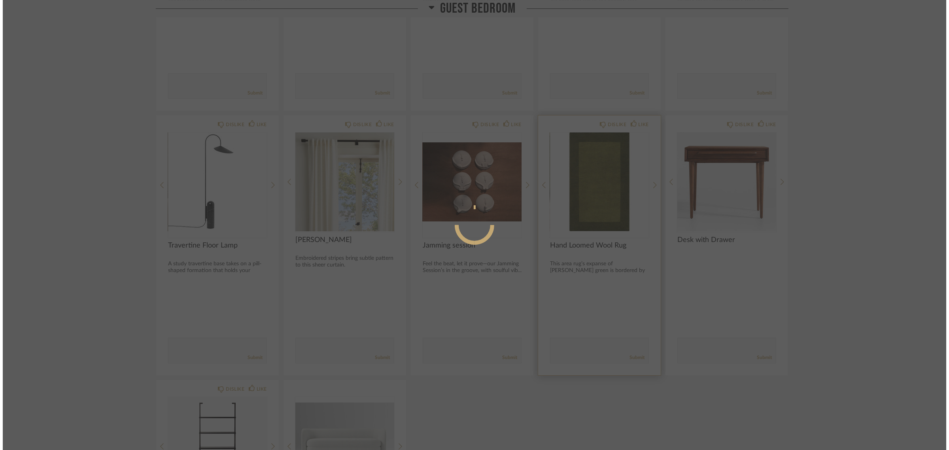
scroll to position [0, 0]
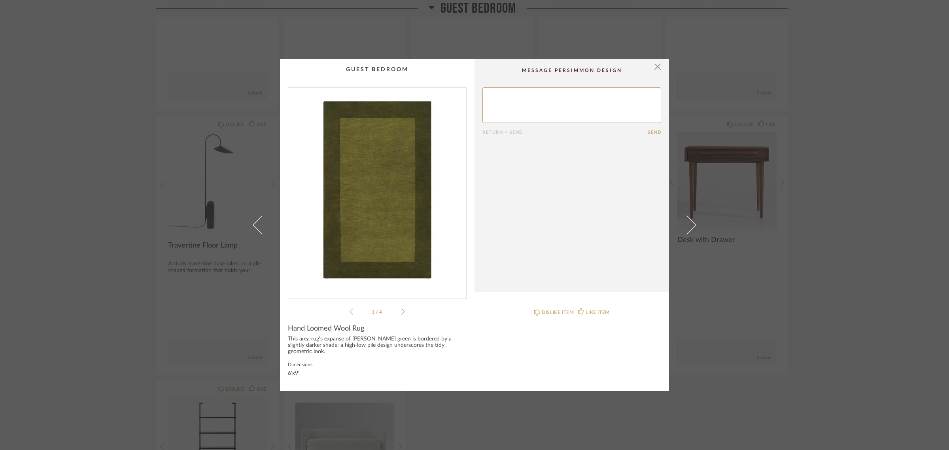
click at [382, 198] on img "0" at bounding box center [377, 190] width 178 height 204
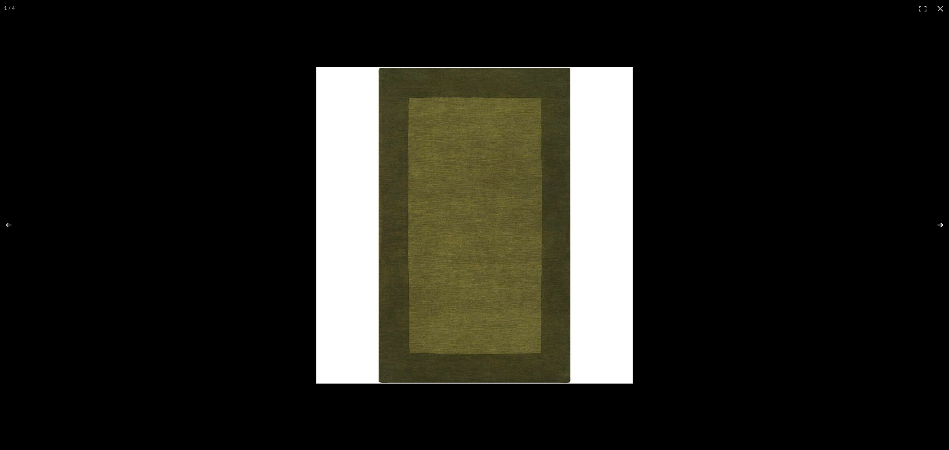
click at [761, 221] on button at bounding box center [935, 225] width 28 height 40
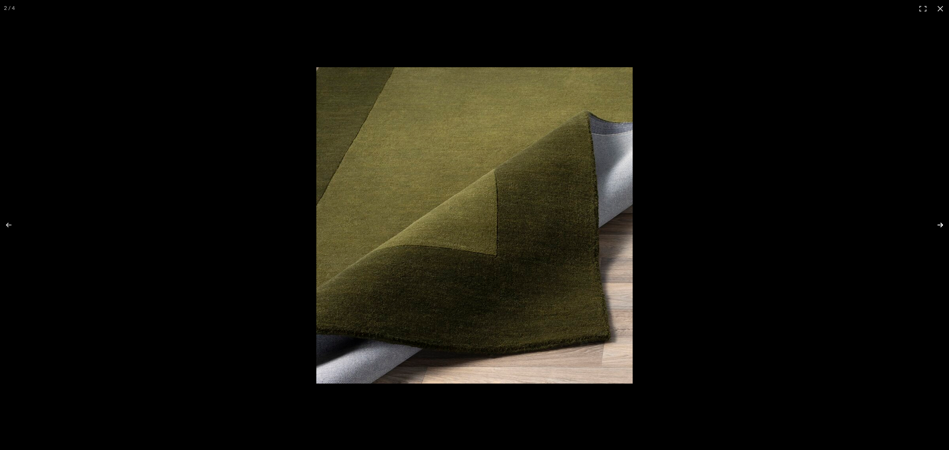
click at [761, 221] on button at bounding box center [935, 225] width 28 height 40
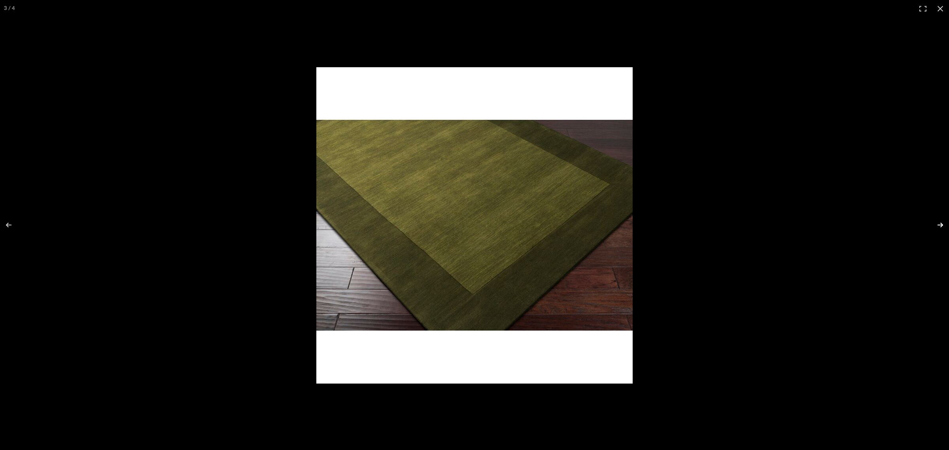
click at [761, 221] on button at bounding box center [935, 225] width 28 height 40
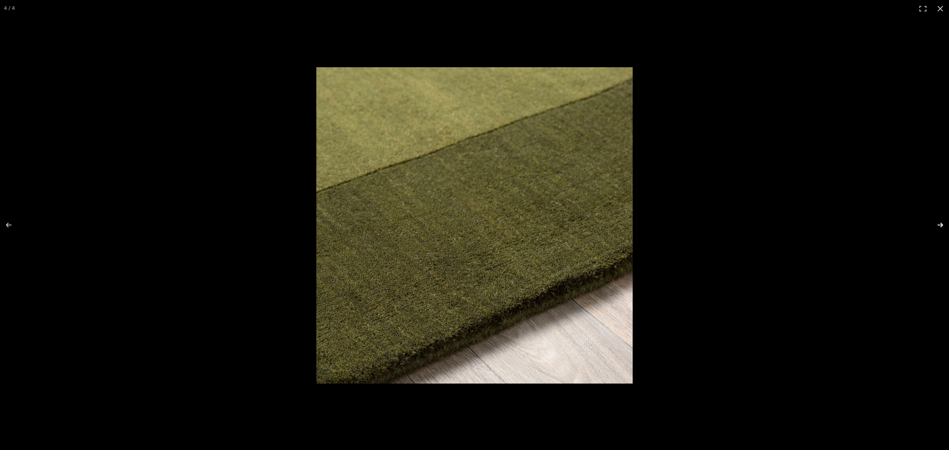
click at [761, 221] on button at bounding box center [935, 225] width 28 height 40
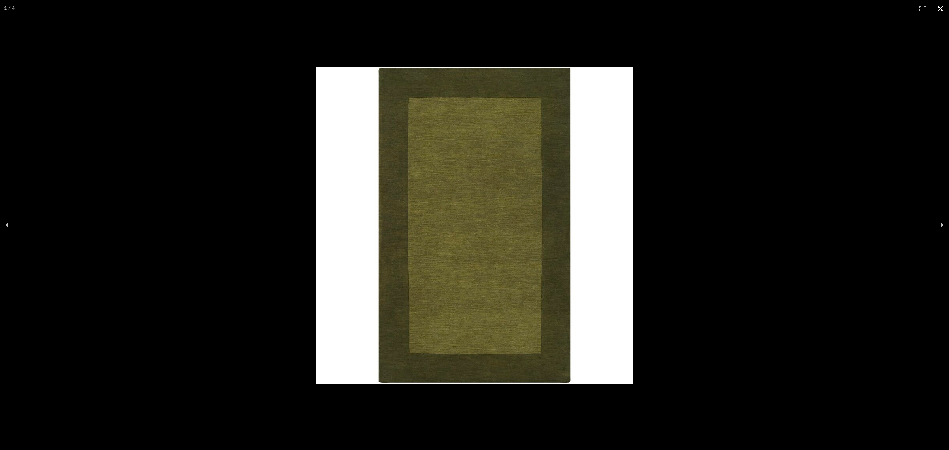
click at [761, 10] on button at bounding box center [940, 8] width 17 height 17
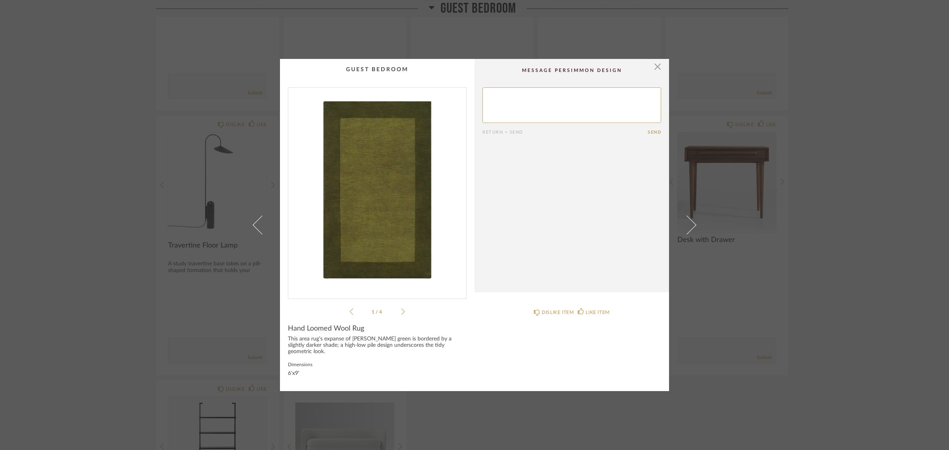
drag, startPoint x: 894, startPoint y: 299, endPoint x: 888, endPoint y: 299, distance: 5.9
click at [761, 299] on div "× 1 / 4 Return = Send Send Hand Loomed Wool Rug This area rug’s expanse of rich…" at bounding box center [474, 225] width 949 height 450
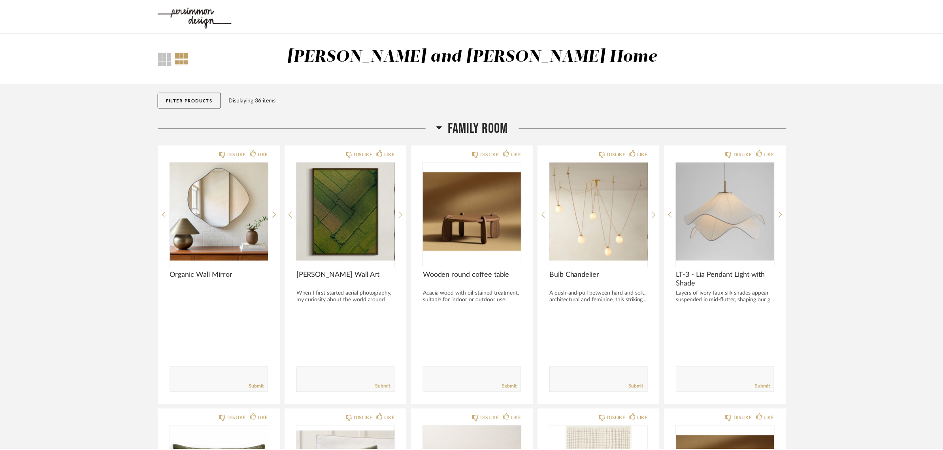
scroll to position [1972, 0]
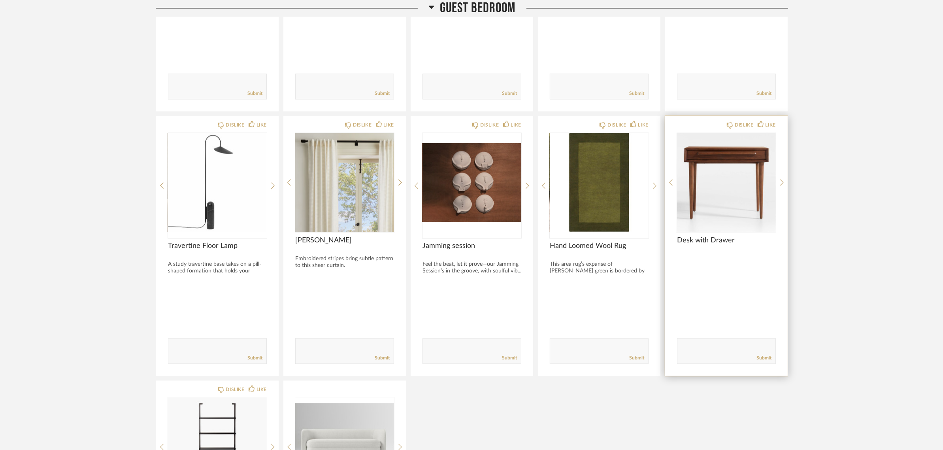
click at [708, 156] on img "0" at bounding box center [726, 182] width 99 height 99
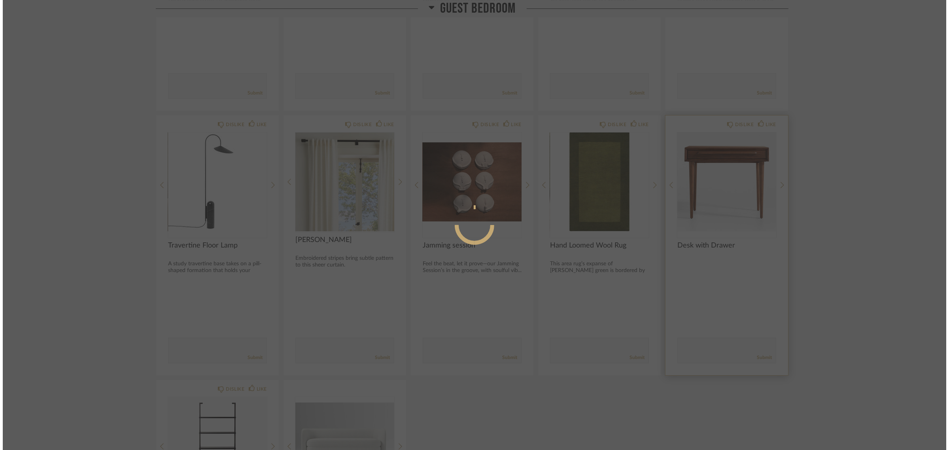
scroll to position [0, 0]
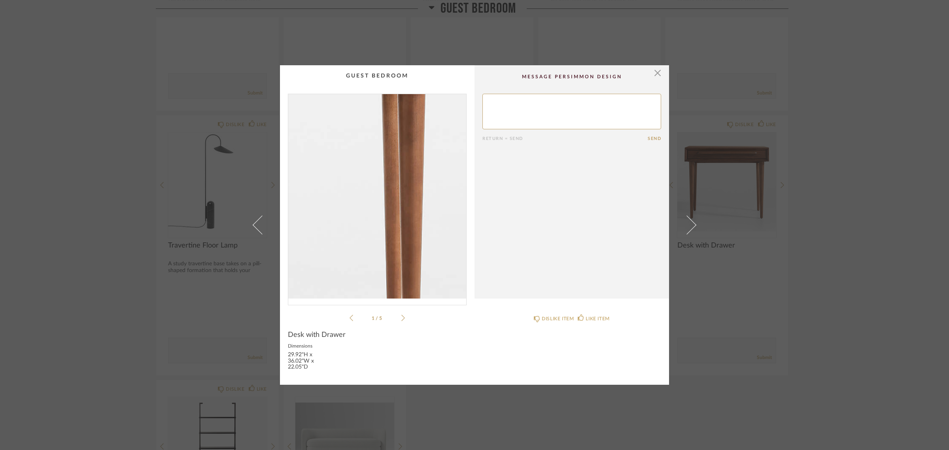
click at [425, 200] on img "0" at bounding box center [377, 196] width 178 height 204
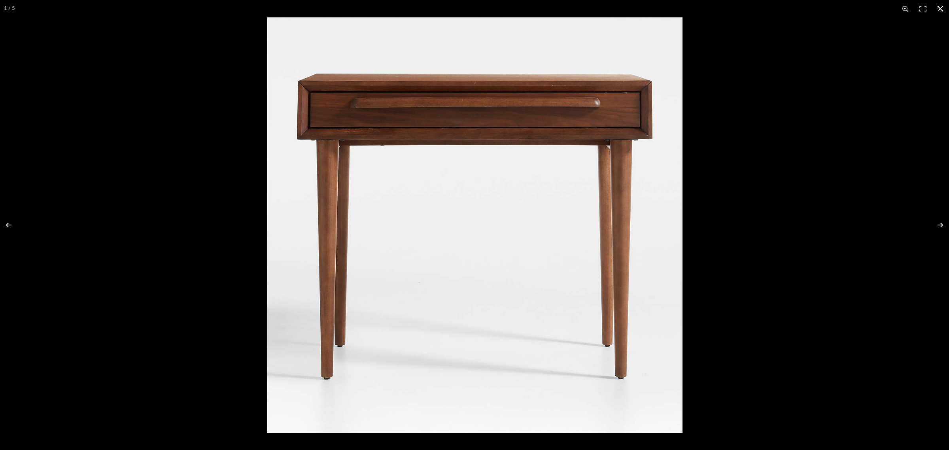
click at [761, 10] on button at bounding box center [940, 8] width 17 height 17
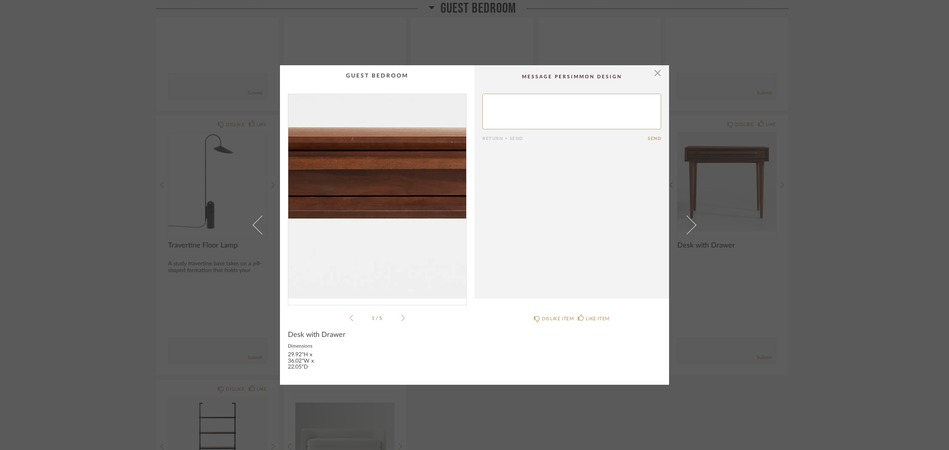
click at [383, 155] on img "0" at bounding box center [377, 196] width 178 height 204
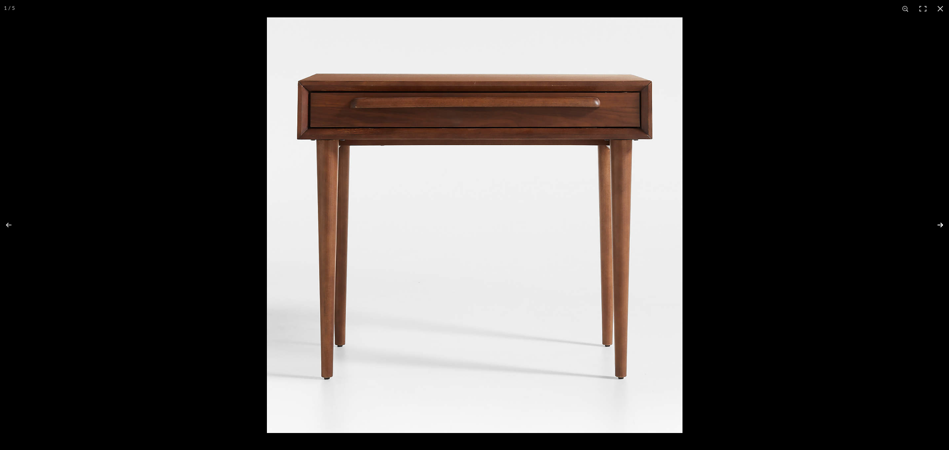
click at [761, 221] on button at bounding box center [935, 225] width 28 height 40
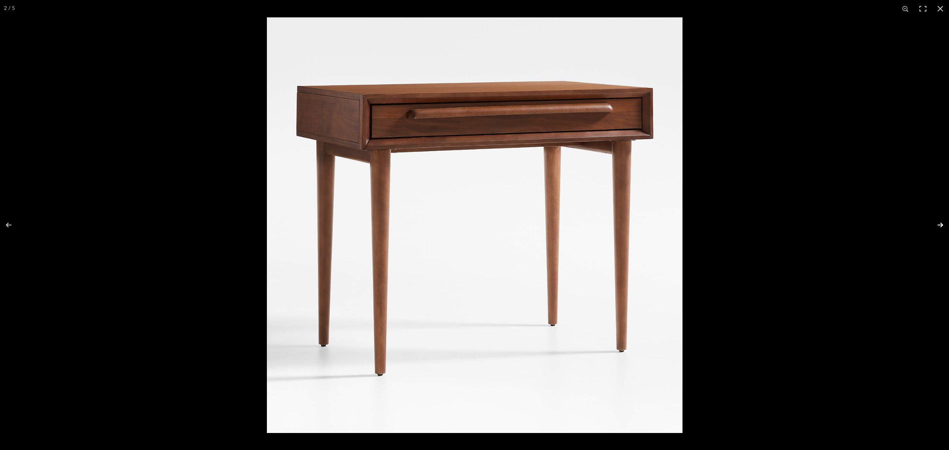
click at [761, 221] on button at bounding box center [935, 225] width 28 height 40
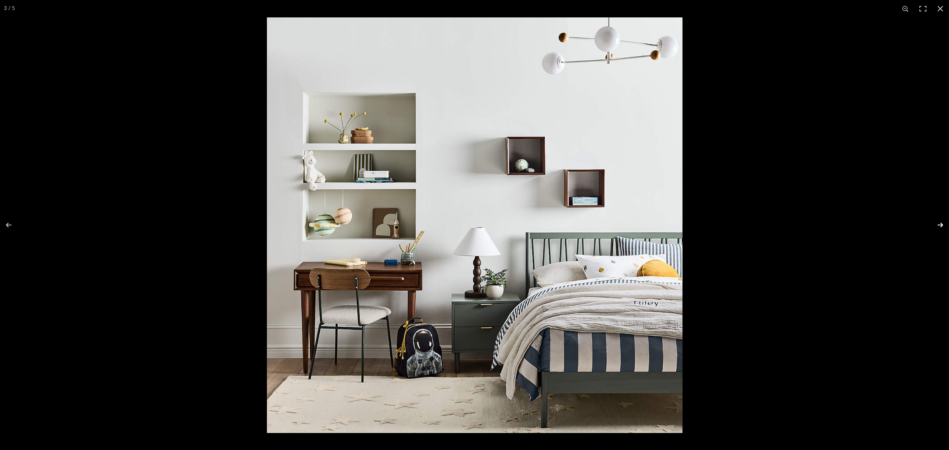
click at [761, 221] on button at bounding box center [935, 225] width 28 height 40
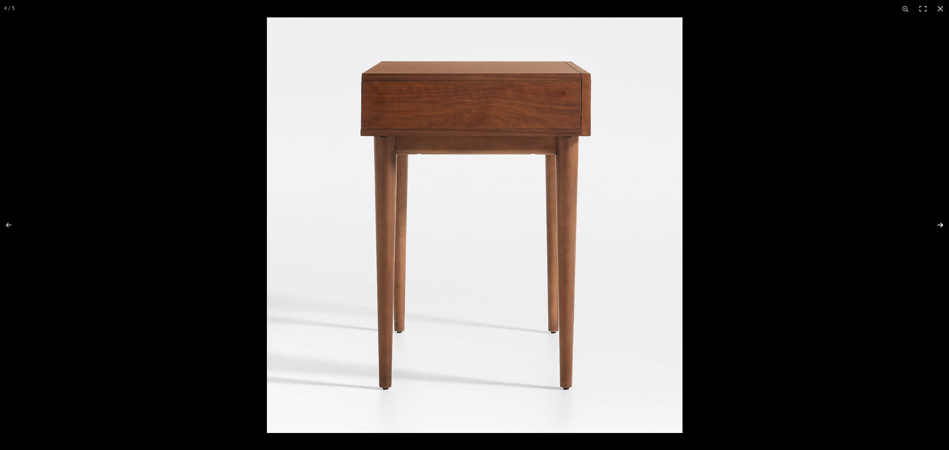
click at [761, 221] on button at bounding box center [935, 225] width 28 height 40
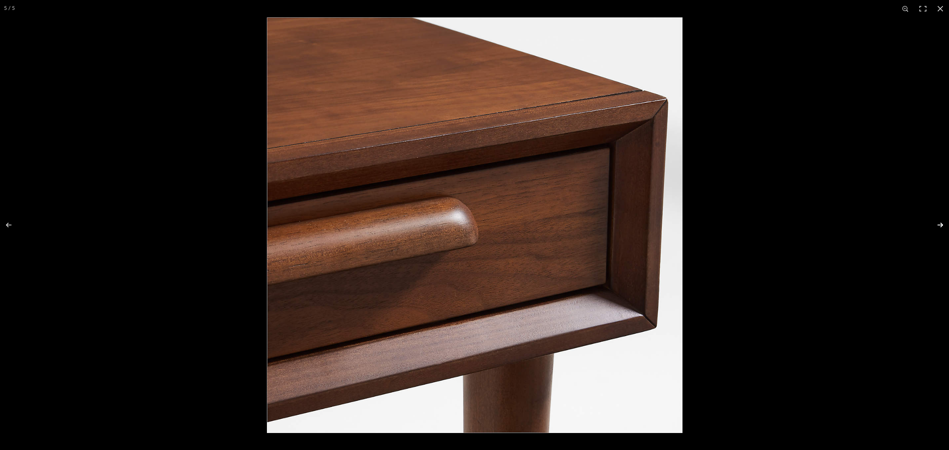
click at [761, 221] on button at bounding box center [935, 225] width 28 height 40
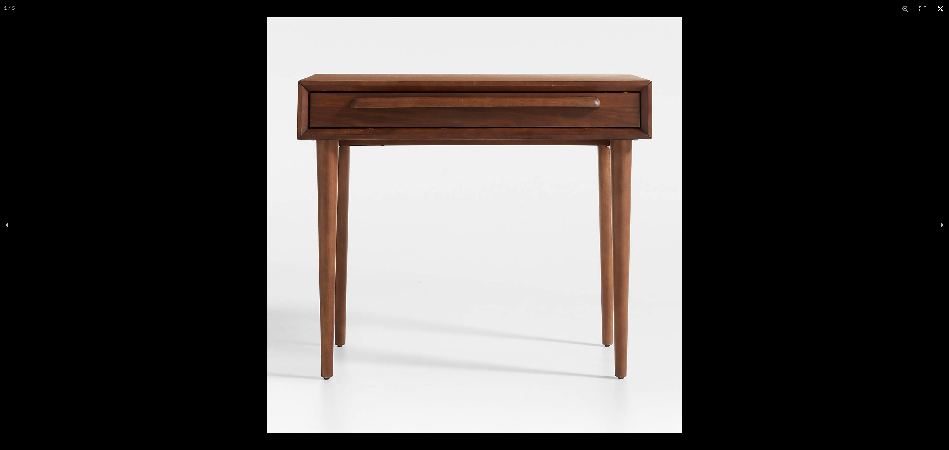
click at [761, 9] on button at bounding box center [940, 8] width 17 height 17
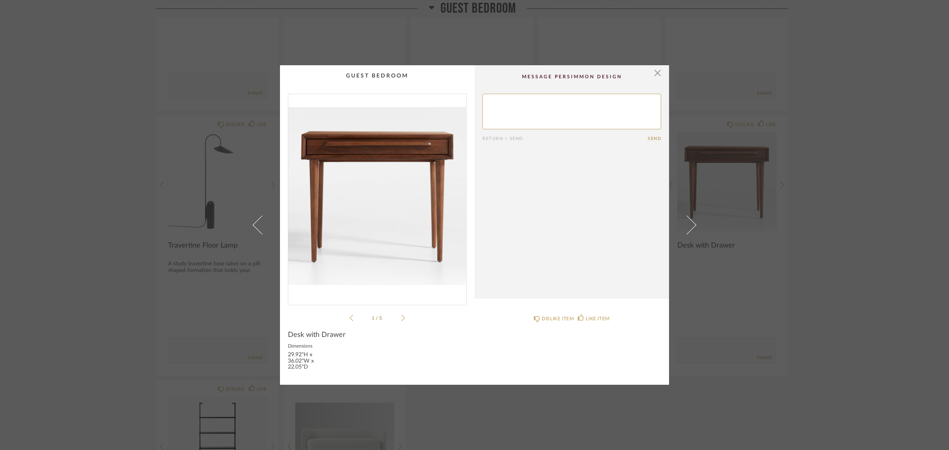
click at [761, 386] on div "× 1 / 5 Return = Send Send Desk with Drawer Dimensions 29.92"H x 36.02"W x 22.0…" at bounding box center [474, 225] width 949 height 450
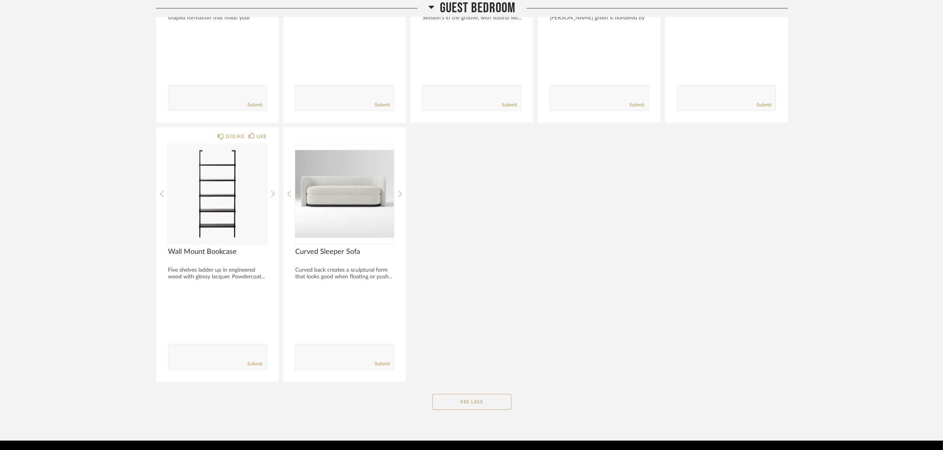
scroll to position [2248, 0]
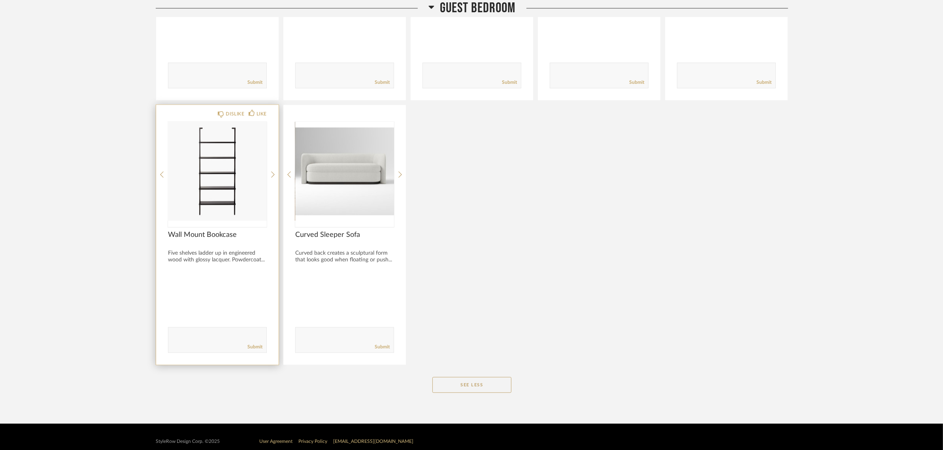
click at [206, 182] on img "0" at bounding box center [217, 171] width 99 height 99
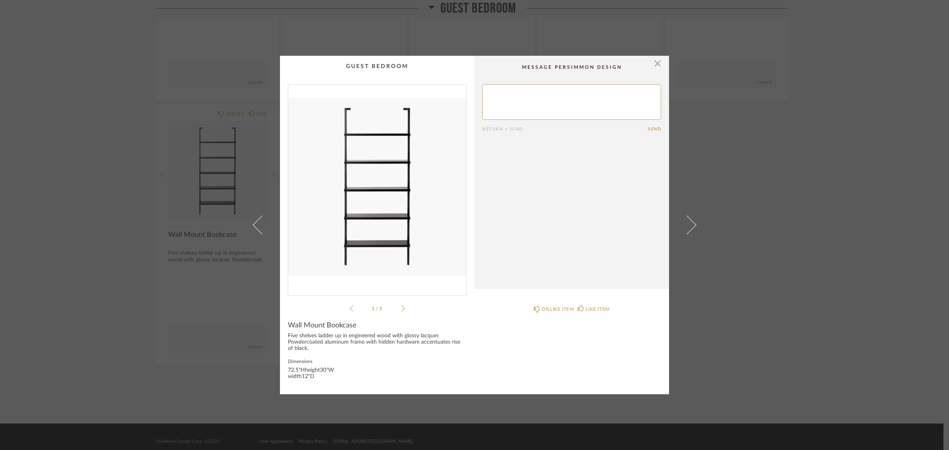
click at [380, 189] on img "0" at bounding box center [377, 187] width 178 height 204
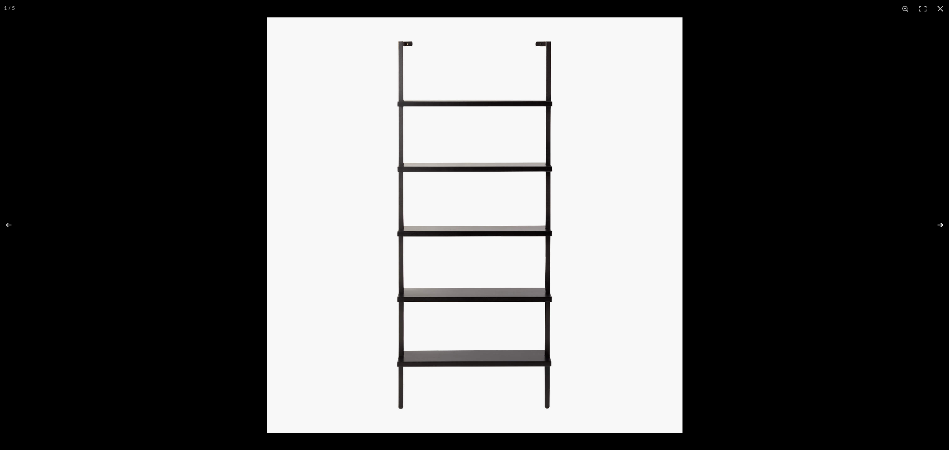
click at [761, 224] on button at bounding box center [935, 225] width 28 height 40
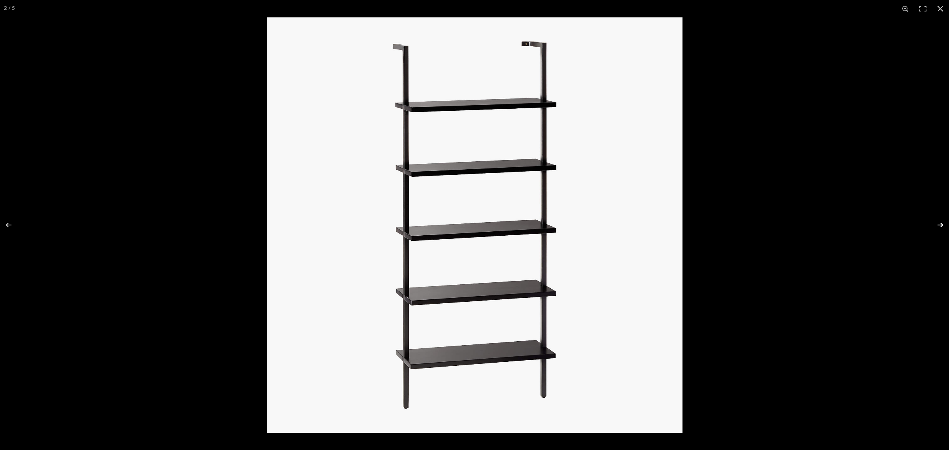
click at [761, 224] on button at bounding box center [935, 225] width 28 height 40
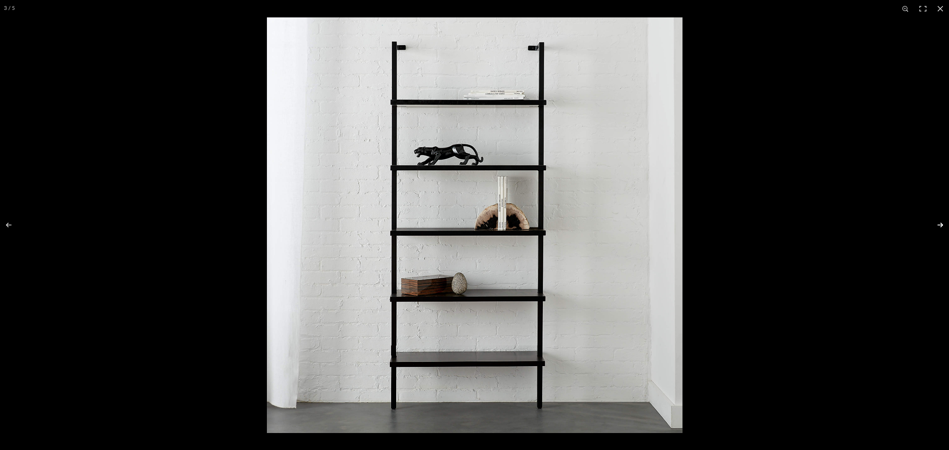
click at [761, 224] on button at bounding box center [935, 225] width 28 height 40
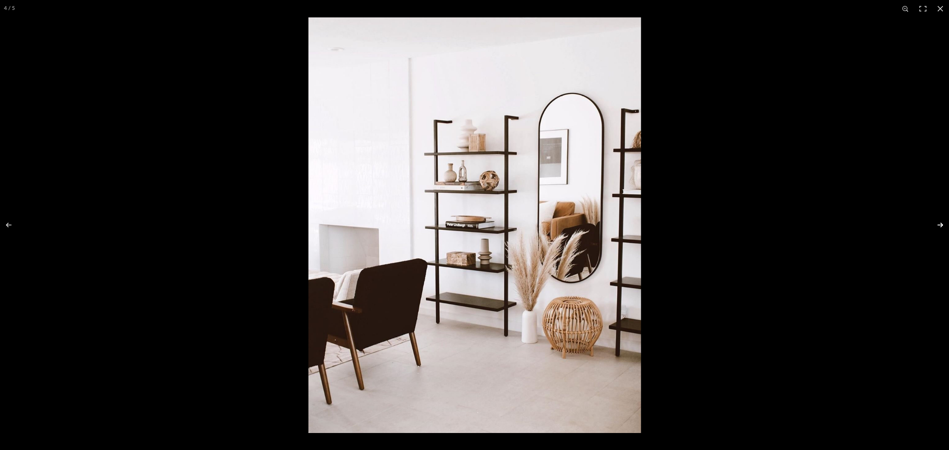
click at [761, 224] on button at bounding box center [935, 225] width 28 height 40
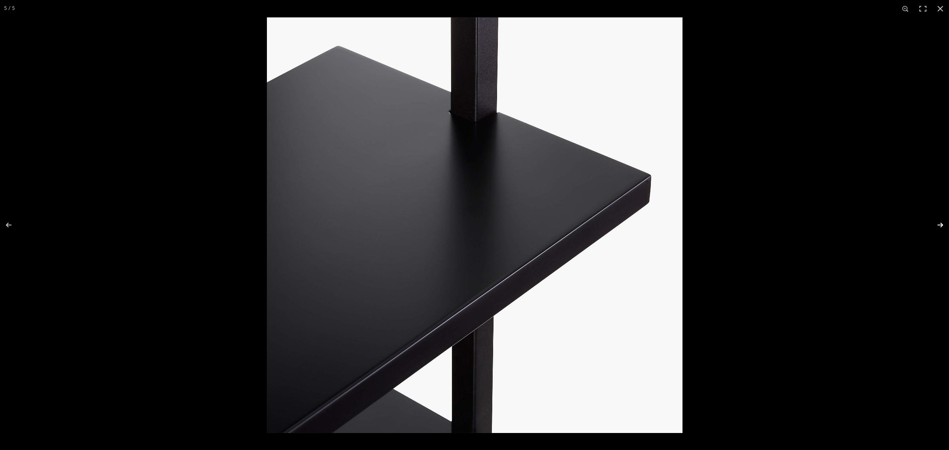
click at [761, 224] on button at bounding box center [935, 225] width 28 height 40
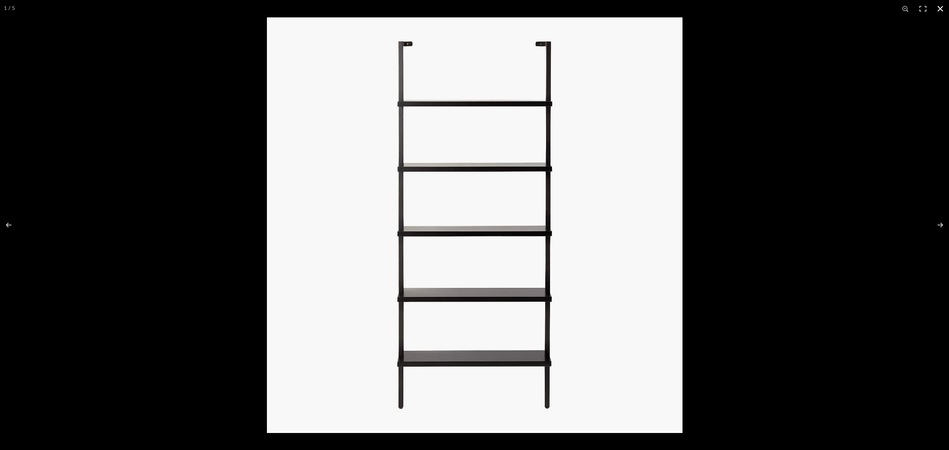
click at [761, 12] on button at bounding box center [940, 8] width 17 height 17
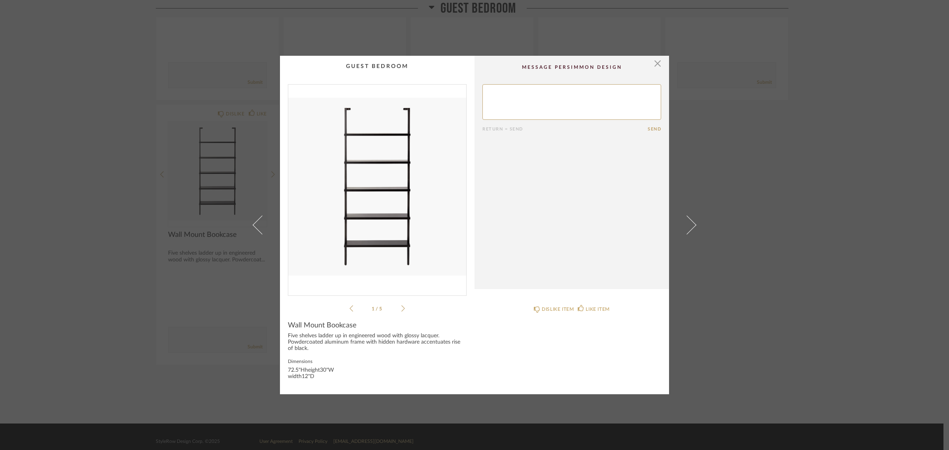
click at [761, 350] on div "× 1 / 5 Return = Send Send Wall Mount Bookcase Five shelves ladder up in engine…" at bounding box center [474, 225] width 949 height 450
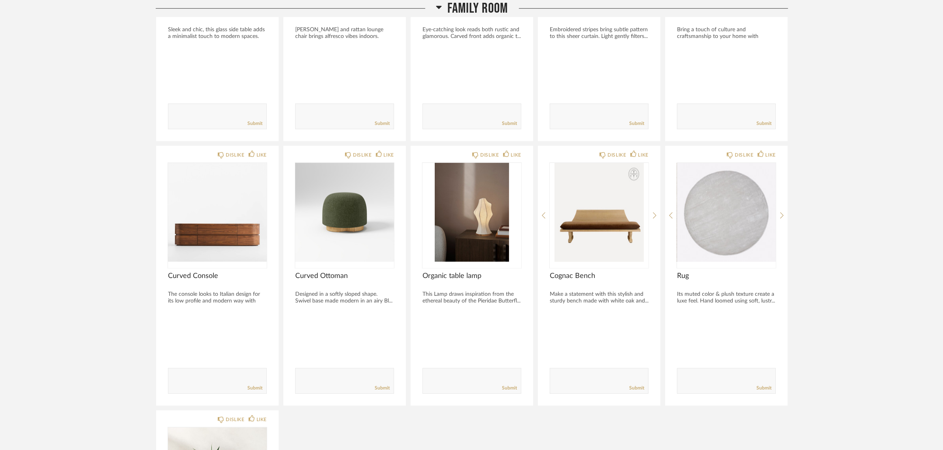
scroll to position [722, 0]
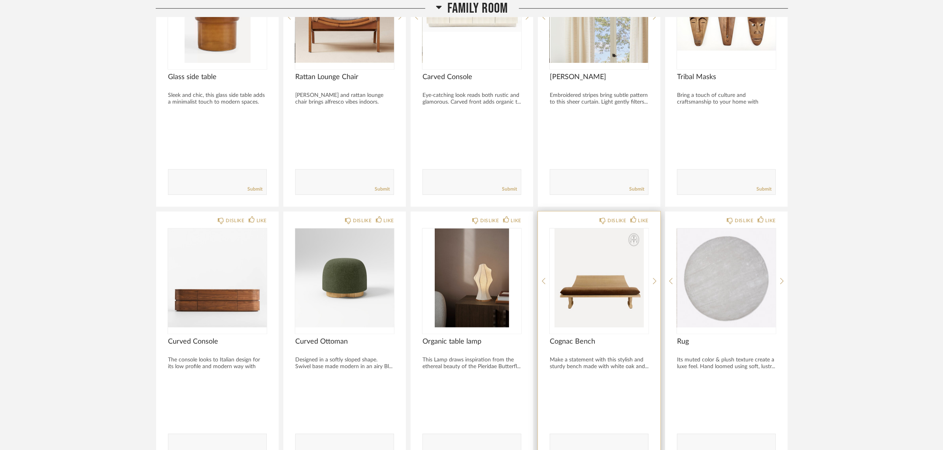
click at [591, 261] on img "0" at bounding box center [599, 278] width 99 height 99
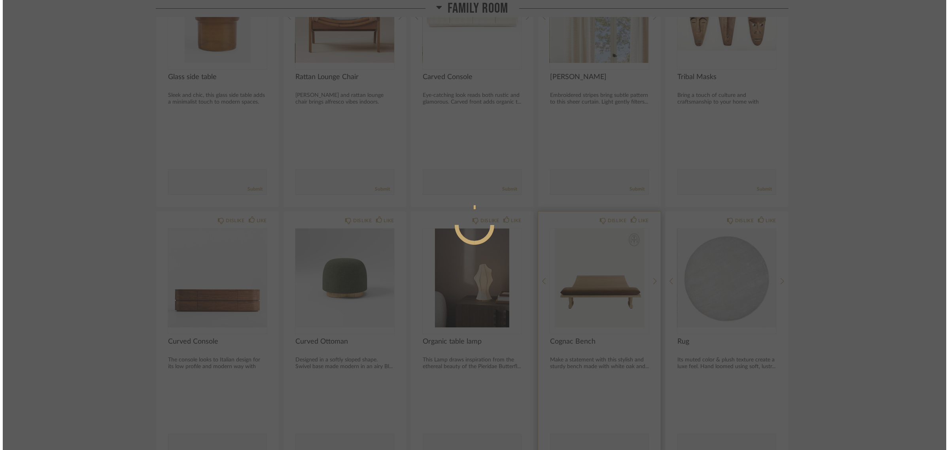
scroll to position [0, 0]
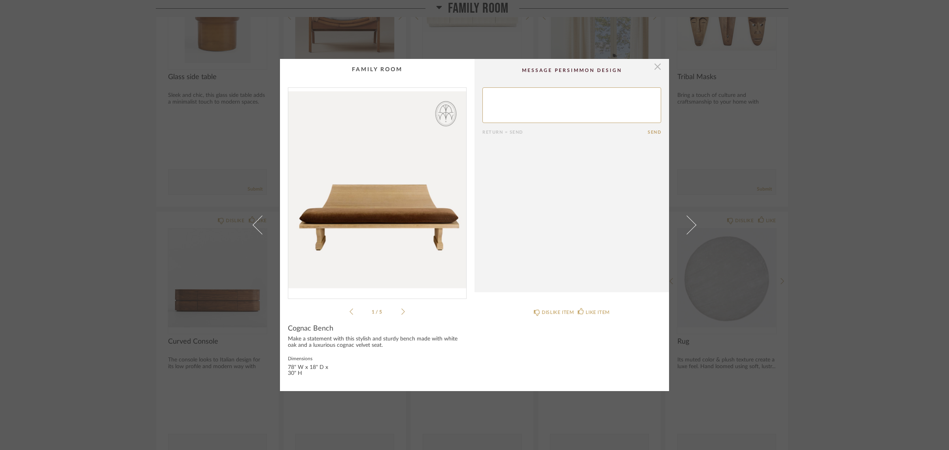
click at [656, 64] on span "button" at bounding box center [658, 67] width 16 height 16
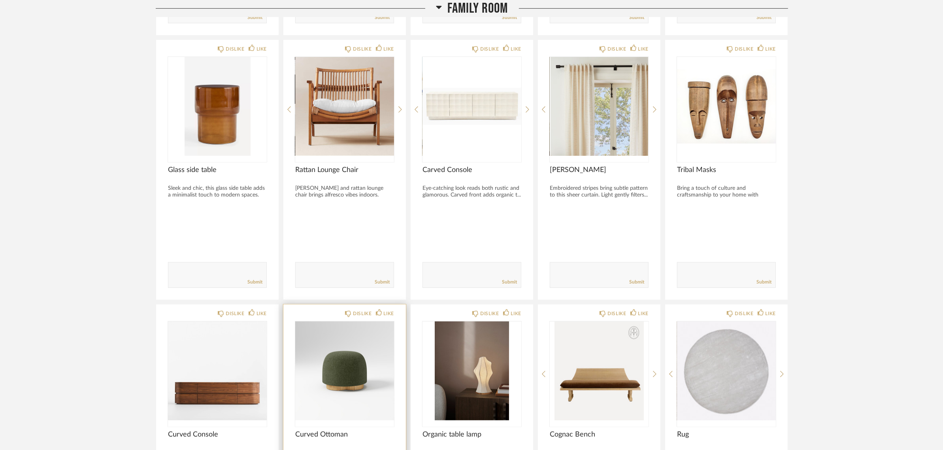
scroll to position [524, 0]
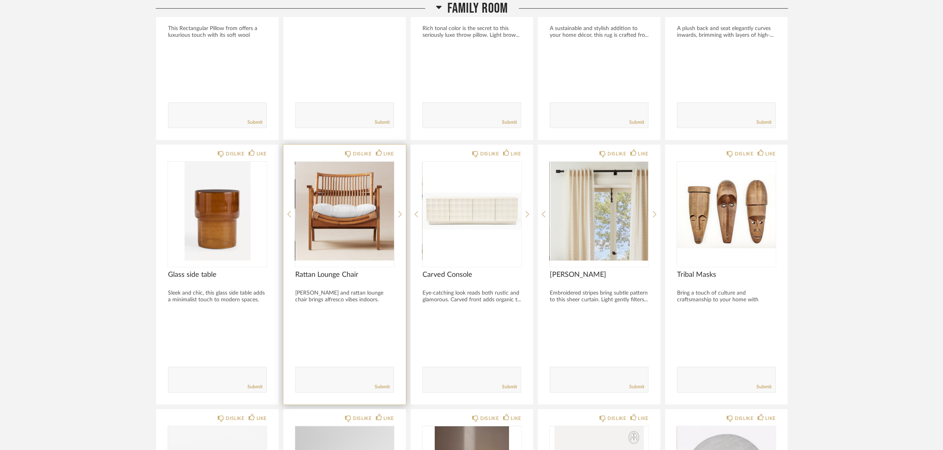
click at [361, 197] on img "0" at bounding box center [344, 211] width 99 height 99
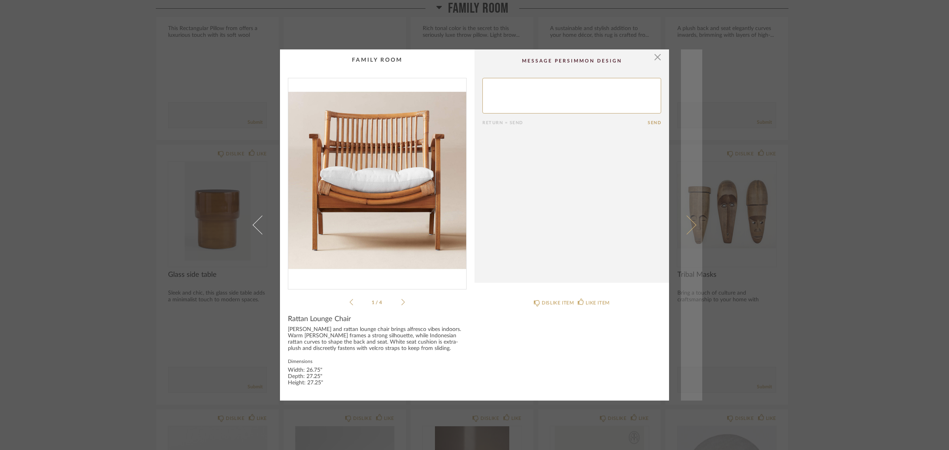
click at [686, 227] on span at bounding box center [686, 224] width 19 height 19
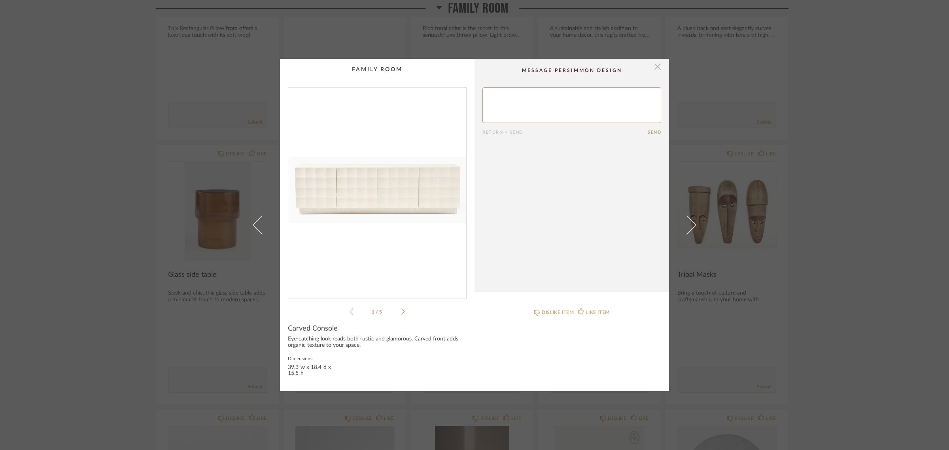
click at [651, 69] on span "button" at bounding box center [658, 67] width 16 height 16
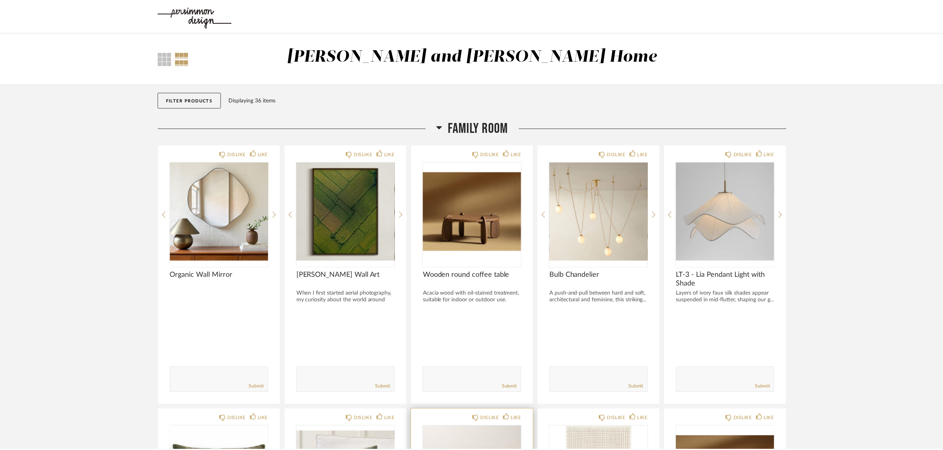
scroll to position [524, 0]
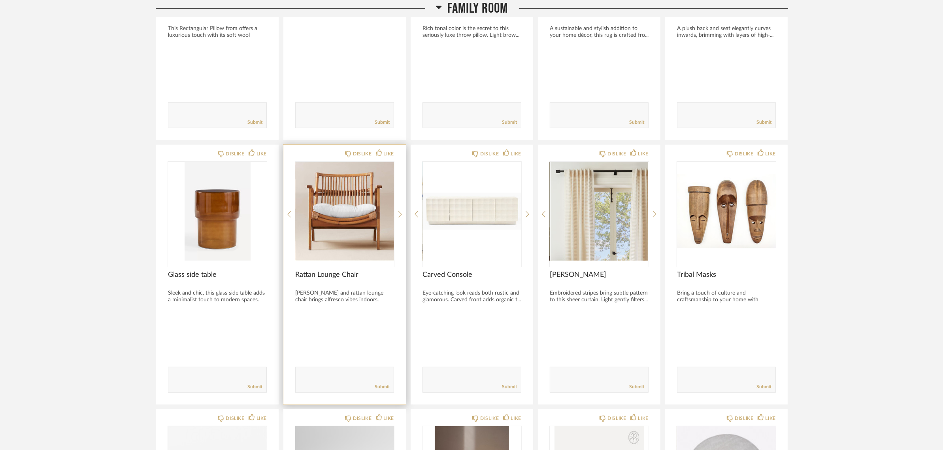
click at [340, 202] on img "0" at bounding box center [344, 211] width 99 height 99
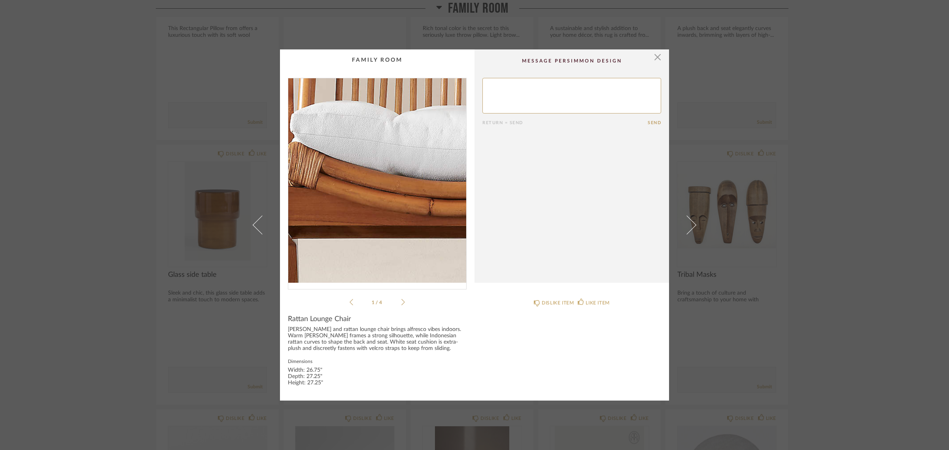
click at [346, 193] on img "0" at bounding box center [377, 180] width 178 height 204
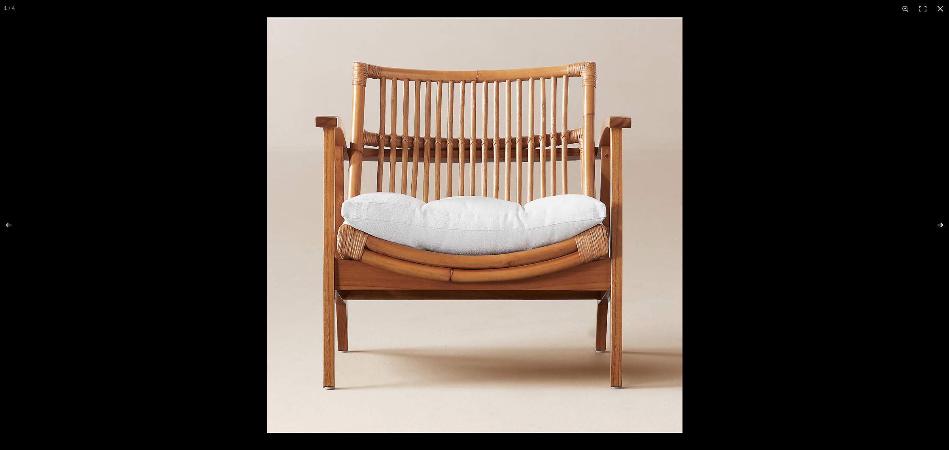
click at [761, 225] on button at bounding box center [935, 225] width 28 height 40
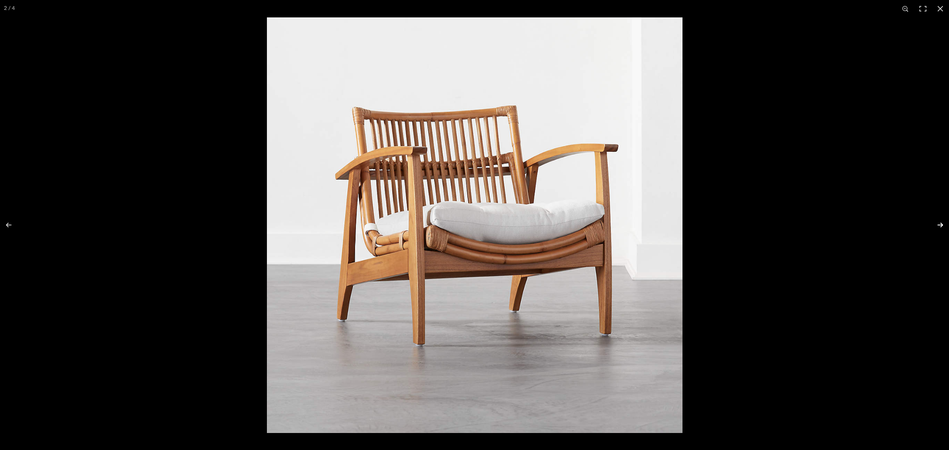
click at [761, 225] on button at bounding box center [935, 225] width 28 height 40
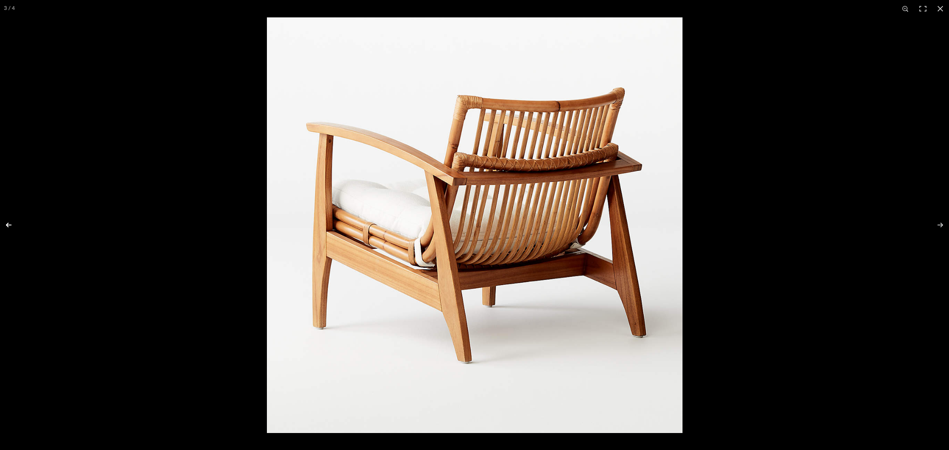
click at [10, 223] on button at bounding box center [14, 225] width 28 height 40
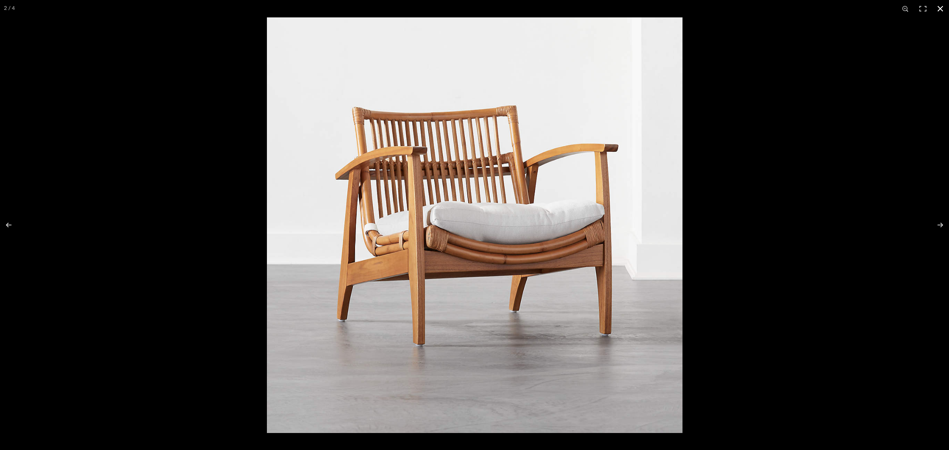
click at [761, 6] on button at bounding box center [940, 8] width 17 height 17
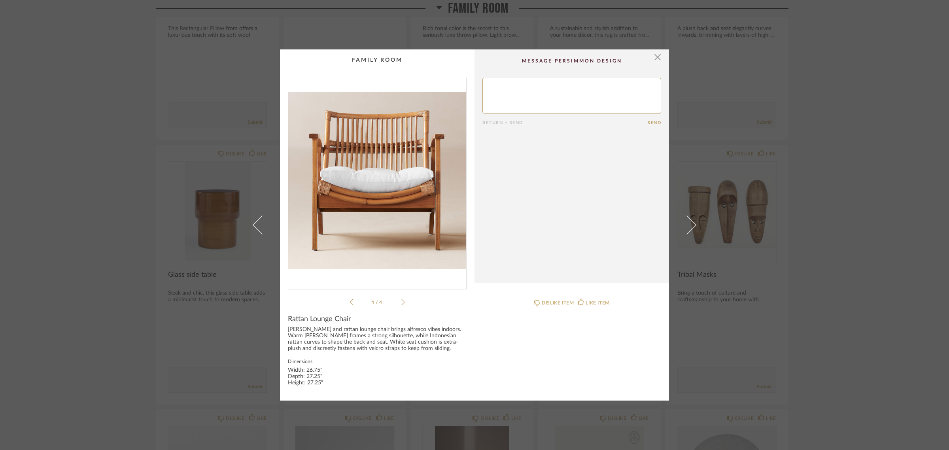
click at [761, 257] on div "× 1 / 4 Return = Send Send Rattan Lounge Chair Mindi wood and rattan lounge cha…" at bounding box center [474, 225] width 949 height 450
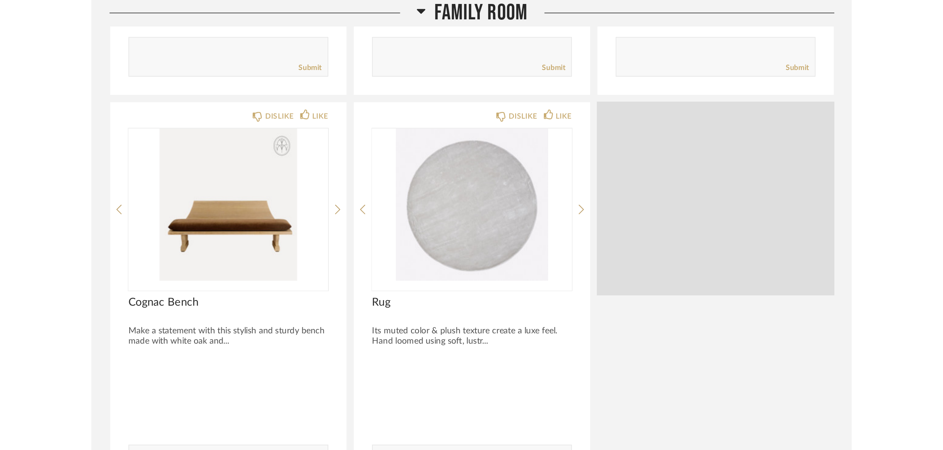
scroll to position [1807, 0]
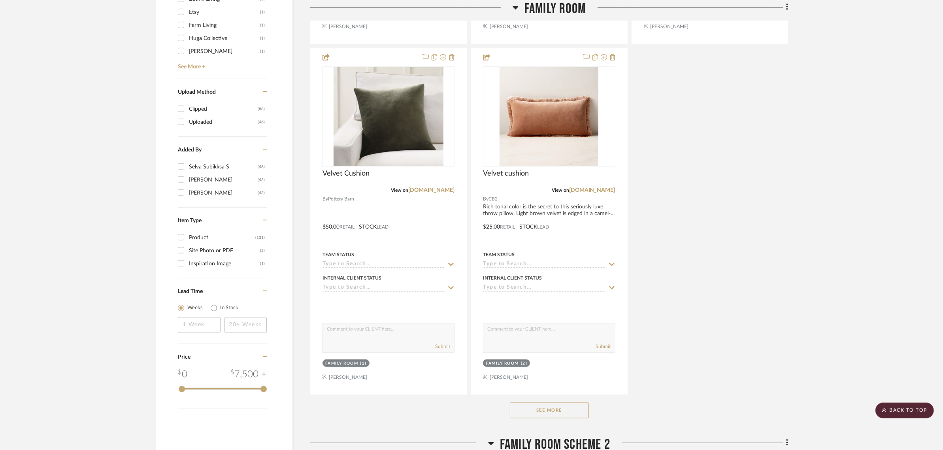
click at [553, 403] on button "See More" at bounding box center [549, 411] width 79 height 16
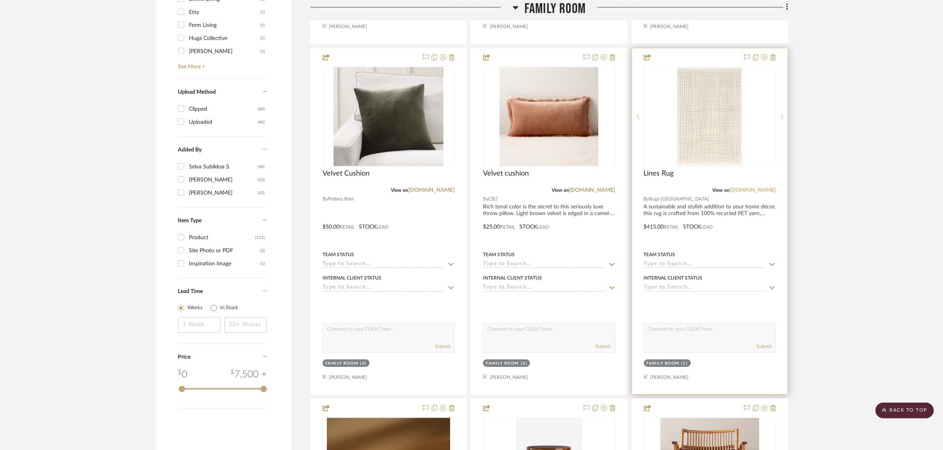
click at [763, 187] on link "[DOMAIN_NAME]" at bounding box center [753, 190] width 46 height 6
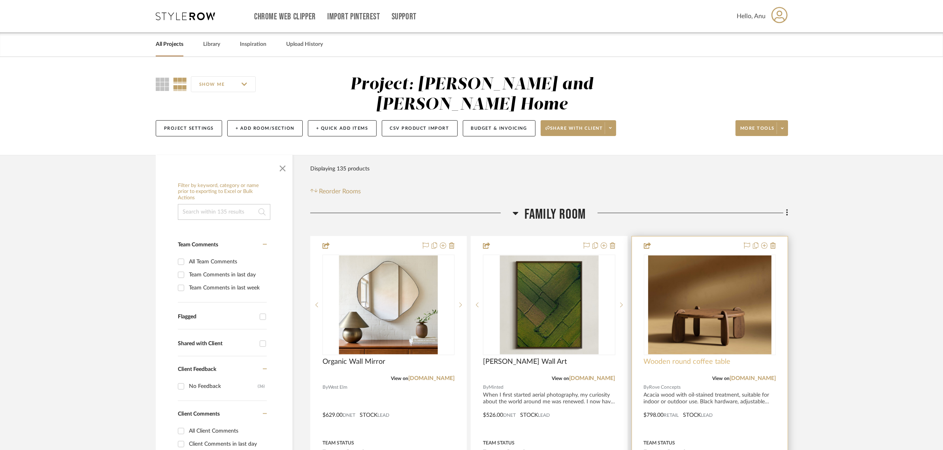
click at [681, 357] on span "Wooden round coffee table" at bounding box center [687, 361] width 87 height 9
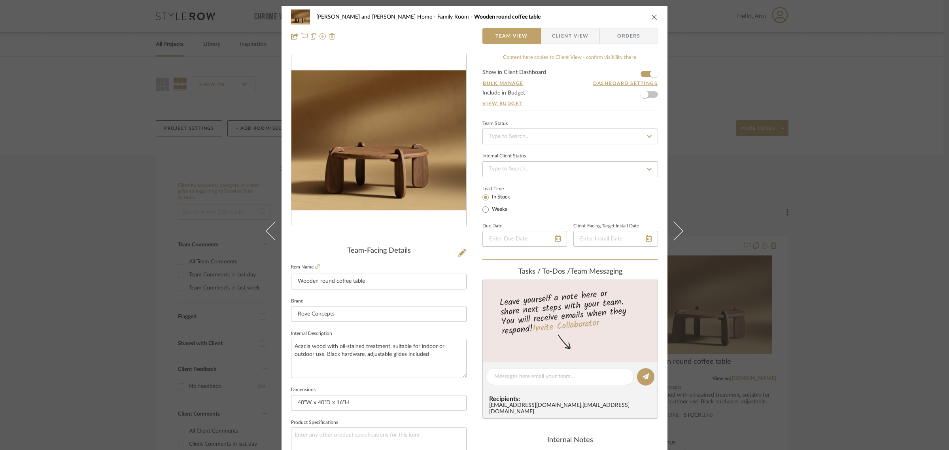
click at [323, 230] on div at bounding box center [379, 146] width 176 height 185
click at [823, 236] on div "[PERSON_NAME] and [PERSON_NAME] Home Family Room Wooden round coffee table Team…" at bounding box center [474, 225] width 949 height 450
